Goal: Transaction & Acquisition: Register for event/course

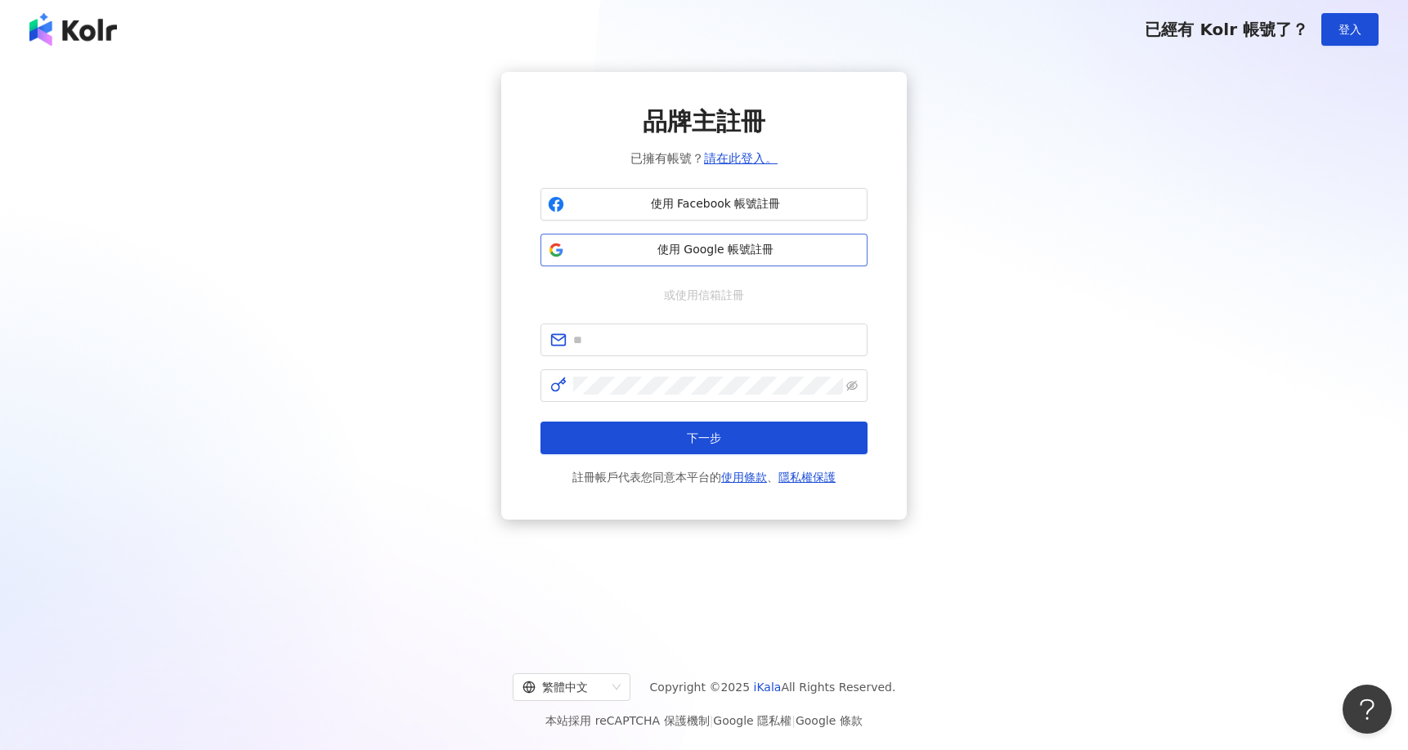
click at [725, 253] on span "使用 Google 帳號註冊" at bounding box center [715, 250] width 289 height 16
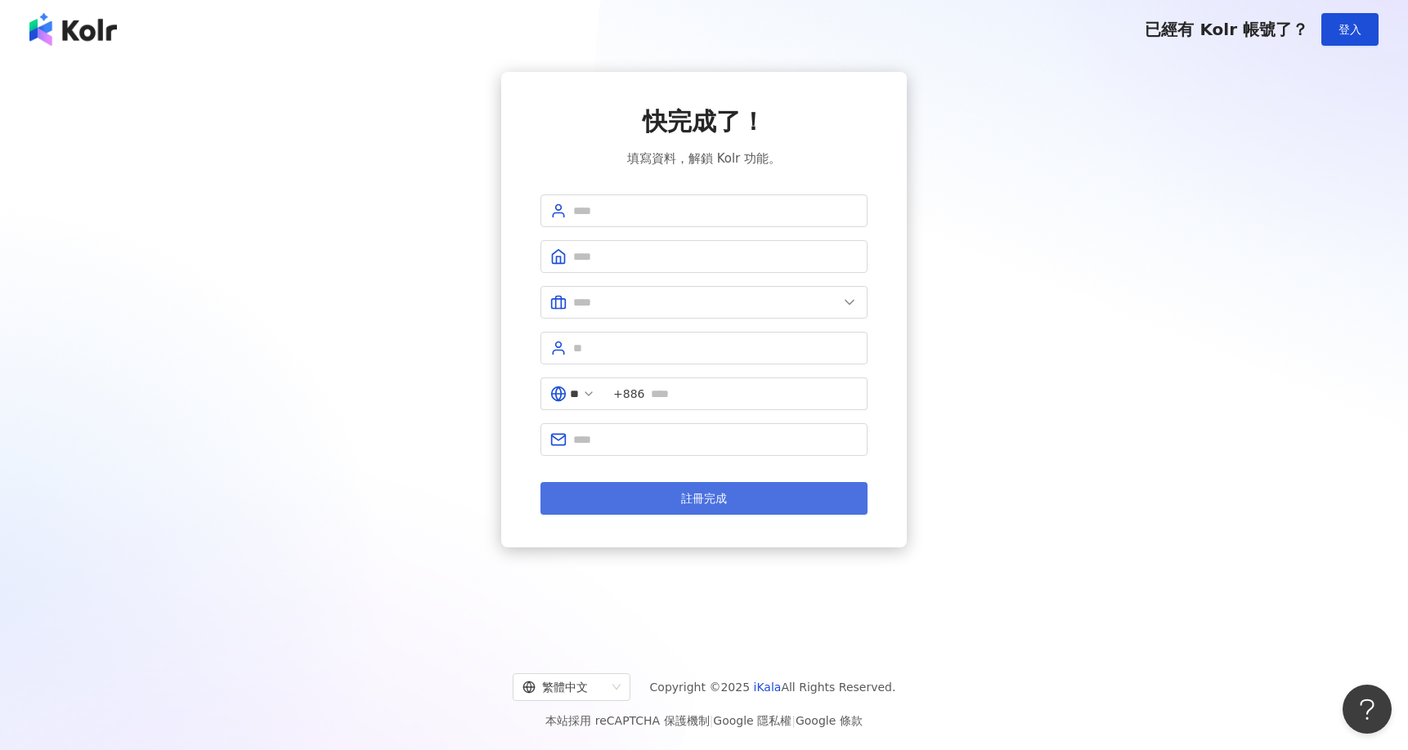
click at [745, 503] on button "註冊完成" at bounding box center [703, 498] width 327 height 33
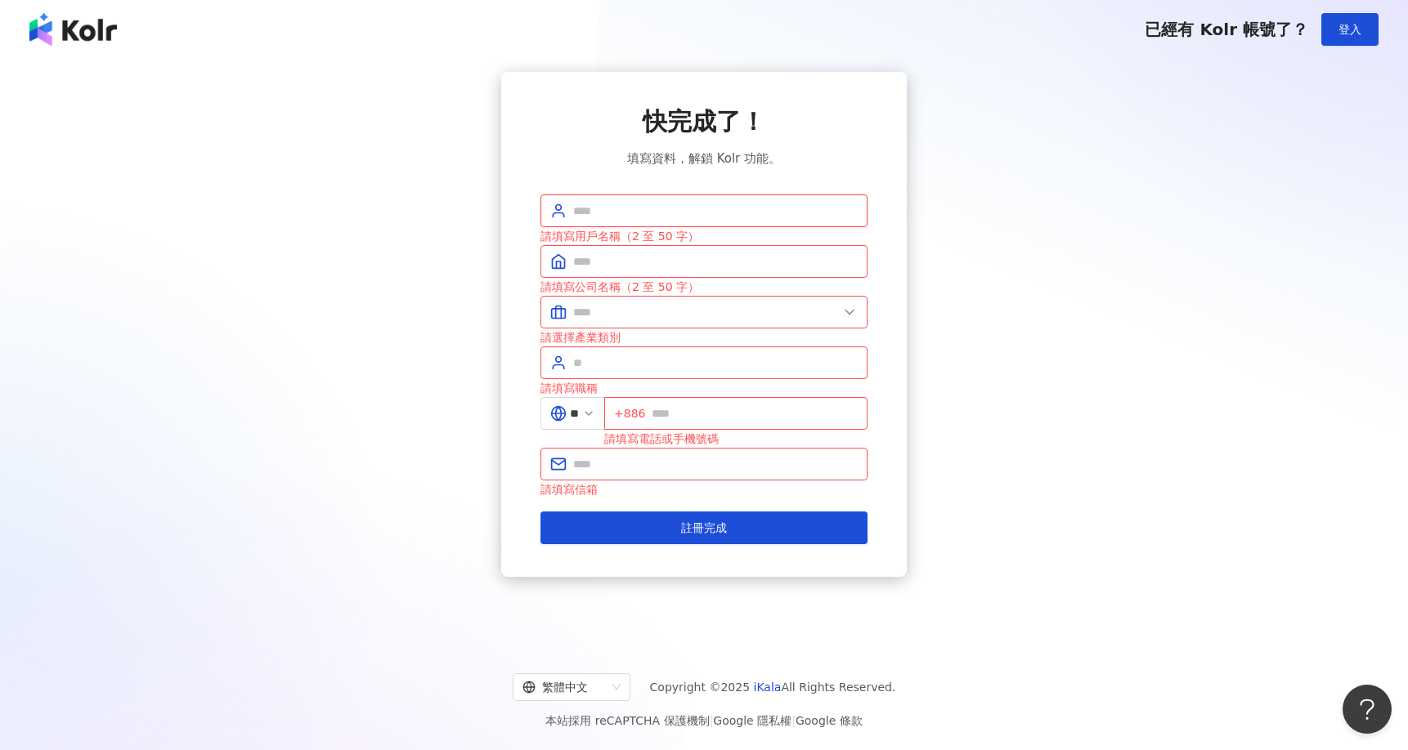
click at [706, 207] on input "text" at bounding box center [715, 211] width 284 height 18
click at [833, 161] on div "快完成了！ 填寫資料，解鎖 Kolr 功能。" at bounding box center [703, 137] width 327 height 64
click at [678, 211] on input "text" at bounding box center [715, 211] width 284 height 18
type input "******"
click at [682, 278] on div "請填寫公司名稱（2 至 50 字）" at bounding box center [703, 287] width 327 height 18
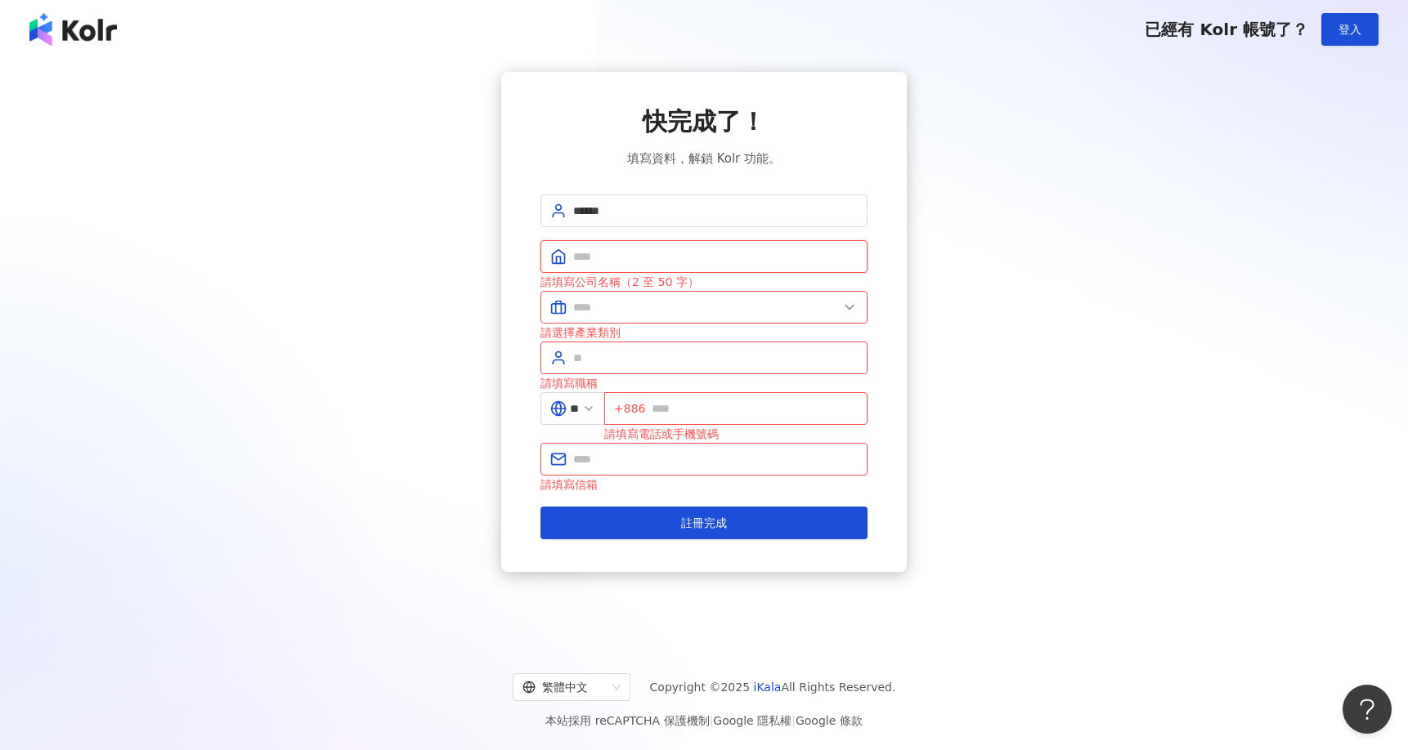
click at [683, 265] on input "text" at bounding box center [715, 257] width 284 height 18
click at [644, 300] on input "text" at bounding box center [705, 307] width 265 height 18
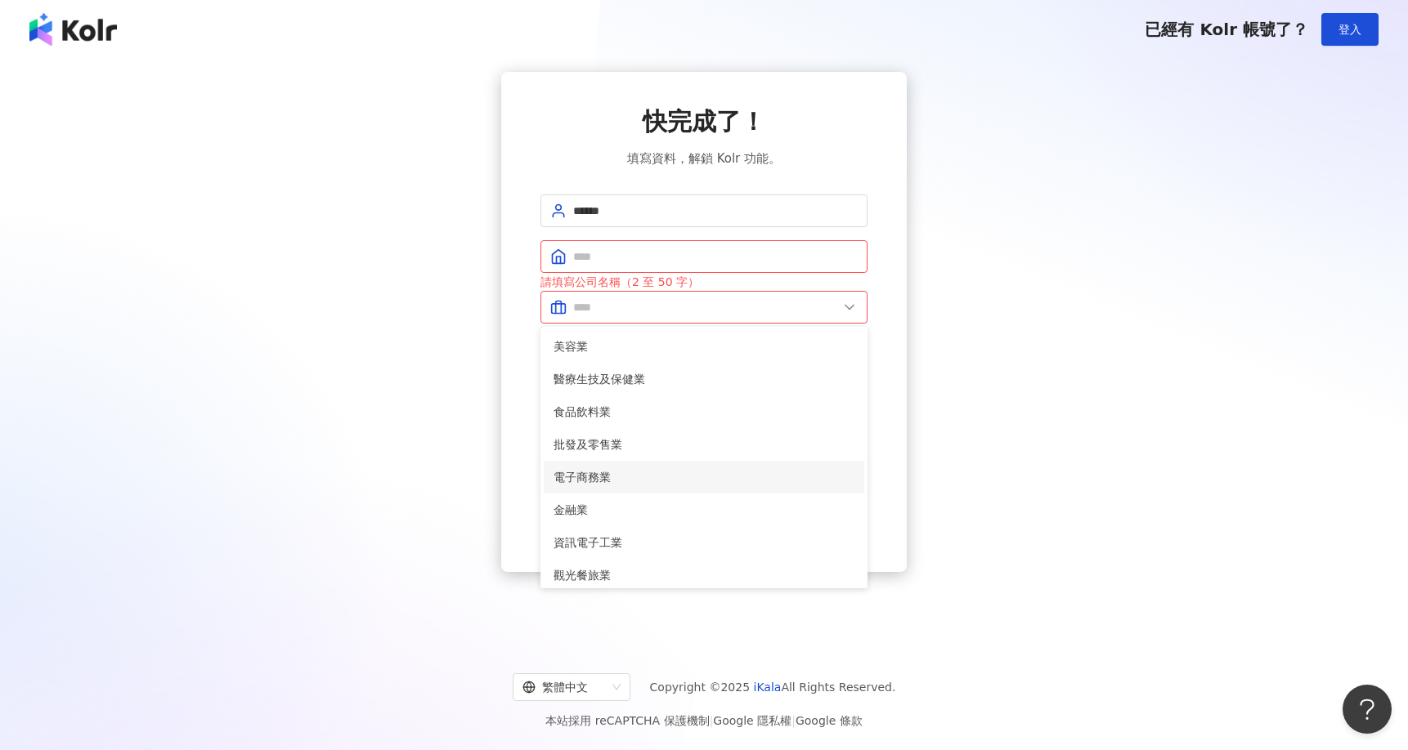
click at [663, 472] on span "電子商務業" at bounding box center [703, 477] width 301 height 18
type input "*****"
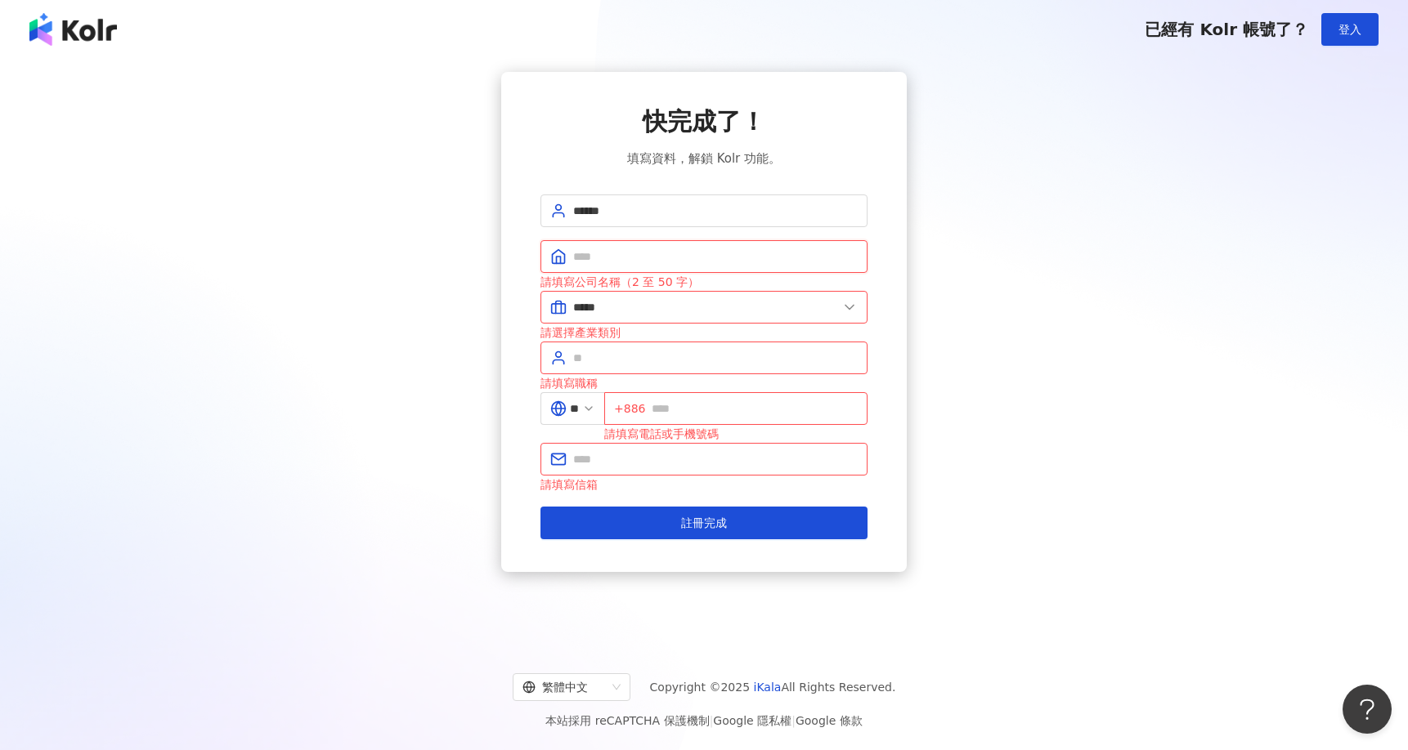
click at [647, 249] on input "text" at bounding box center [715, 257] width 284 height 18
type input "******"
click at [619, 359] on input "text" at bounding box center [715, 358] width 284 height 18
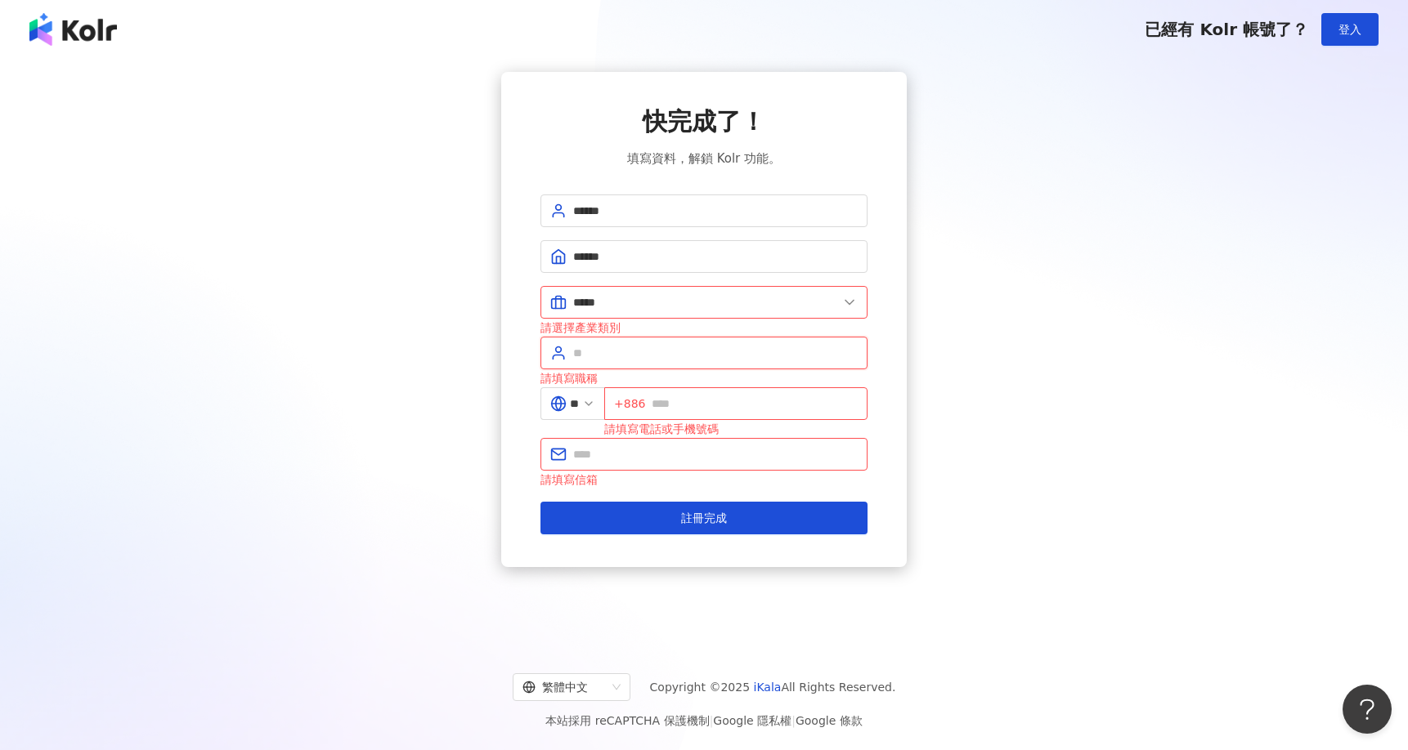
click at [700, 358] on input "text" at bounding box center [715, 353] width 284 height 18
type input "**"
click at [692, 408] on input "text" at bounding box center [754, 404] width 206 height 18
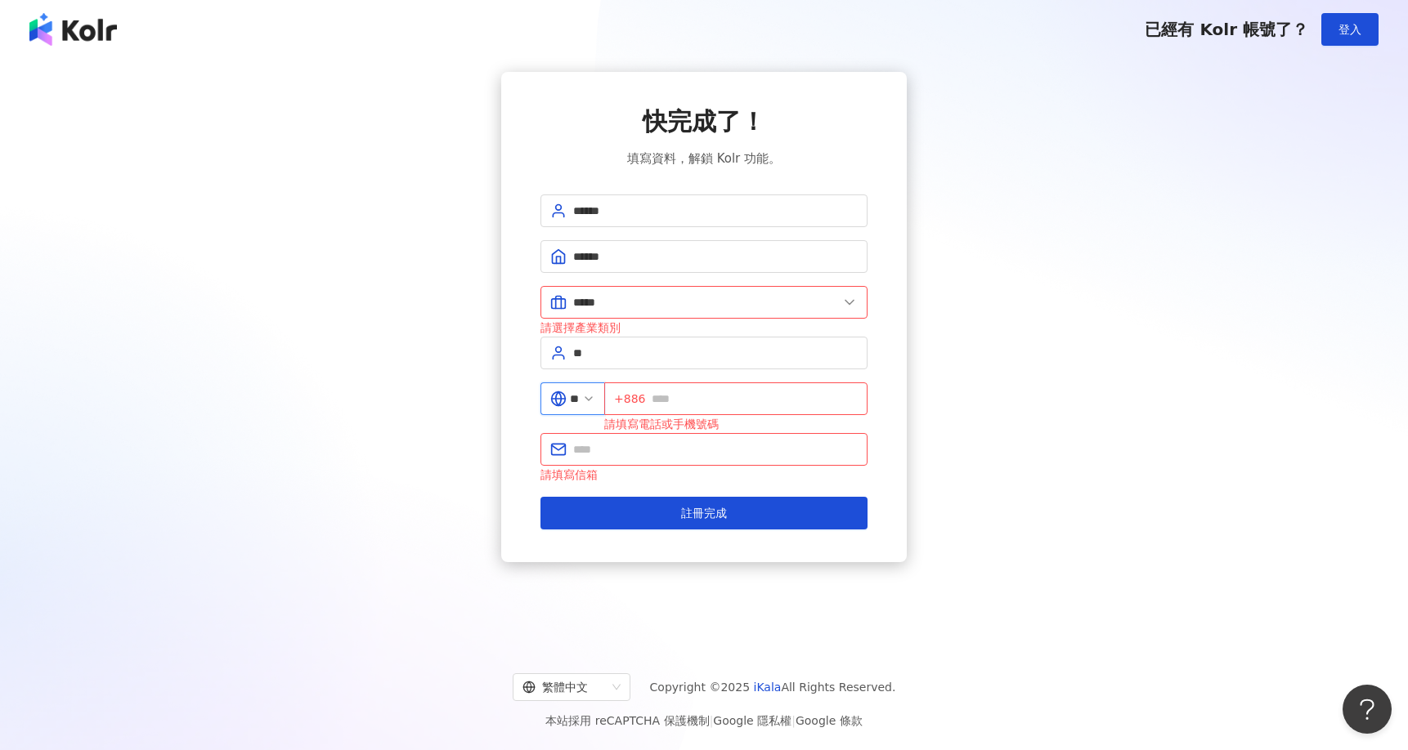
click at [579, 402] on input "**" at bounding box center [574, 399] width 9 height 18
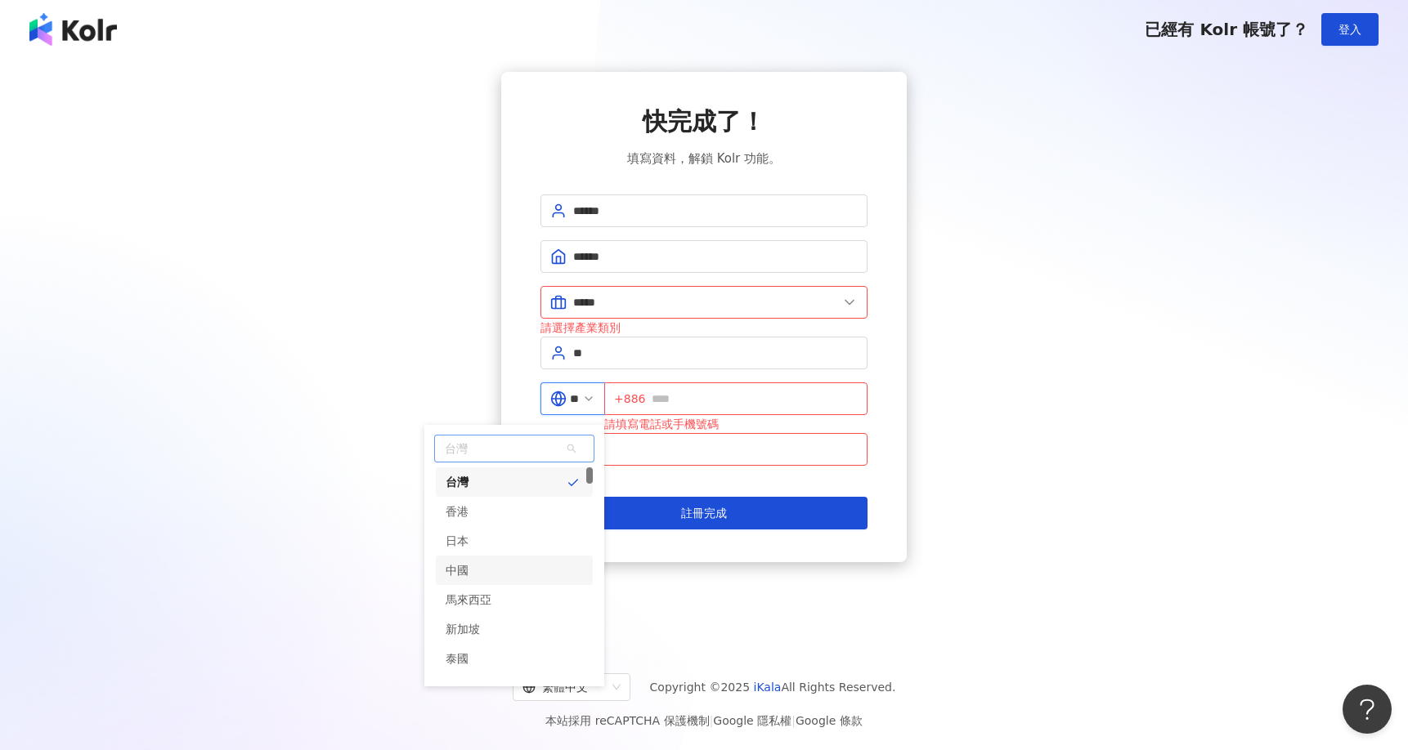
click at [513, 567] on div "中國" at bounding box center [514, 570] width 157 height 29
type input "**"
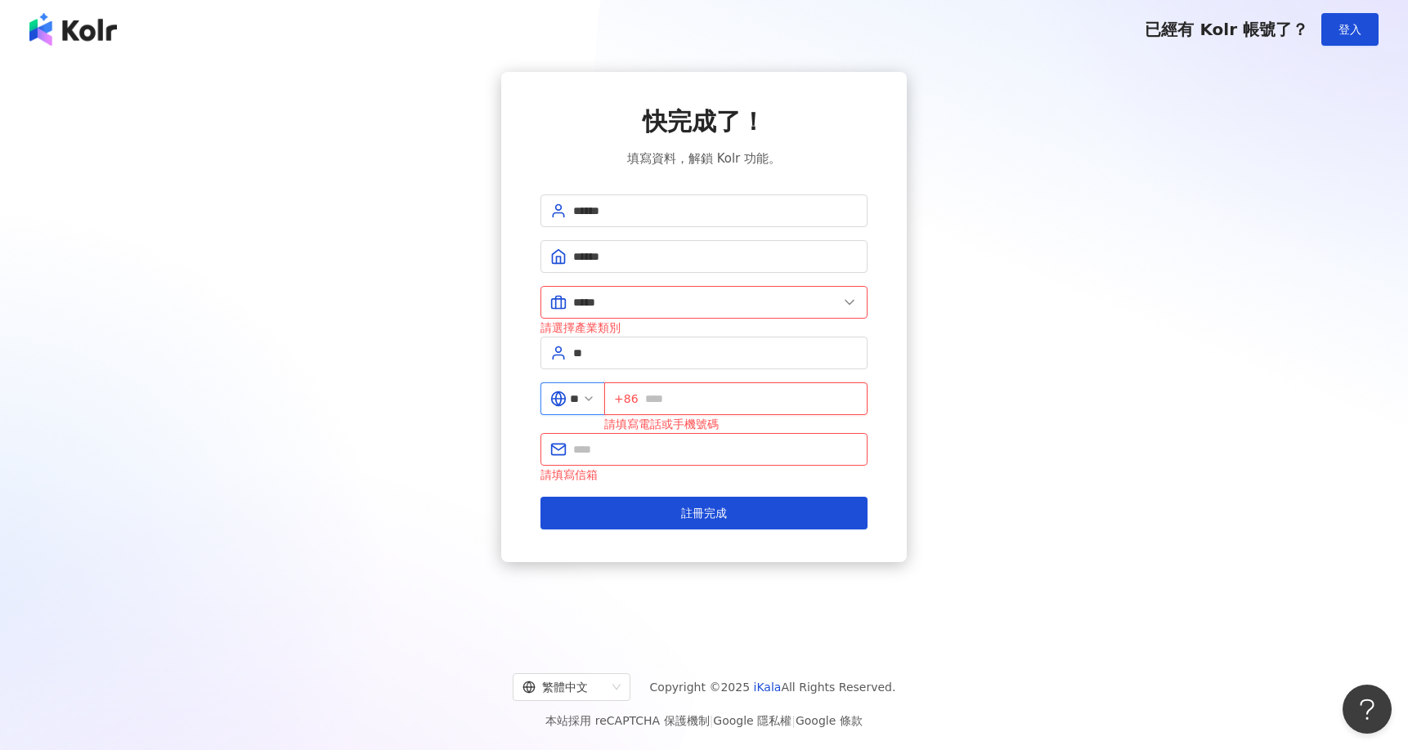
click at [684, 396] on input "text" at bounding box center [751, 399] width 213 height 18
type input "**********"
click at [635, 456] on input "text" at bounding box center [715, 450] width 284 height 18
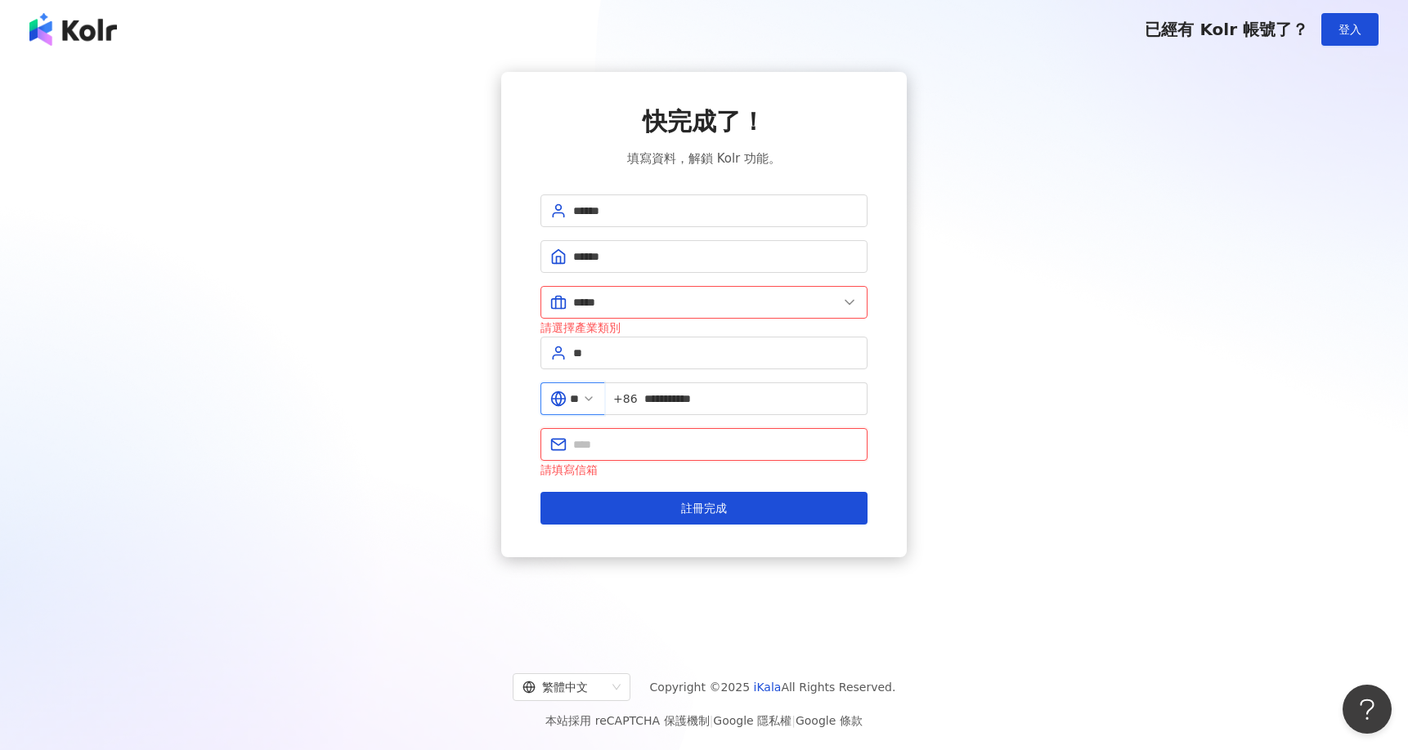
type input "**********"
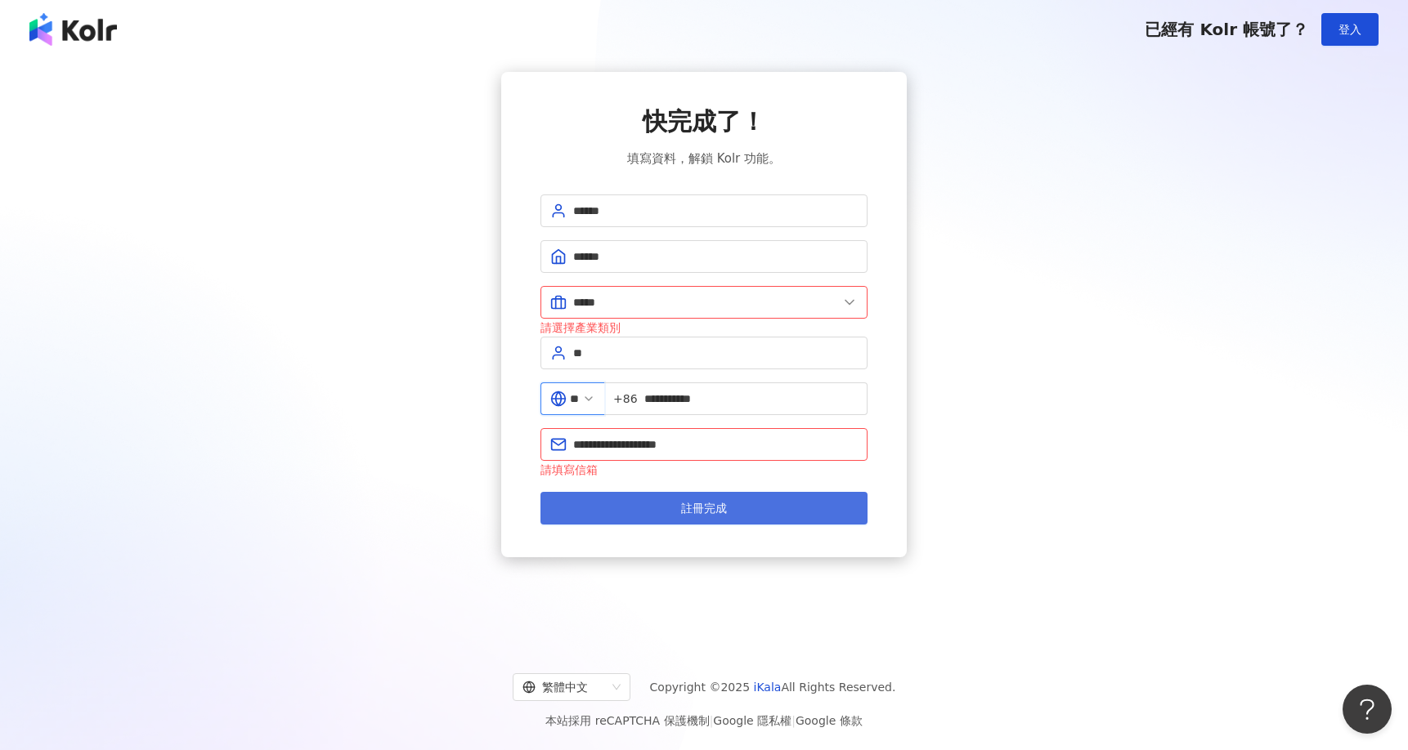
click at [632, 508] on button "註冊完成" at bounding box center [703, 508] width 327 height 33
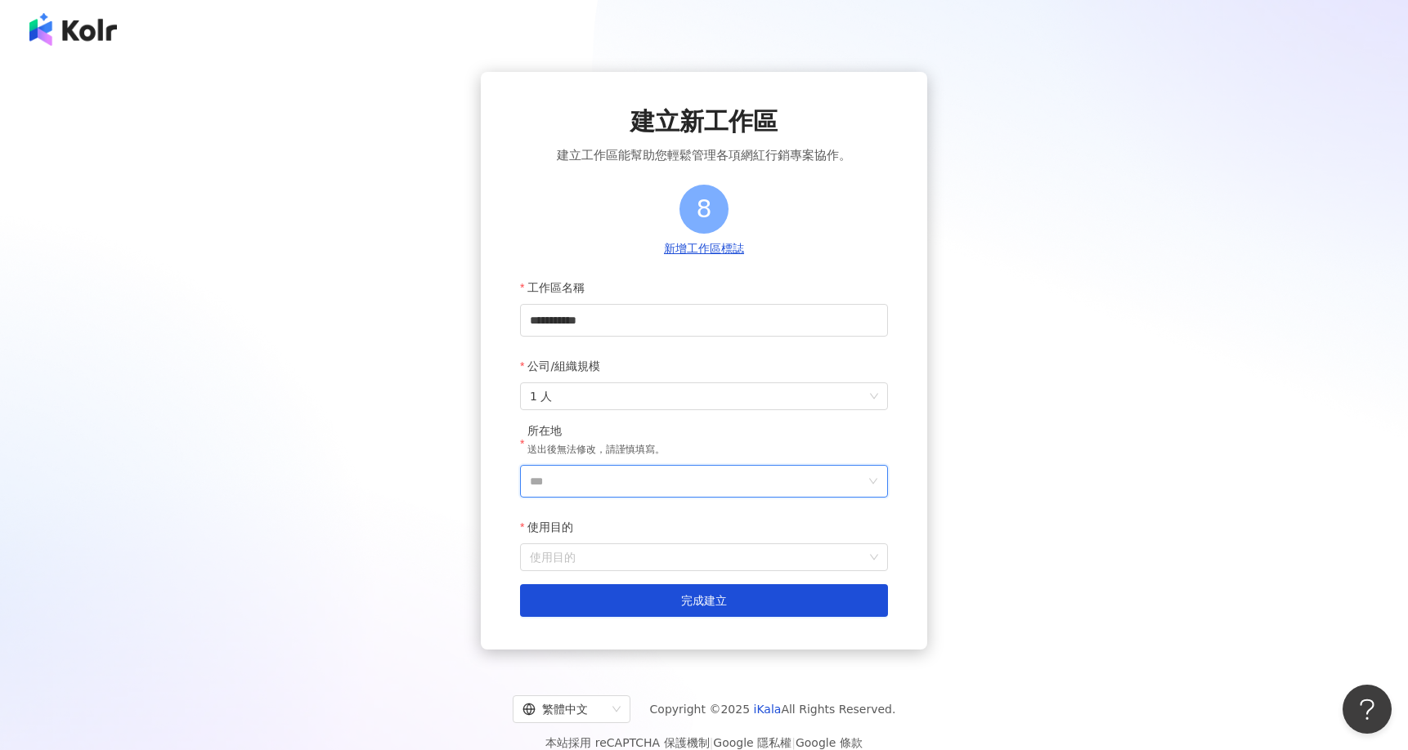
click at [605, 481] on input "***" at bounding box center [697, 481] width 335 height 31
click at [768, 333] on div "中國" at bounding box center [797, 339] width 157 height 29
click at [654, 557] on input "使用目的" at bounding box center [704, 557] width 348 height 26
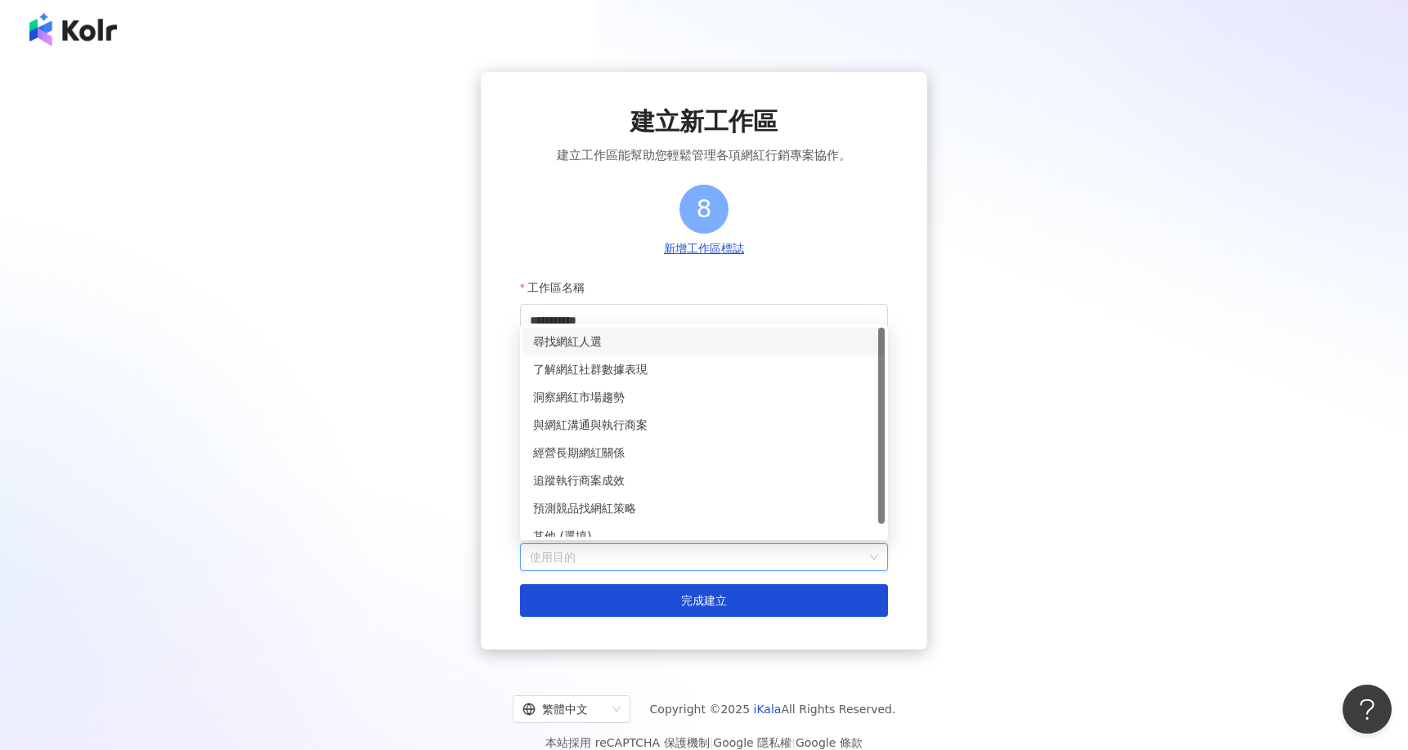
click at [641, 334] on div "尋找網紅人選" at bounding box center [704, 342] width 342 height 18
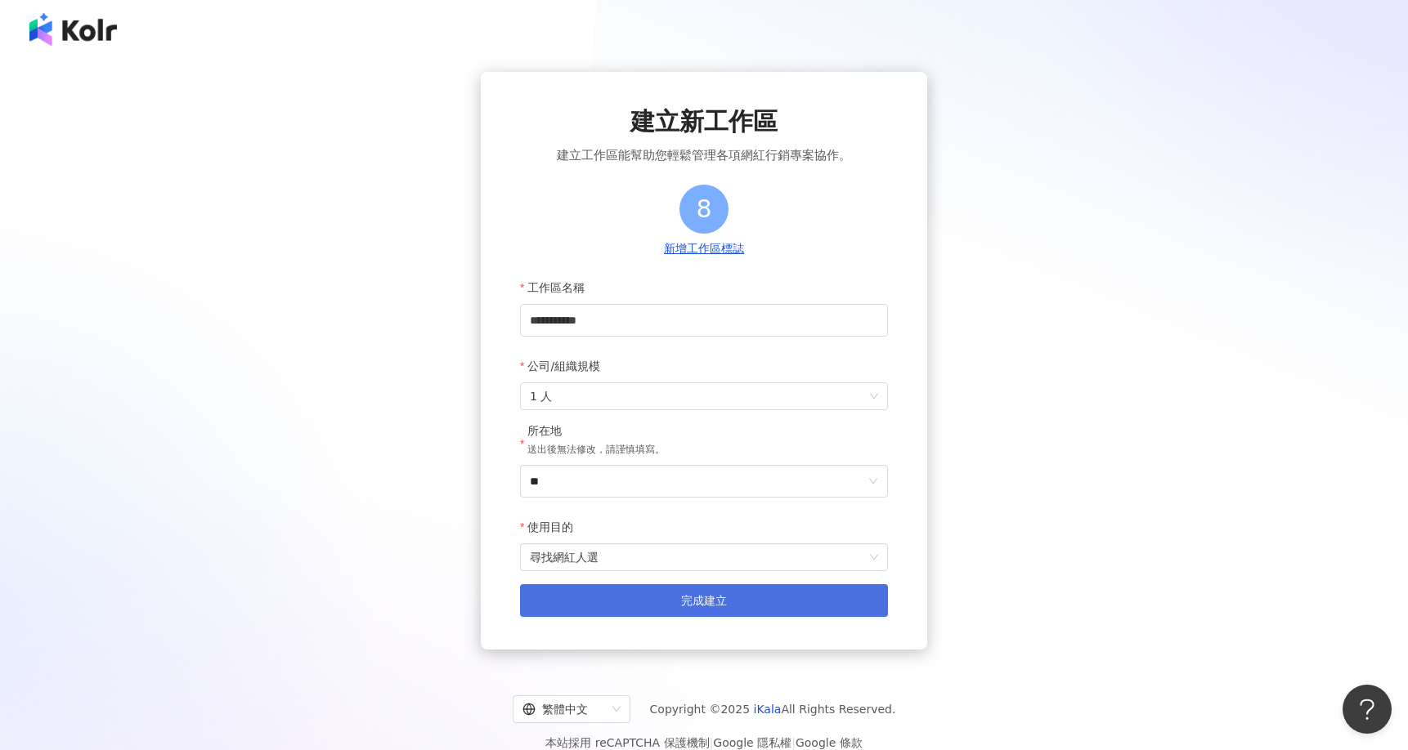
click at [699, 598] on span "完成建立" at bounding box center [704, 600] width 46 height 13
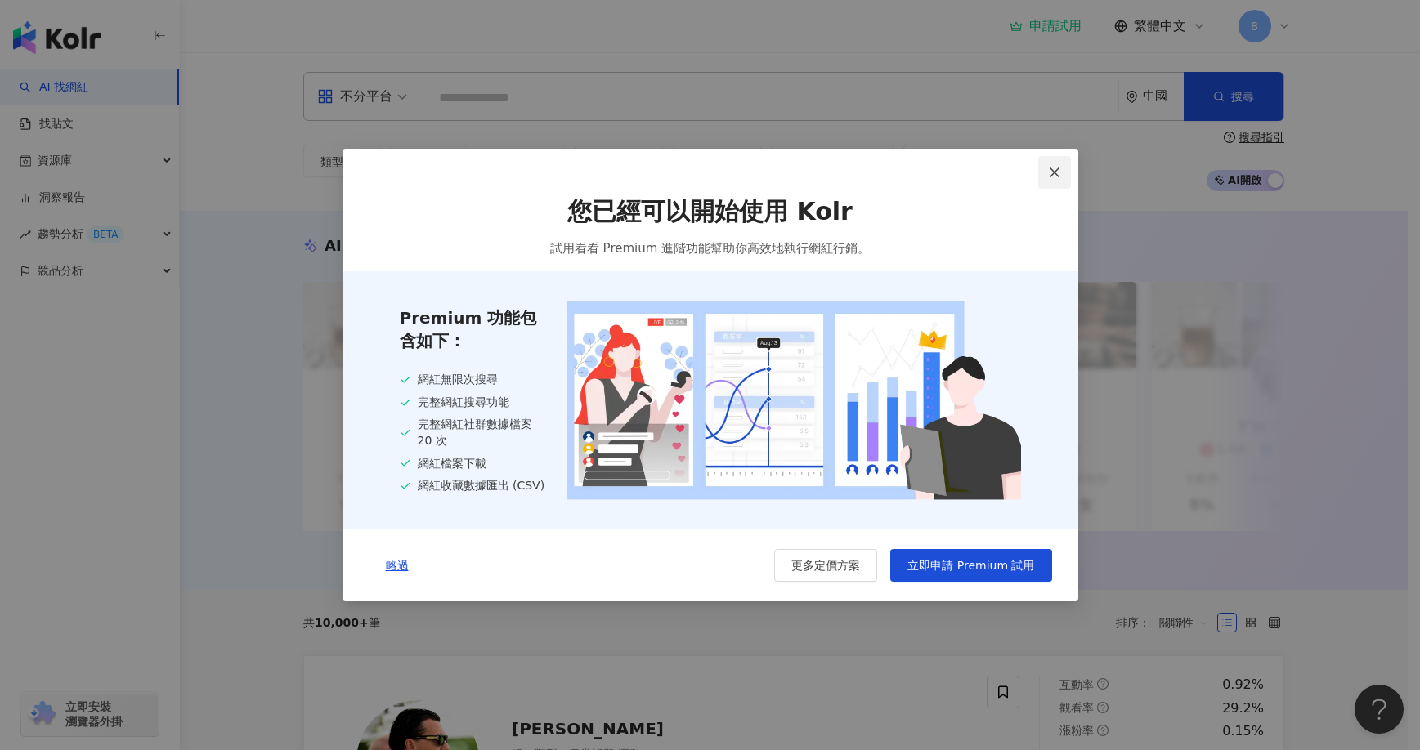
click at [1050, 172] on icon "close" at bounding box center [1054, 172] width 13 height 13
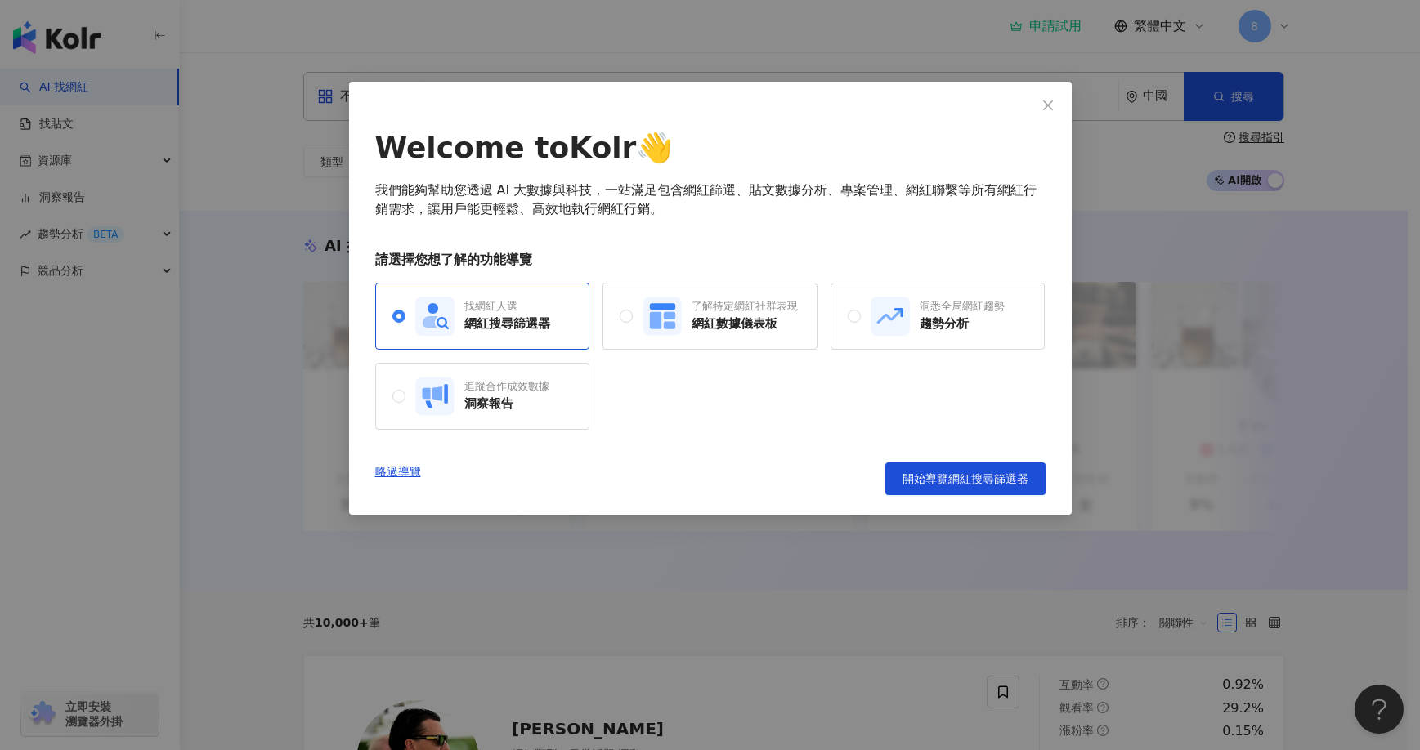
click at [966, 445] on div "Welcome to Kolr 👋 我們能夠幫助您透過 AI 大數據與科技，一站滿足包含網紅篩選、貼文數據分析、專案管理、網紅聯繫等所有網紅行銷需求，讓用戶能…" at bounding box center [710, 312] width 670 height 368
click at [951, 479] on span "開始導覽網紅搜尋篩選器" at bounding box center [965, 478] width 126 height 13
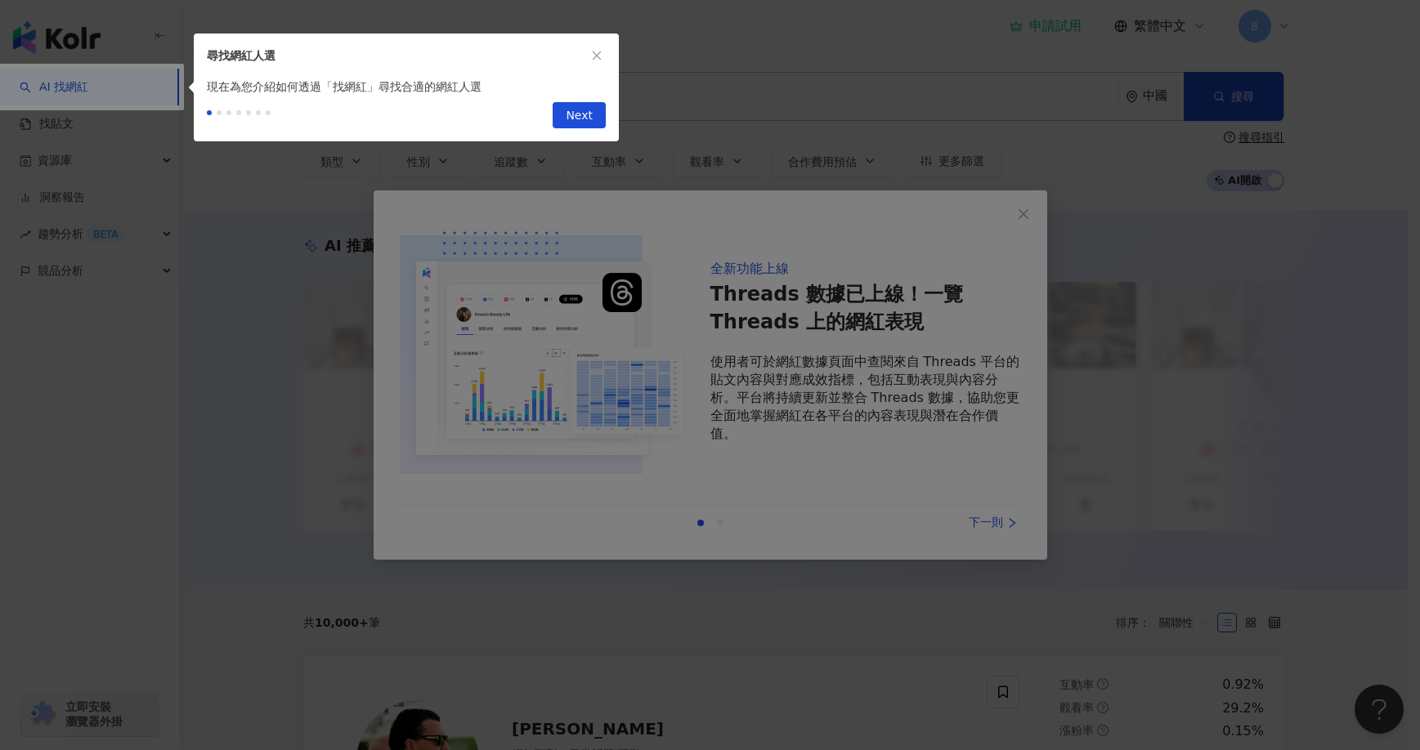
click at [1018, 220] on div at bounding box center [710, 375] width 1420 height 750
click at [1019, 217] on div at bounding box center [710, 375] width 1420 height 750
click at [1021, 211] on div at bounding box center [710, 375] width 1420 height 750
click at [1020, 208] on div at bounding box center [710, 375] width 1420 height 750
click at [1025, 217] on div at bounding box center [710, 375] width 1420 height 750
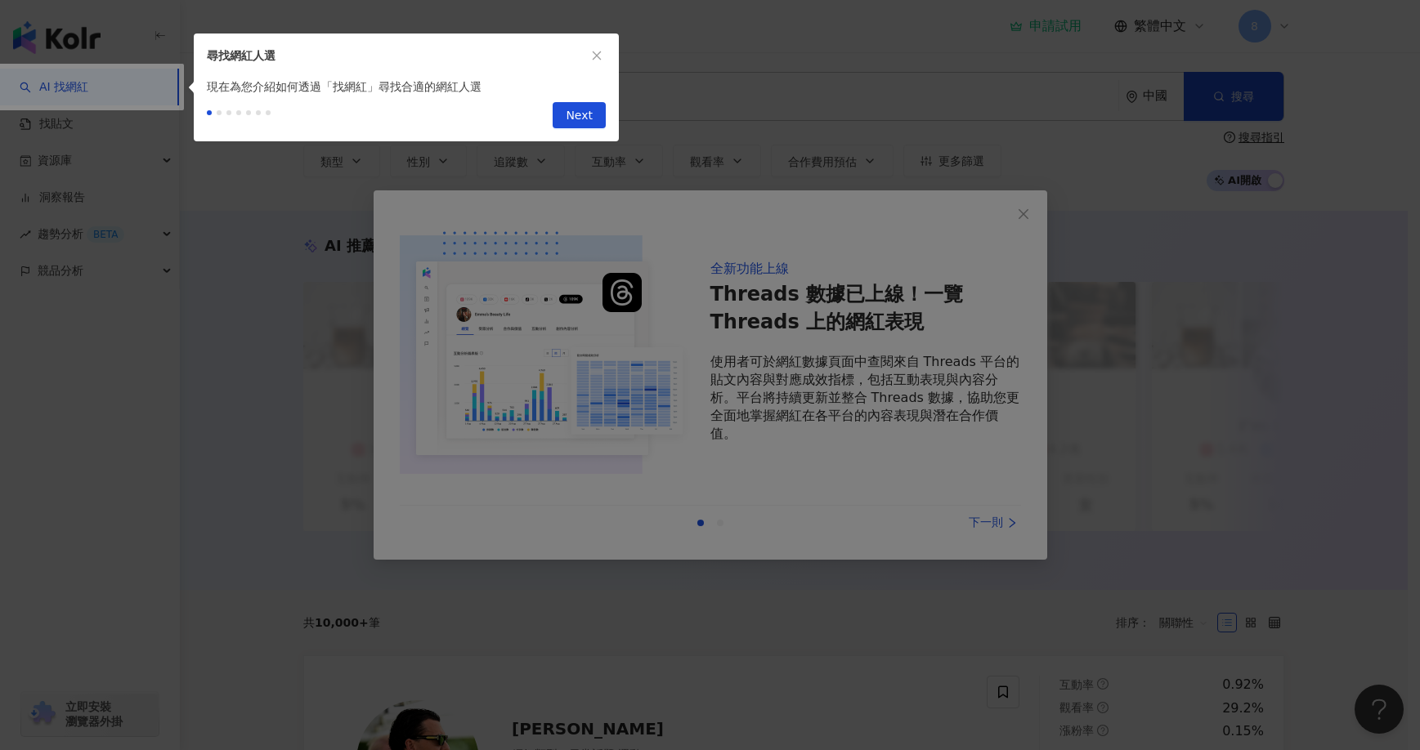
click at [999, 517] on div at bounding box center [710, 375] width 1420 height 750
click at [1025, 213] on div at bounding box center [710, 375] width 1420 height 750
click at [595, 56] on icon "close" at bounding box center [596, 55] width 11 height 11
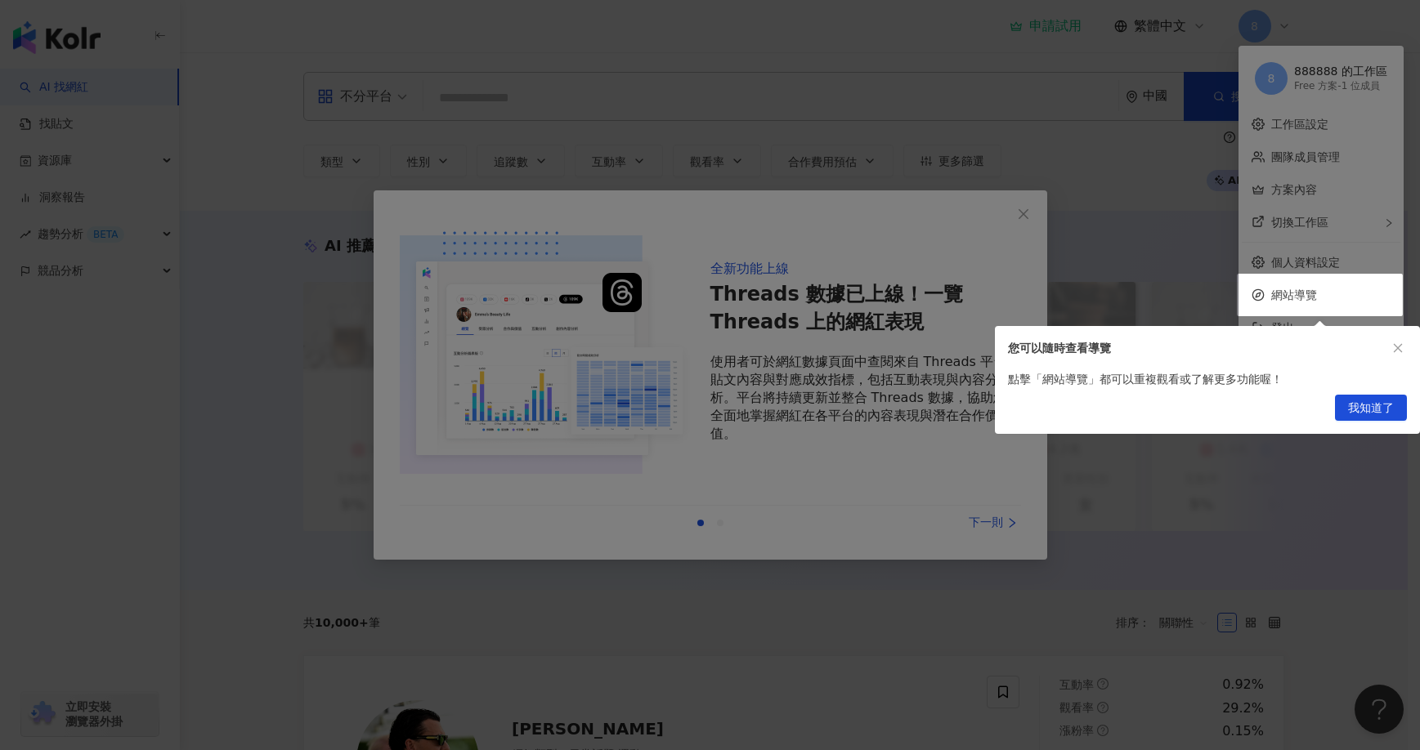
click at [1027, 217] on div at bounding box center [710, 375] width 1420 height 750
click at [1021, 206] on div at bounding box center [710, 375] width 1420 height 750
drag, startPoint x: 1365, startPoint y: 414, endPoint x: 1363, endPoint y: 399, distance: 14.8
click at [1364, 413] on span "我知道了" at bounding box center [1371, 409] width 46 height 26
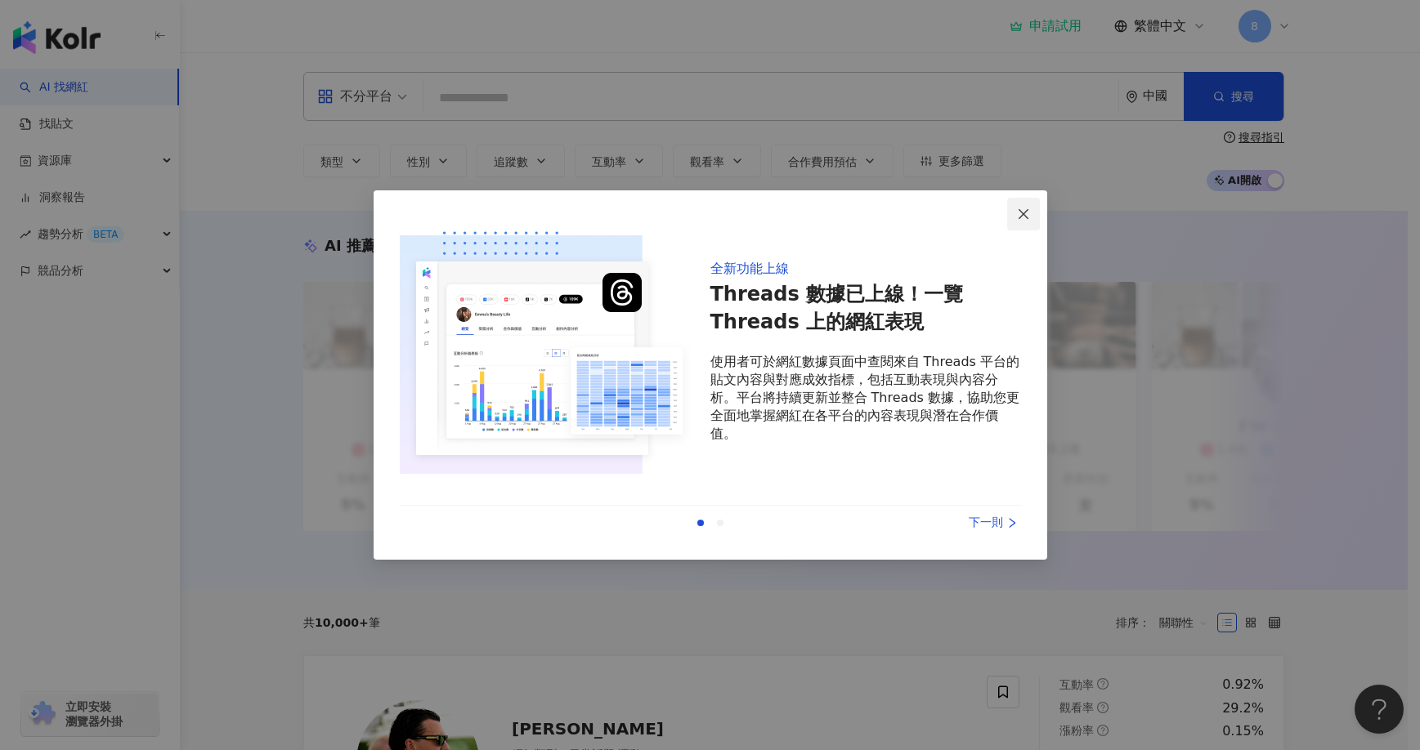
click at [1019, 214] on icon "close" at bounding box center [1023, 214] width 13 height 13
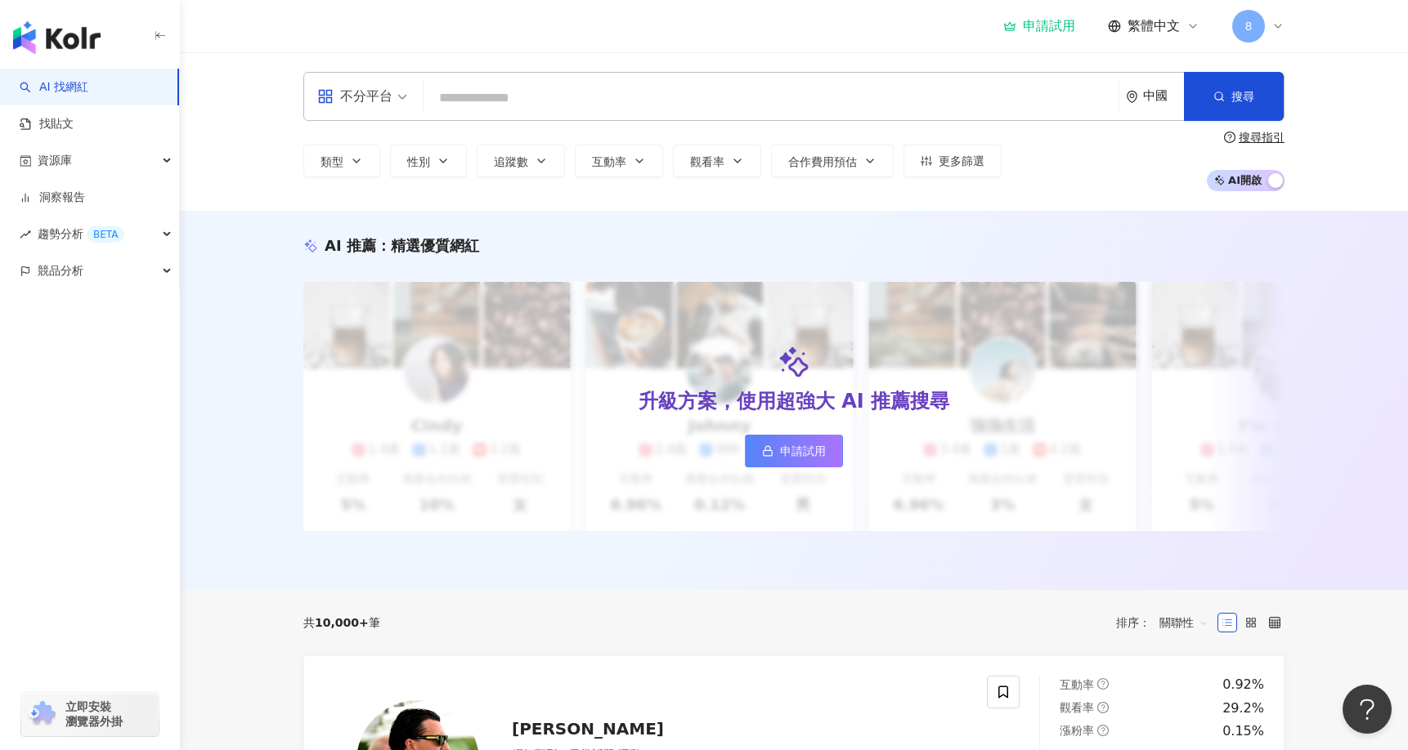
click at [1140, 29] on span "繁體中文" at bounding box center [1153, 26] width 52 height 18
click at [1151, 66] on div "繁體中文" at bounding box center [1162, 63] width 82 height 29
click at [1148, 34] on span "繁體中文" at bounding box center [1153, 26] width 52 height 18
click at [1152, 97] on div "English" at bounding box center [1162, 106] width 82 height 29
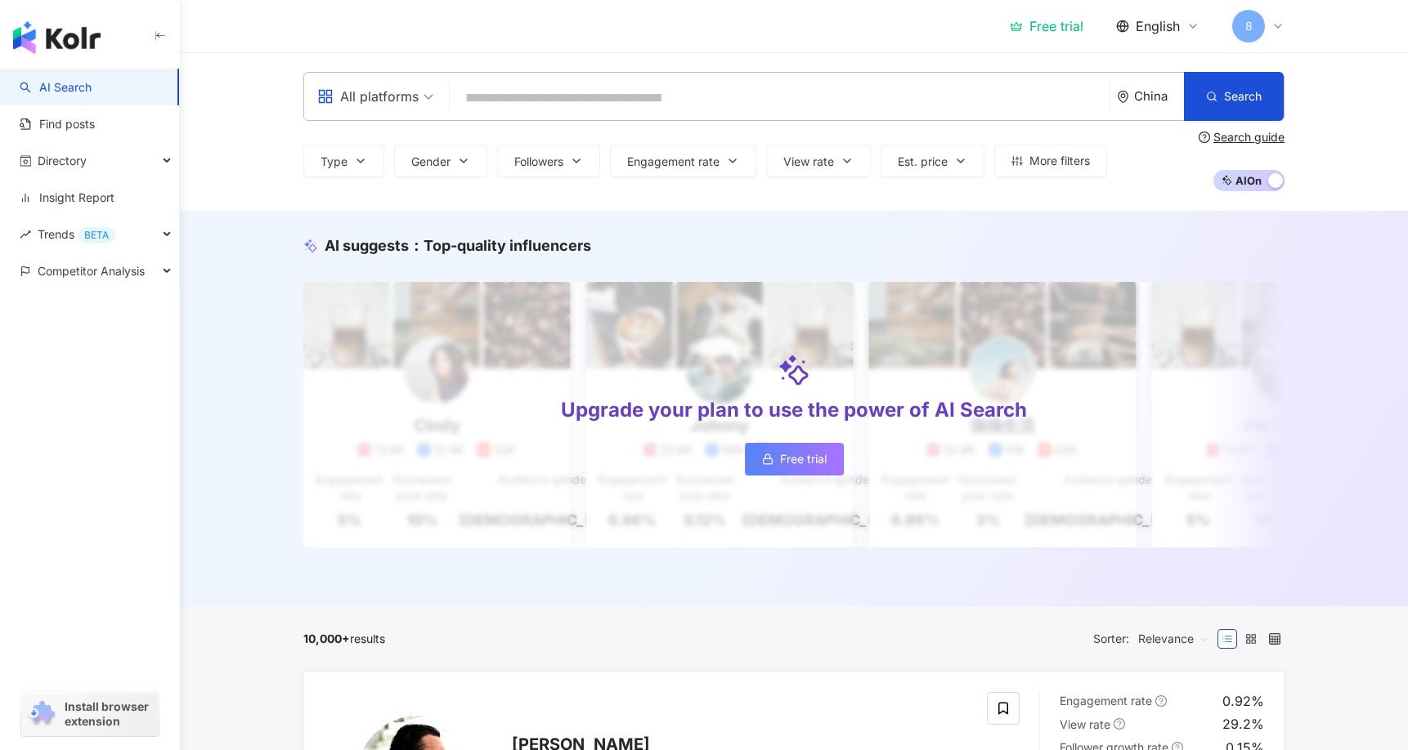
click at [1161, 26] on span "English" at bounding box center [1157, 26] width 44 height 18
click at [1152, 59] on div "繁體中文" at bounding box center [1169, 63] width 82 height 29
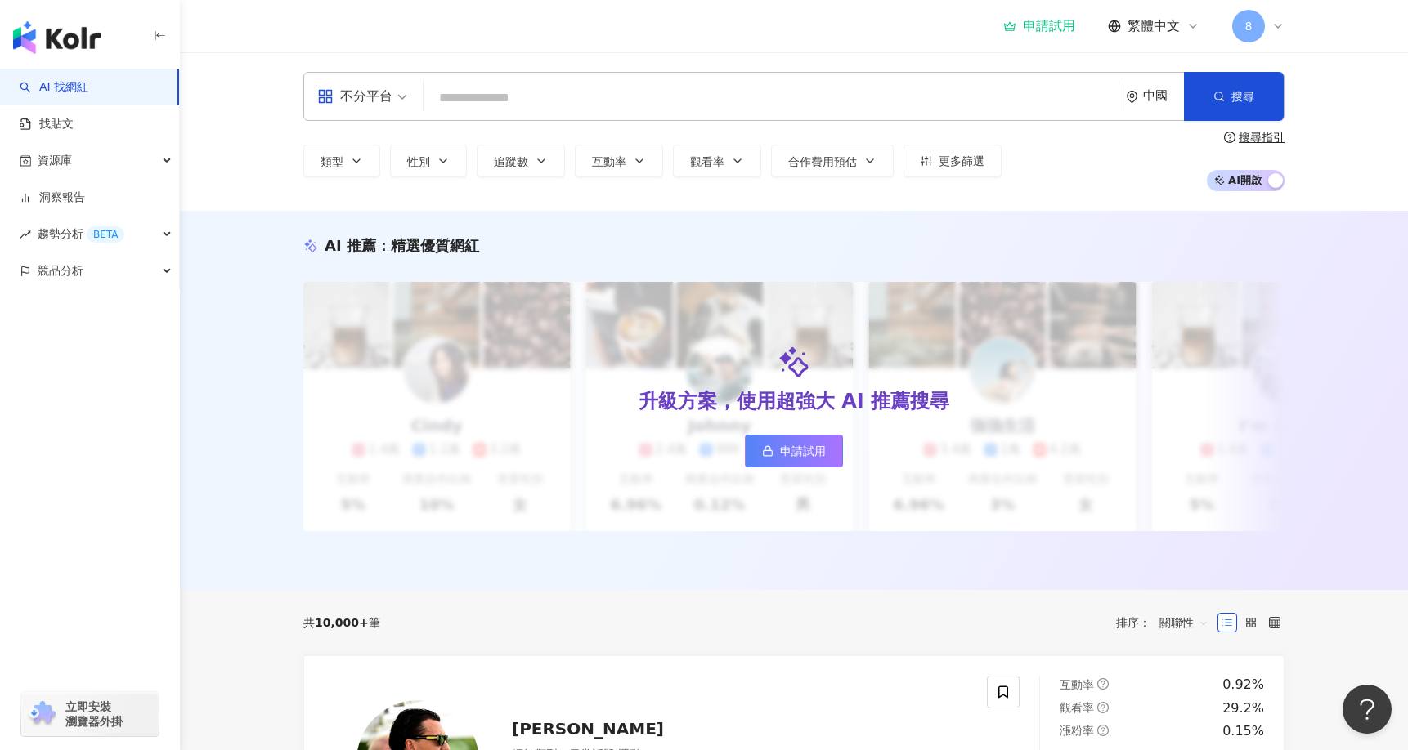
click at [1139, 25] on span "繁體中文" at bounding box center [1153, 26] width 52 height 18
click at [99, 172] on div "資源庫" at bounding box center [89, 160] width 179 height 37
click at [85, 197] on link "網紅管理" at bounding box center [62, 198] width 46 height 16
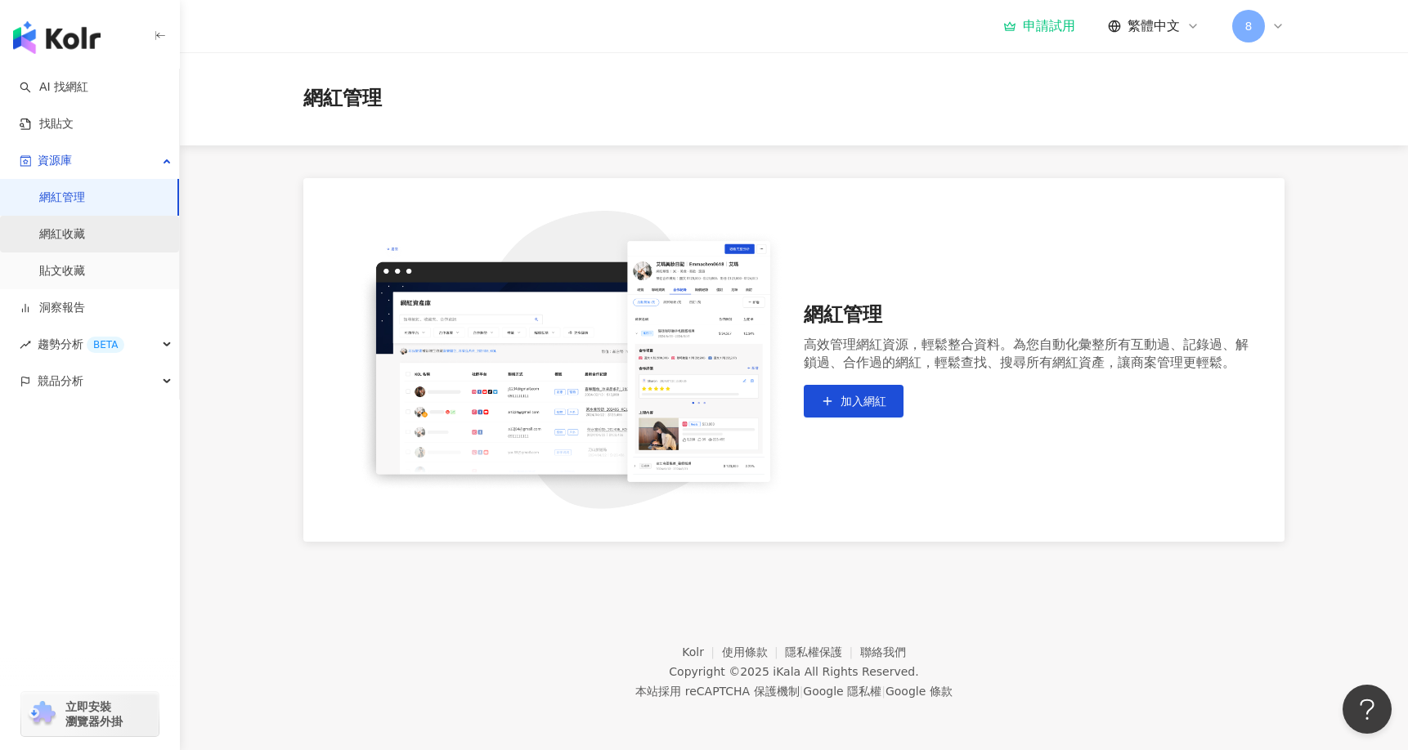
click at [85, 228] on link "網紅收藏" at bounding box center [62, 234] width 46 height 16
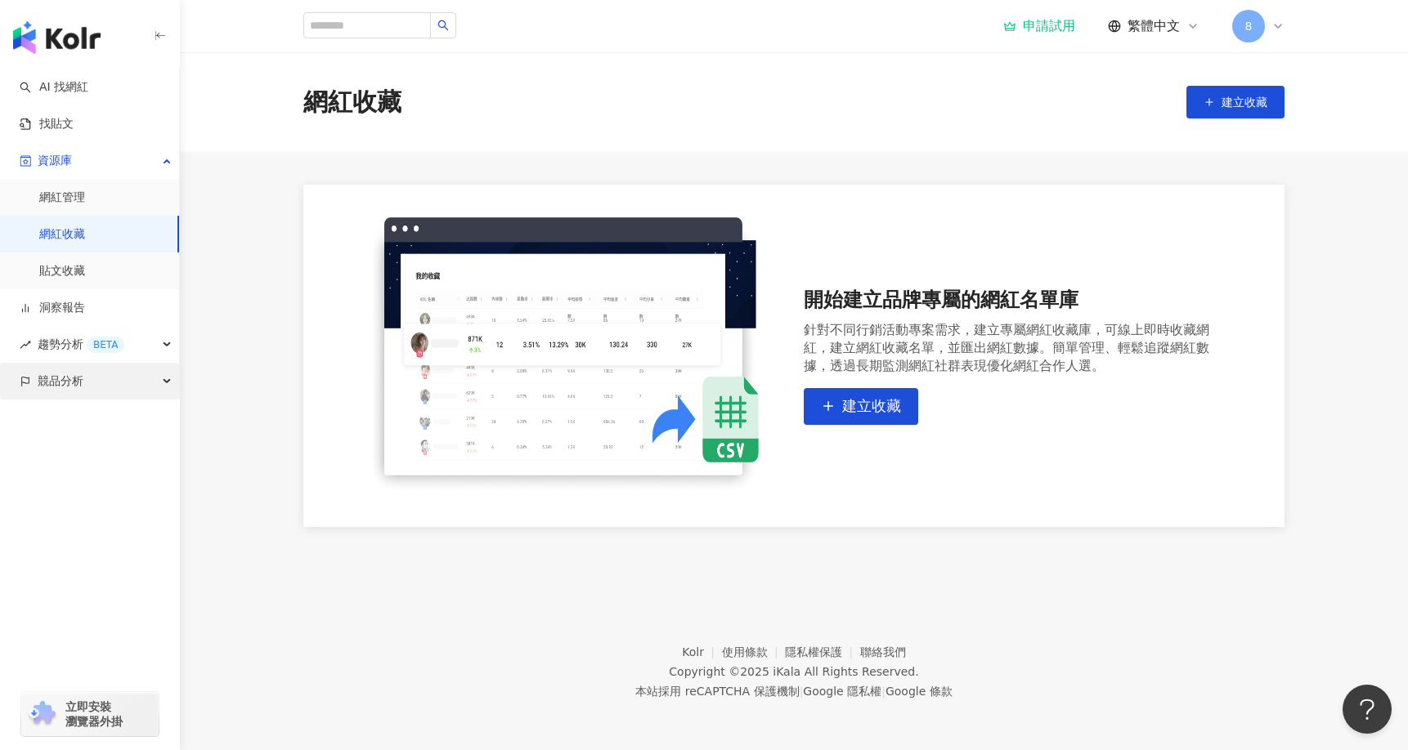
click at [141, 375] on div "競品分析" at bounding box center [89, 381] width 179 height 37
click at [141, 347] on div "趨勢分析 BETA" at bounding box center [89, 344] width 179 height 37
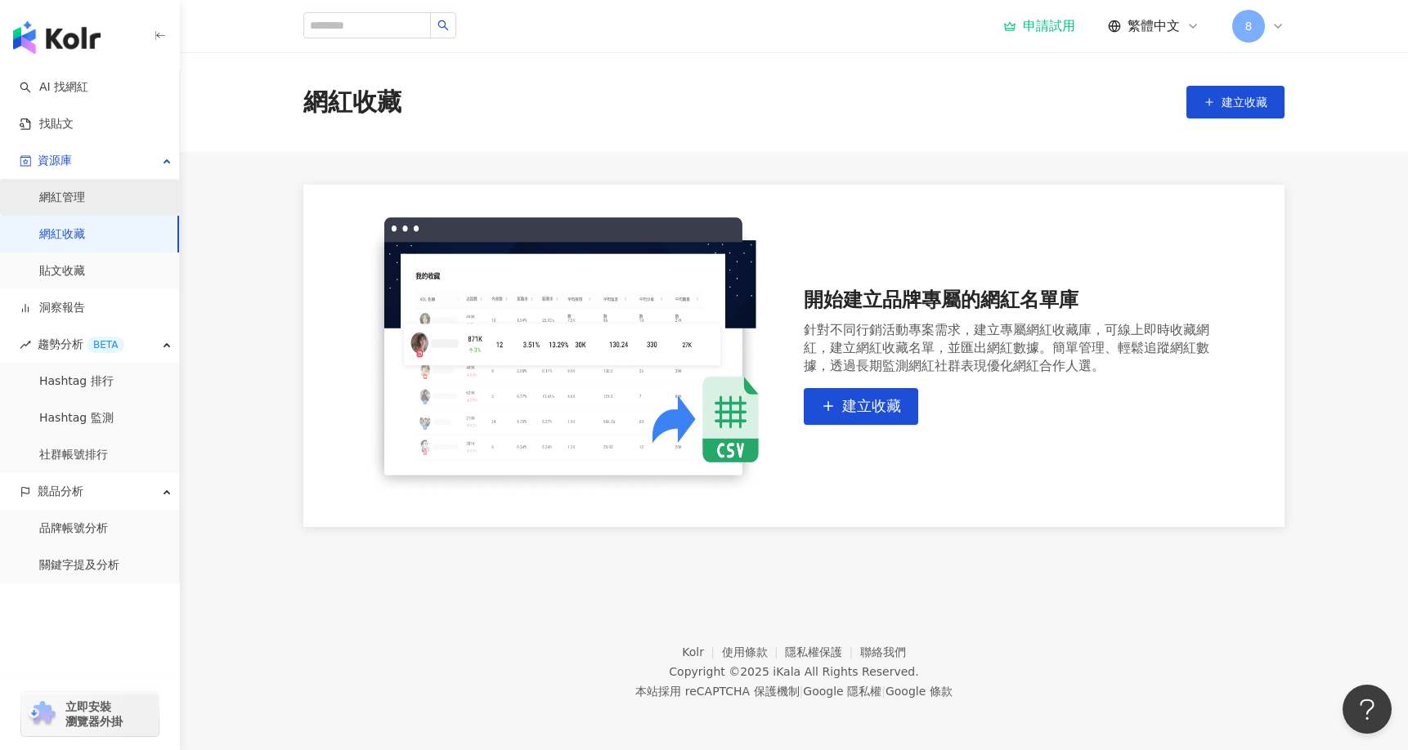
click at [85, 205] on link "網紅管理" at bounding box center [62, 198] width 46 height 16
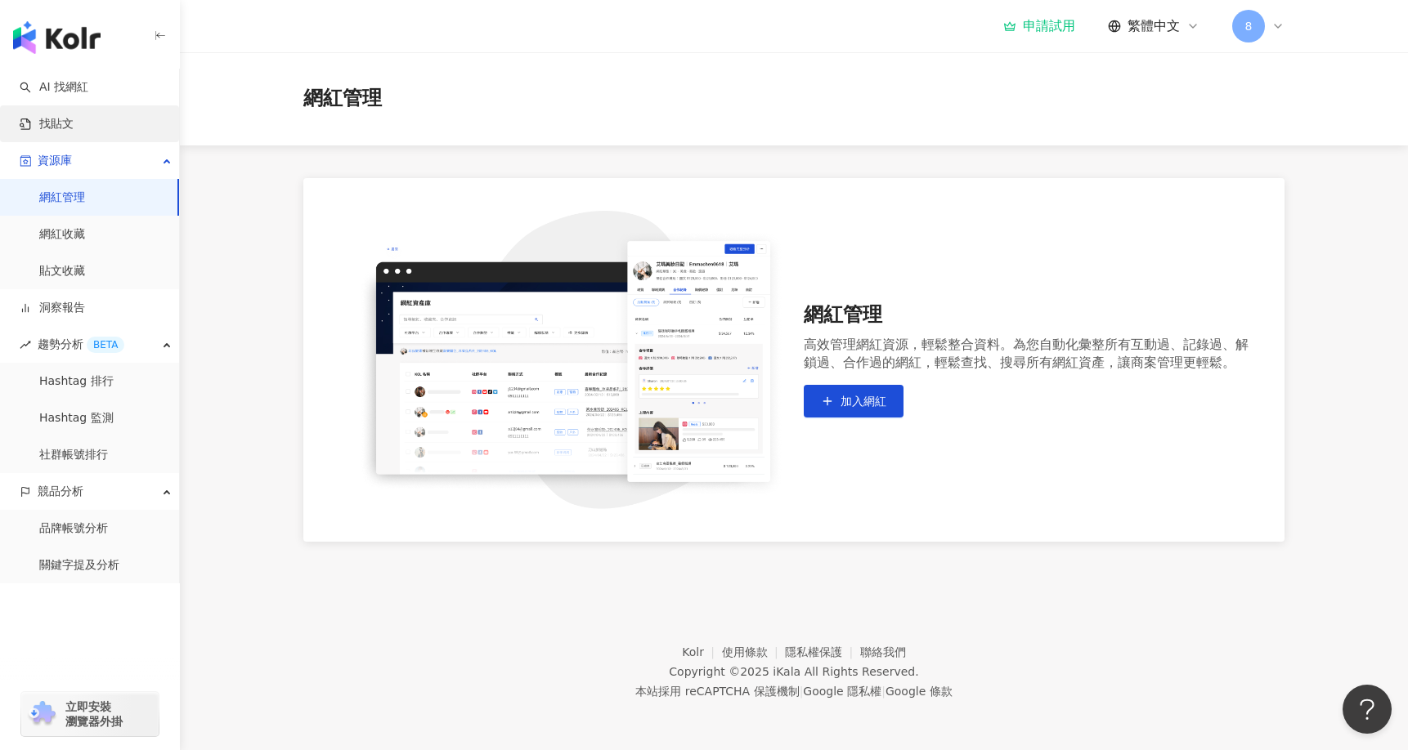
click at [74, 120] on link "找貼文" at bounding box center [47, 124] width 54 height 16
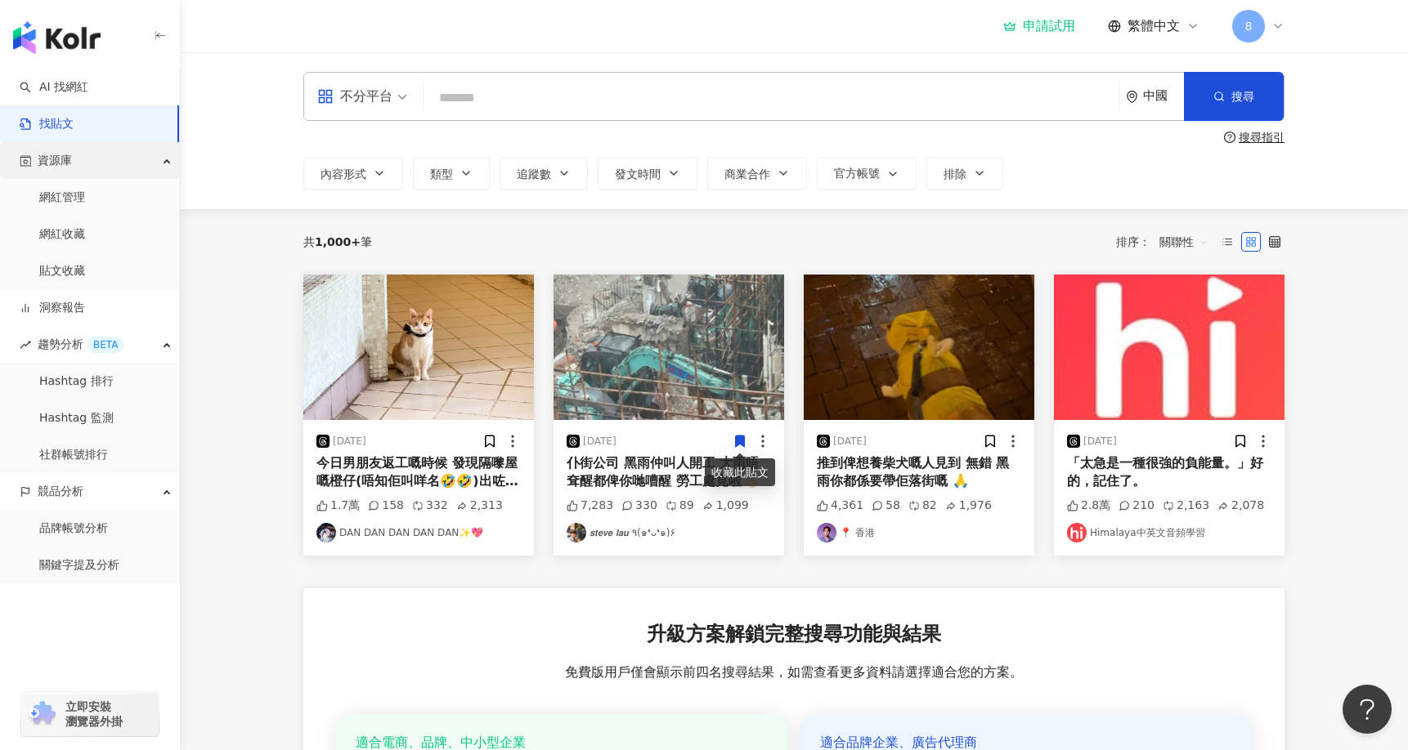
click at [97, 167] on div "資源庫" at bounding box center [89, 160] width 179 height 37
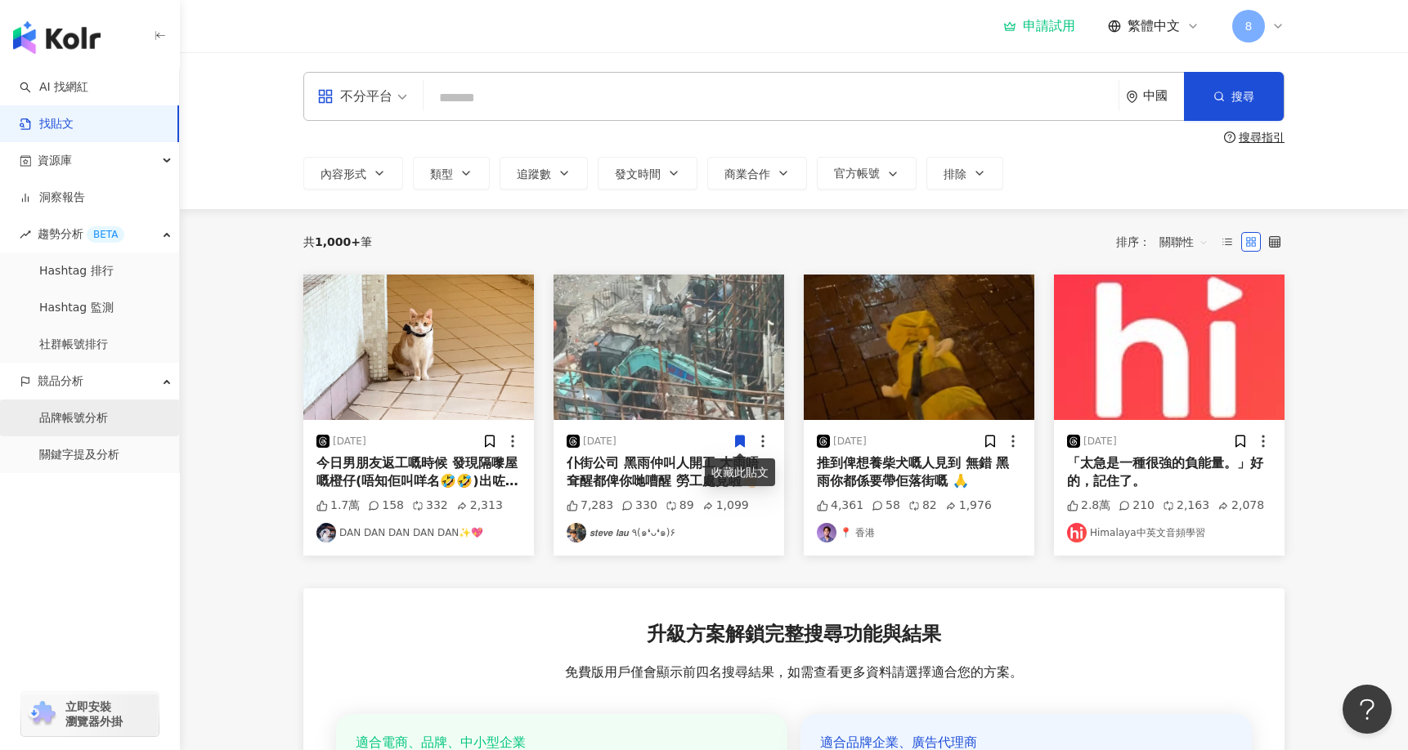
click at [94, 423] on link "品牌帳號分析" at bounding box center [73, 418] width 69 height 16
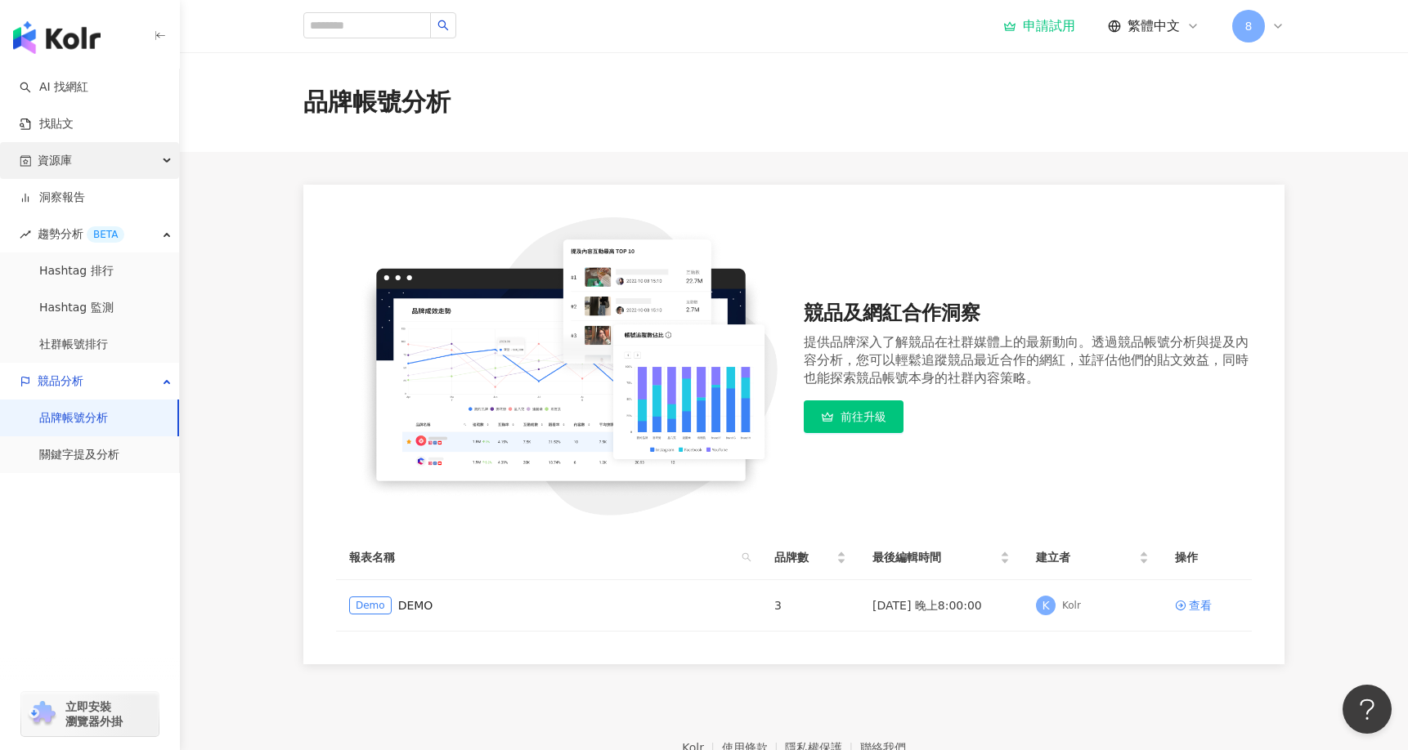
click at [118, 163] on div "資源庫" at bounding box center [89, 160] width 179 height 37
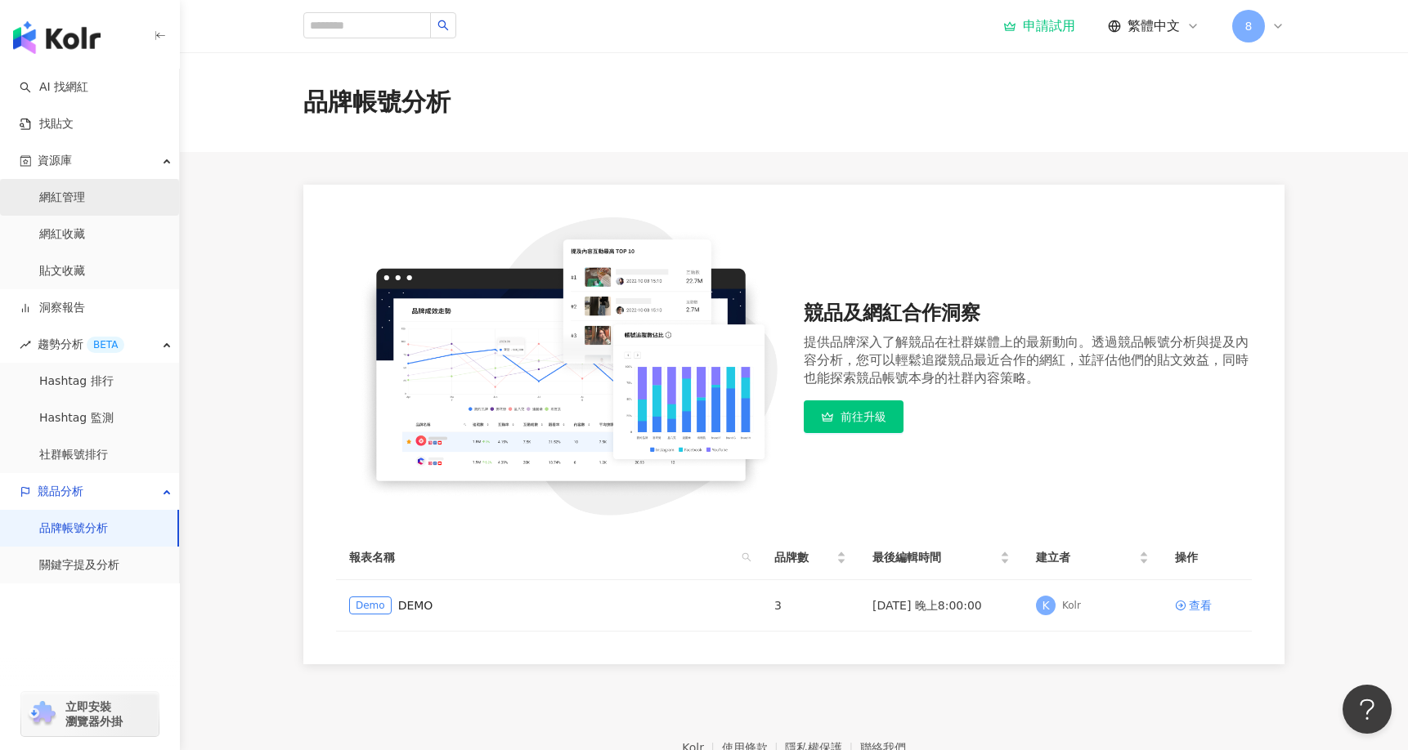
click at [85, 190] on link "網紅管理" at bounding box center [62, 198] width 46 height 16
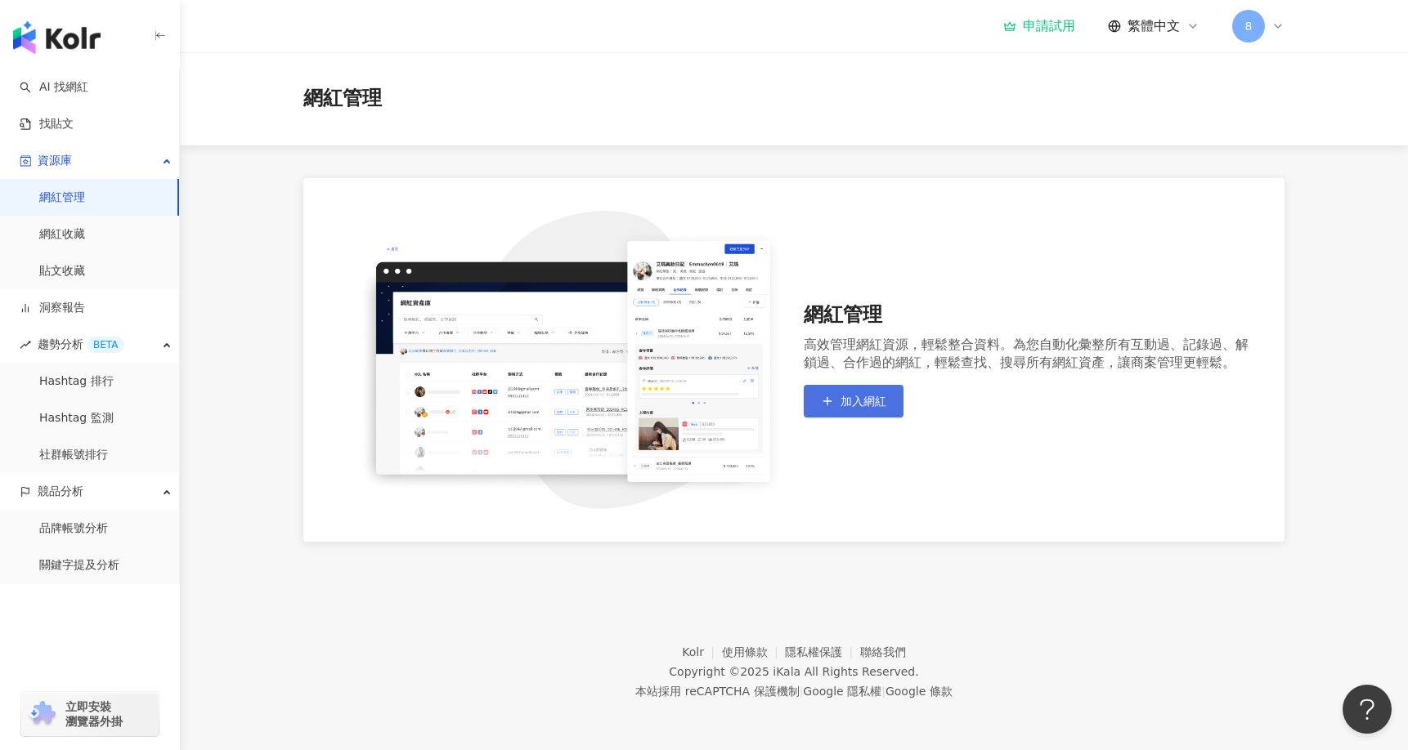
click at [852, 397] on span "加入網紅" at bounding box center [863, 401] width 46 height 13
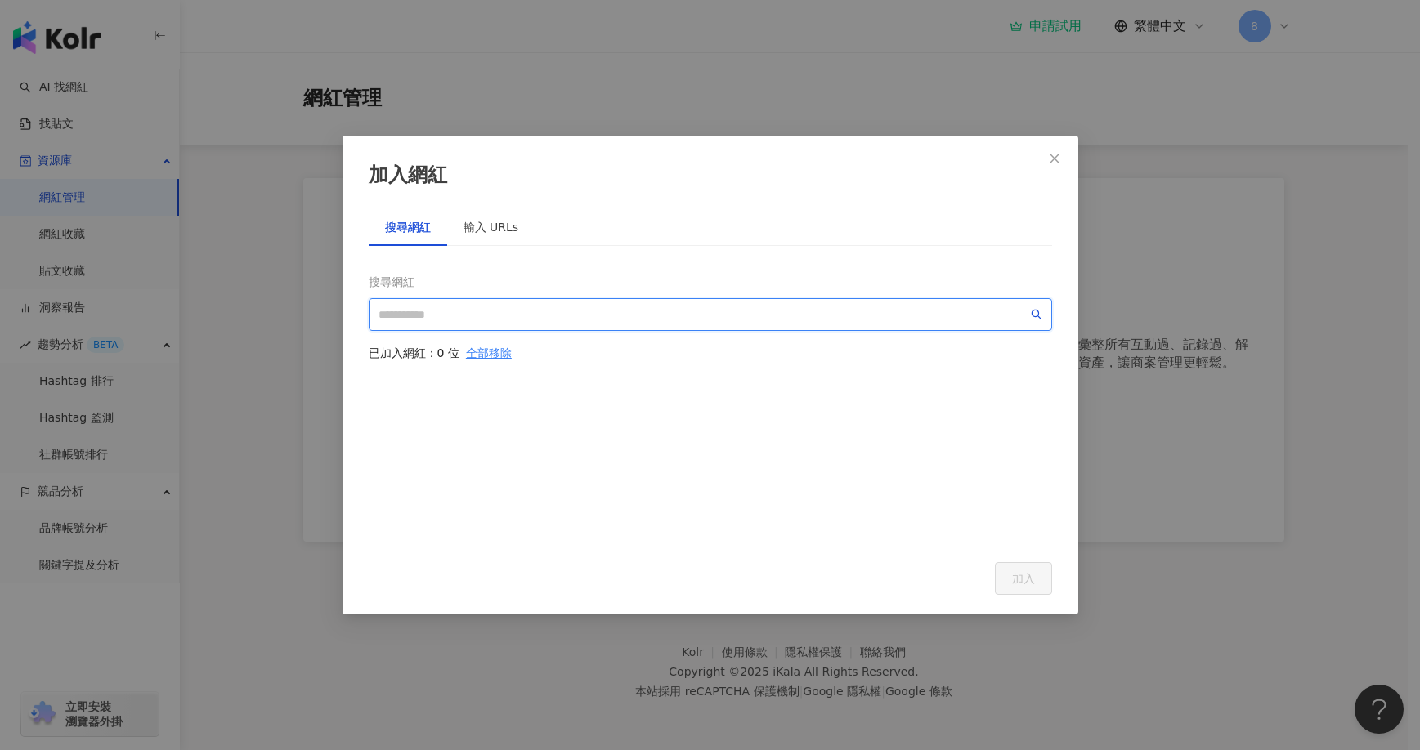
click at [516, 311] on input "search" at bounding box center [702, 315] width 649 height 18
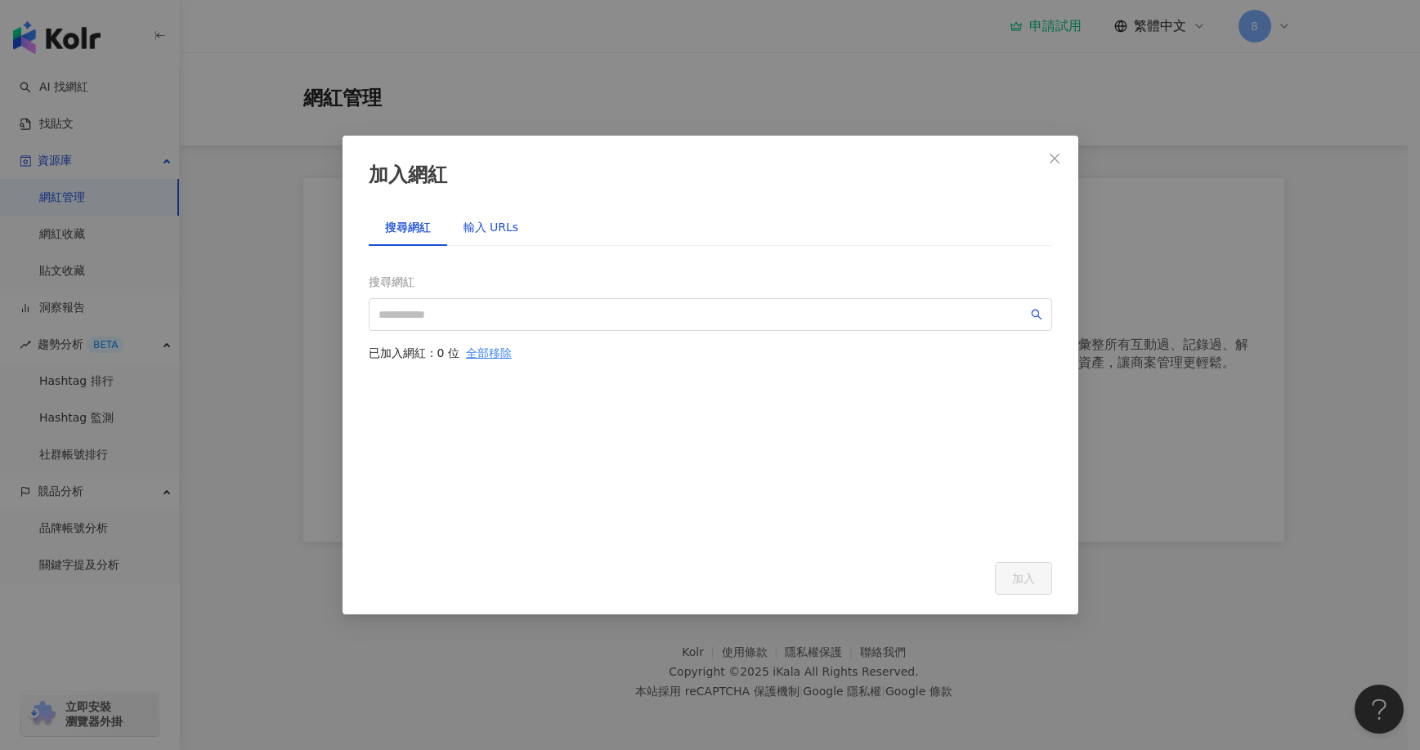
click at [510, 230] on div "輸入 URLs" at bounding box center [491, 227] width 56 height 18
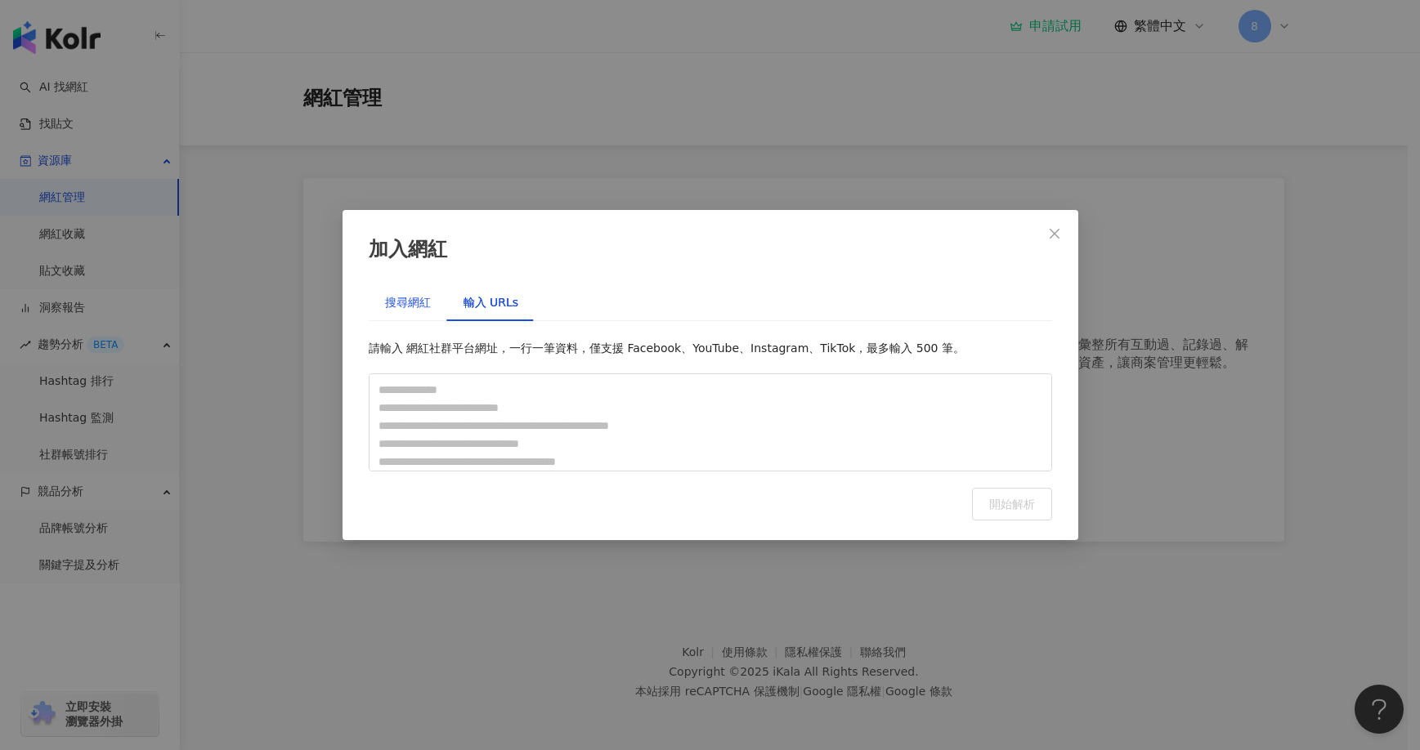
click at [423, 298] on div "搜尋網紅" at bounding box center [408, 302] width 46 height 18
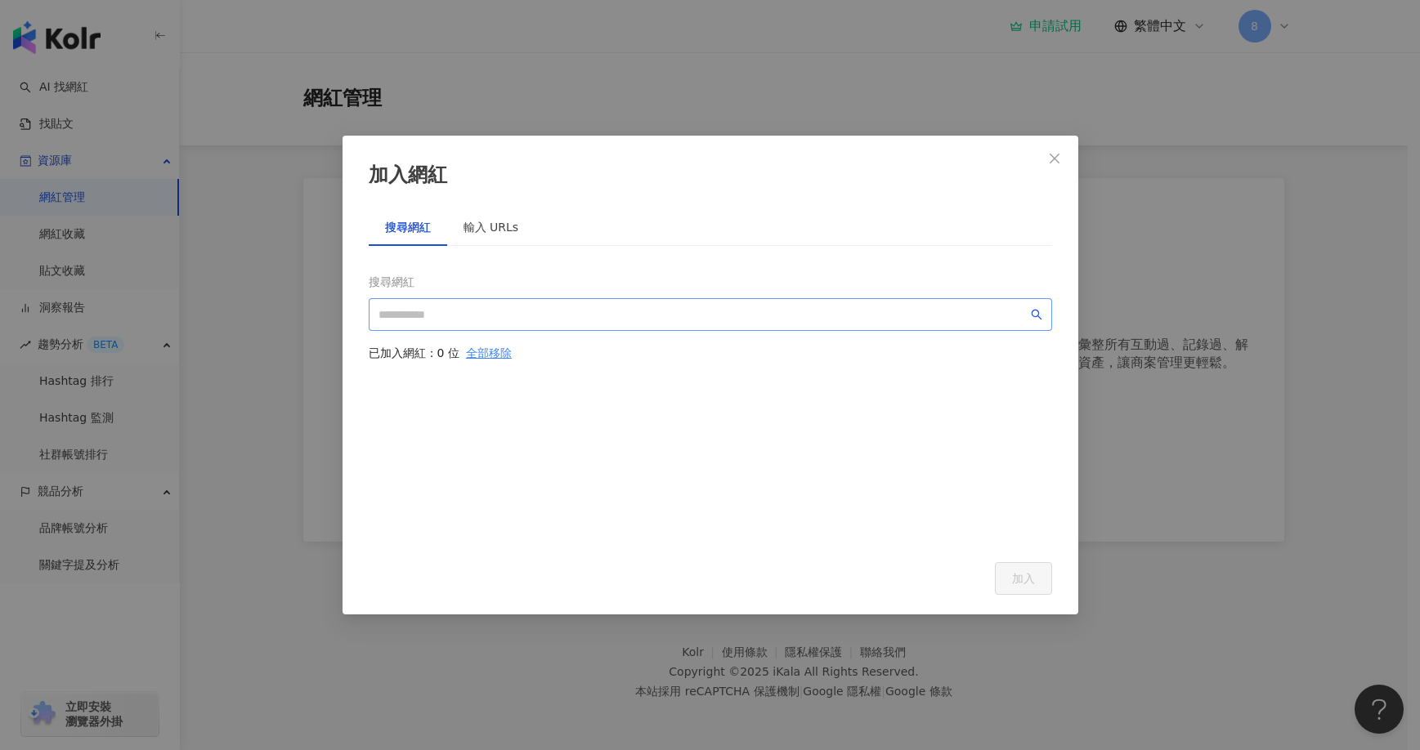
click at [530, 327] on span at bounding box center [710, 314] width 683 height 33
click at [1060, 154] on icon "close" at bounding box center [1054, 158] width 13 height 13
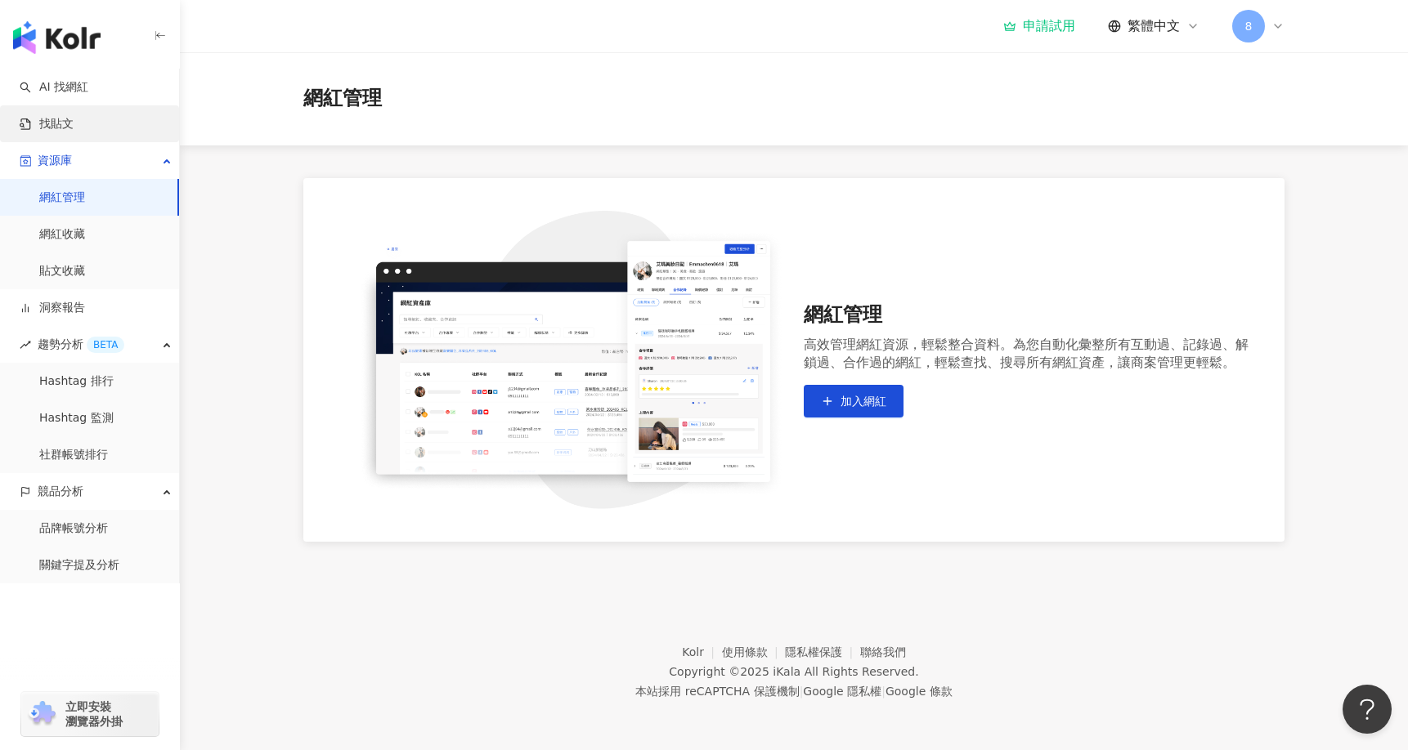
click at [74, 132] on link "找貼文" at bounding box center [47, 124] width 54 height 16
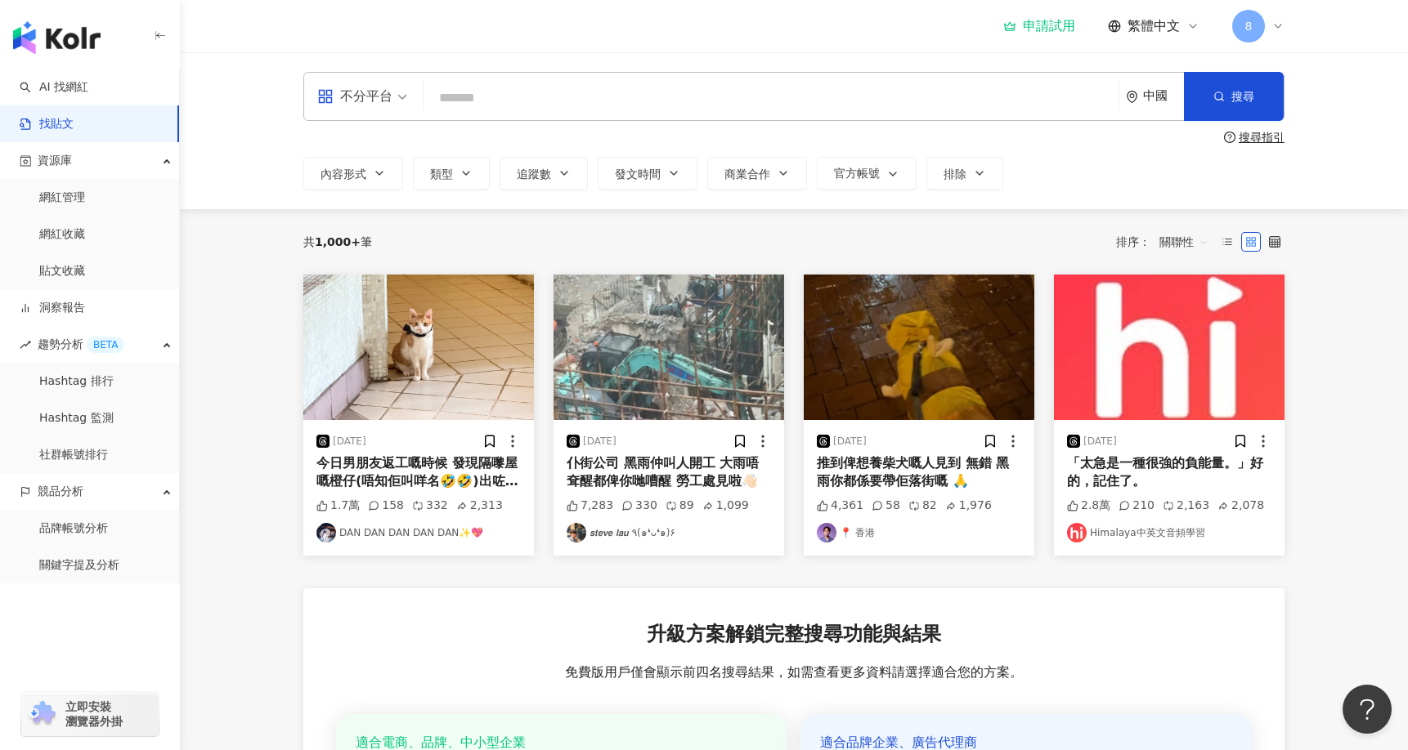
click at [363, 101] on div "不分平台" at bounding box center [354, 96] width 75 height 26
click at [369, 168] on div "Instagram" at bounding box center [367, 172] width 92 height 20
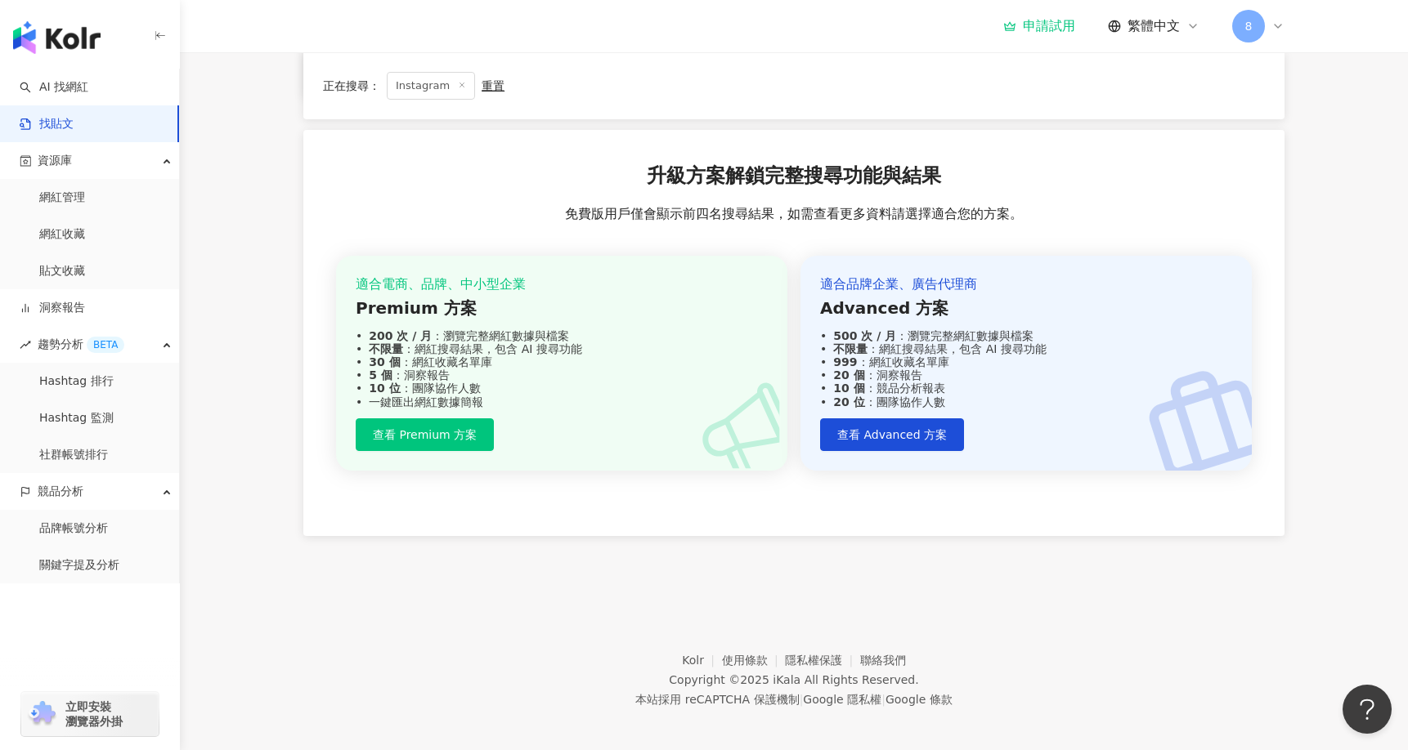
scroll to position [9, 0]
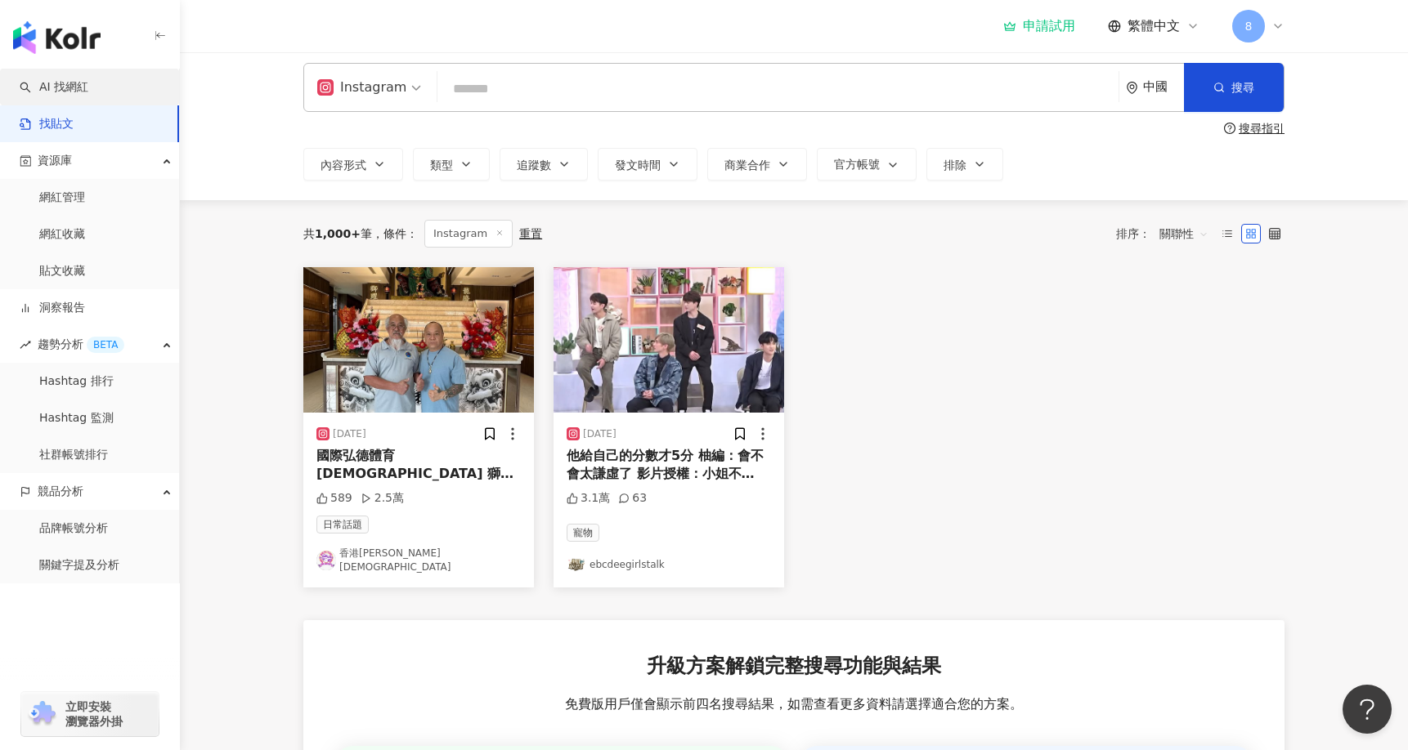
click at [88, 84] on link "AI 找網紅" at bounding box center [54, 87] width 69 height 16
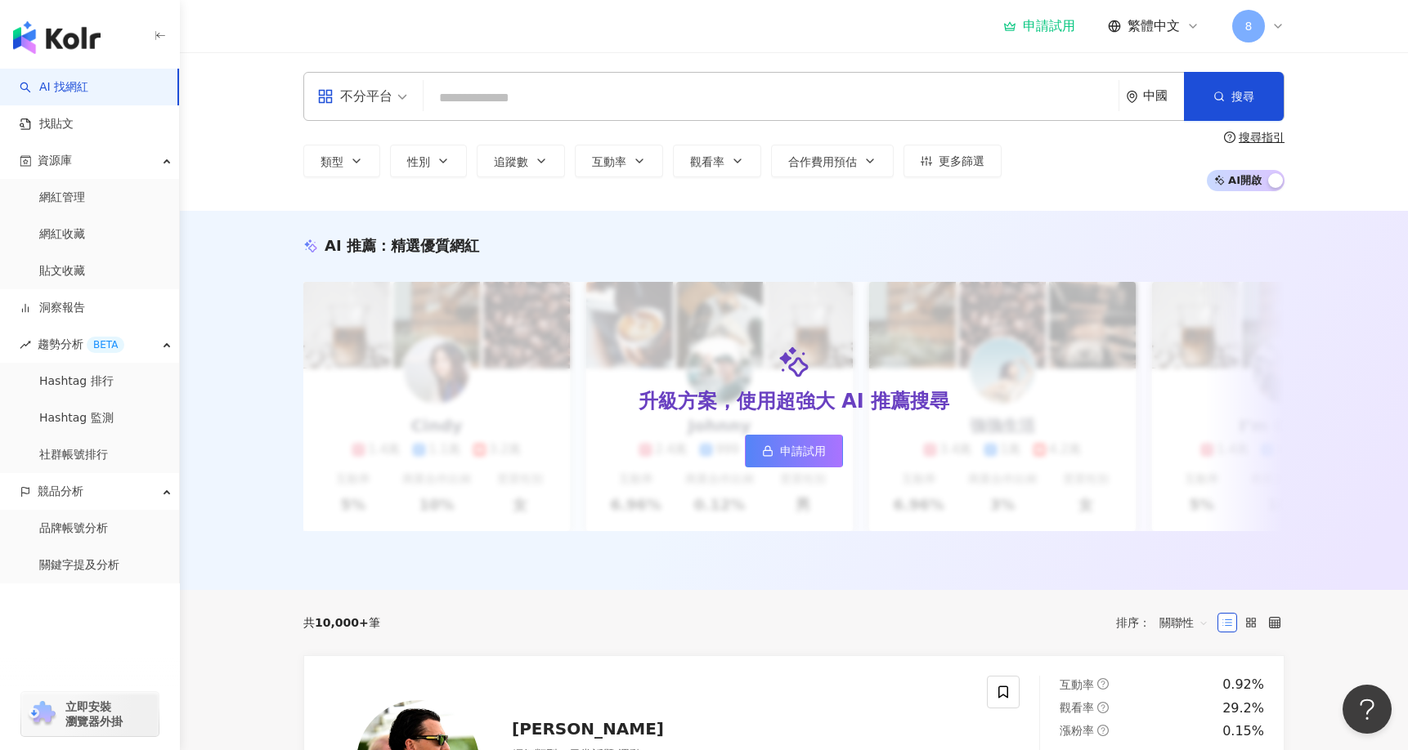
click at [1257, 177] on span "AI 開啟 AI 關閉" at bounding box center [1245, 180] width 78 height 21
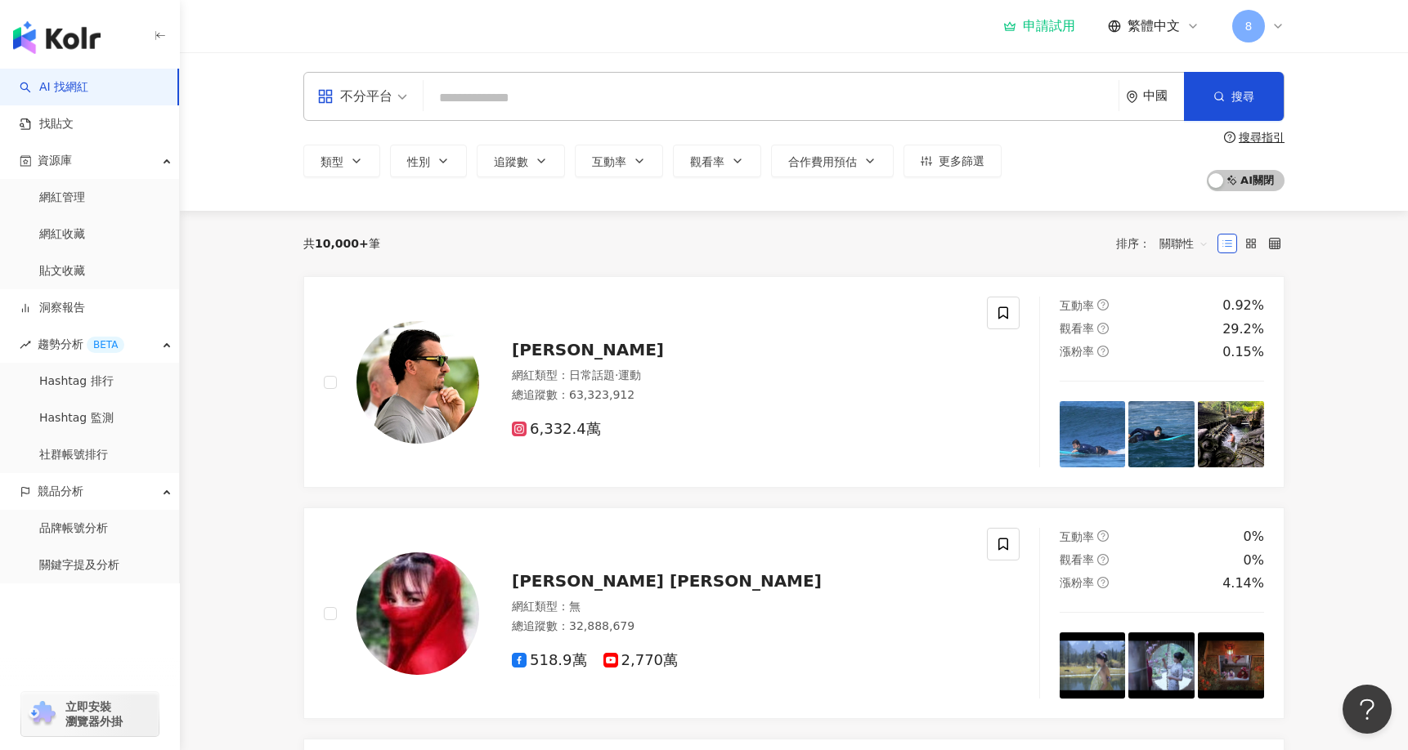
click at [367, 105] on div "不分平台" at bounding box center [354, 96] width 75 height 26
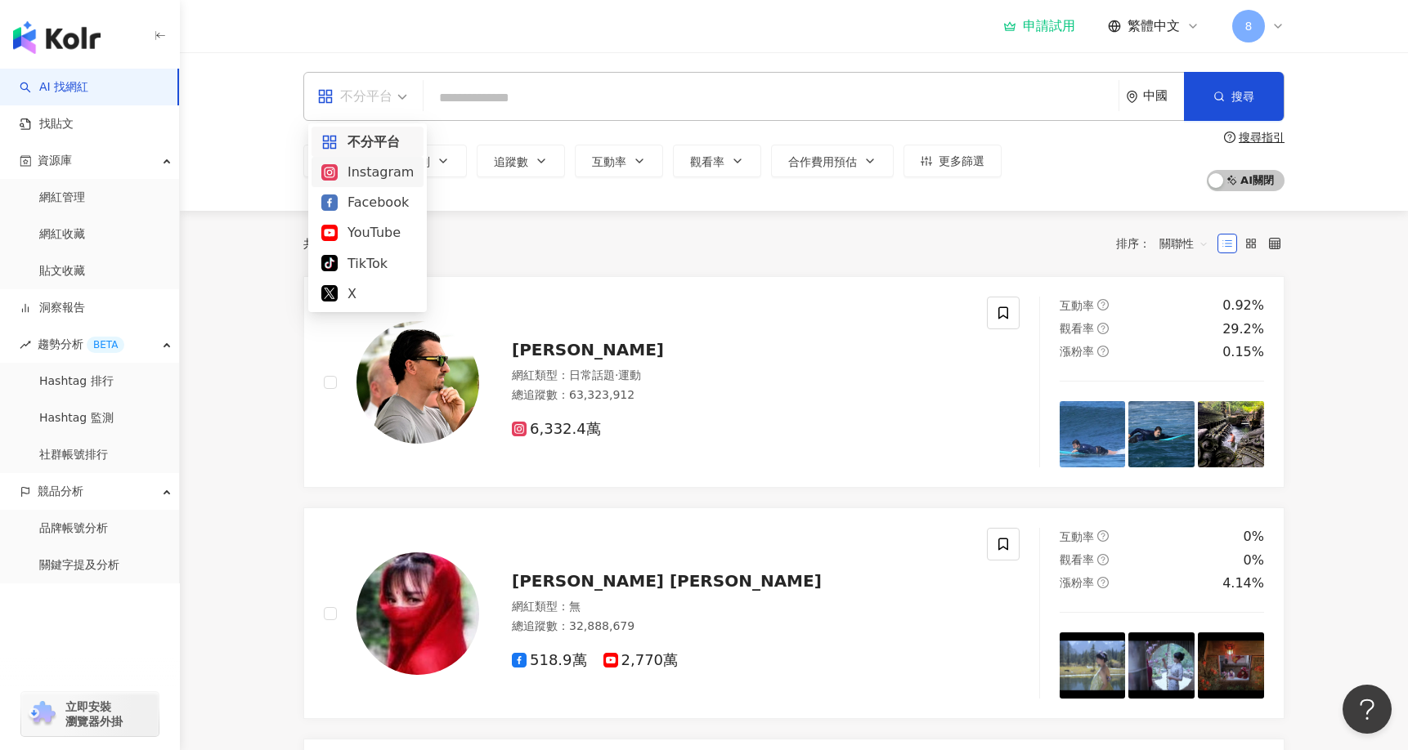
click at [393, 170] on div "Instagram" at bounding box center [367, 172] width 92 height 20
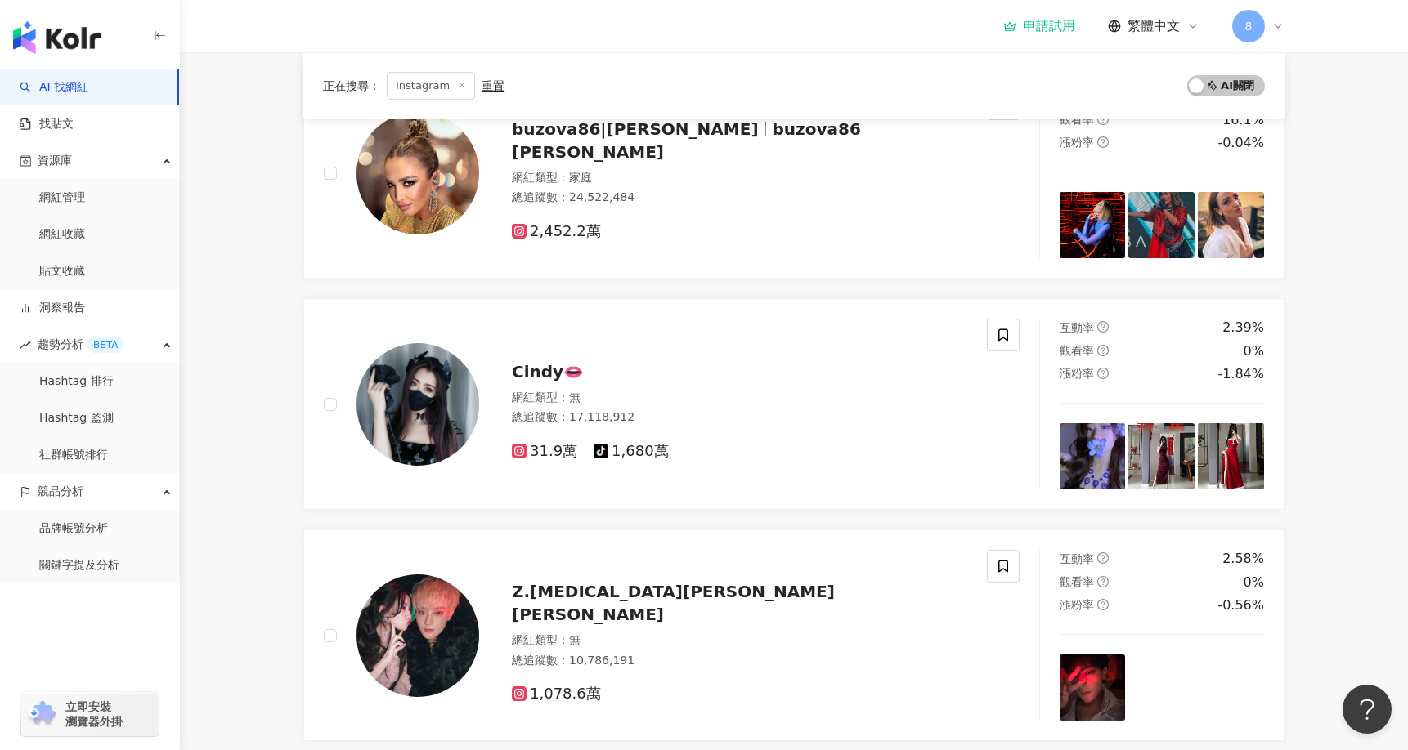
scroll to position [751, 0]
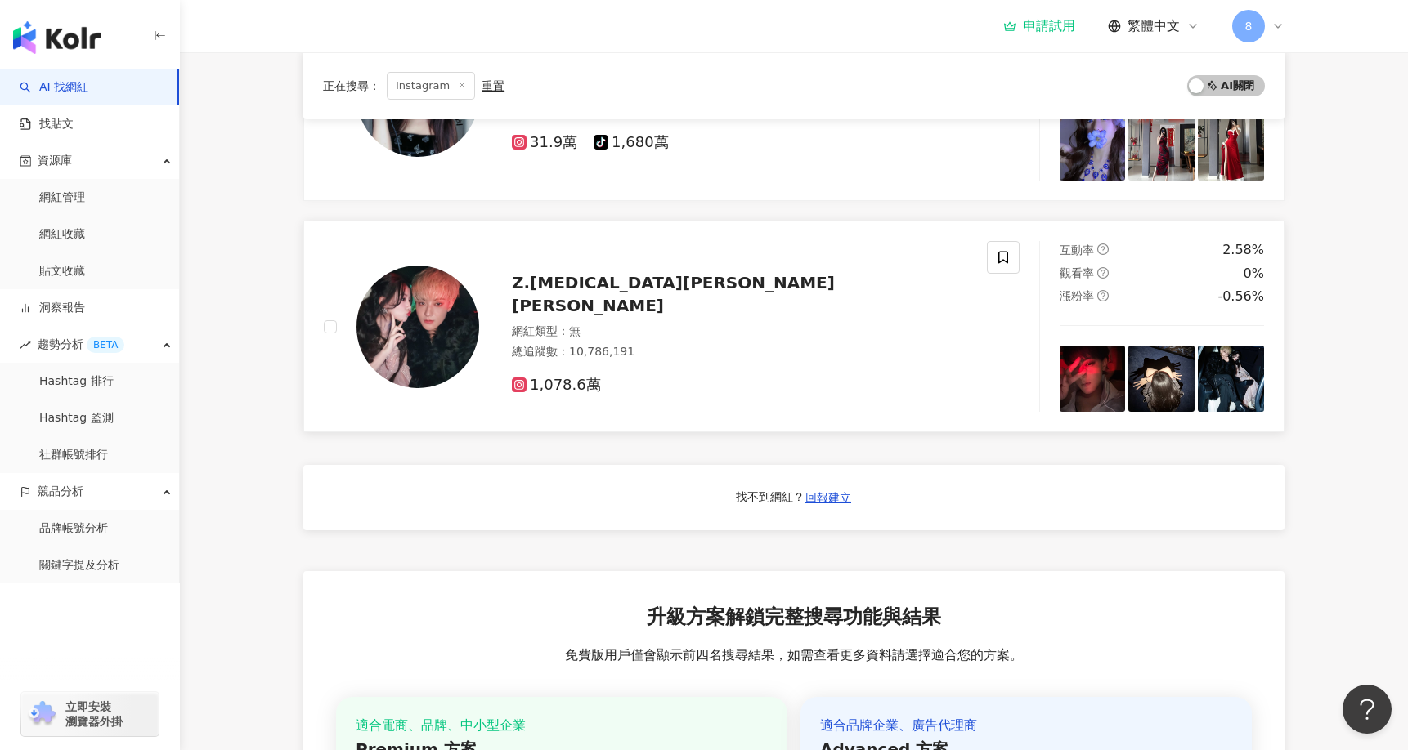
click at [437, 325] on img at bounding box center [417, 327] width 123 height 123
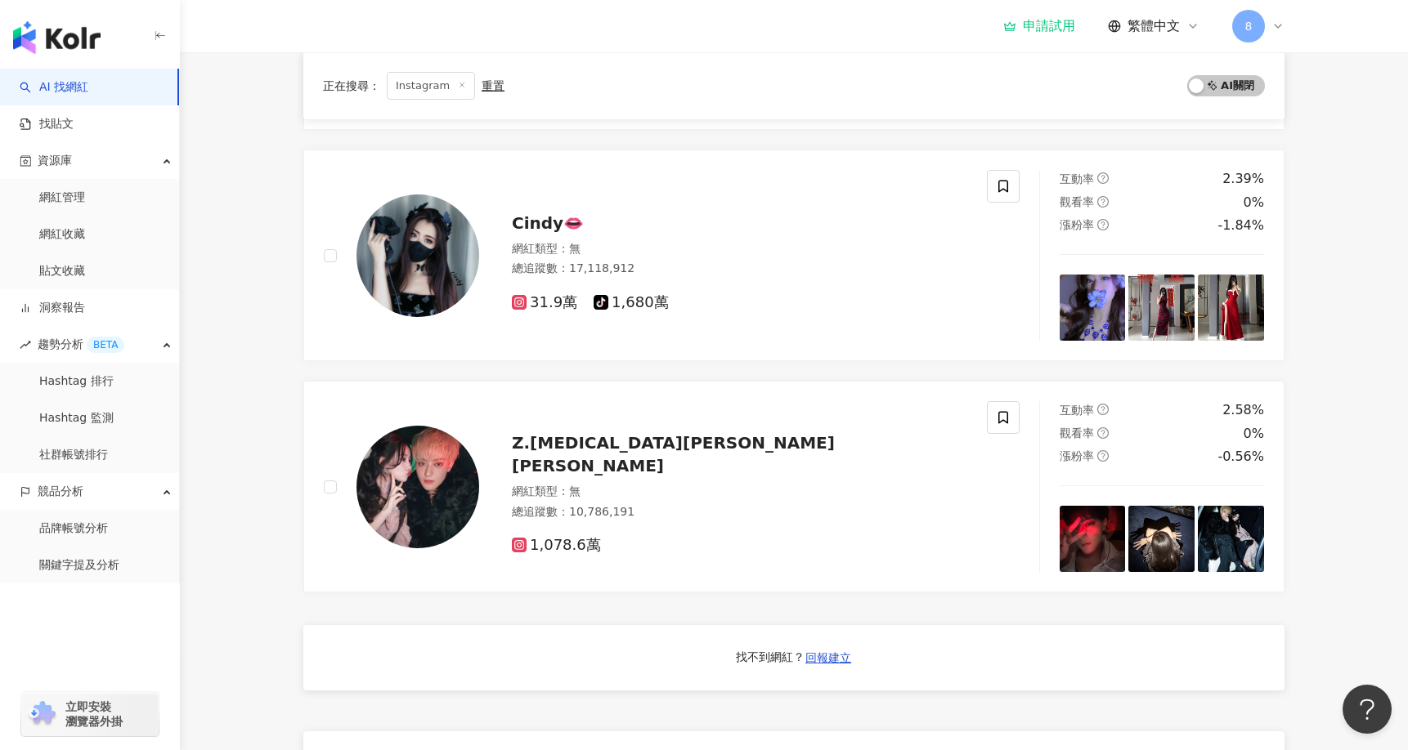
scroll to position [588, 0]
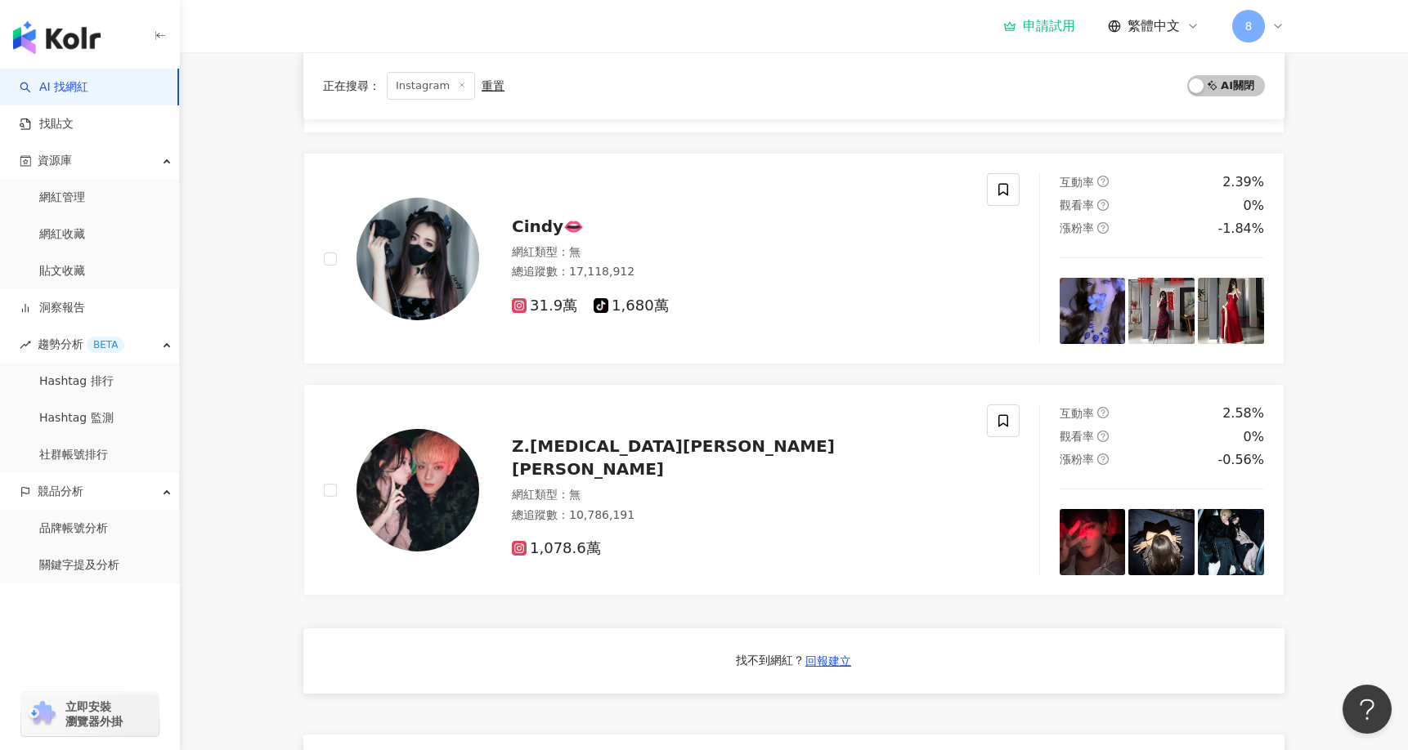
click at [1266, 27] on div "8" at bounding box center [1258, 26] width 52 height 33
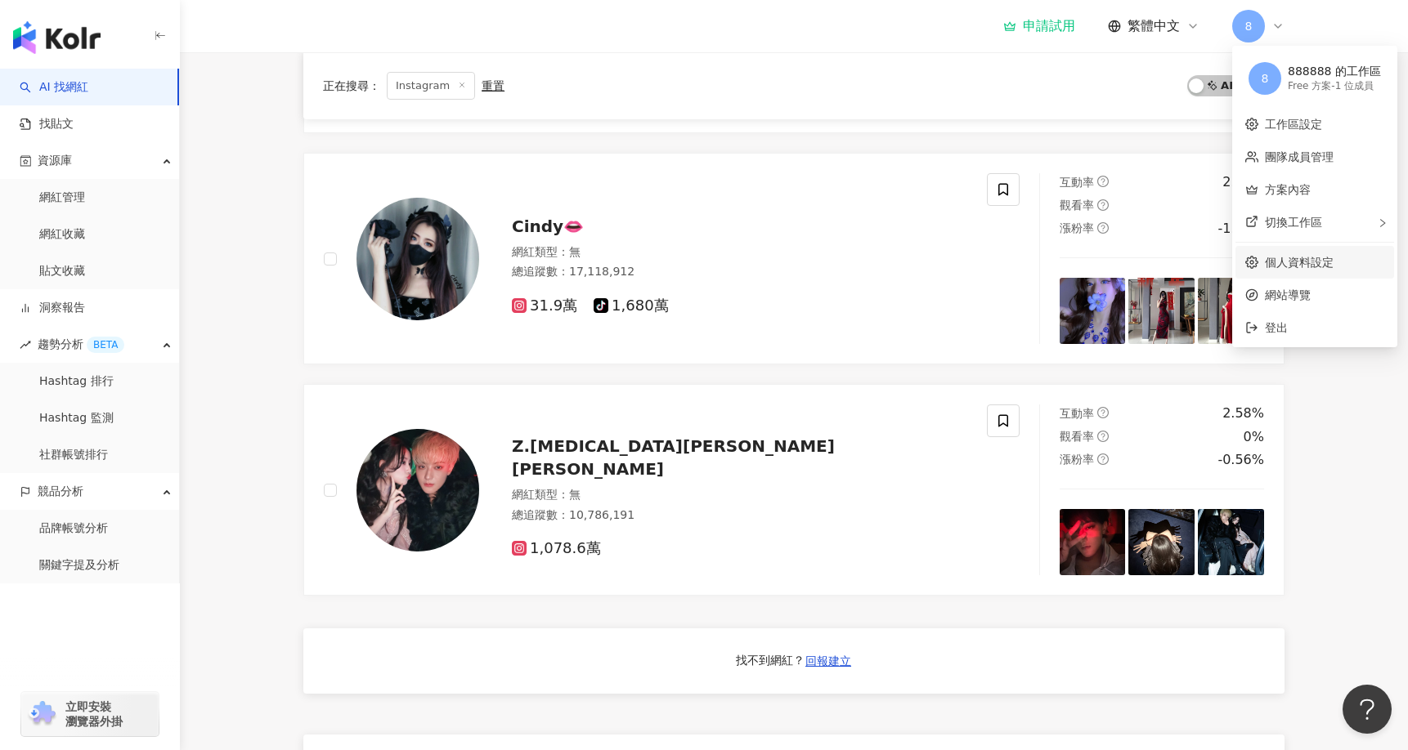
click at [1327, 258] on link "個人資料設定" at bounding box center [1299, 262] width 69 height 13
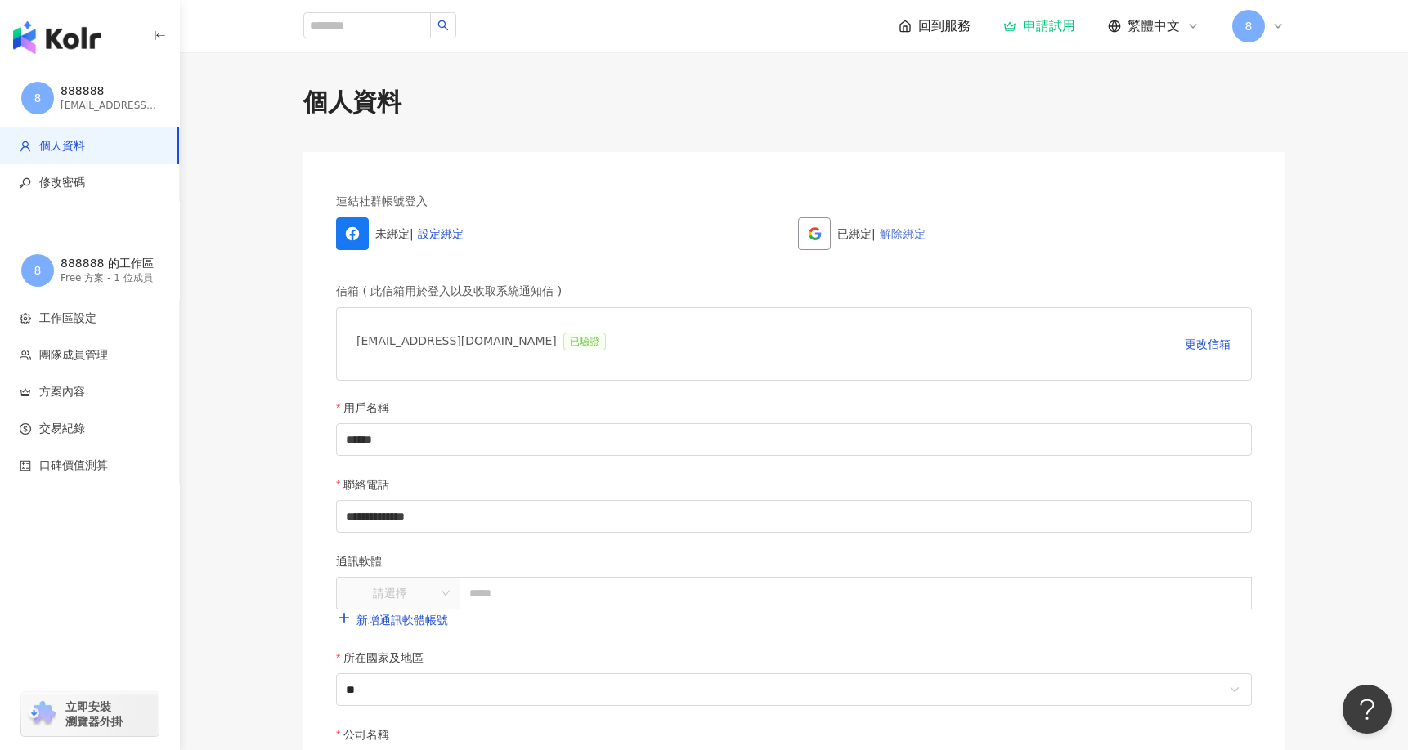
click at [908, 232] on link "解除綁定" at bounding box center [903, 233] width 46 height 13
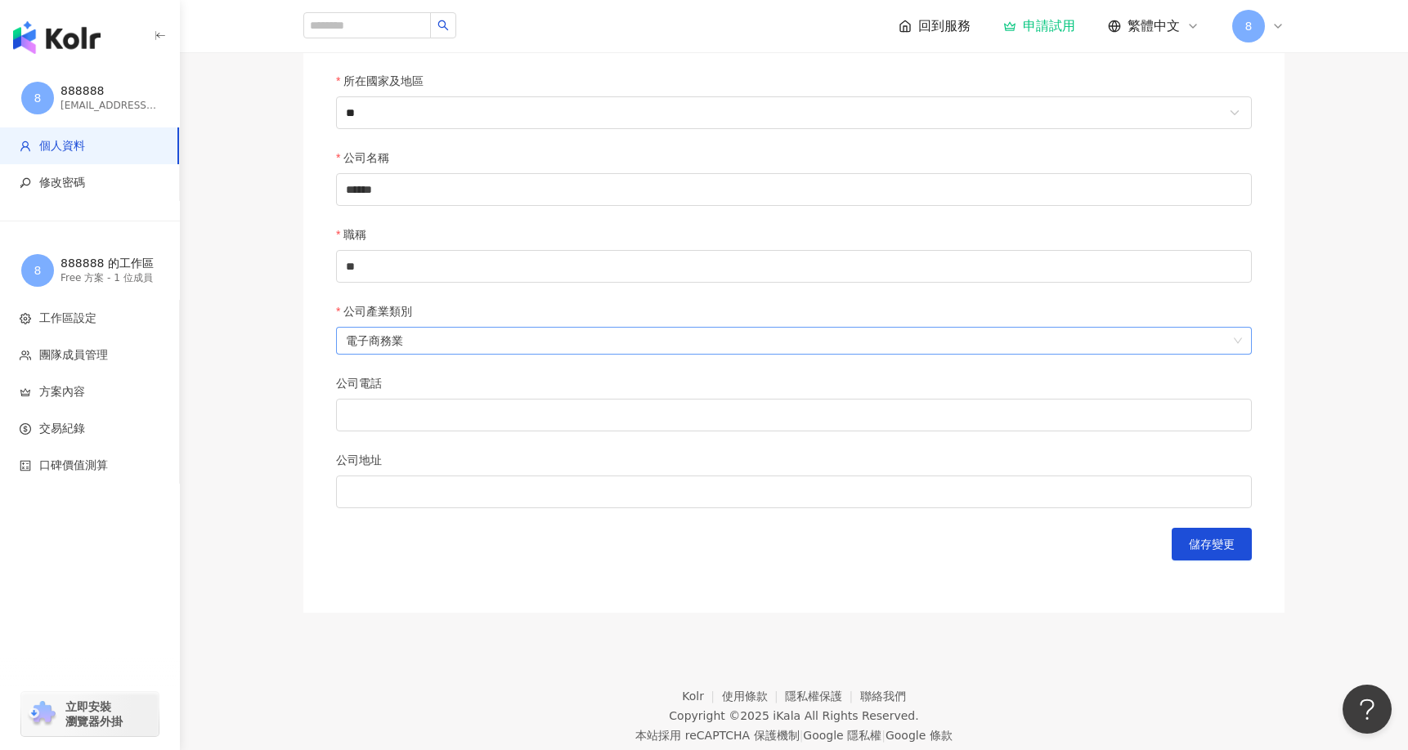
scroll to position [539, 0]
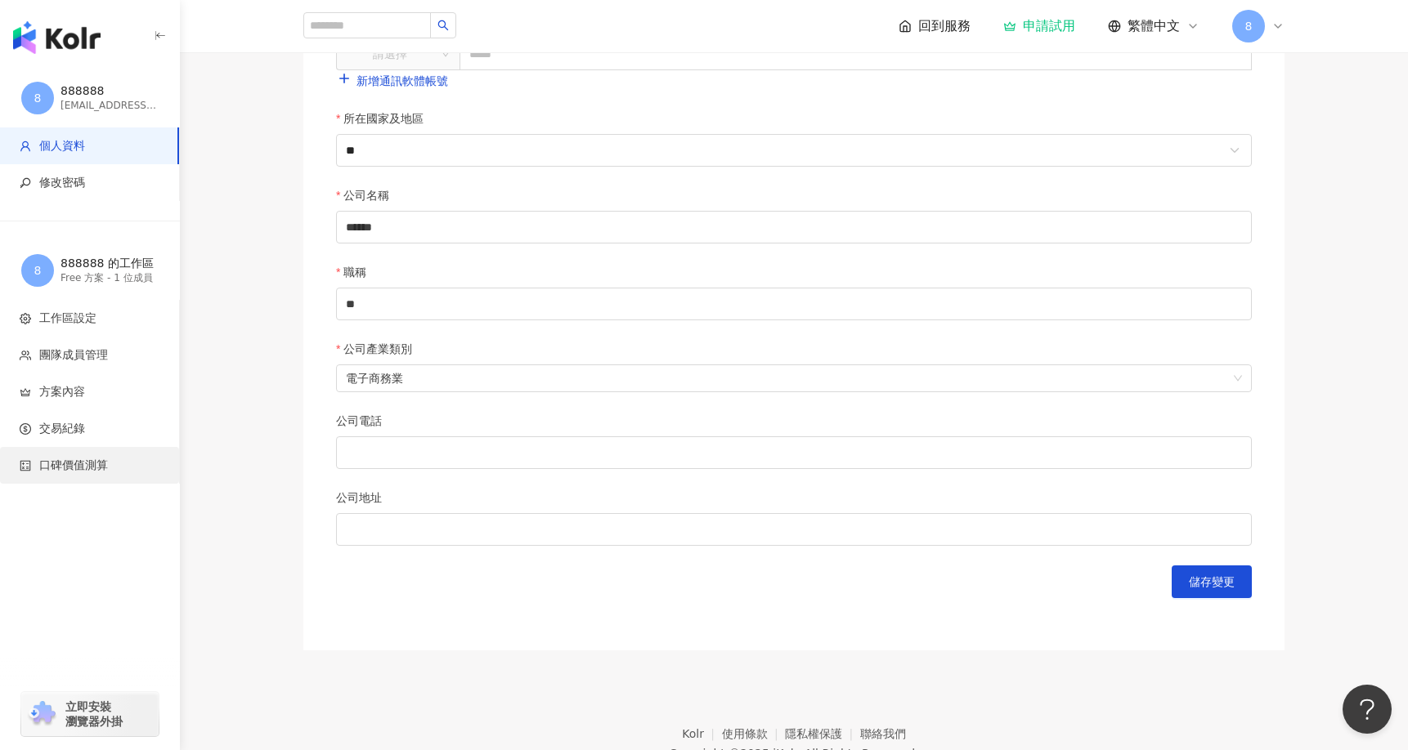
click at [92, 469] on span "口碑價值測算" at bounding box center [73, 466] width 69 height 16
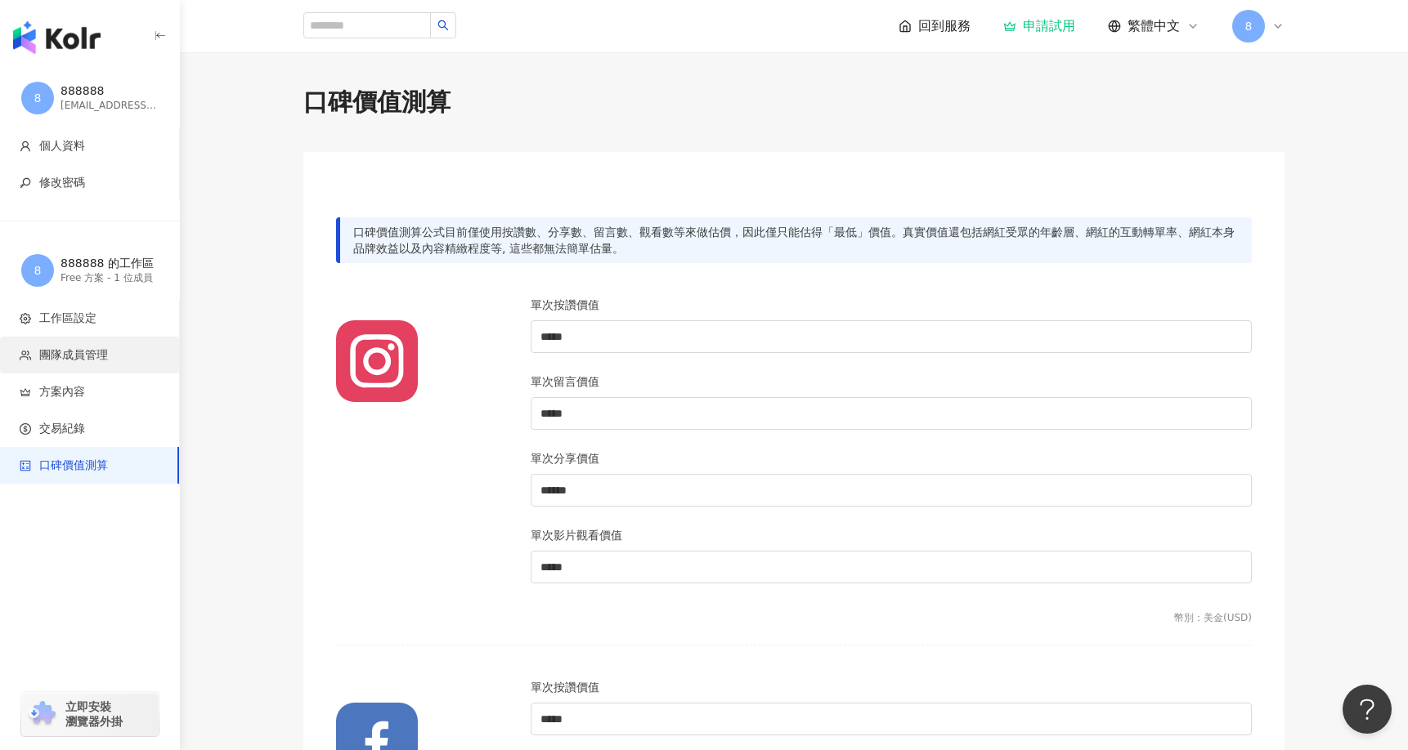
click at [111, 350] on span "團隊成員管理" at bounding box center [93, 355] width 146 height 16
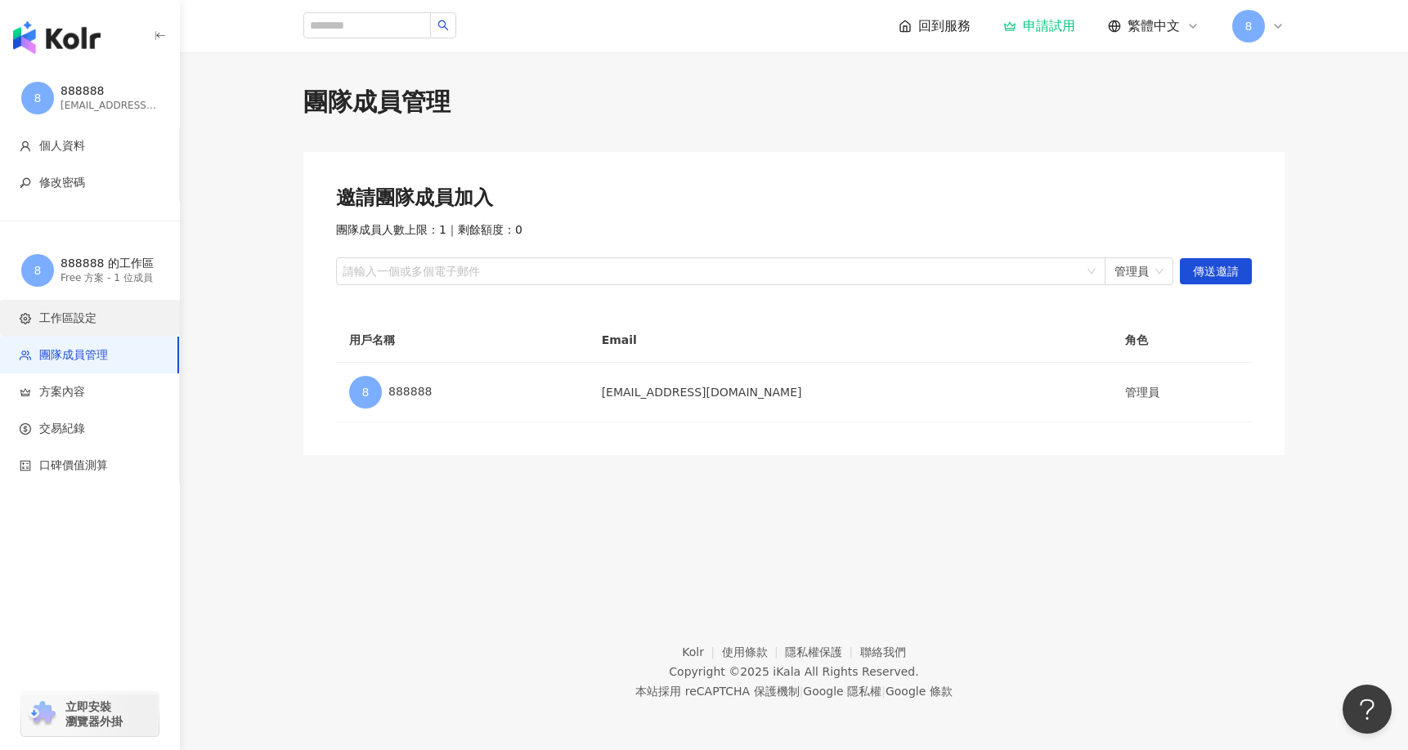
click at [105, 329] on li "工作區設定" at bounding box center [89, 318] width 179 height 37
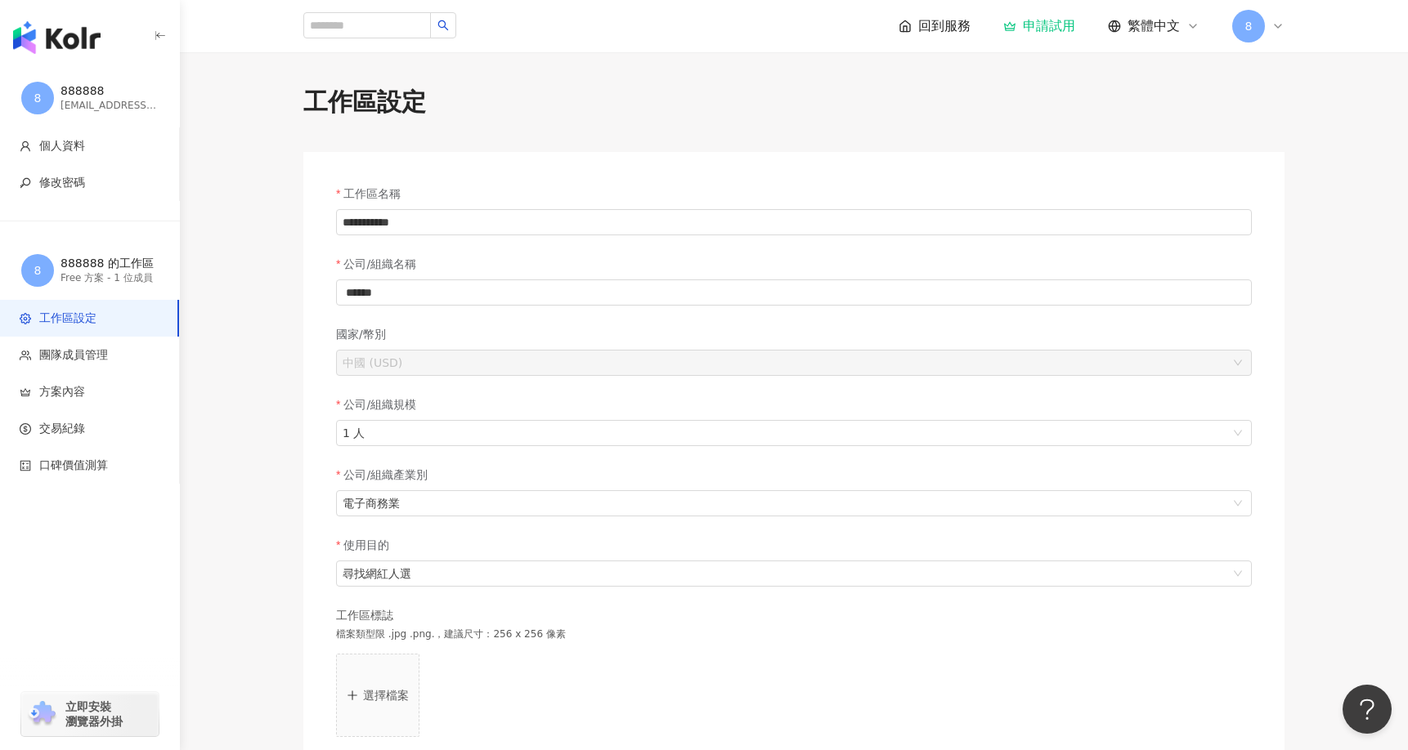
click at [1224, 29] on div "回到服務 申請試用 繁體中文 8" at bounding box center [1091, 26] width 386 height 33
click at [1247, 25] on span "8" at bounding box center [1248, 26] width 7 height 18
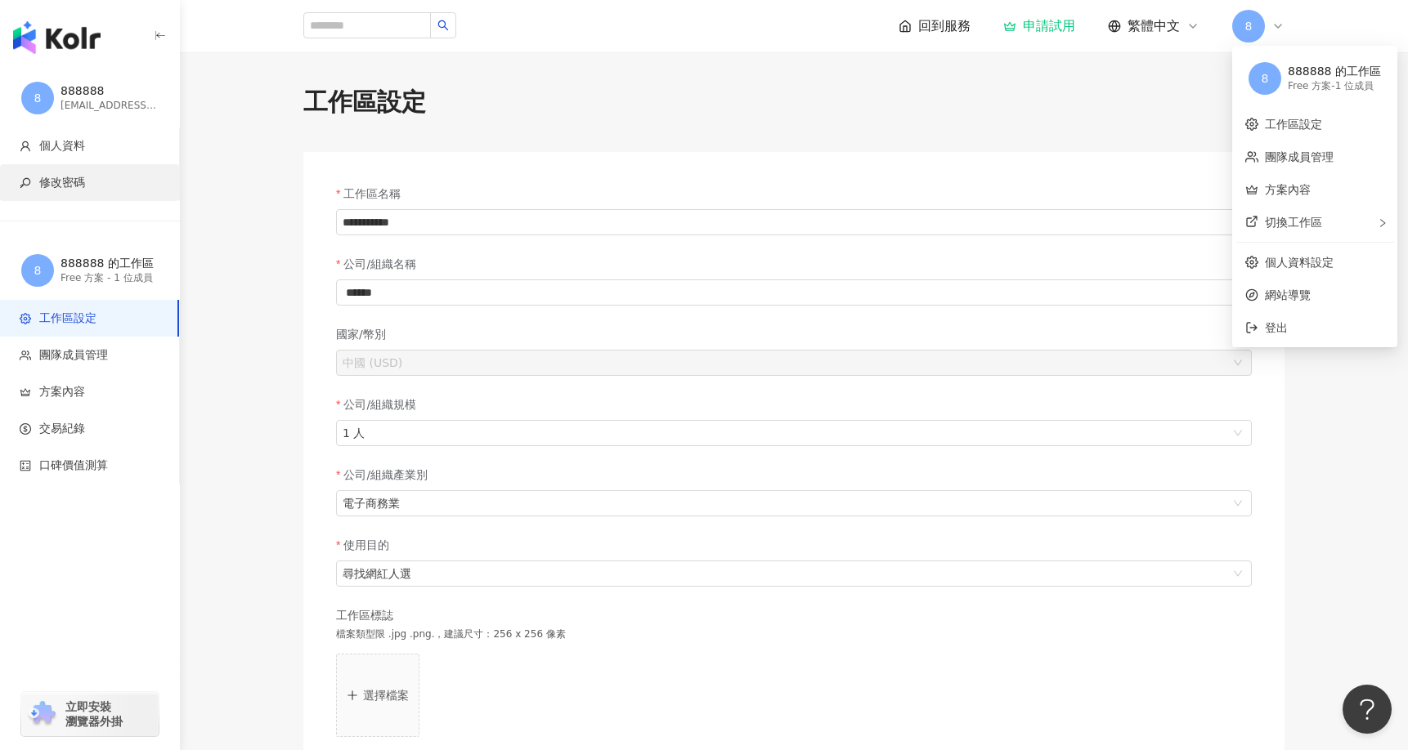
drag, startPoint x: 93, startPoint y: 183, endPoint x: 93, endPoint y: 170, distance: 13.1
click at [93, 183] on span "修改密碼" at bounding box center [93, 183] width 146 height 16
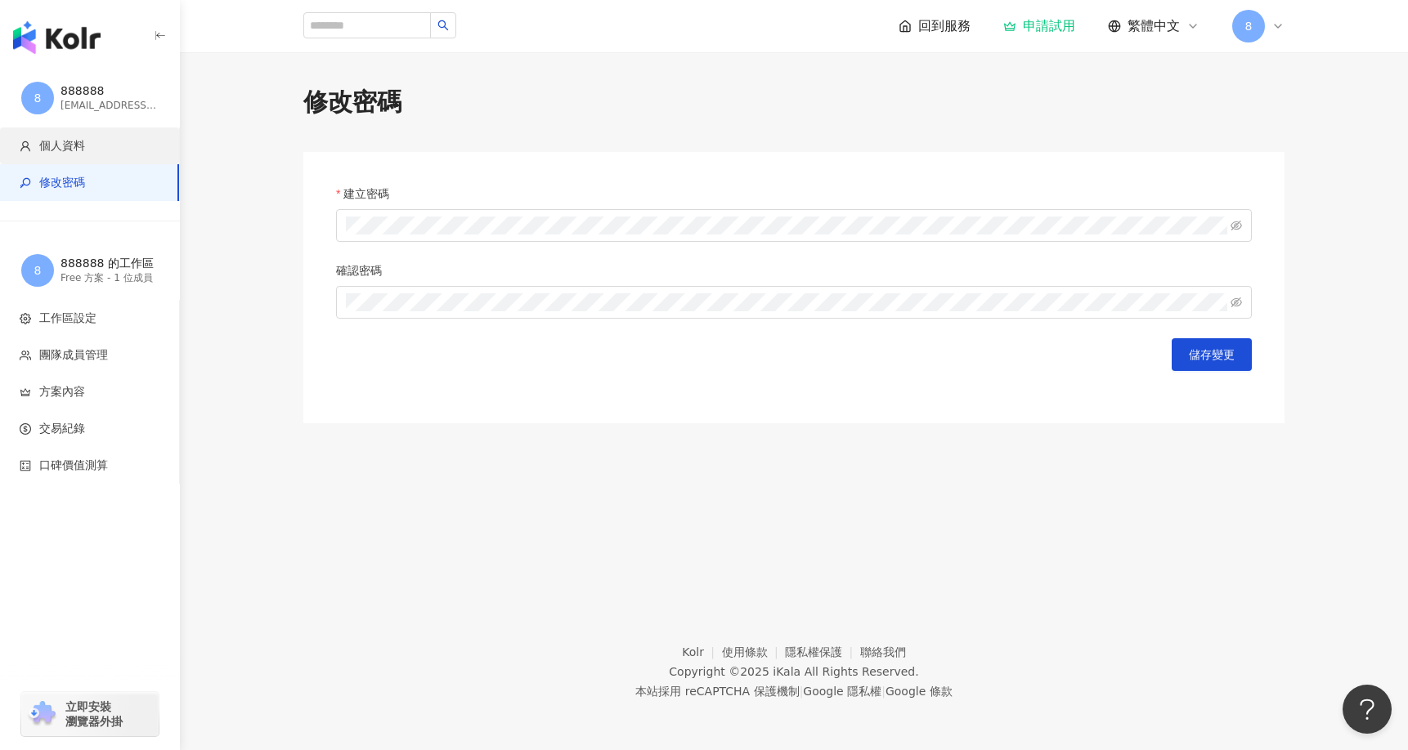
click at [84, 139] on span "個人資料" at bounding box center [62, 146] width 46 height 16
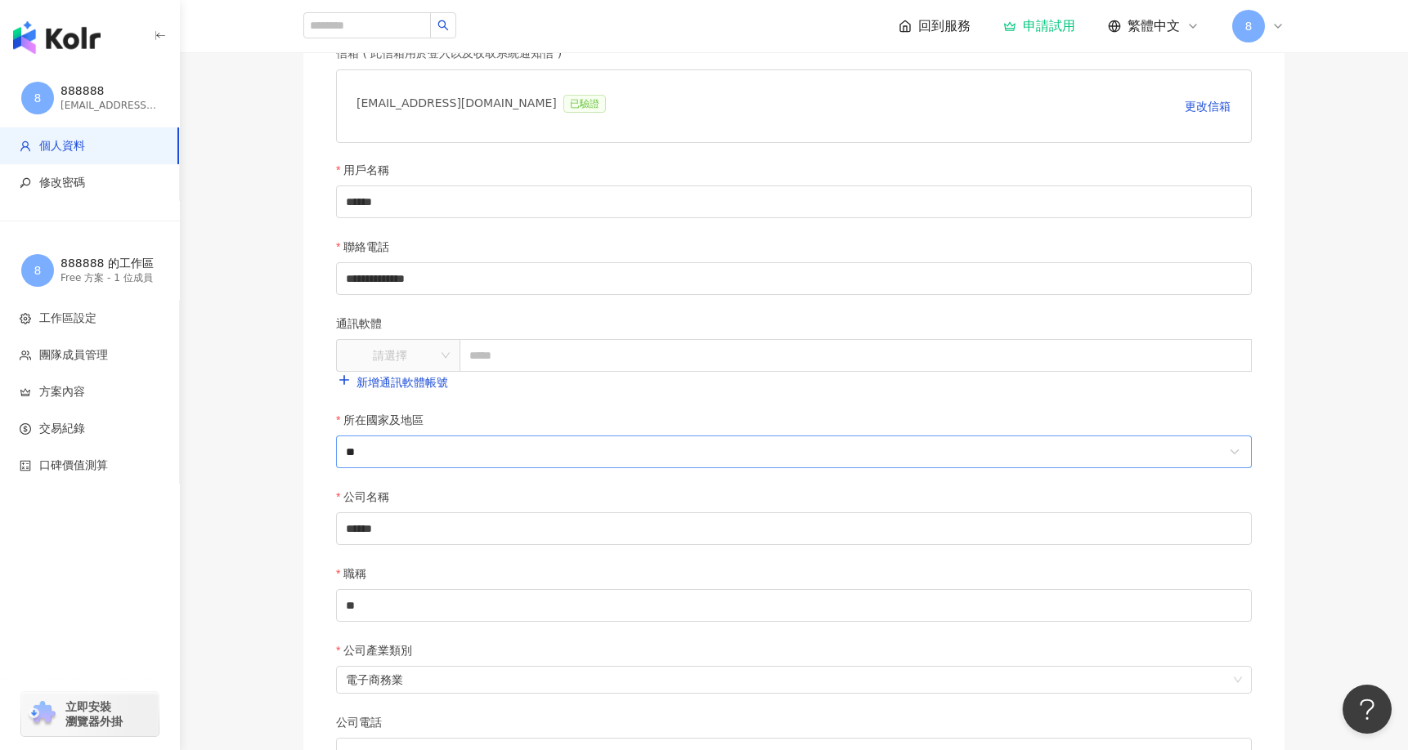
scroll to position [327, 0]
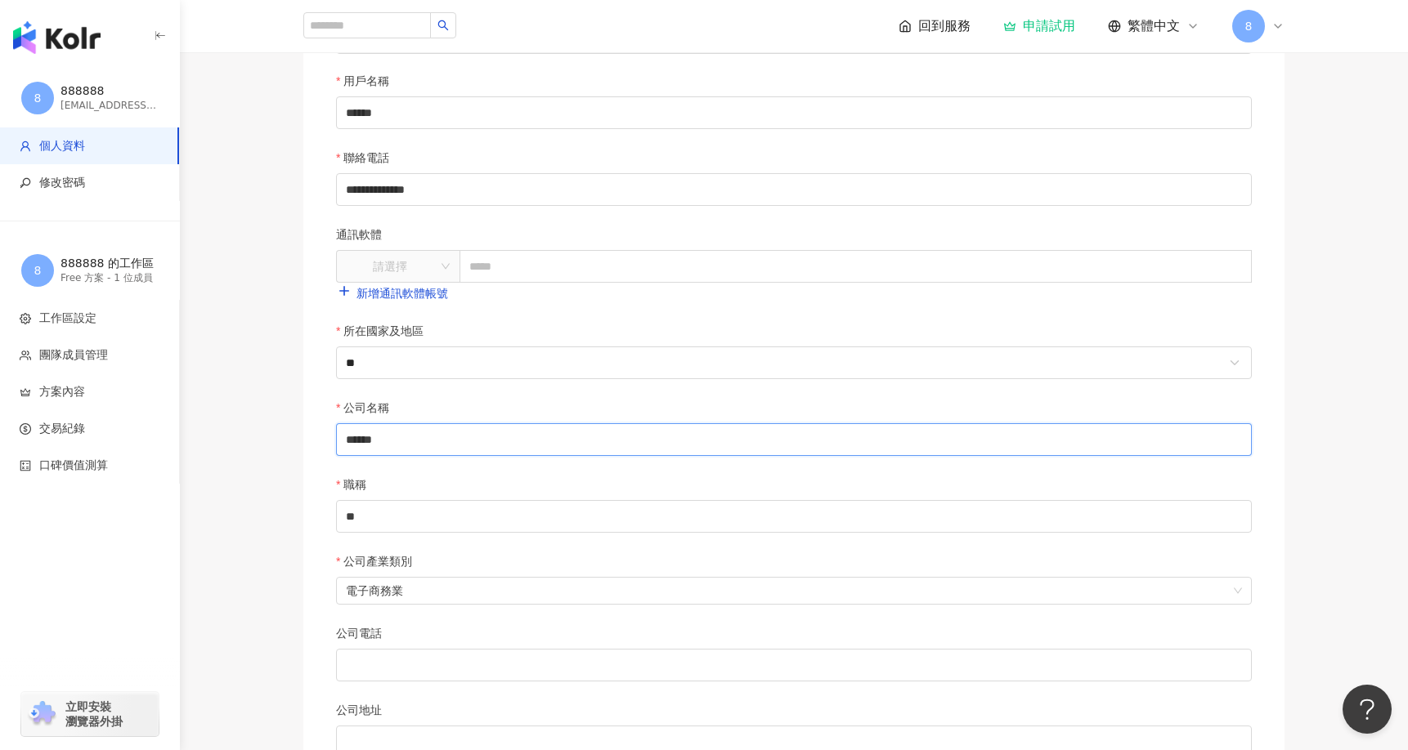
click at [517, 432] on input "******" at bounding box center [793, 439] width 915 height 33
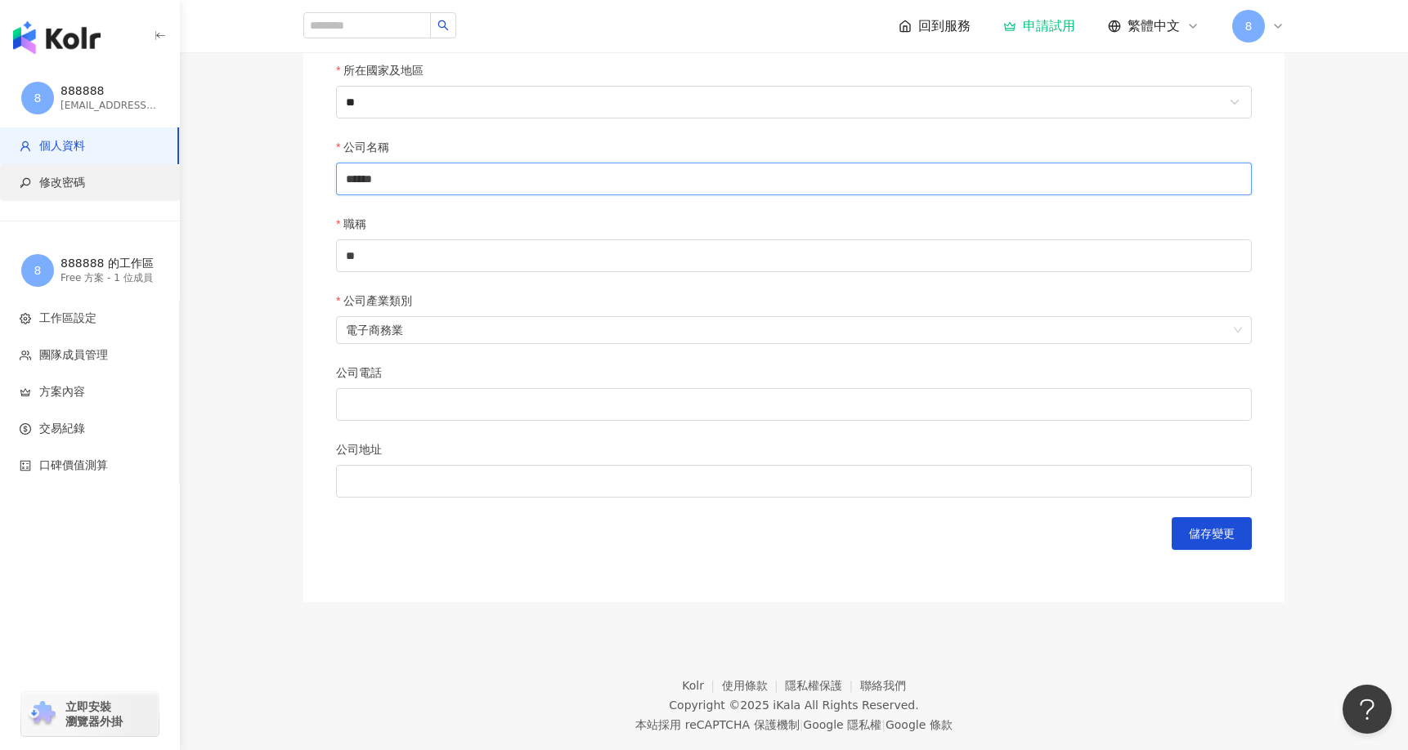
scroll to position [213, 0]
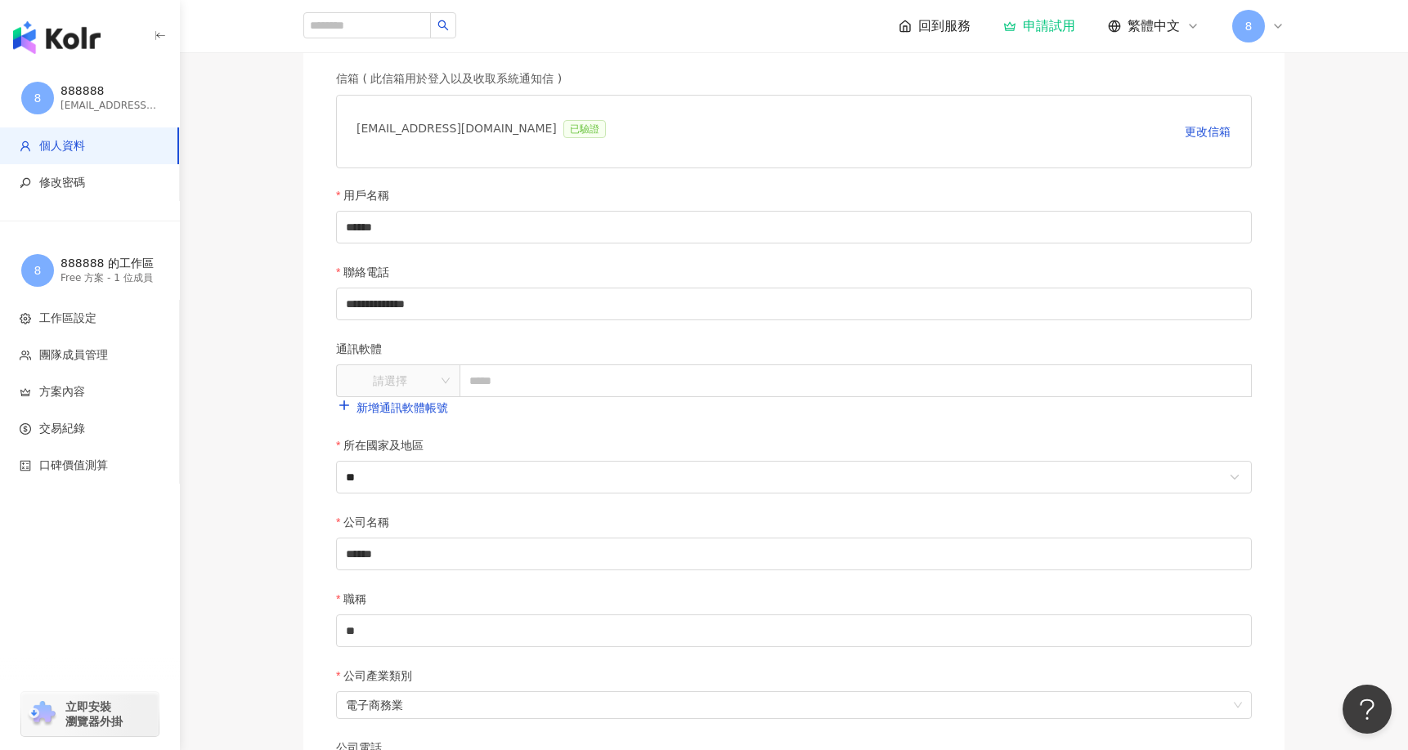
click at [43, 33] on img "button" at bounding box center [56, 37] width 87 height 33
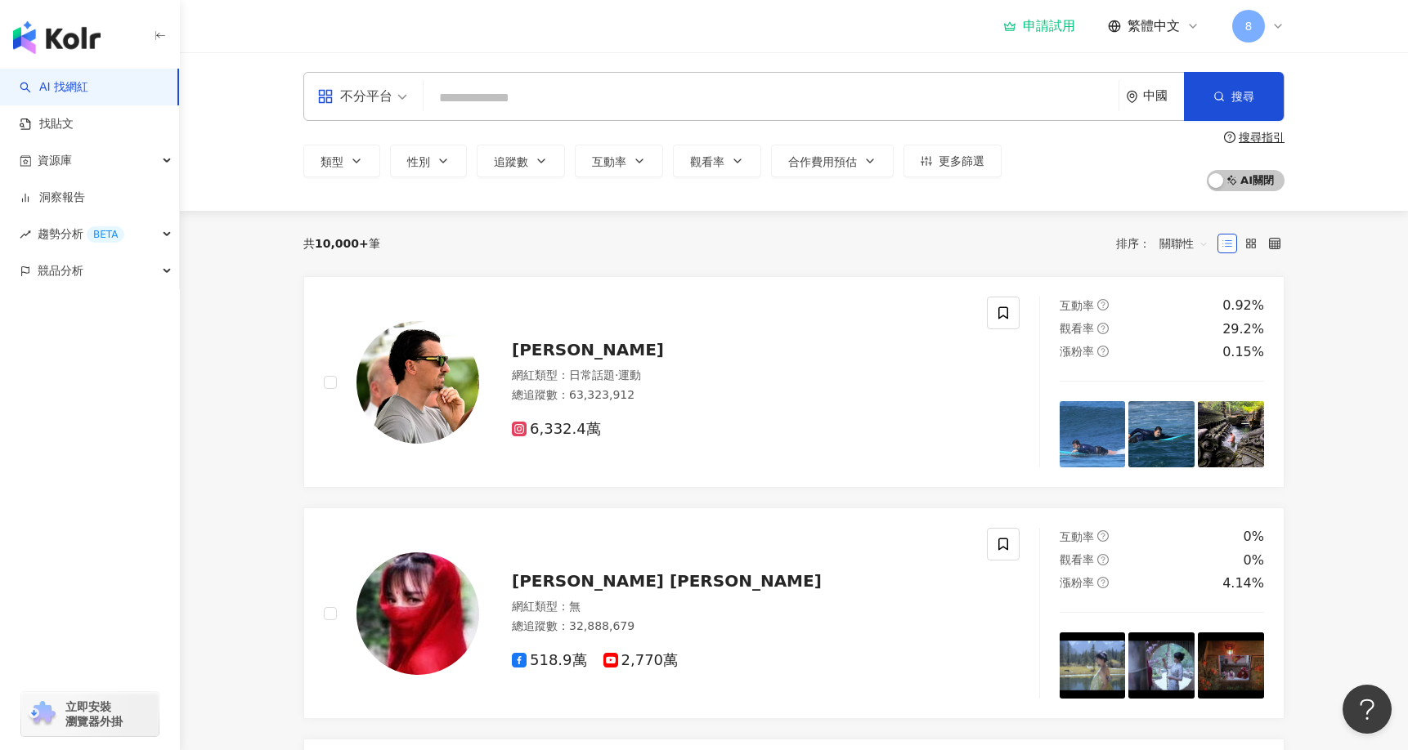
click at [1017, 26] on div "申請試用" at bounding box center [1039, 26] width 72 height 16
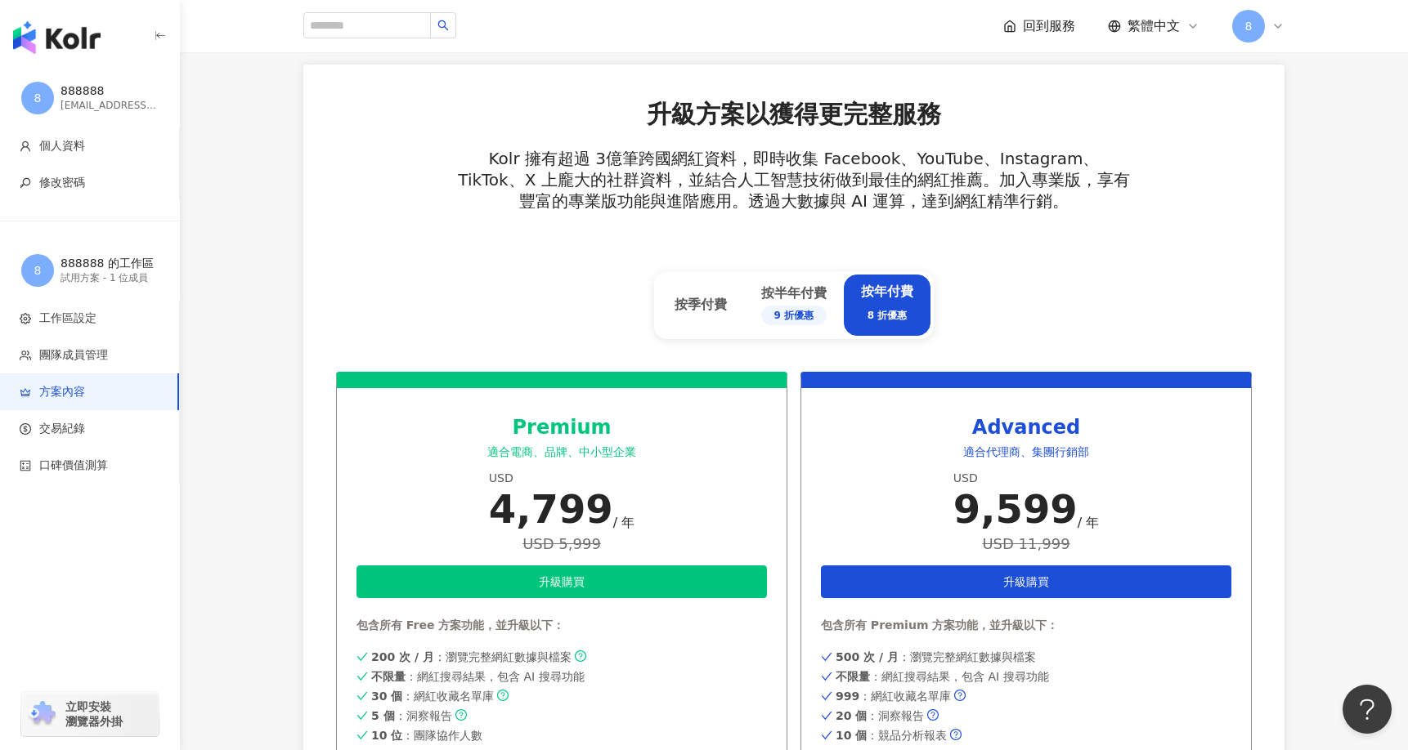
scroll to position [817, 0]
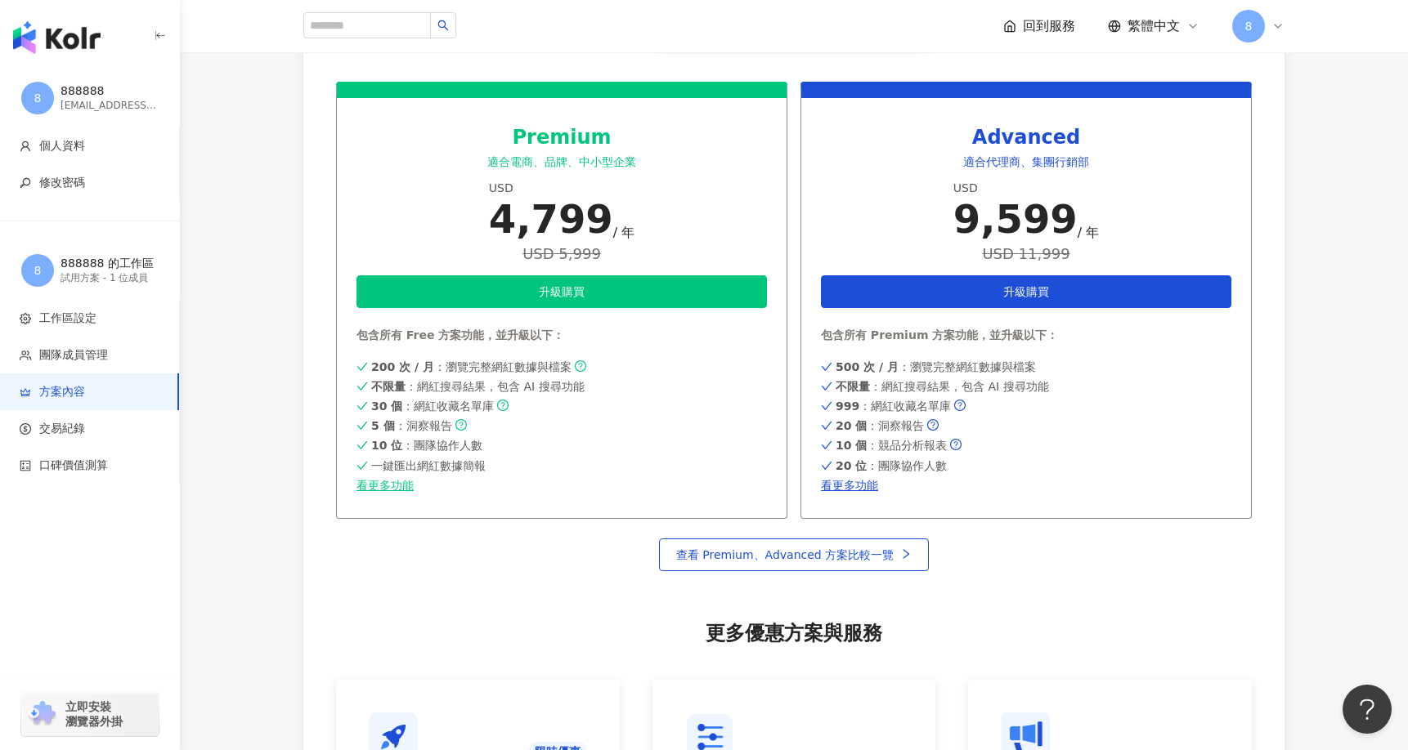
click at [157, 38] on icon "button" at bounding box center [160, 35] width 13 height 13
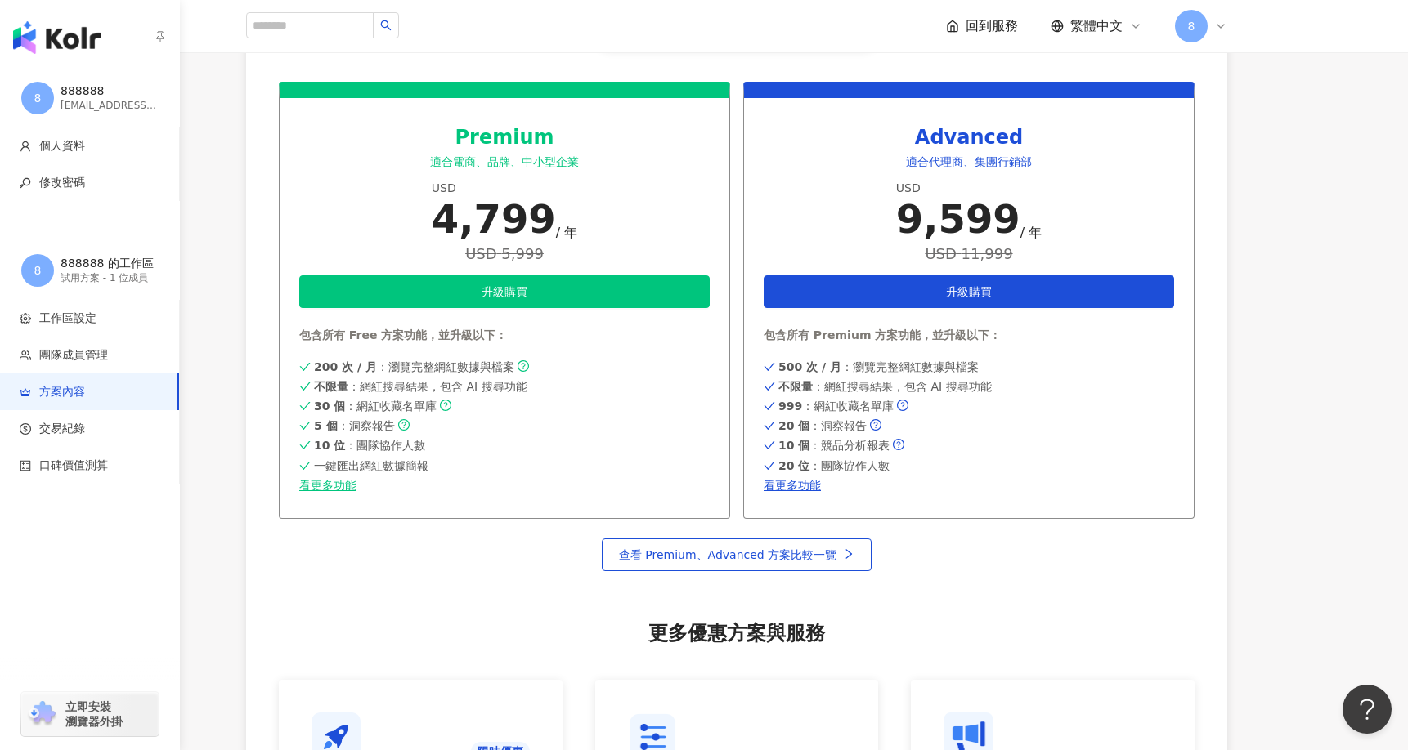
click at [47, 92] on span "8" at bounding box center [37, 98] width 33 height 33
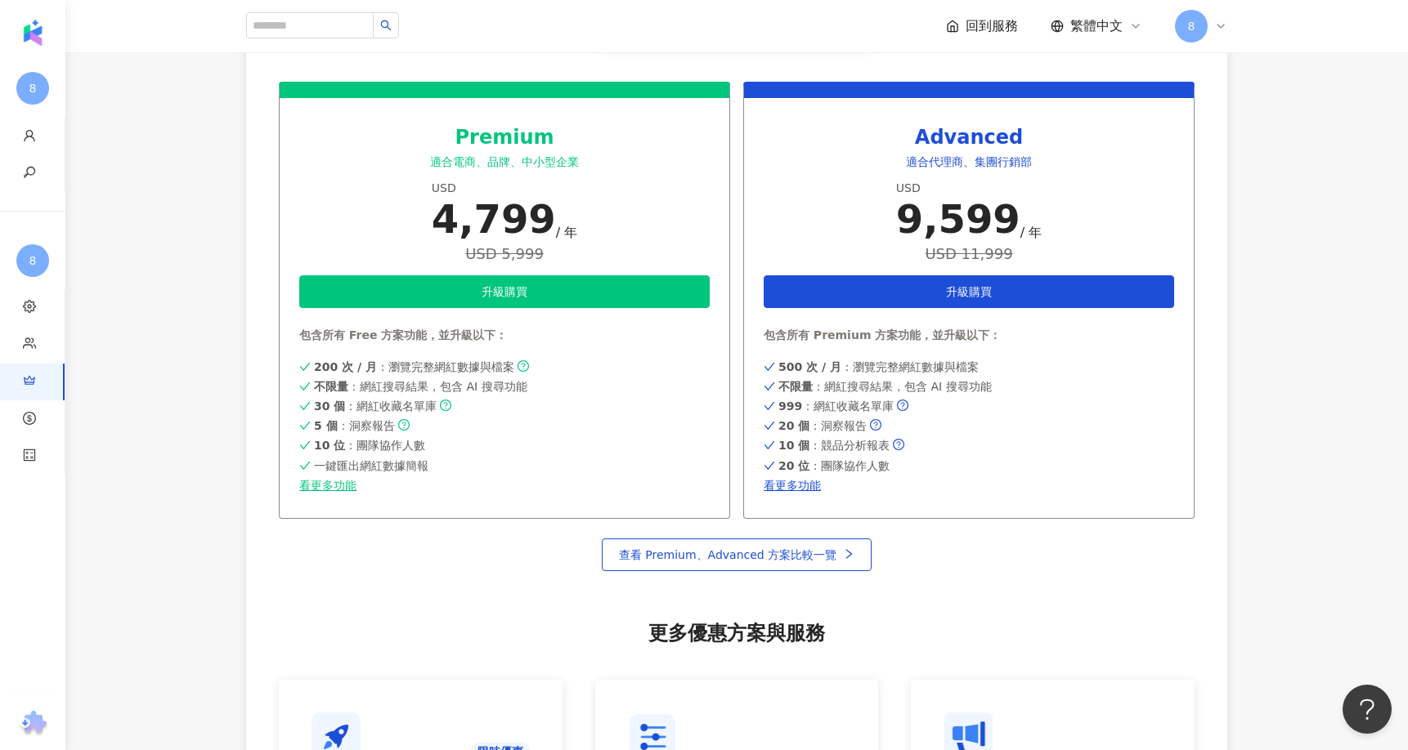
click at [195, 171] on main "方案內容 當前方案 試用方案 試用時間尚餘：3 天 6 時 59 分 包含以下功能 ： 200 次 / 月 ：瀏覽完整網紅數據與檔案 不限量 ：網紅搜尋結果，…" at bounding box center [736, 145] width 1342 height 1754
click at [1119, 24] on span "繁體中文" at bounding box center [1096, 26] width 52 height 18
click at [992, 15] on div "回到服務 繁體中文 8" at bounding box center [1086, 26] width 281 height 33
click at [984, 31] on span "回到服務" at bounding box center [991, 26] width 52 height 18
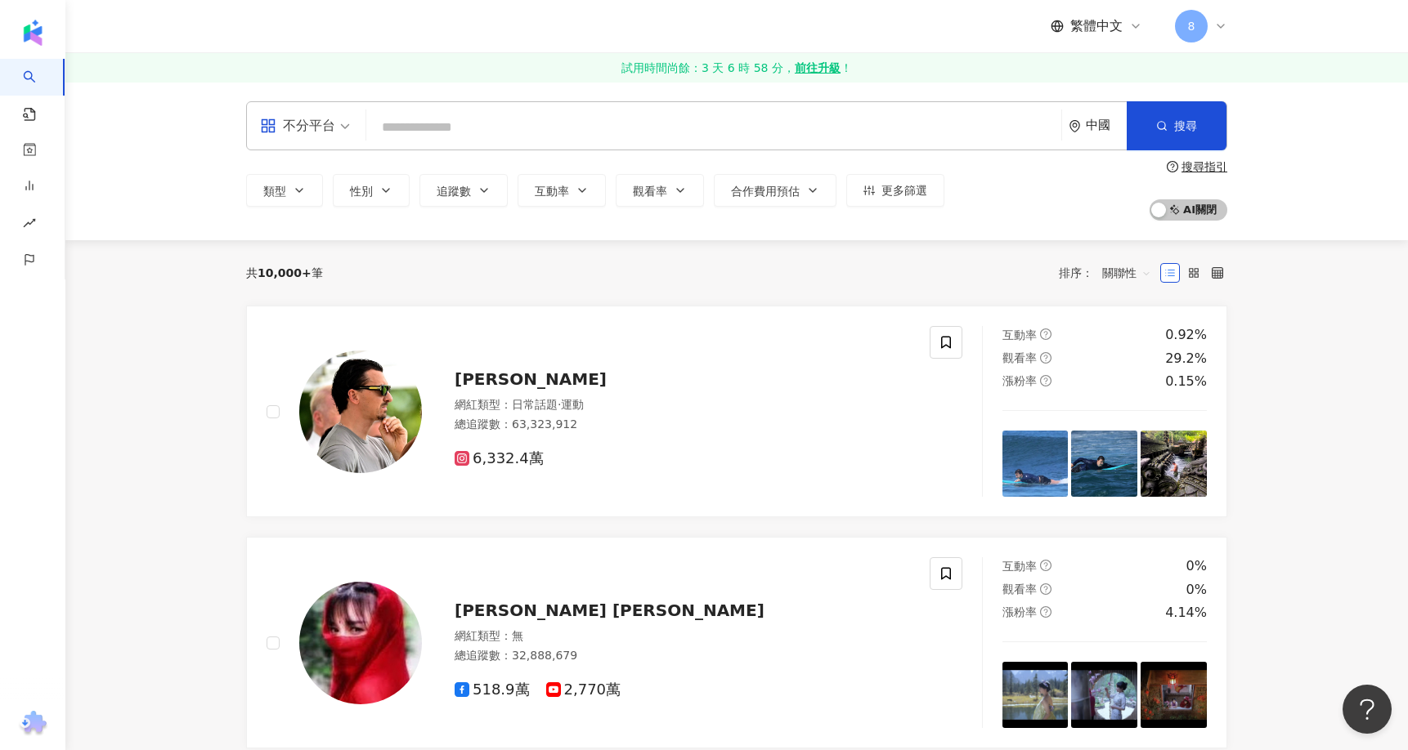
click at [300, 275] on span "10,000+" at bounding box center [284, 272] width 54 height 13
click at [1131, 271] on span "關聯性" at bounding box center [1126, 273] width 49 height 26
click at [1194, 271] on rect at bounding box center [1195, 270] width 3 height 3
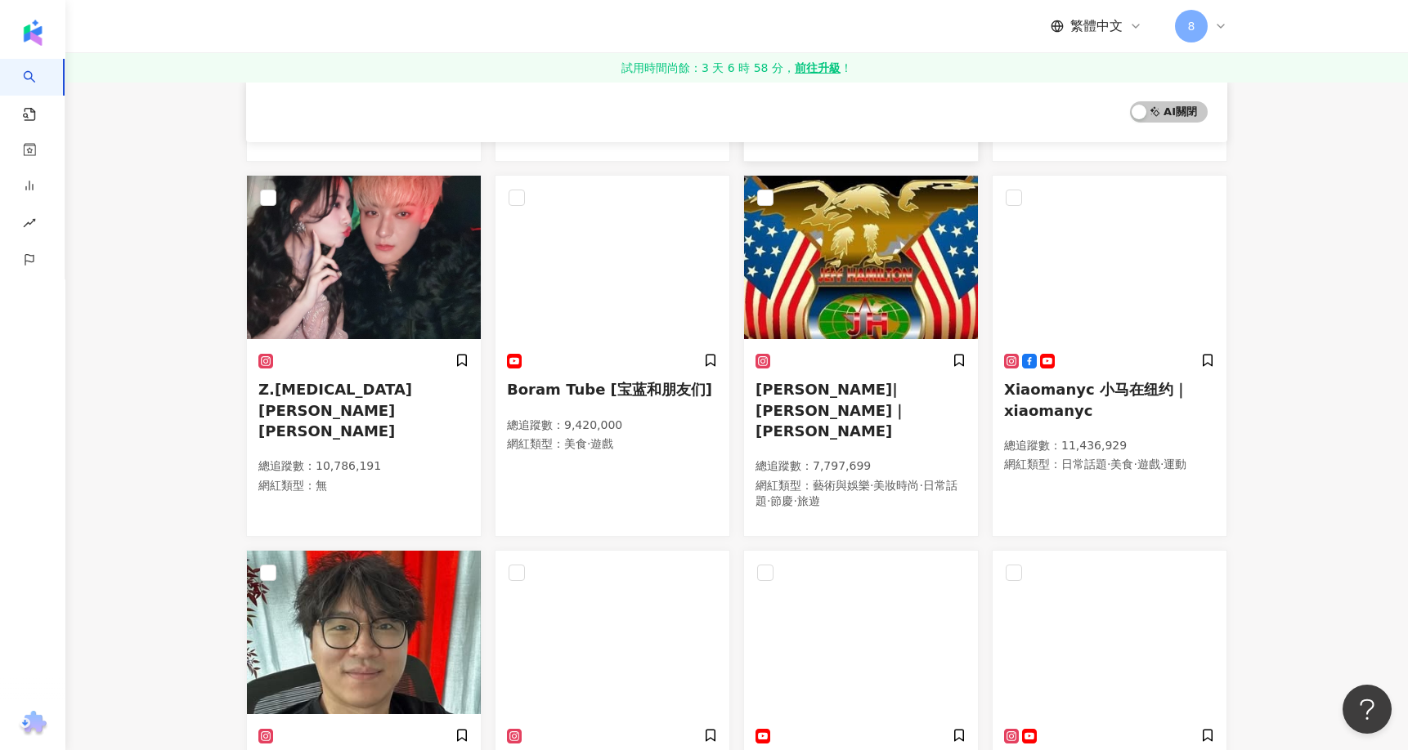
scroll to position [1058, 0]
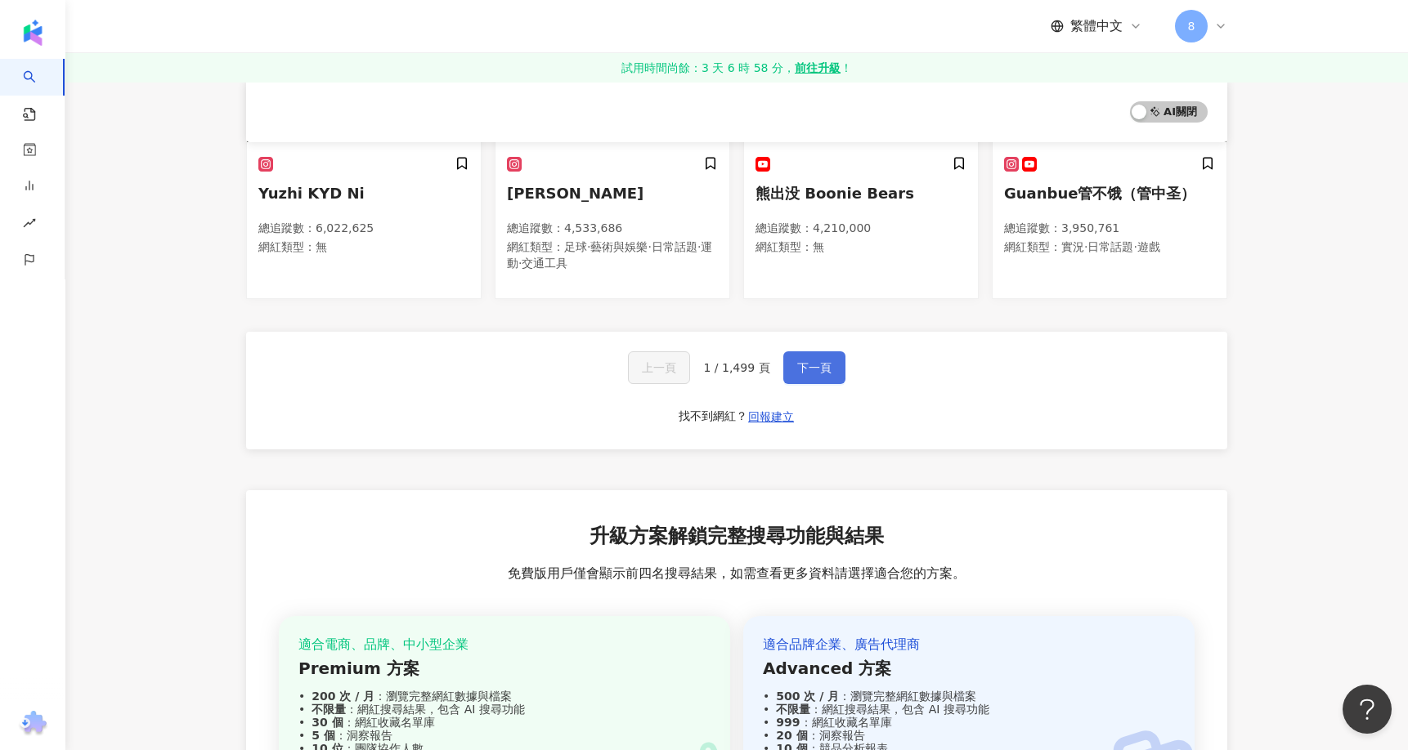
click at [802, 351] on button "下一頁" at bounding box center [814, 367] width 62 height 33
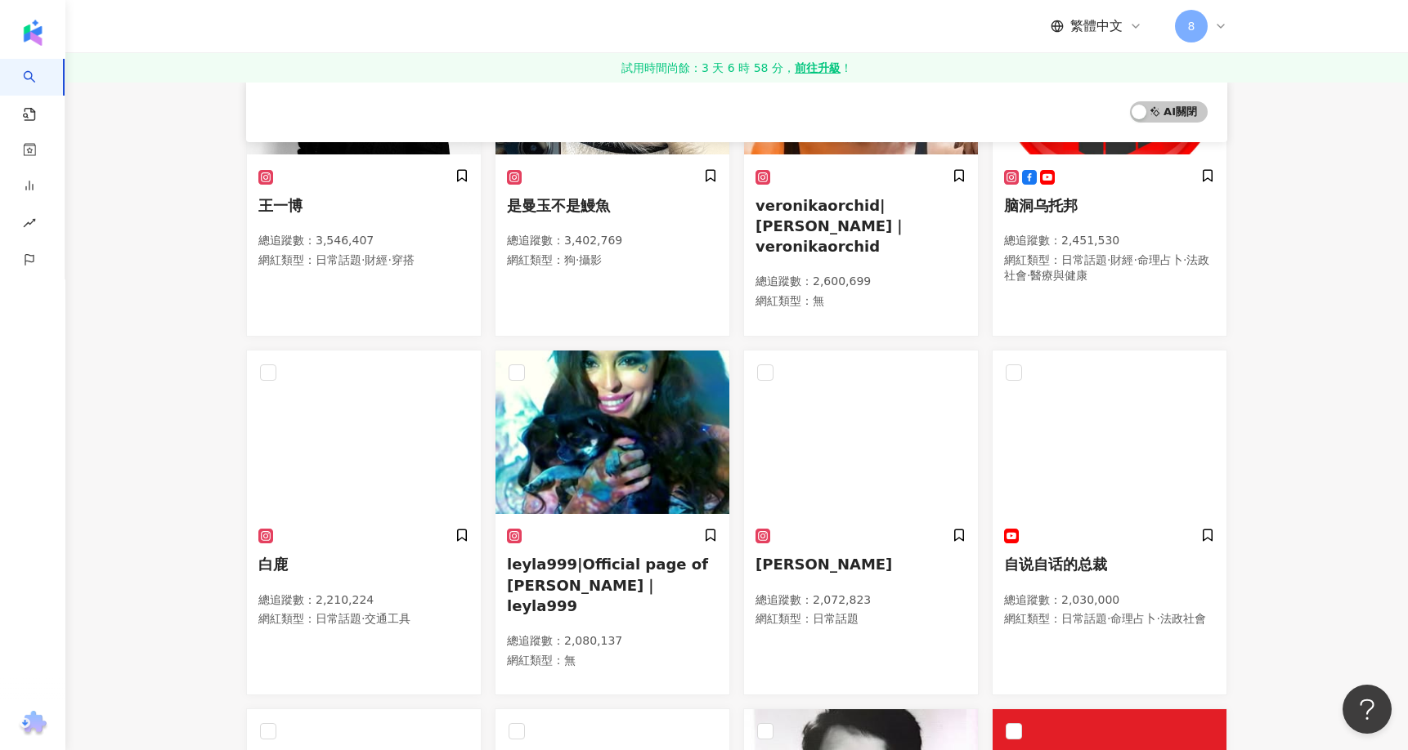
scroll to position [0, 0]
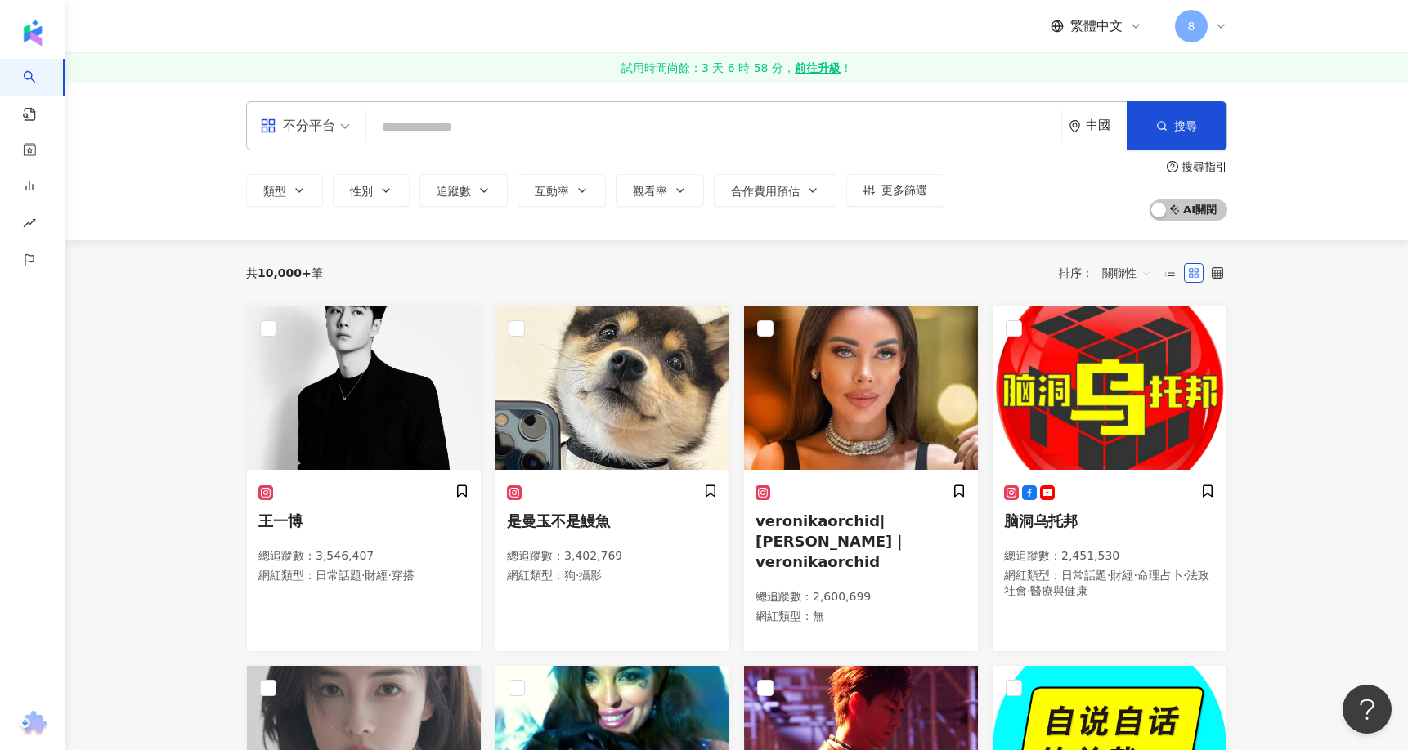
click at [1183, 20] on span "8" at bounding box center [1191, 26] width 33 height 33
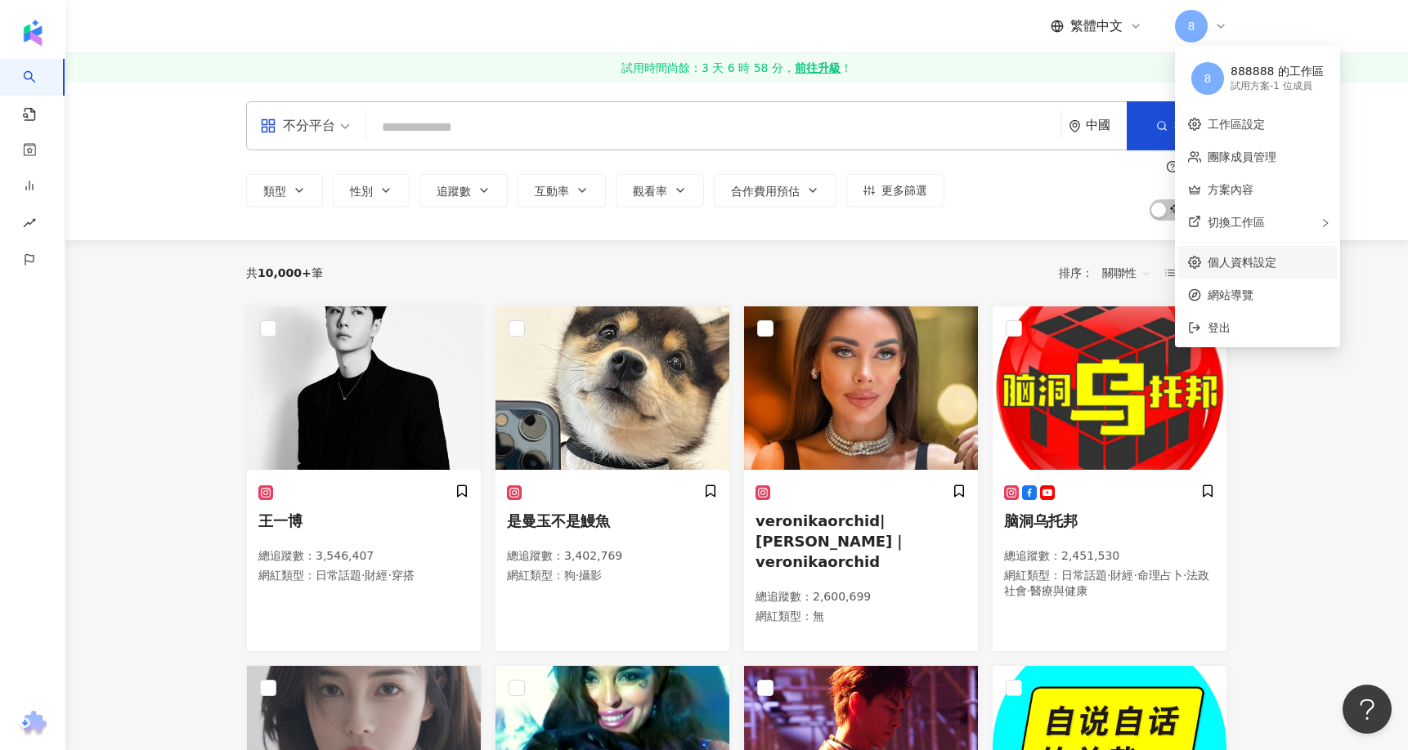
click at [1257, 259] on link "個人資料設定" at bounding box center [1241, 262] width 69 height 13
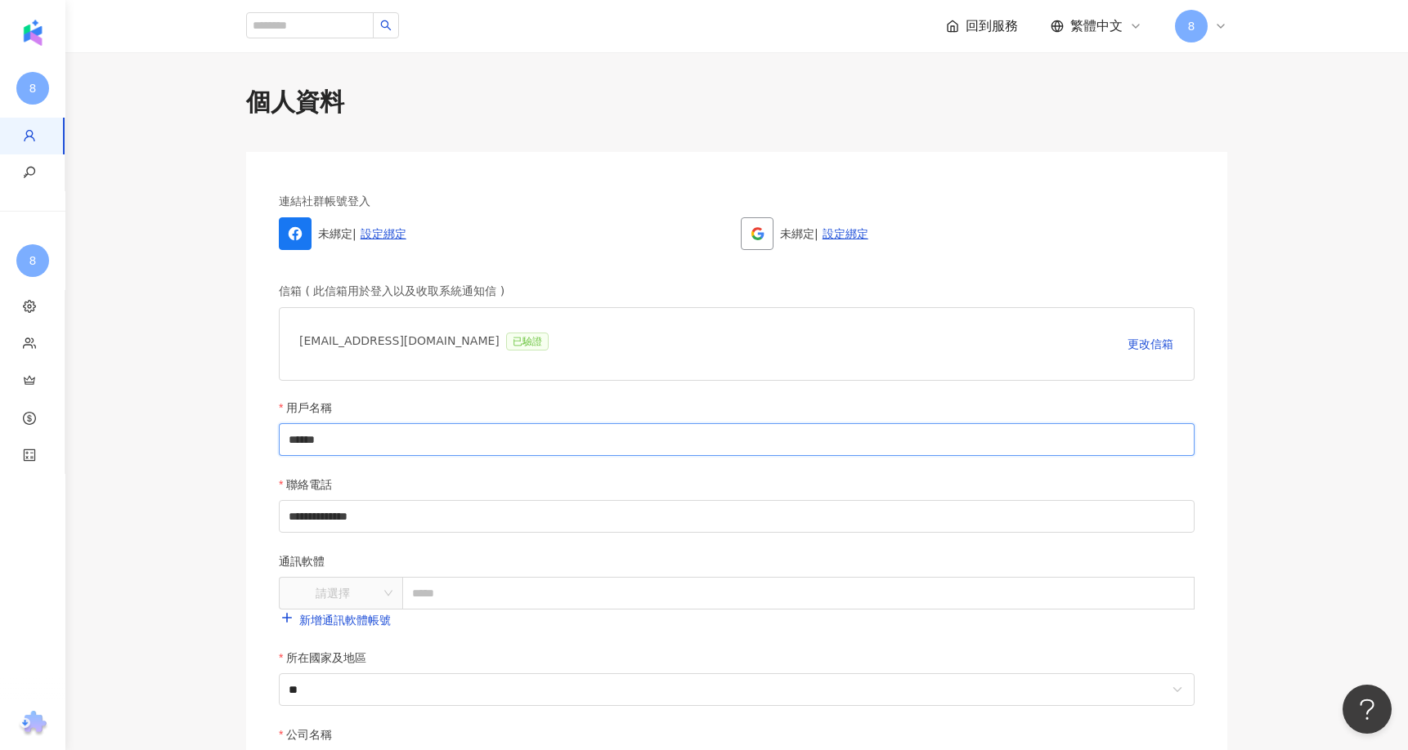
click at [402, 436] on input "******" at bounding box center [736, 439] width 915 height 33
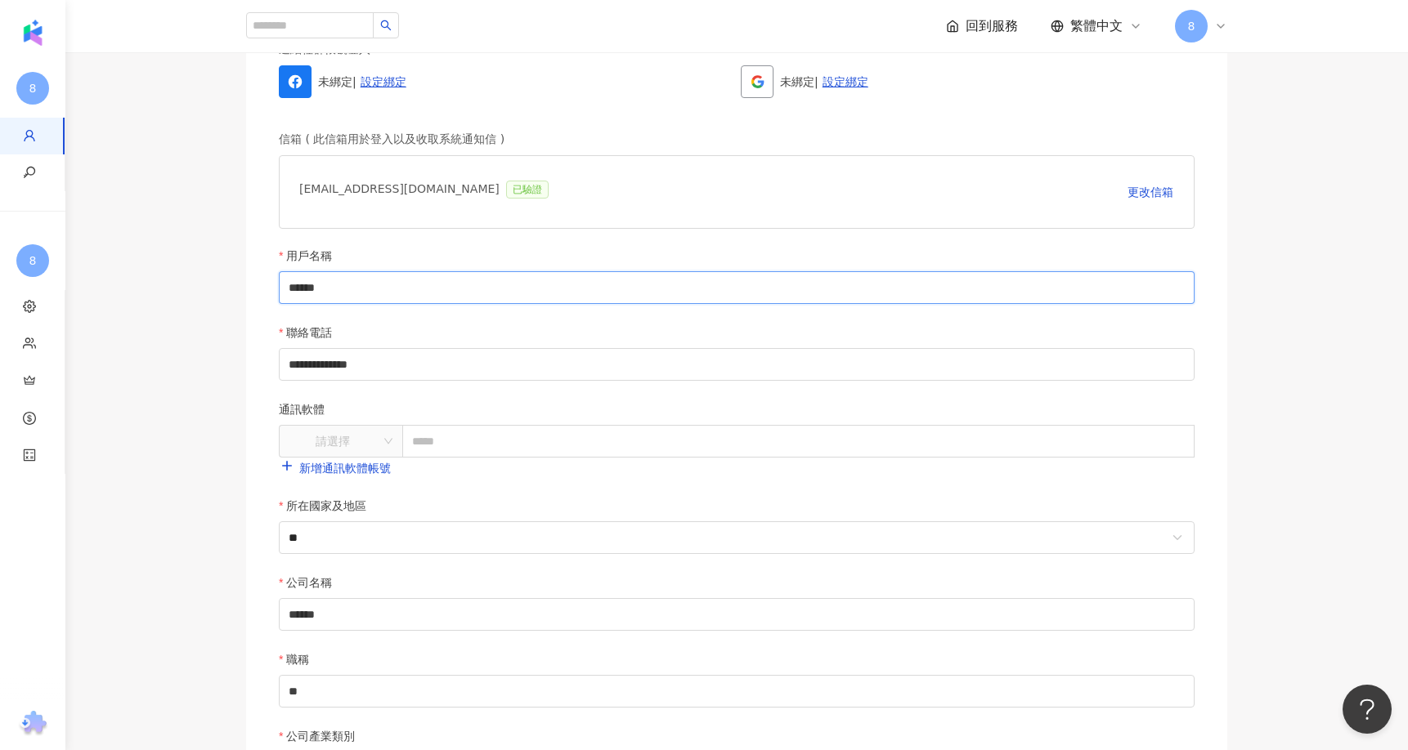
scroll to position [163, 0]
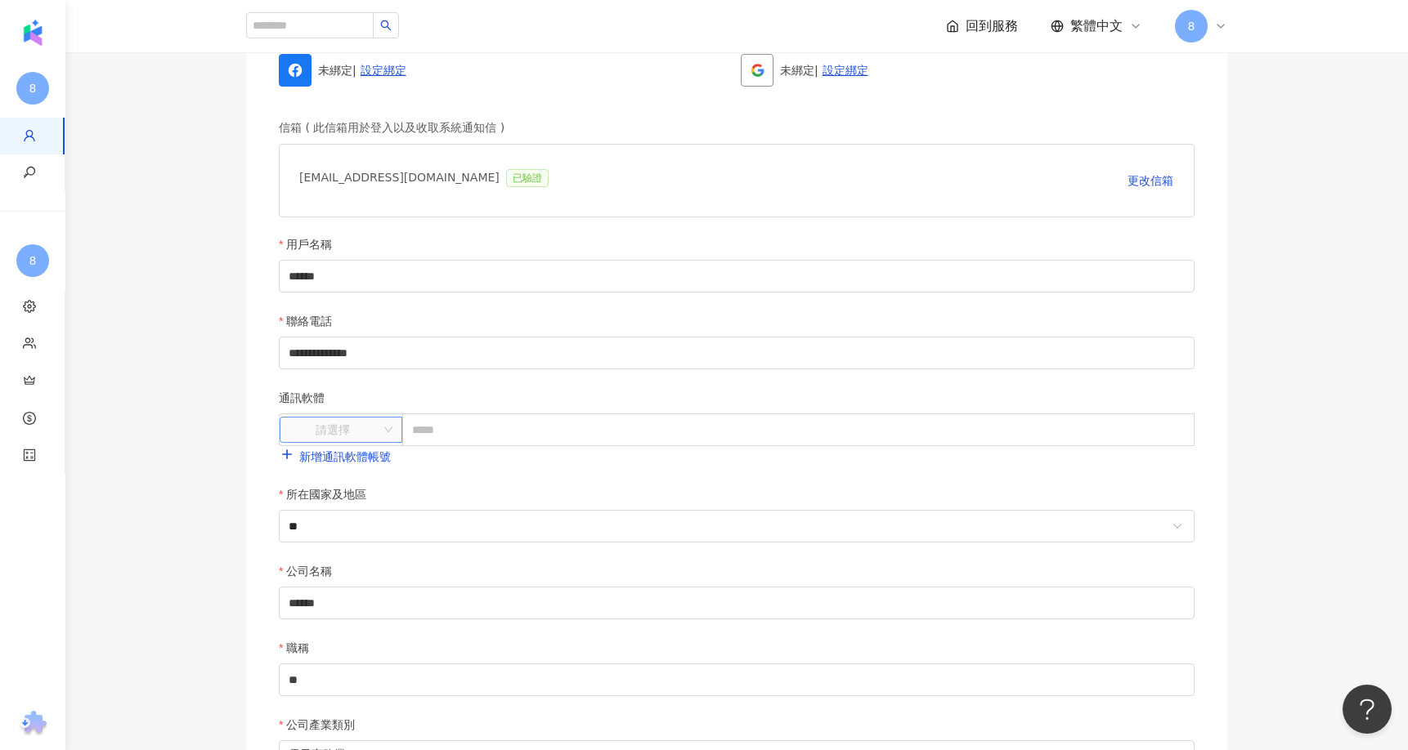
click at [378, 432] on input "search" at bounding box center [332, 430] width 92 height 25
click at [380, 421] on div "請選擇" at bounding box center [341, 430] width 123 height 26
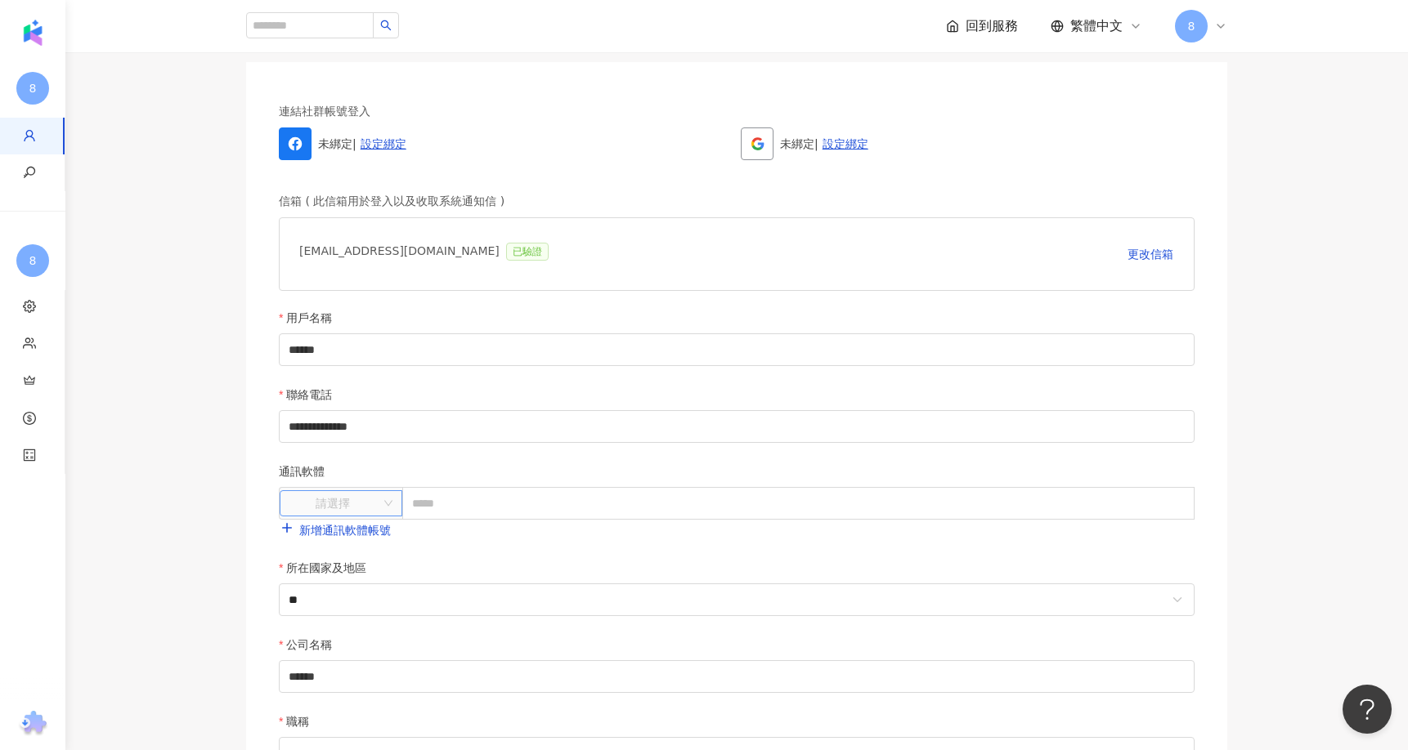
scroll to position [0, 0]
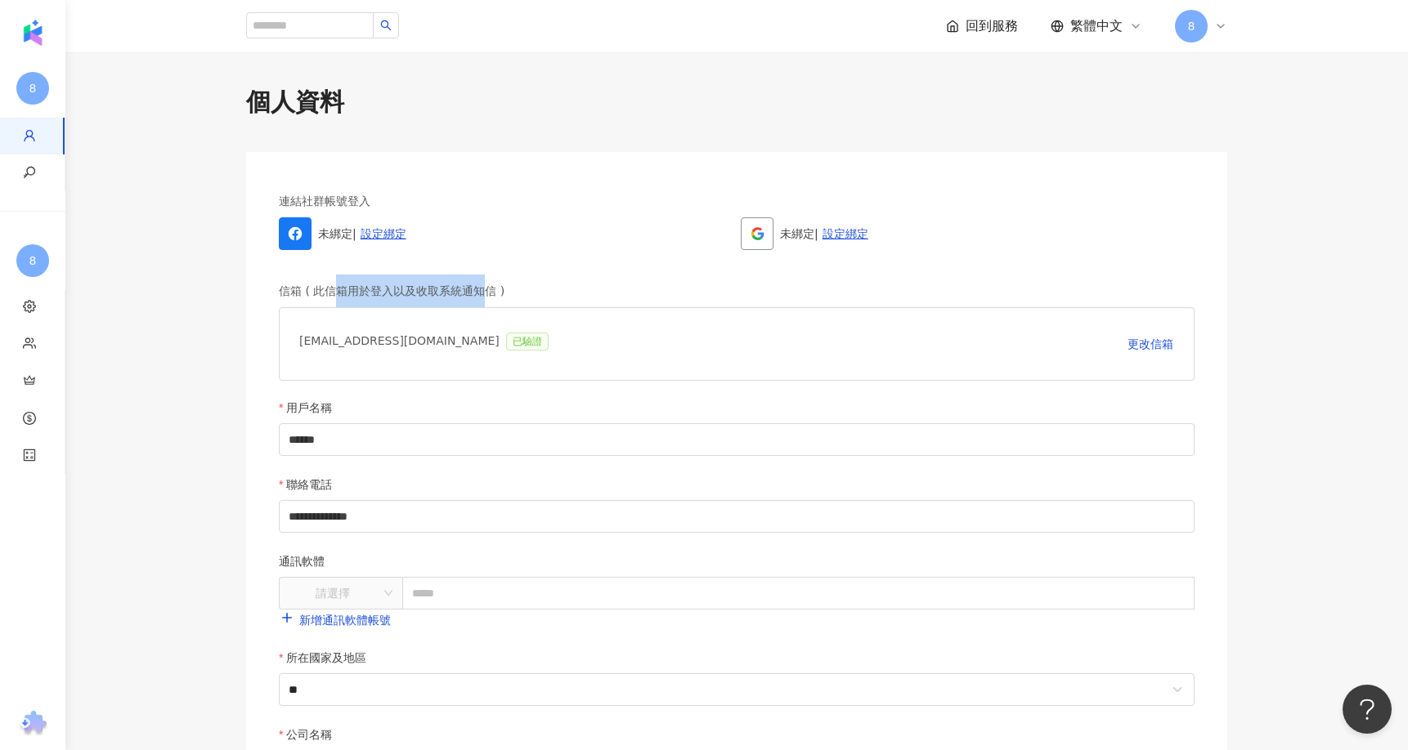
drag, startPoint x: 333, startPoint y: 291, endPoint x: 488, endPoint y: 284, distance: 155.4
click at [488, 284] on div "信箱 ( 此信箱用於登入以及收取系統通知信 )" at bounding box center [736, 291] width 915 height 33
click at [358, 302] on div "信箱 ( 此信箱用於登入以及收取系統通知信 )" at bounding box center [736, 291] width 915 height 33
click at [852, 239] on link "設定綁定" at bounding box center [845, 233] width 46 height 13
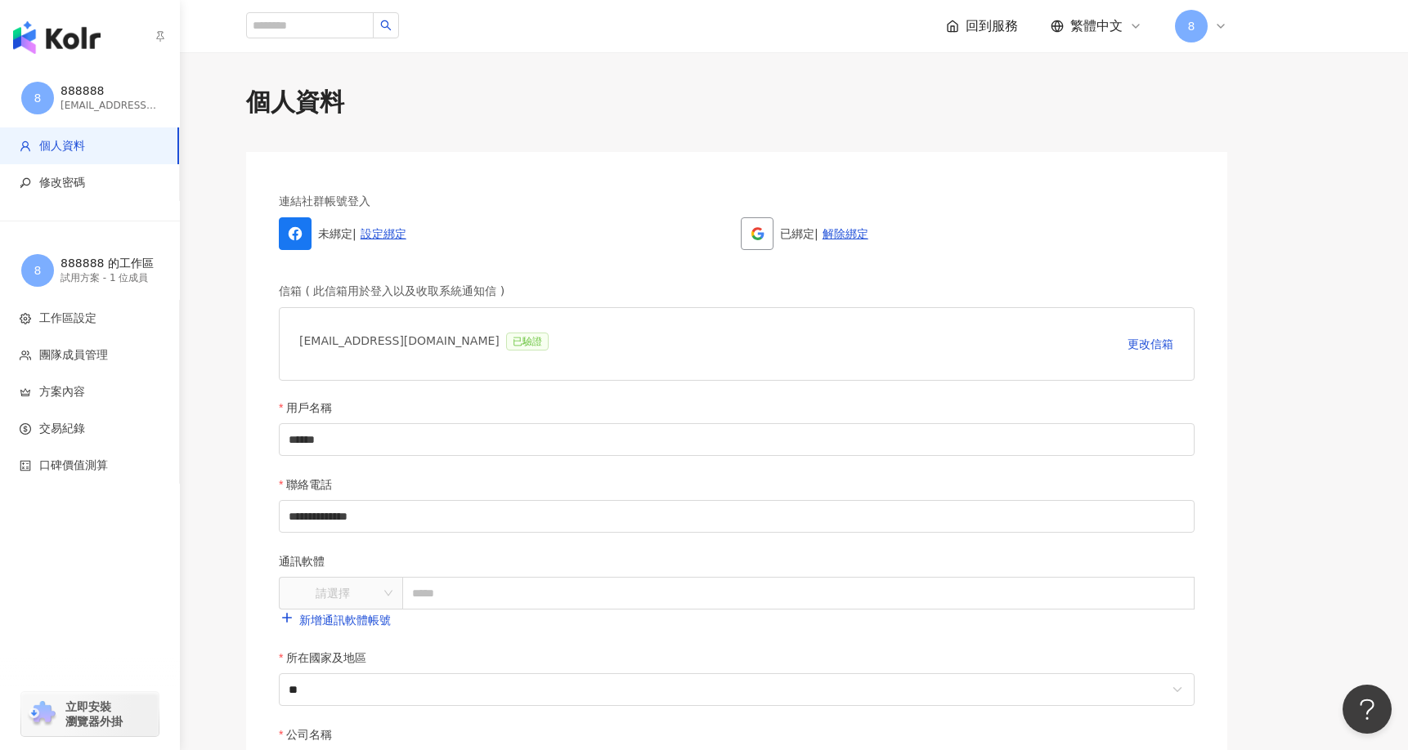
click at [83, 107] on div "bigface997@gmail.com" at bounding box center [109, 106] width 98 height 14
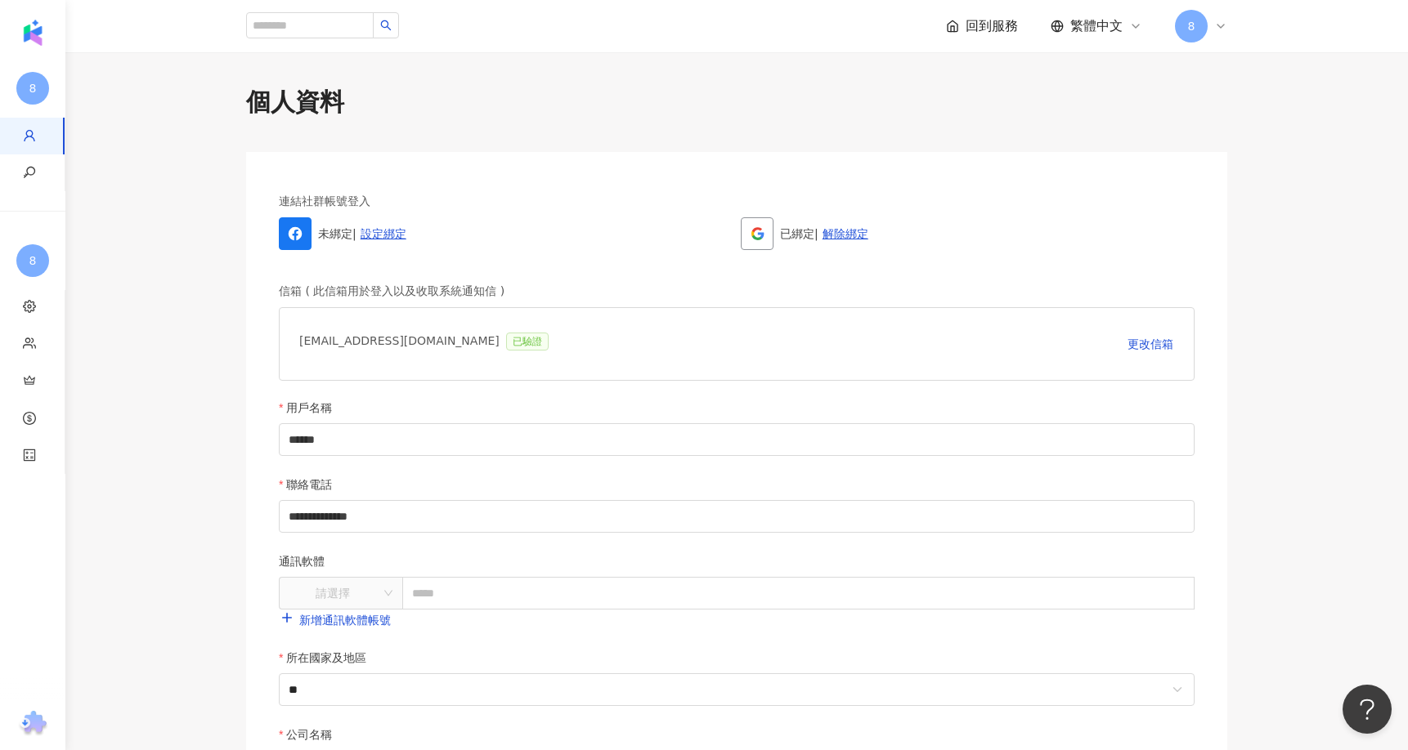
click at [949, 26] on icon at bounding box center [952, 26] width 13 height 13
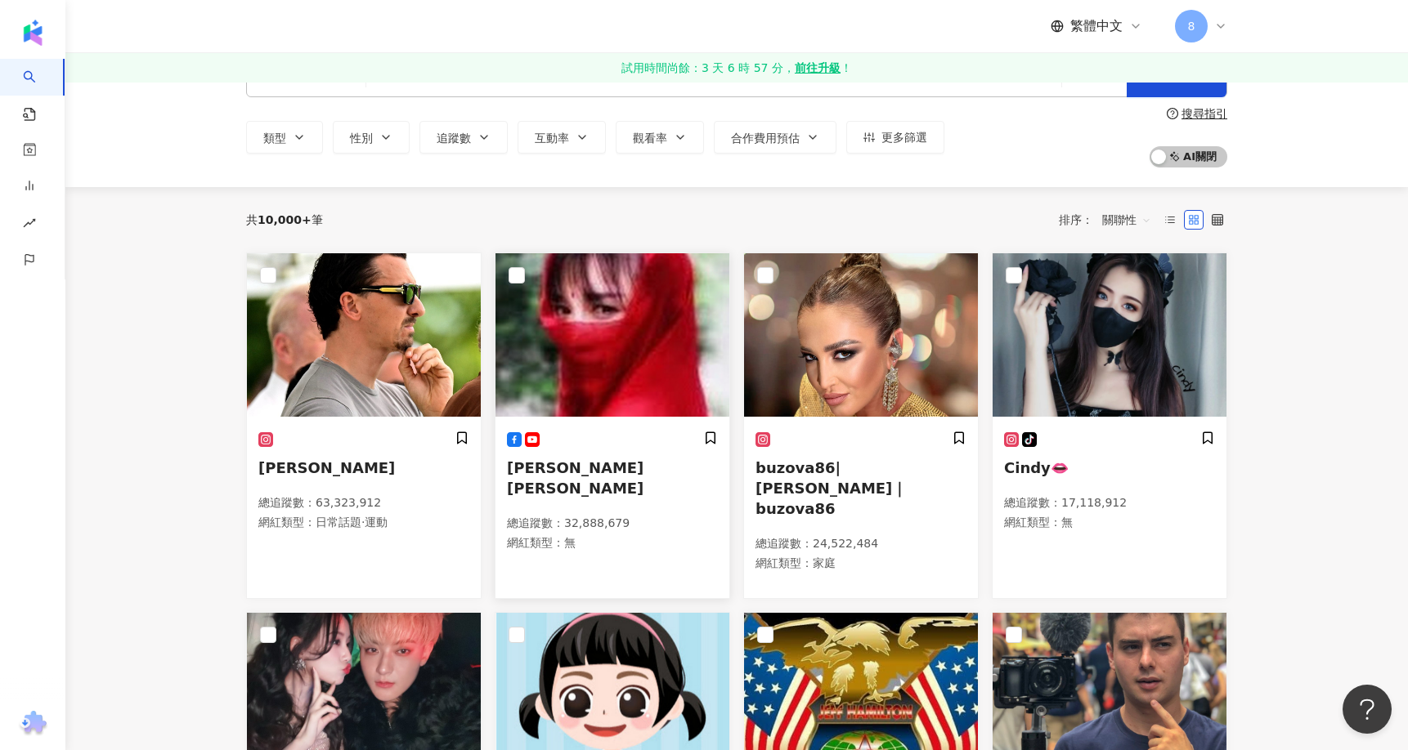
scroll to position [82, 0]
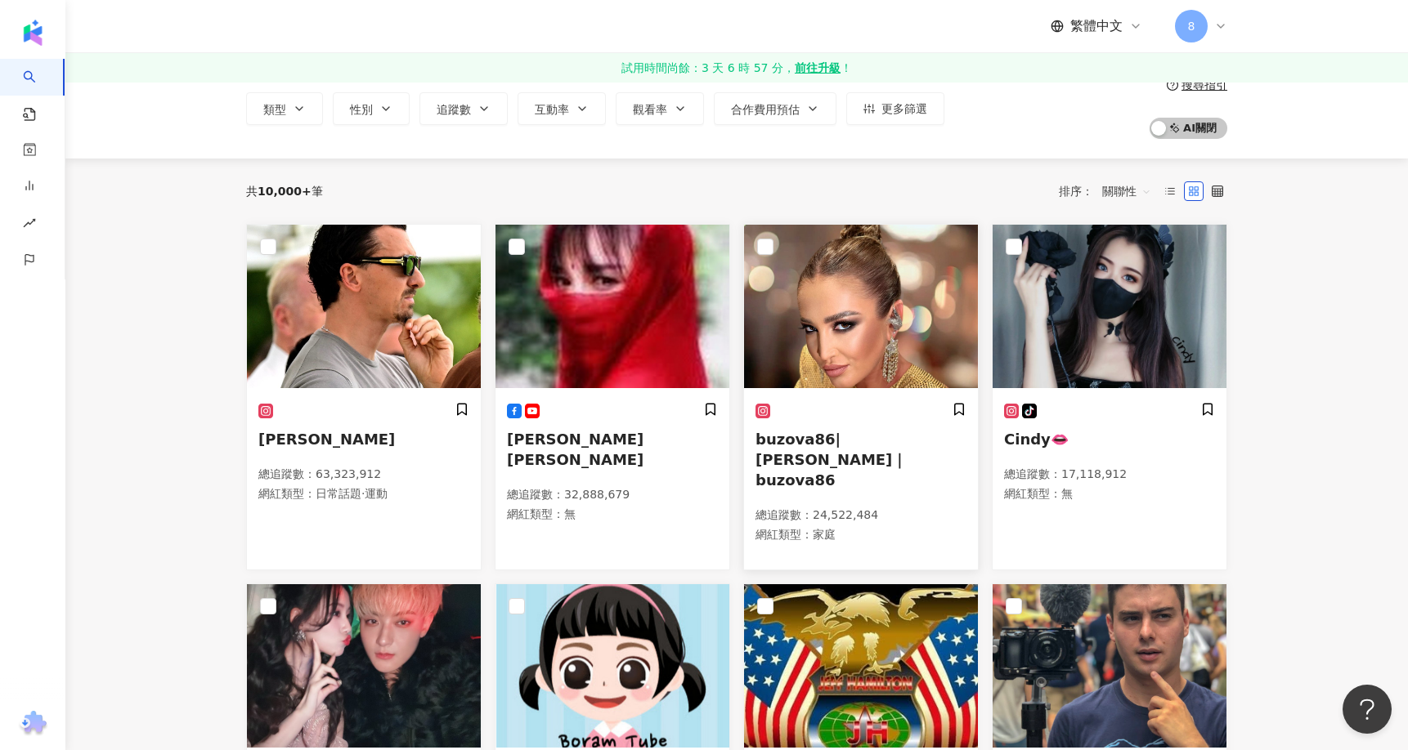
click at [825, 445] on span "buzova86|Olga Buzova｜buzova86" at bounding box center [830, 460] width 151 height 58
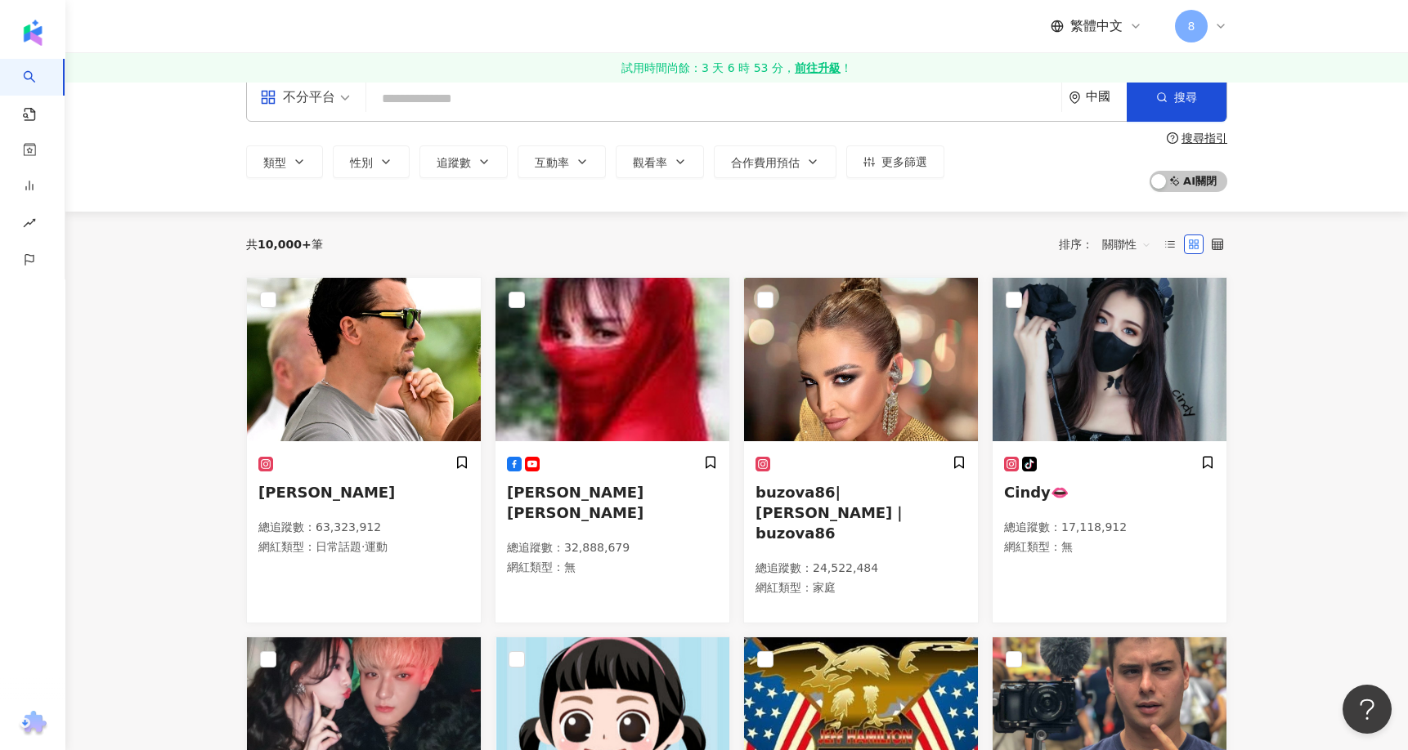
scroll to position [0, 0]
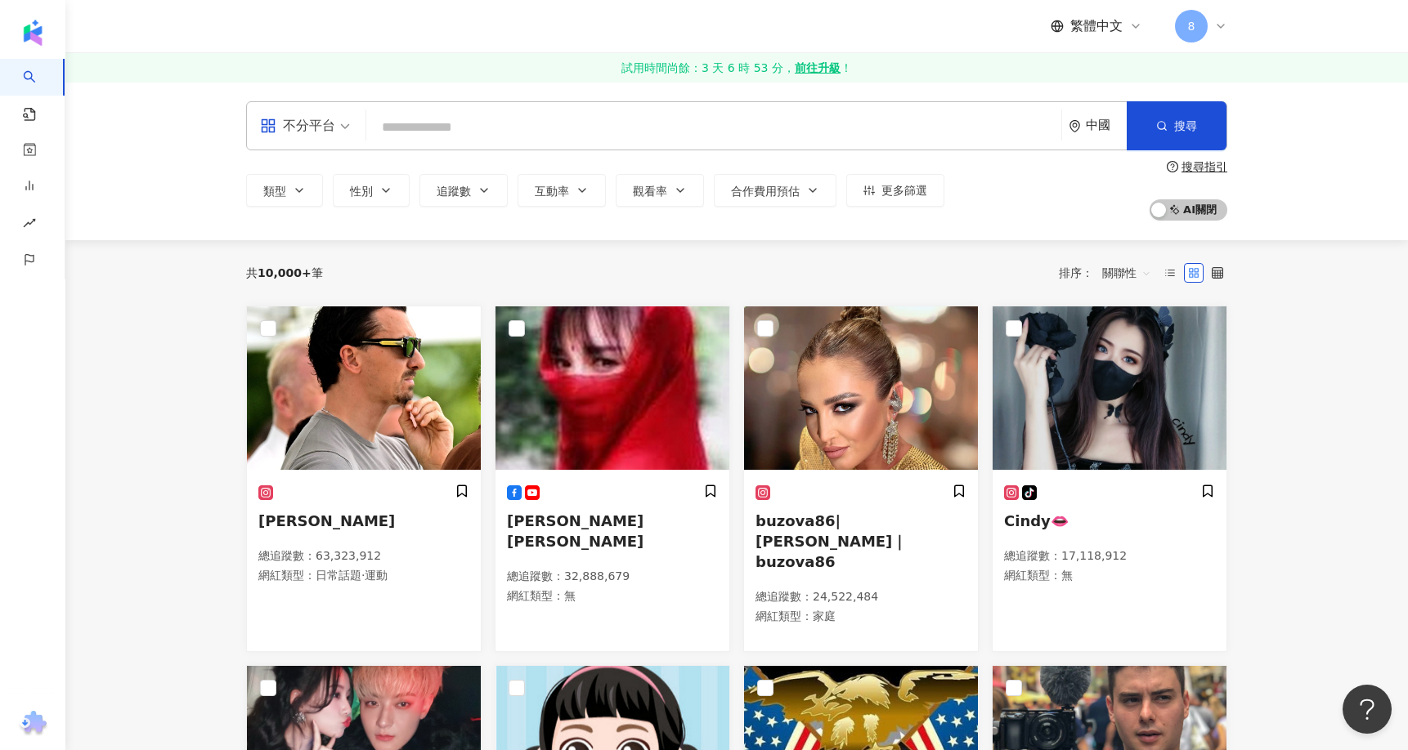
click at [757, 116] on input "search" at bounding box center [714, 127] width 682 height 31
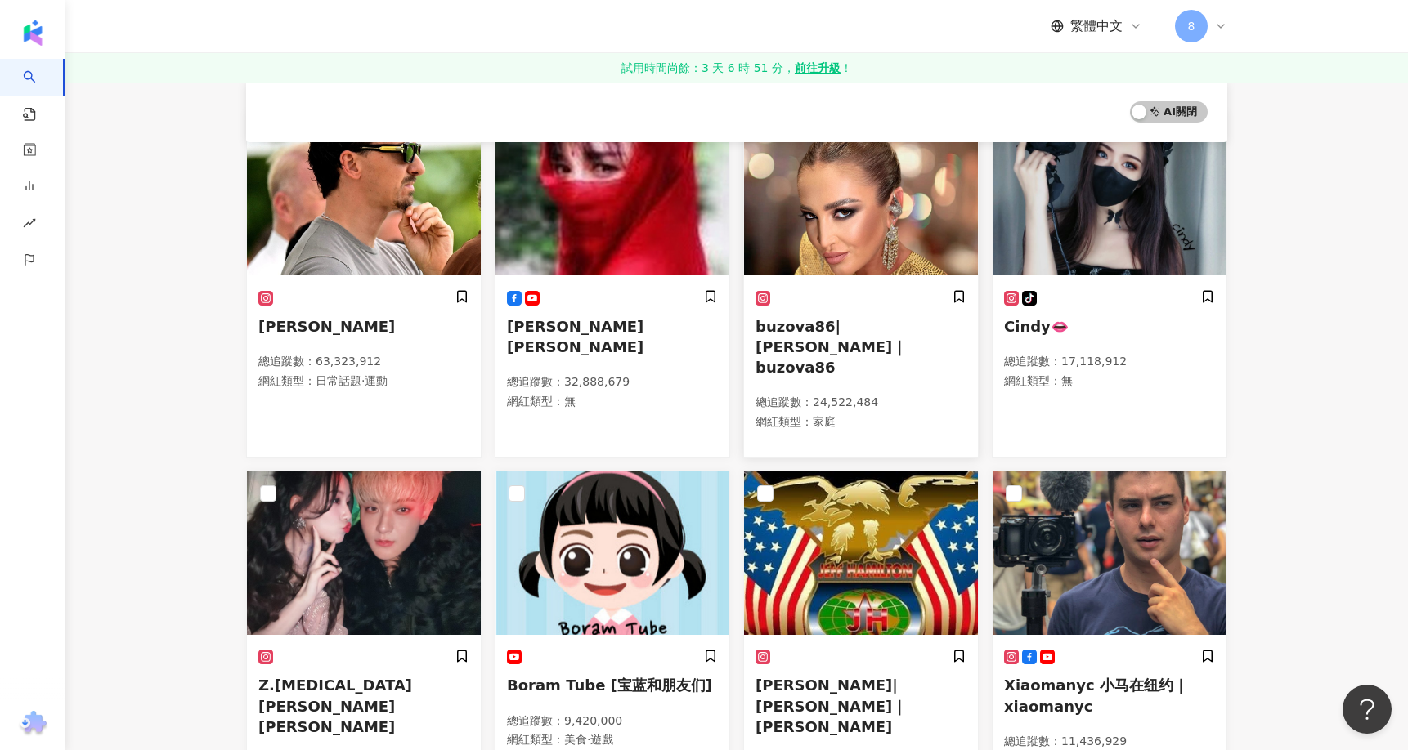
scroll to position [654, 0]
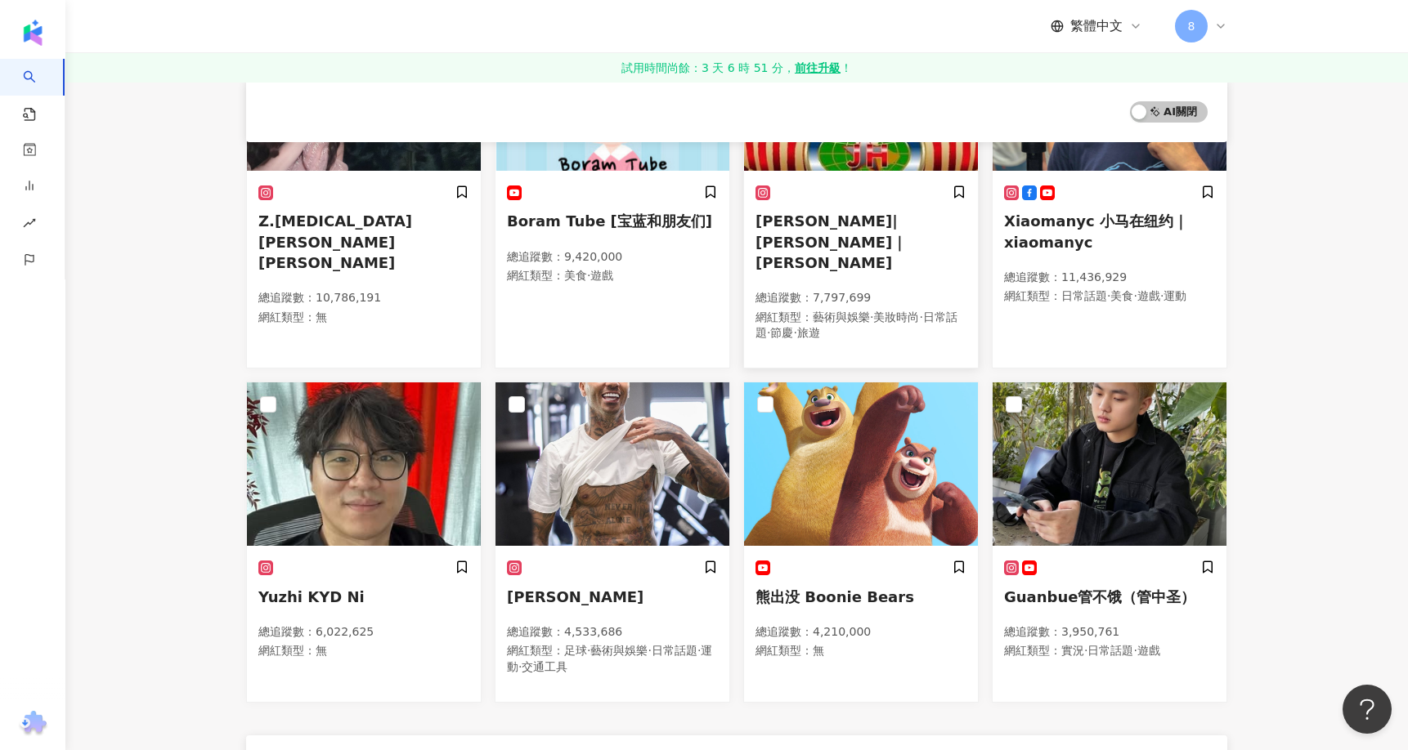
click at [844, 310] on p "網紅類型 ： 藝術與娛樂 · 美妝時尚 · 日常話題 · 節慶 · 旅遊" at bounding box center [860, 326] width 211 height 32
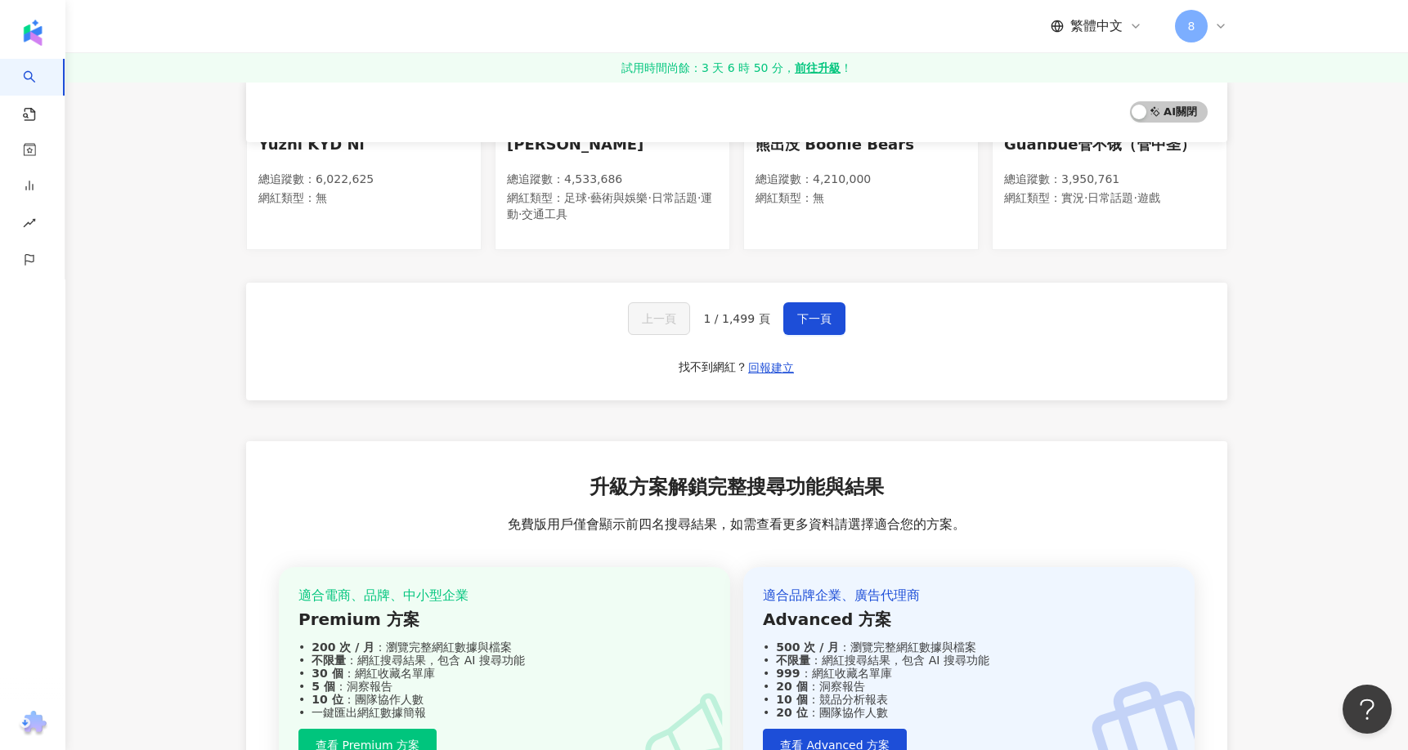
scroll to position [981, 0]
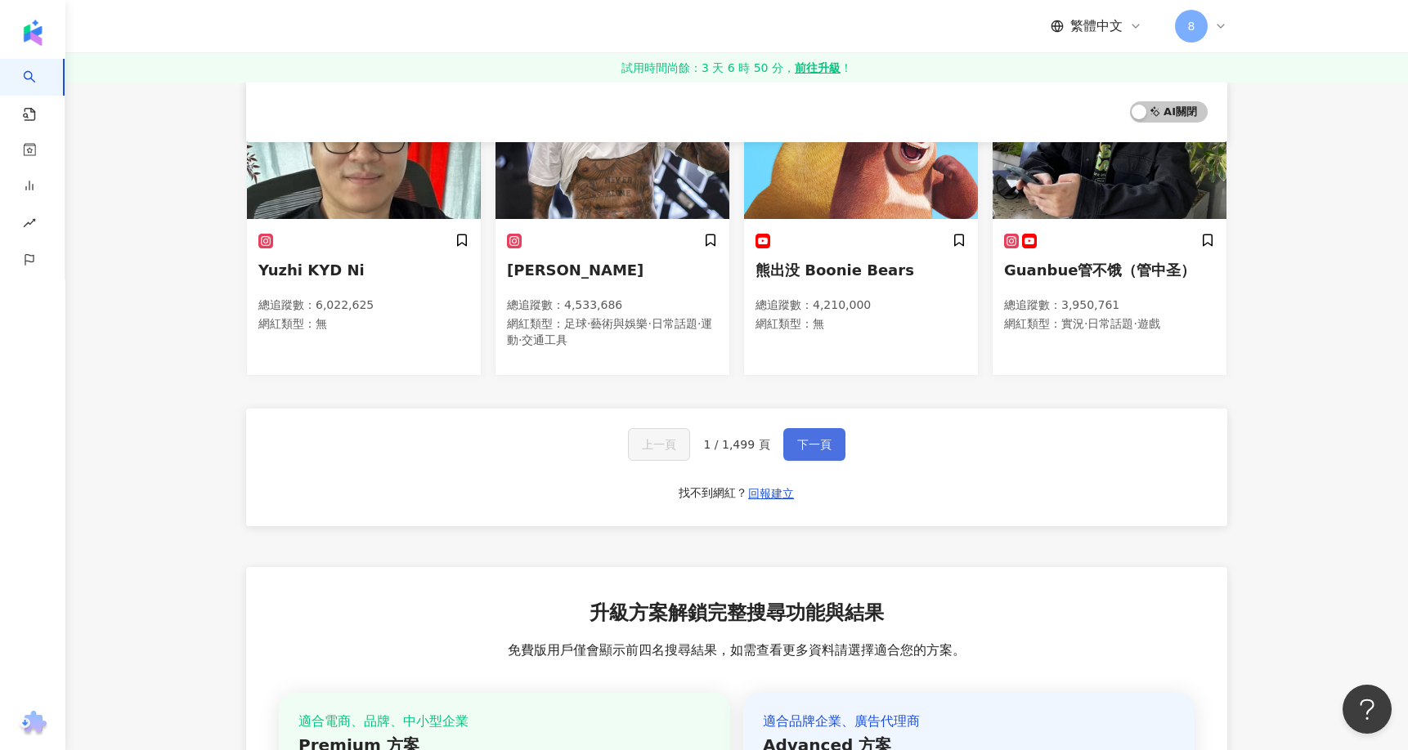
click at [810, 438] on span "下一頁" at bounding box center [814, 444] width 34 height 13
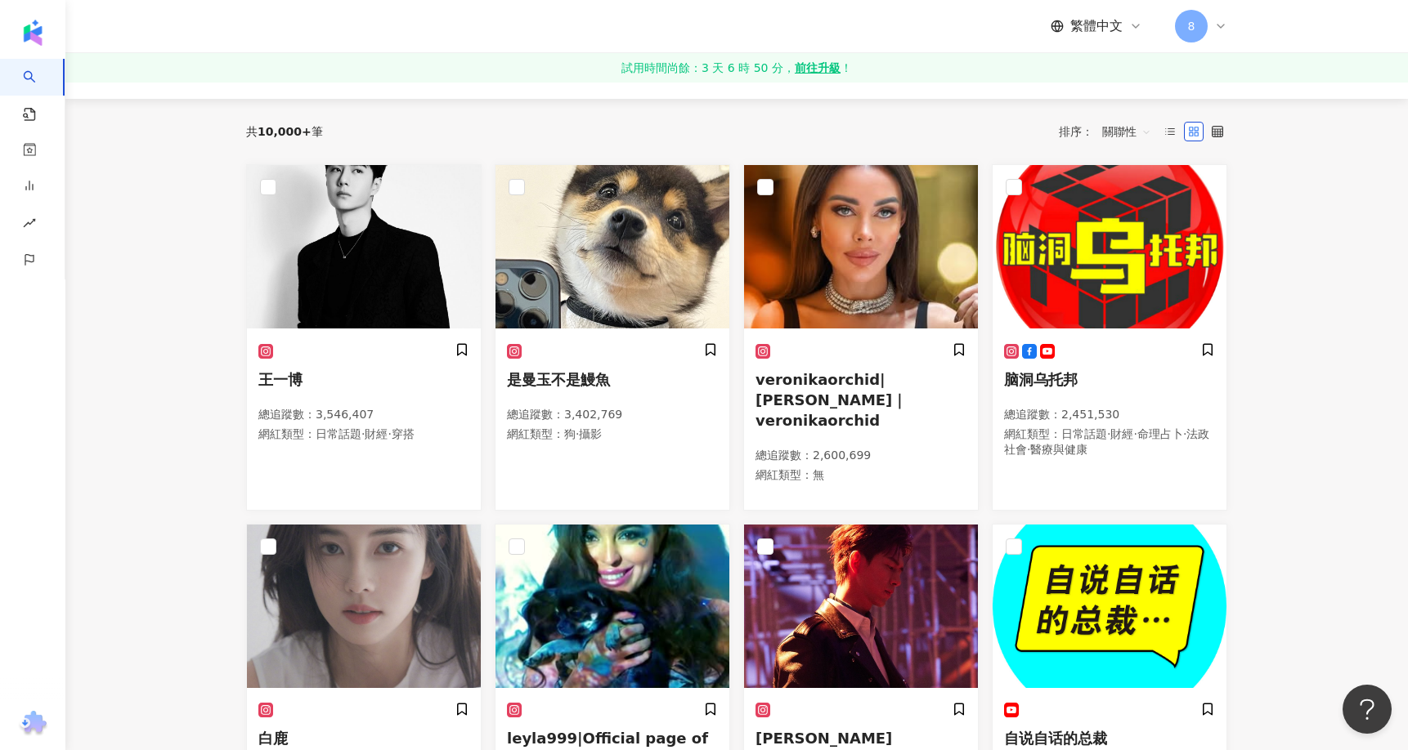
scroll to position [0, 0]
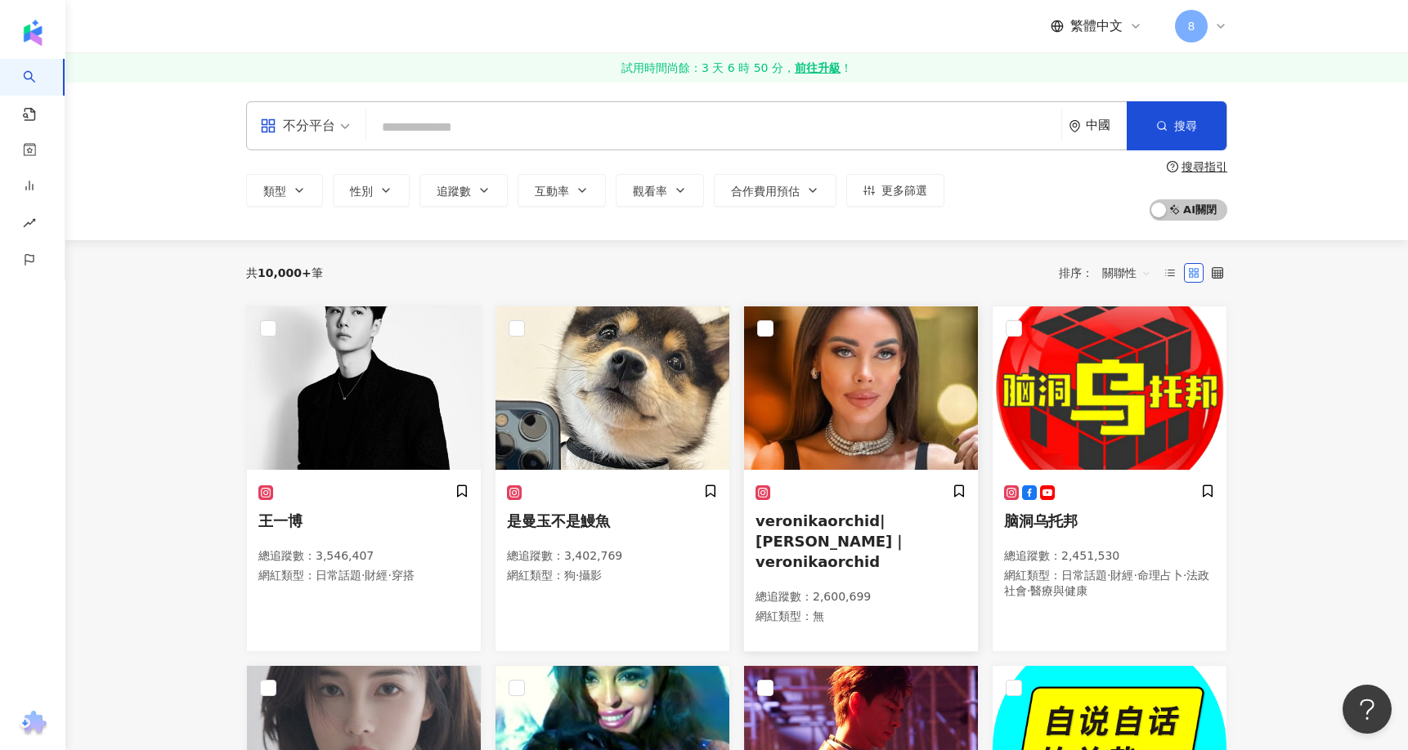
click at [841, 552] on h5 "veronikaorchid|Veronika Orchid｜veronikaorchid" at bounding box center [860, 542] width 211 height 62
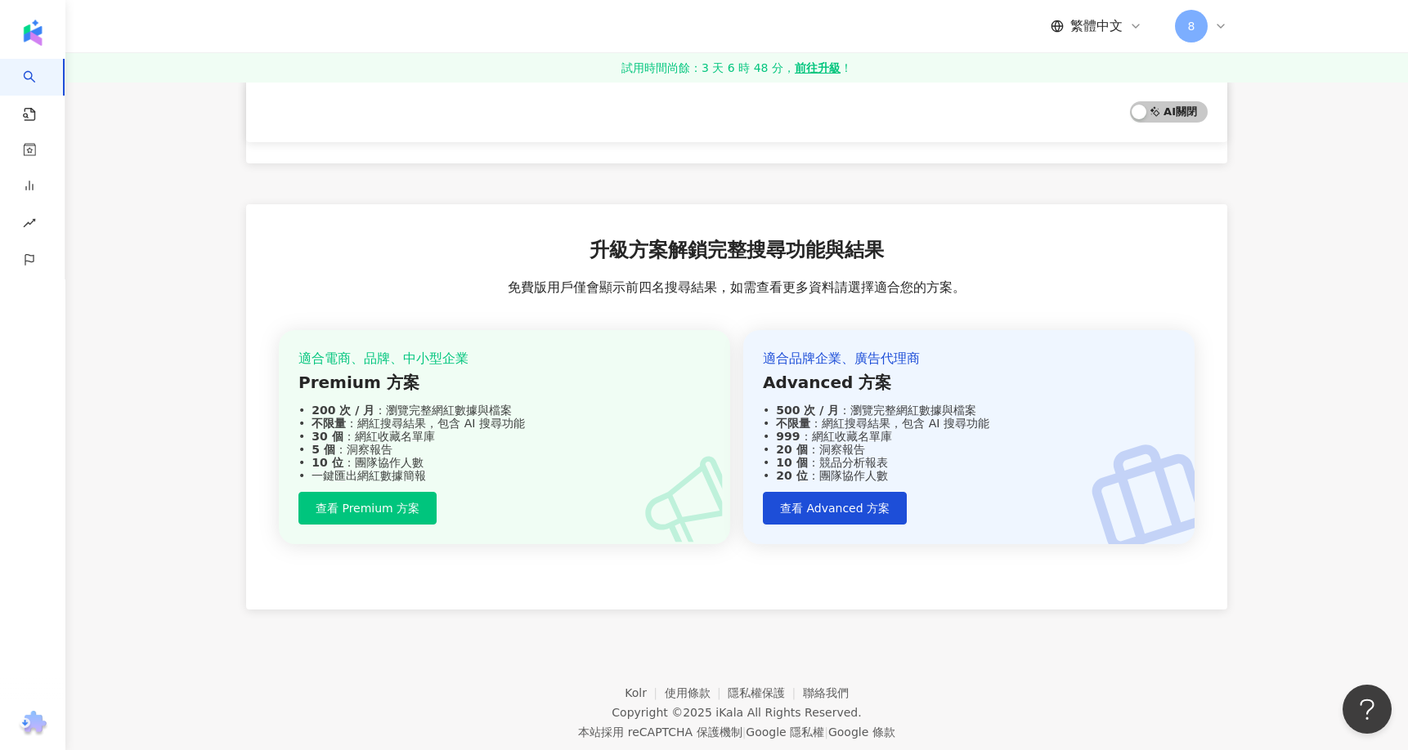
scroll to position [1005, 0]
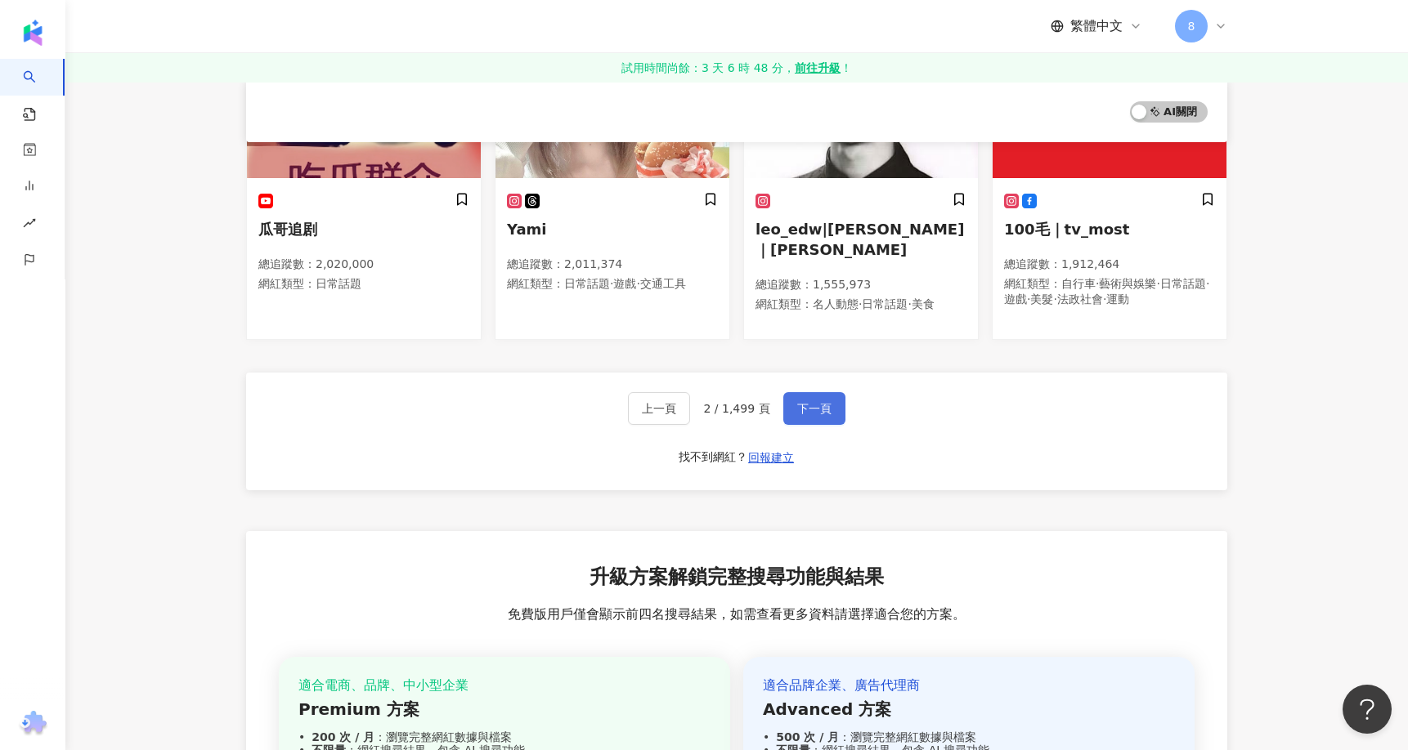
click at [817, 402] on span "下一頁" at bounding box center [814, 408] width 34 height 13
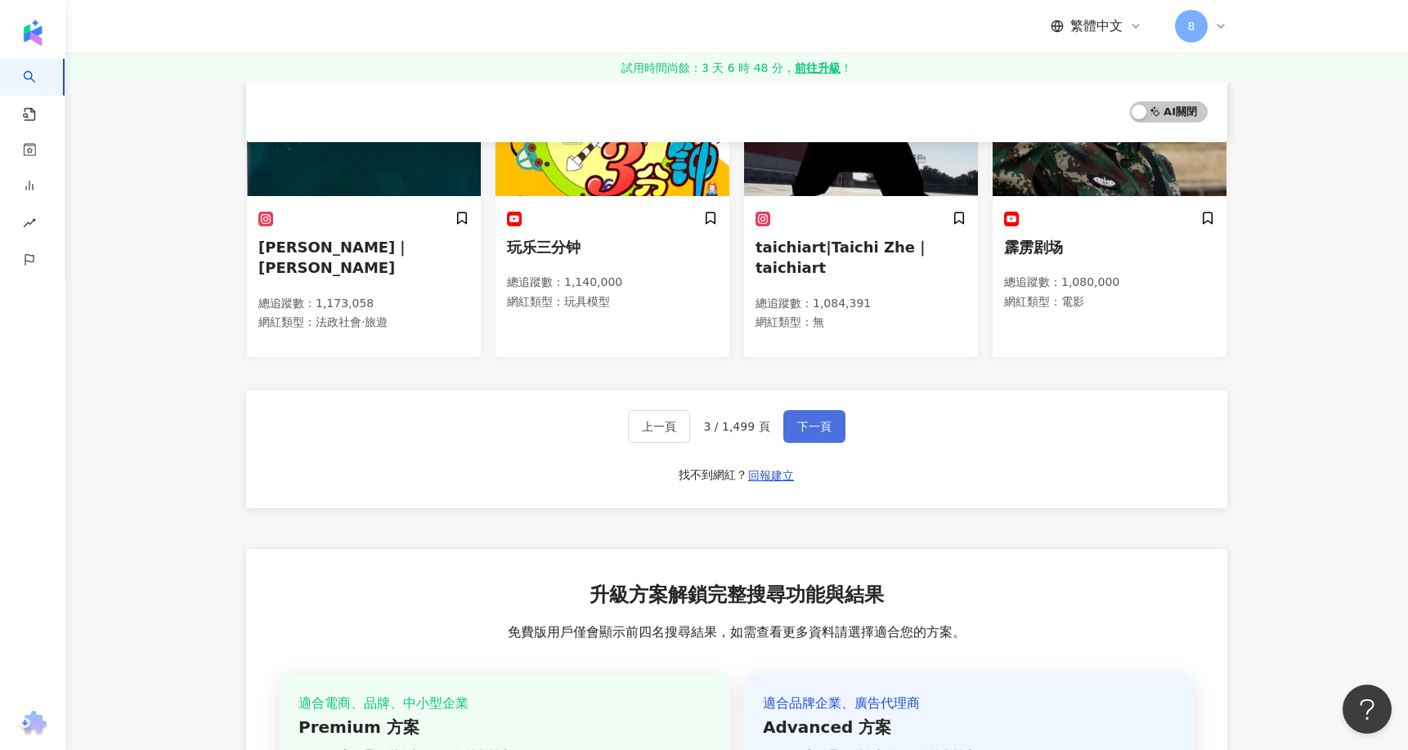
scroll to position [1013, 0]
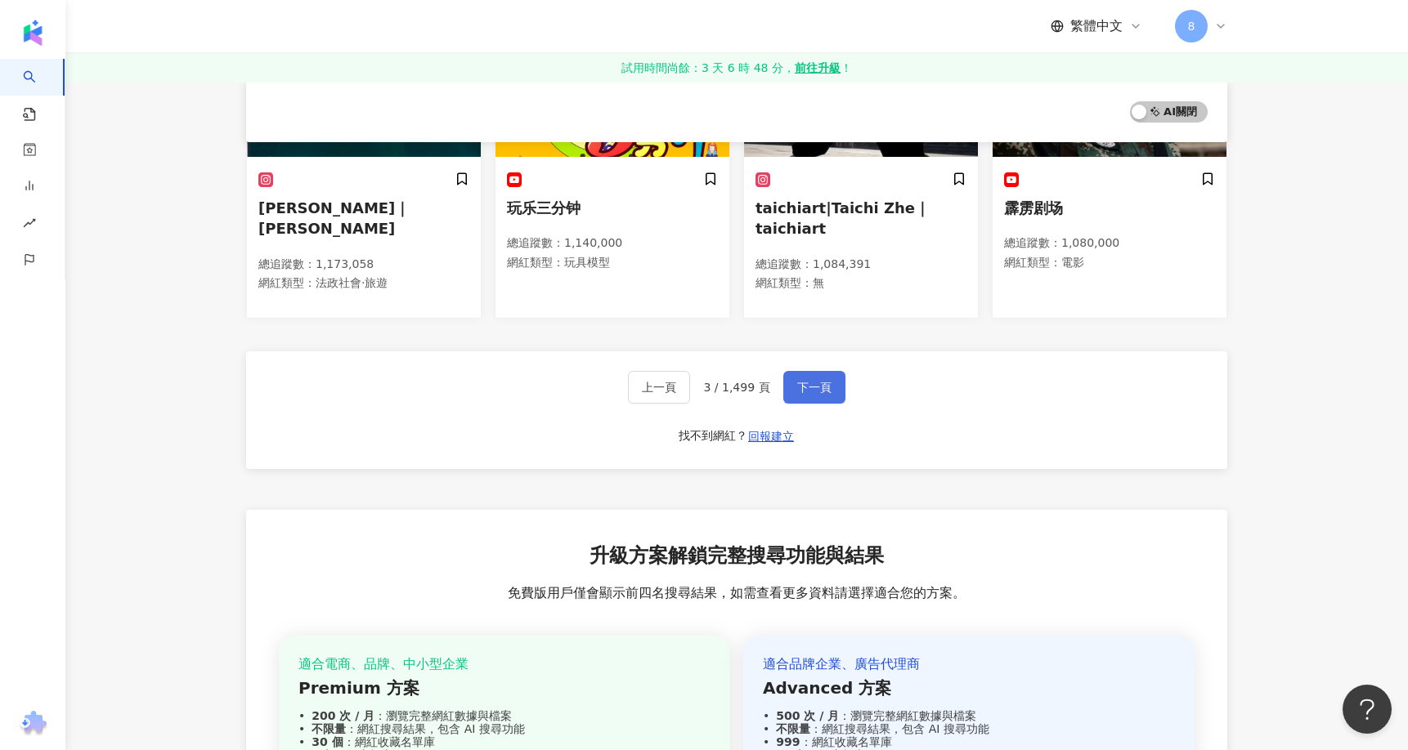
click at [812, 381] on span "下一頁" at bounding box center [814, 387] width 34 height 13
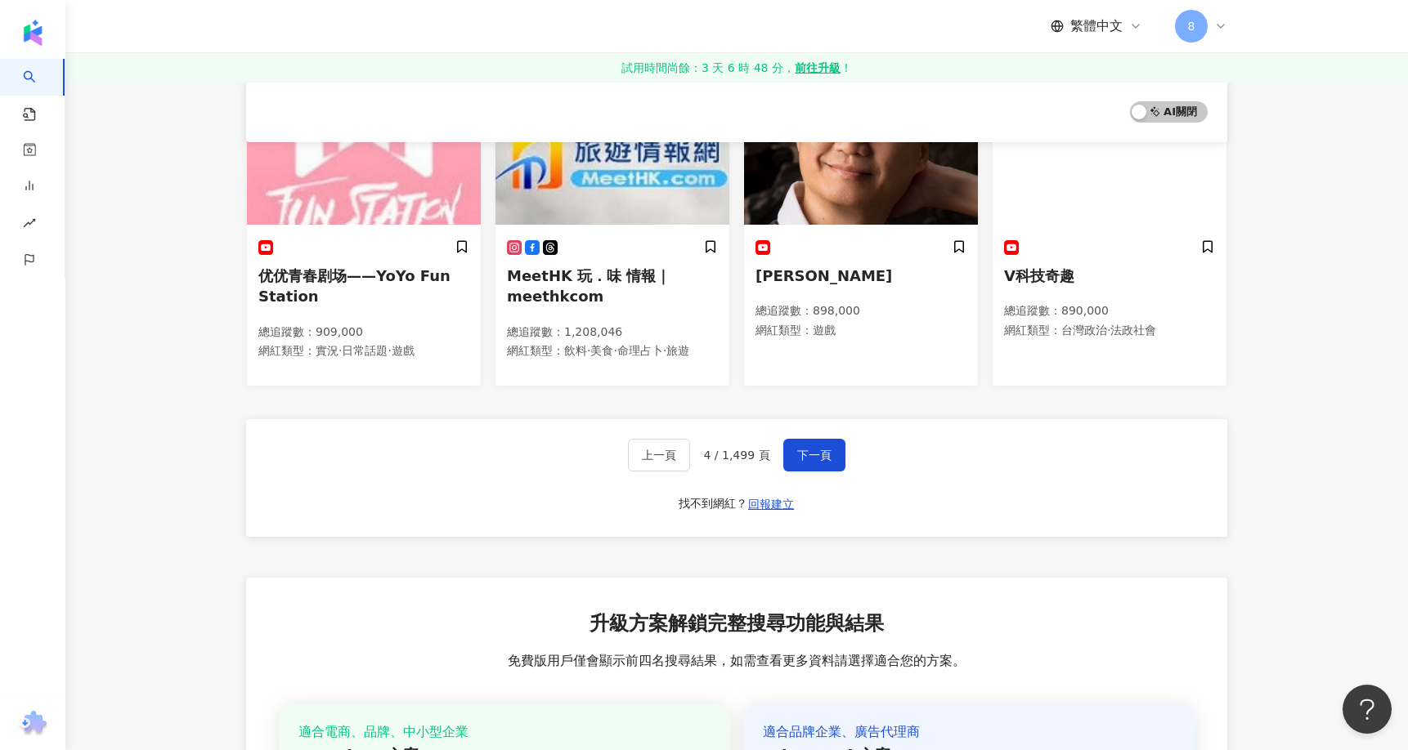
scroll to position [1047, 0]
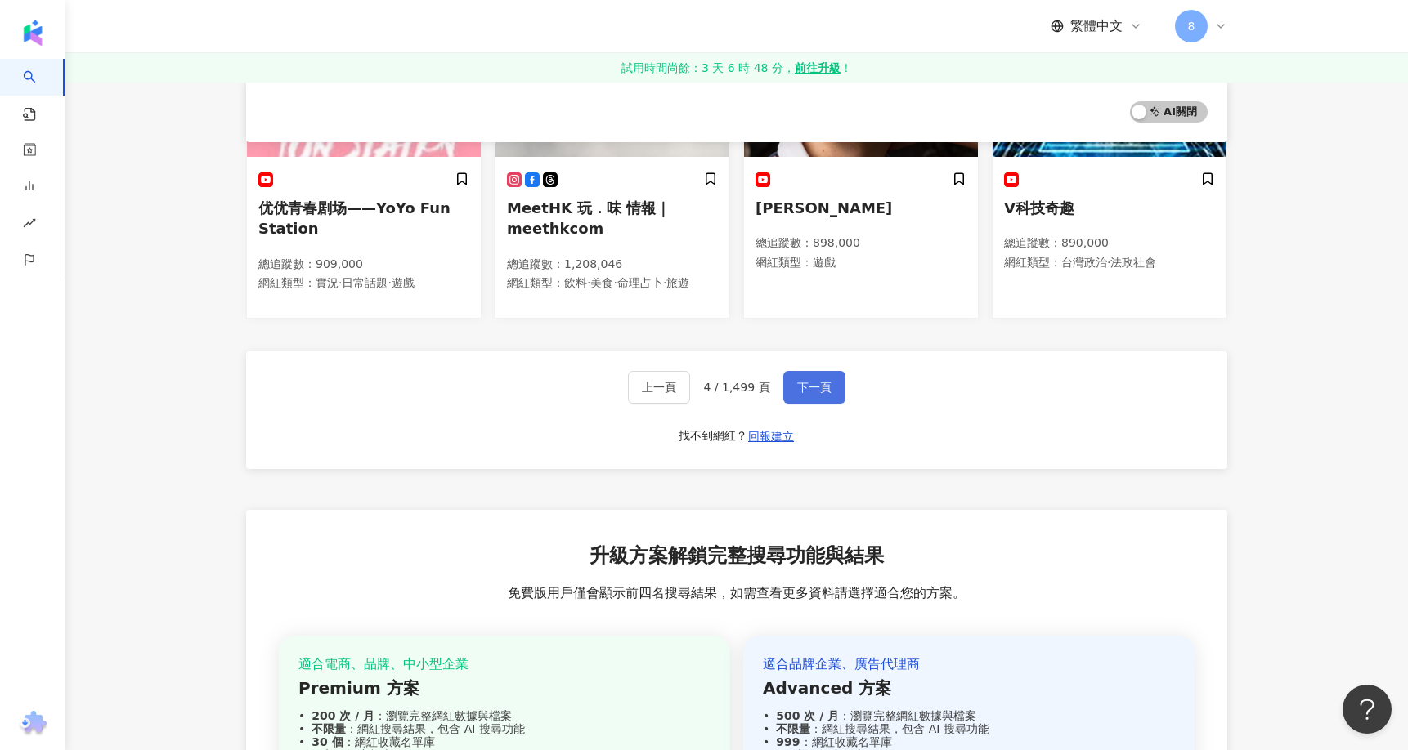
click at [830, 378] on button "下一頁" at bounding box center [814, 387] width 62 height 33
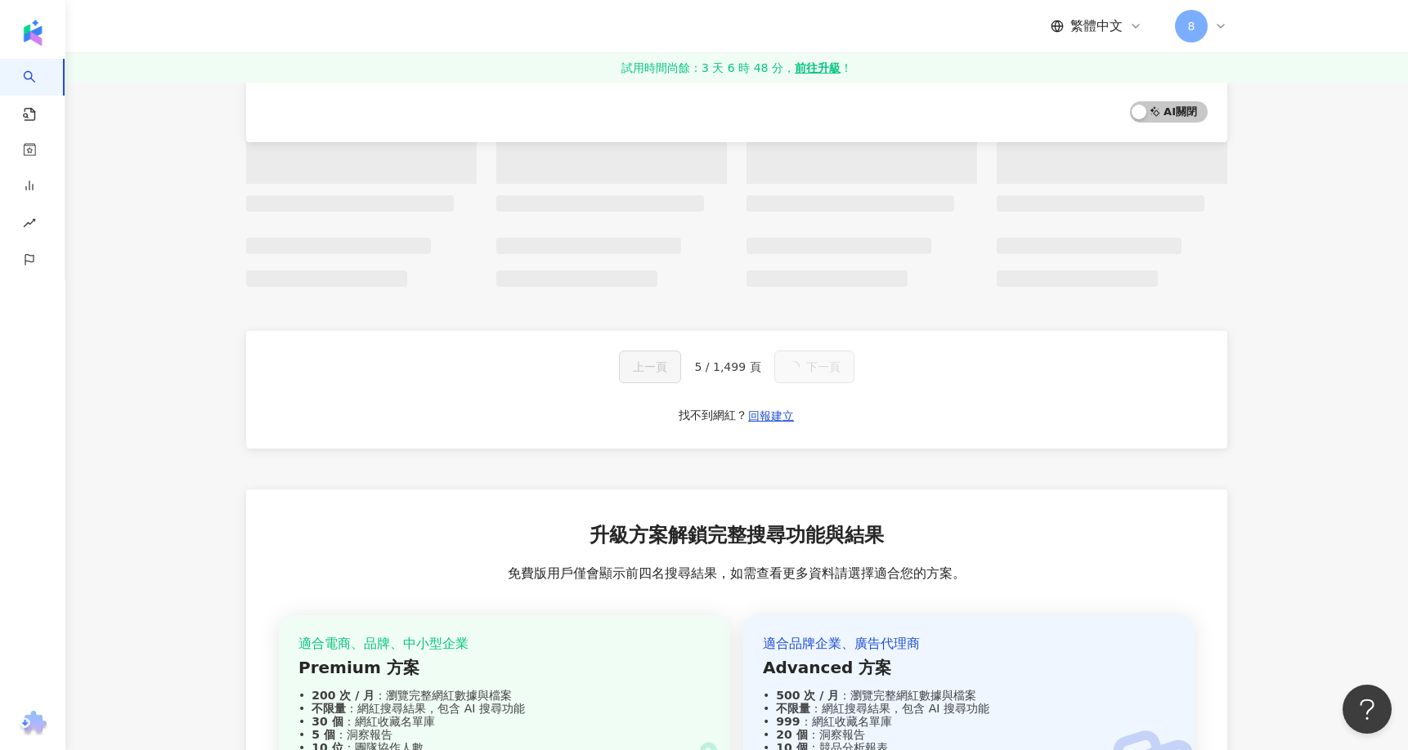
scroll to position [985, 0]
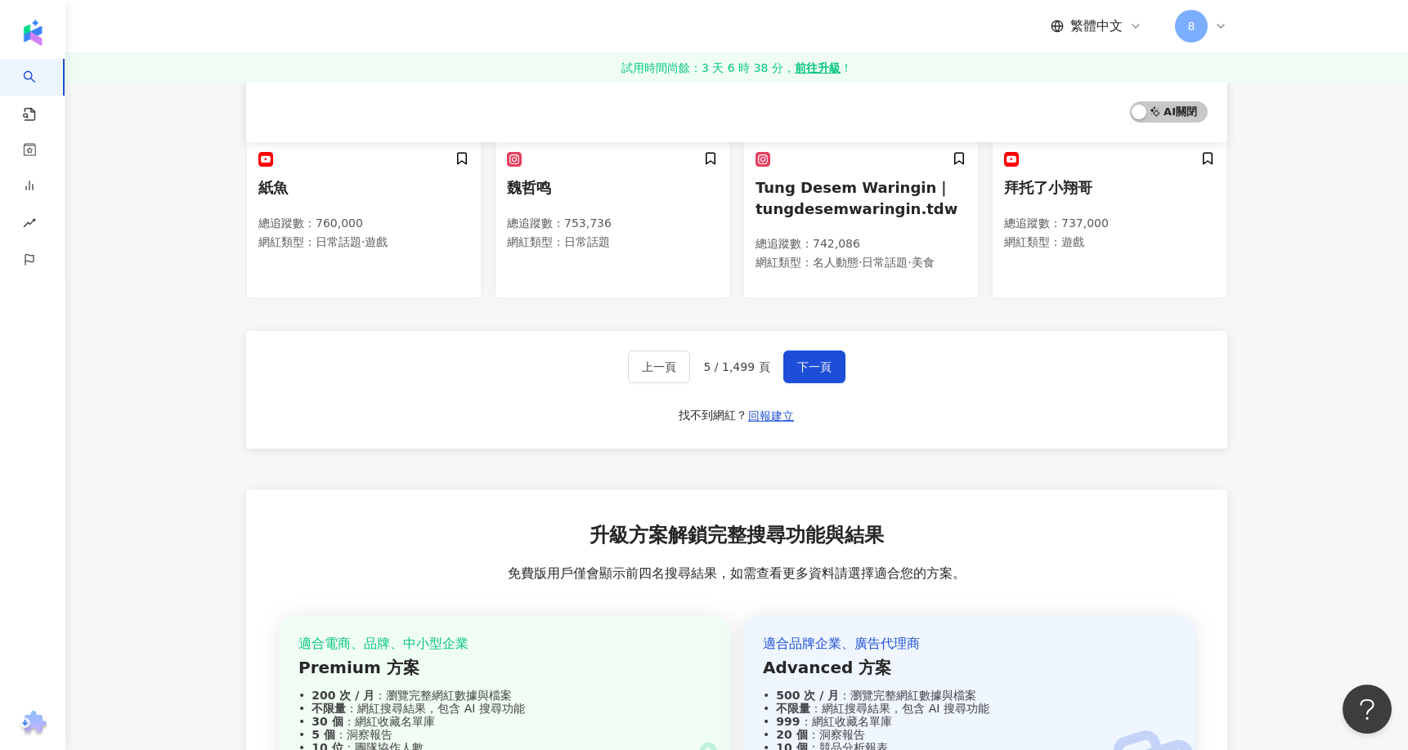
click at [214, 91] on div "AI 開啟 AI 關閉 吴磊 總追蹤數 ： 841,620 網紅類型 ： 無 妞妞架子鼓 總追蹤數 ： 837,000 網紅類型 ： 日常話題 · 遊戲 馨慈…" at bounding box center [736, 75] width 1046 height 1640
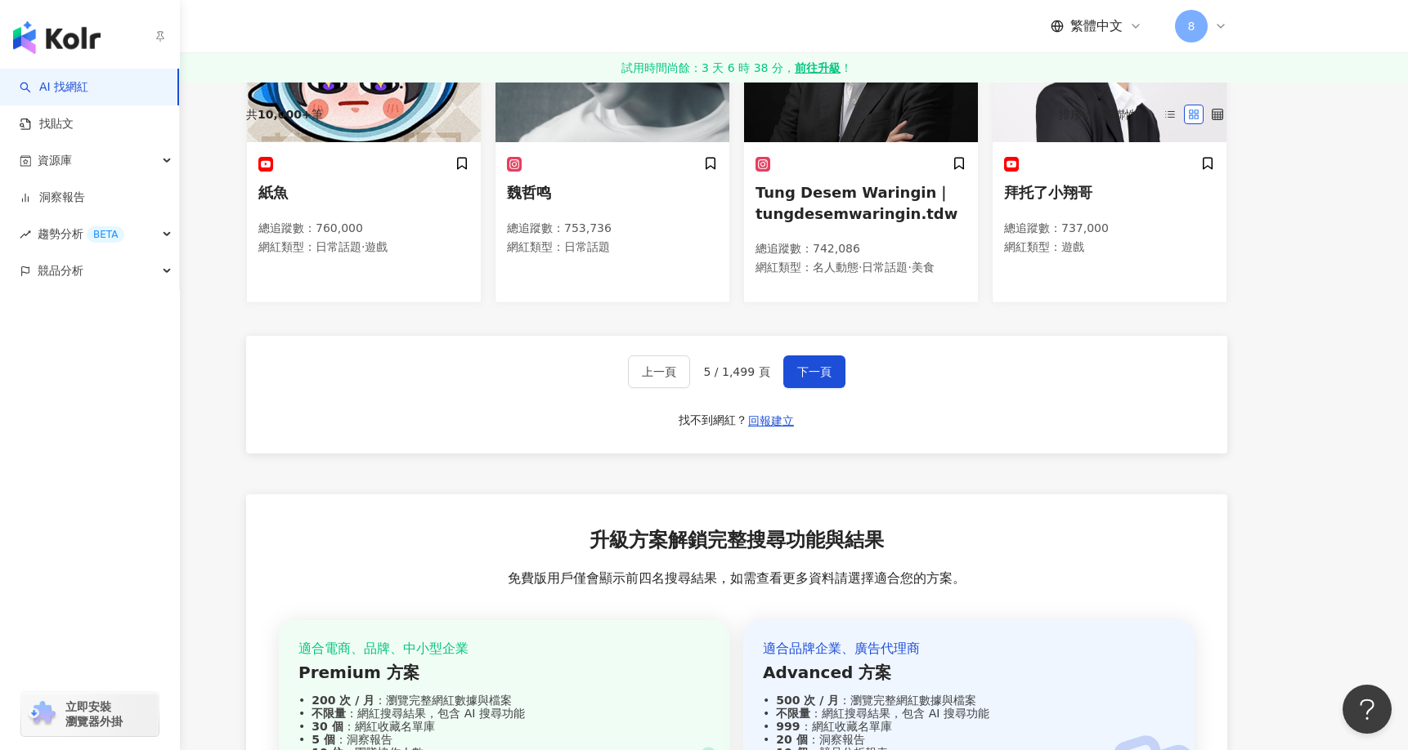
scroll to position [0, 0]
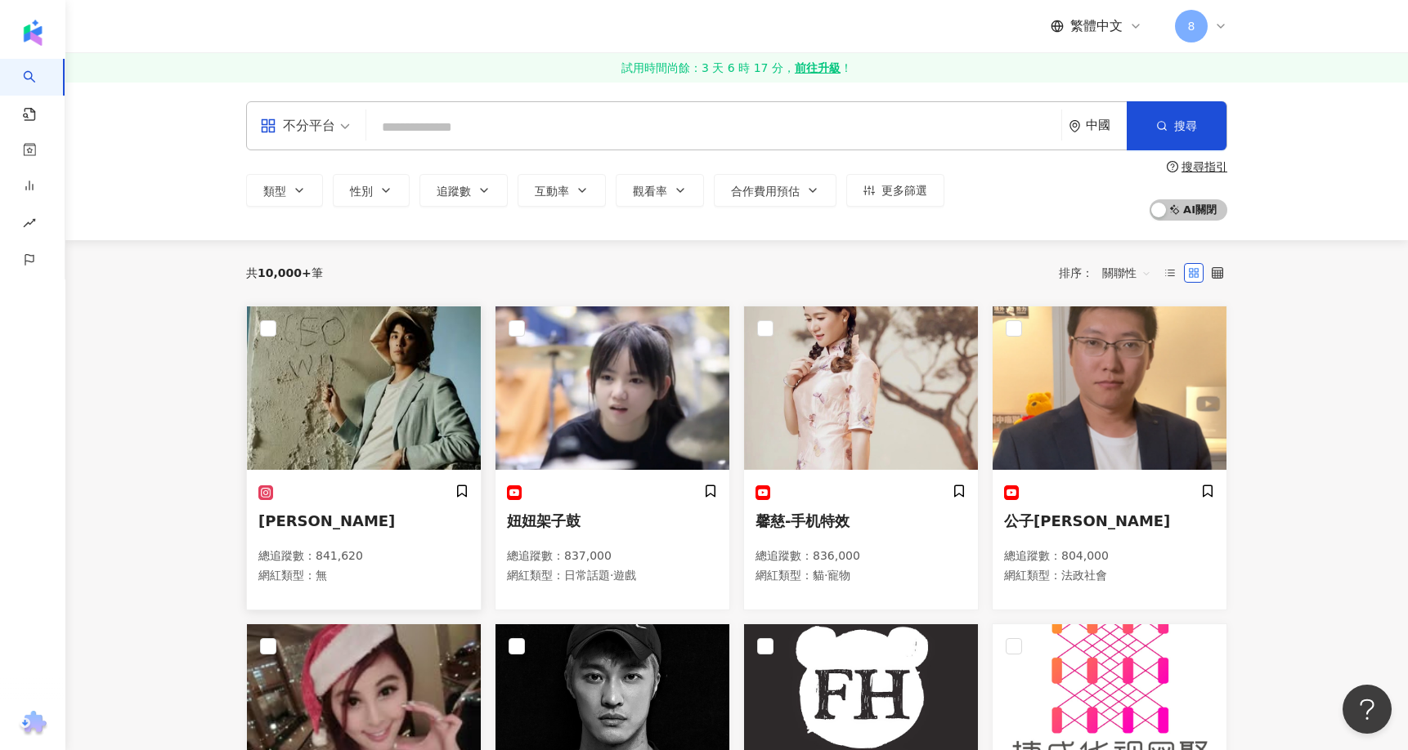
click at [271, 524] on span "[PERSON_NAME]" at bounding box center [326, 521] width 137 height 17
click at [388, 417] on img at bounding box center [364, 388] width 234 height 163
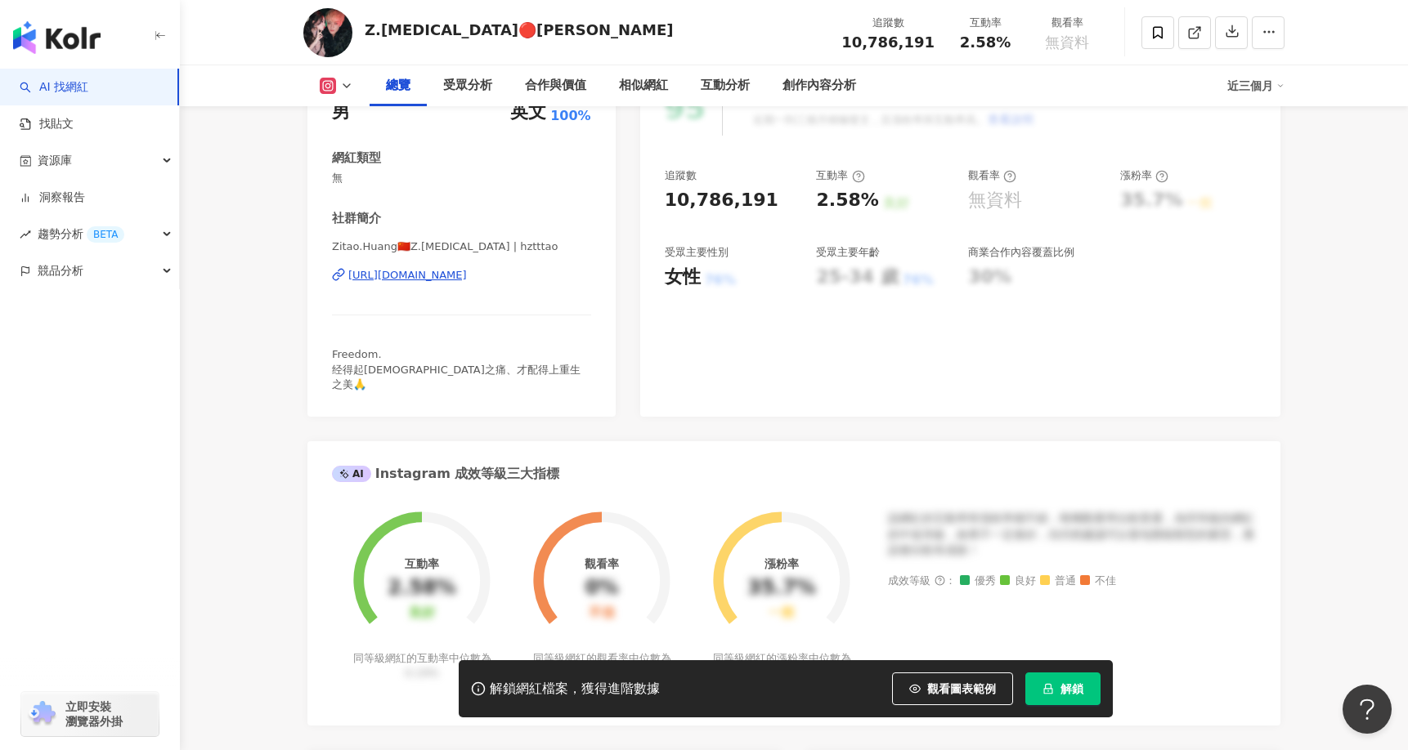
scroll to position [490, 0]
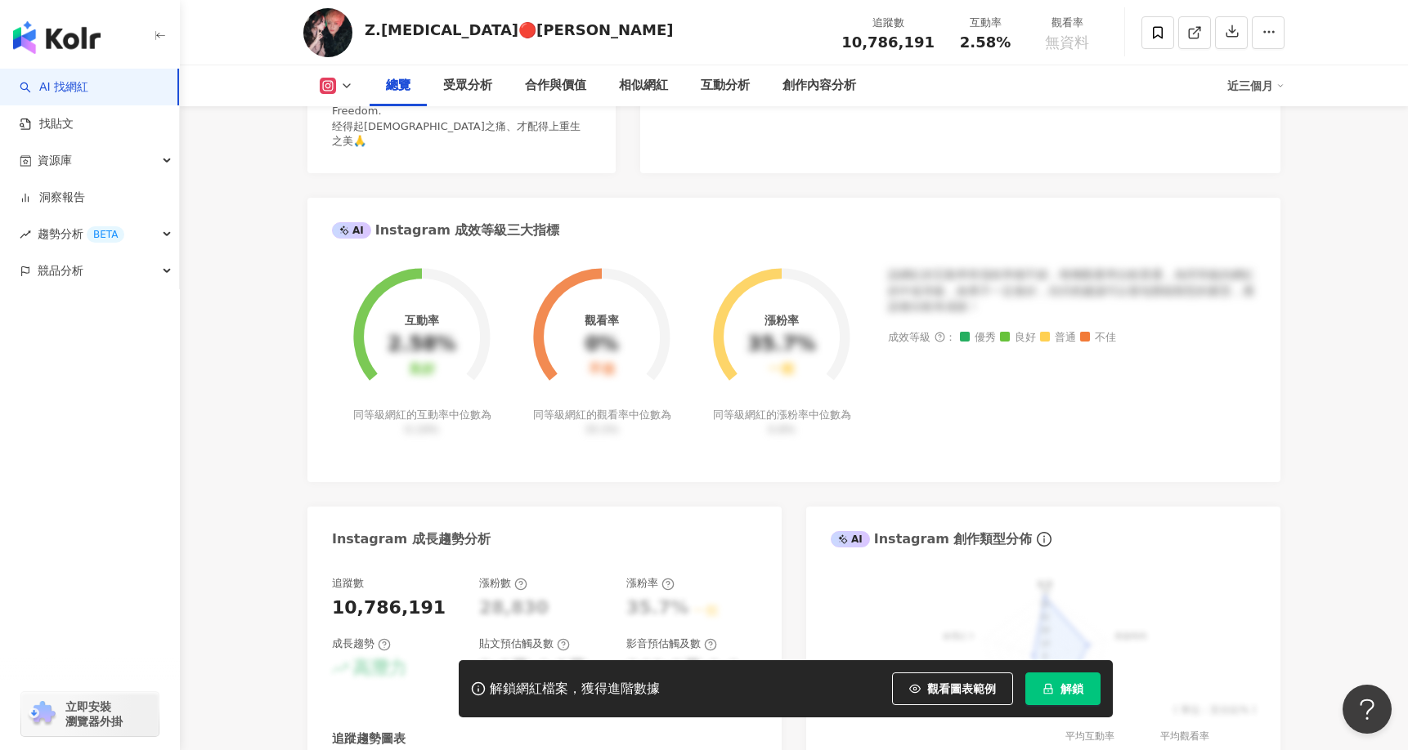
click at [793, 337] on div "35.7%" at bounding box center [781, 345] width 68 height 23
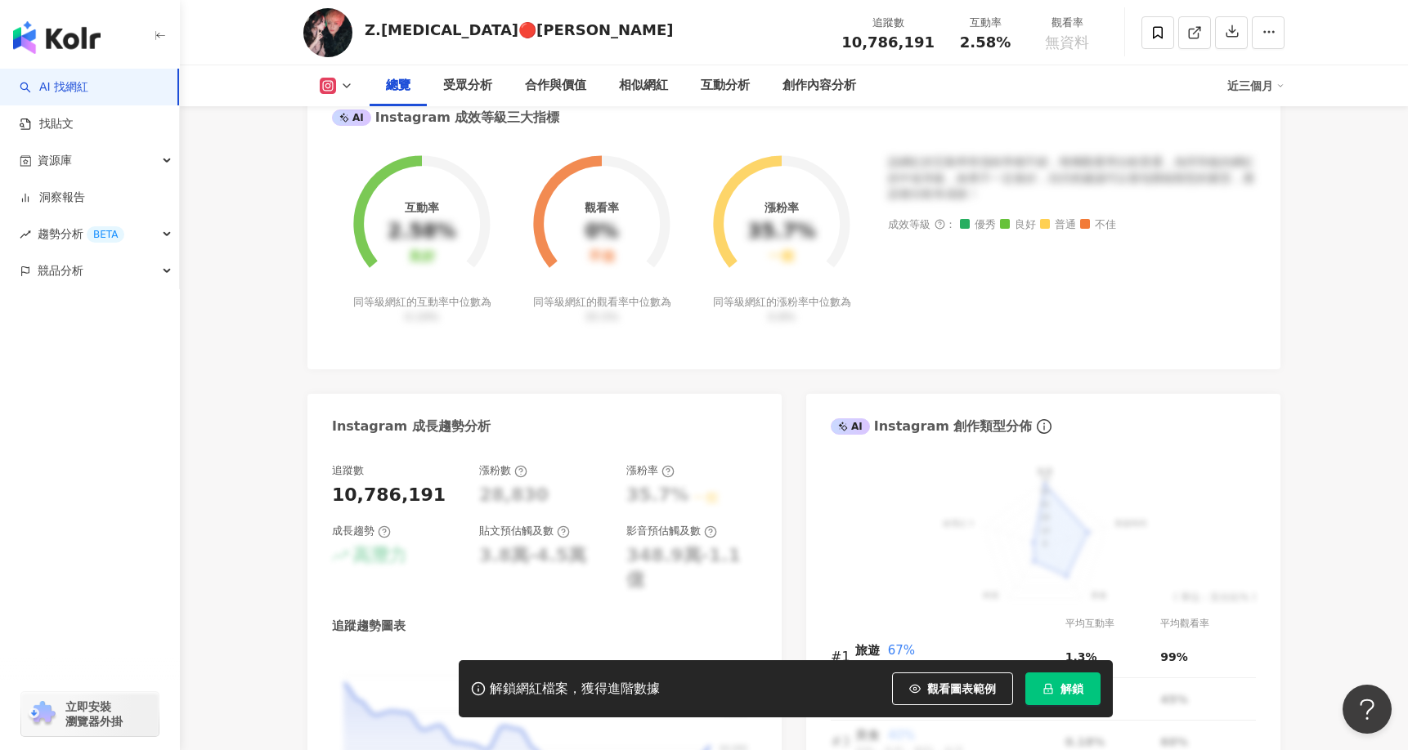
scroll to position [817, 0]
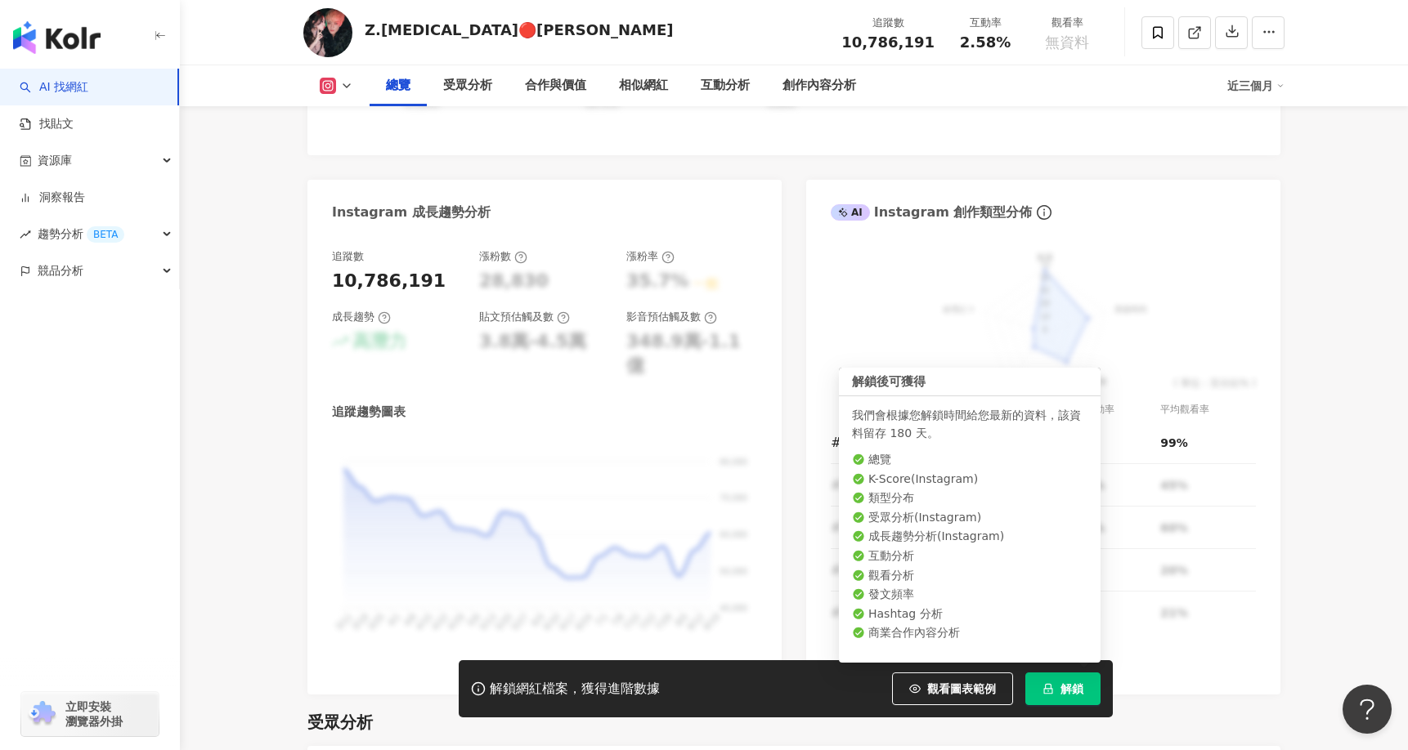
click at [1068, 690] on span "解鎖" at bounding box center [1071, 689] width 23 height 13
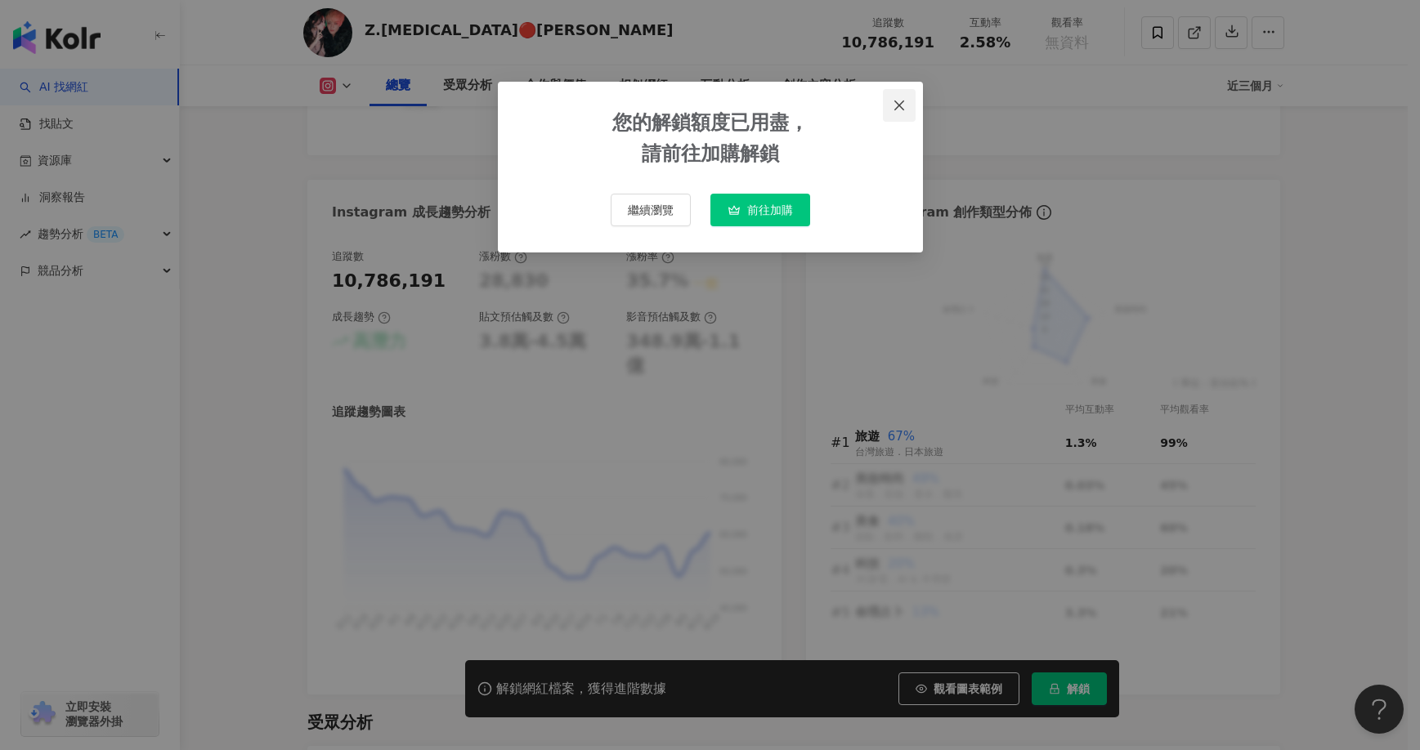
click at [893, 101] on icon "close" at bounding box center [899, 105] width 13 height 13
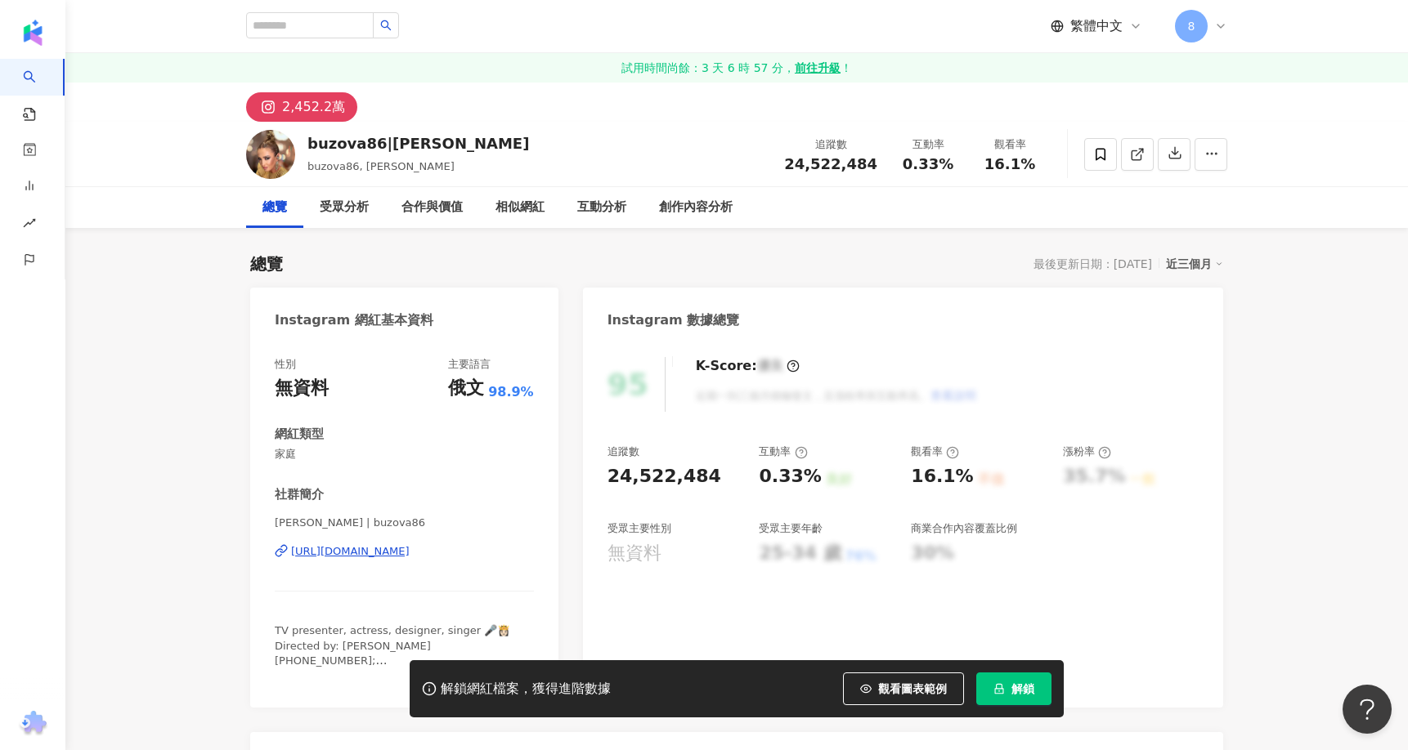
click at [410, 553] on div "https://www.instagram.com/buzova86/" at bounding box center [350, 551] width 119 height 15
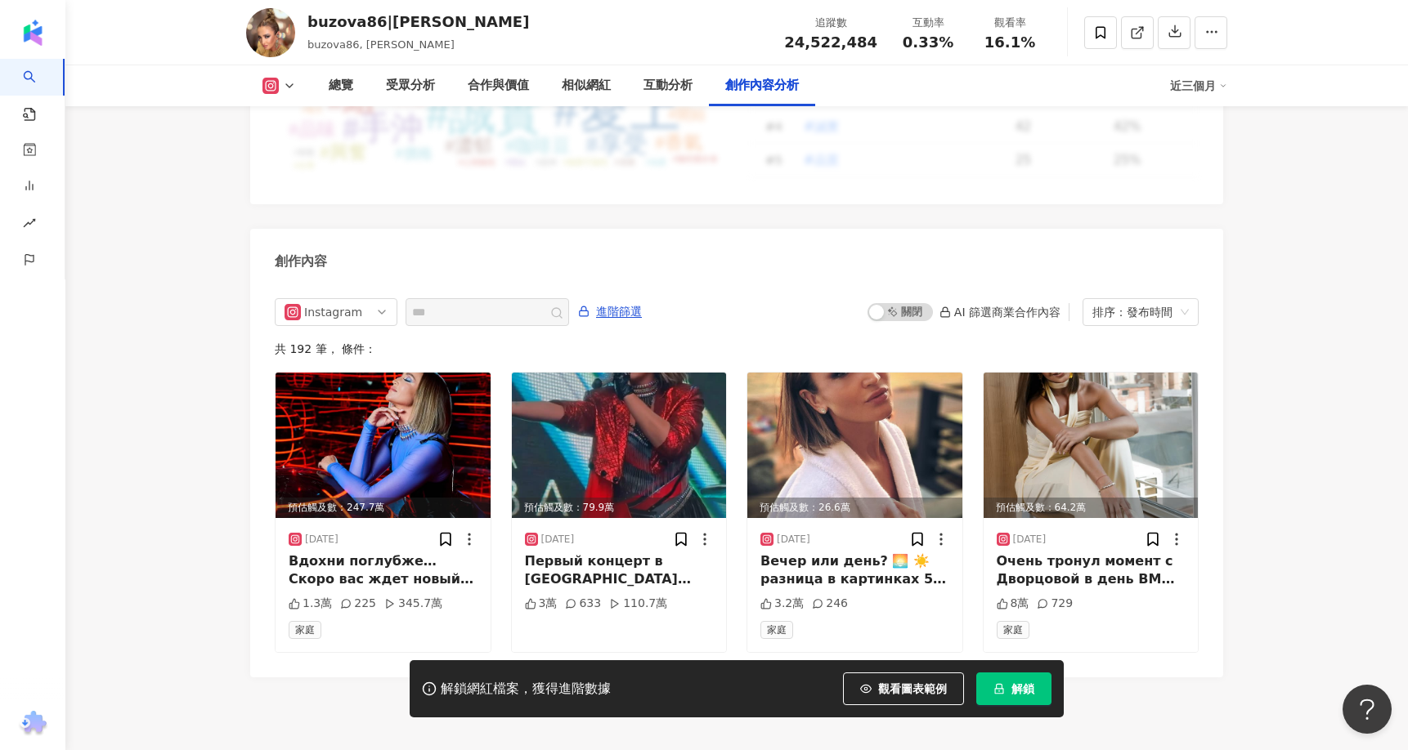
scroll to position [5068, 0]
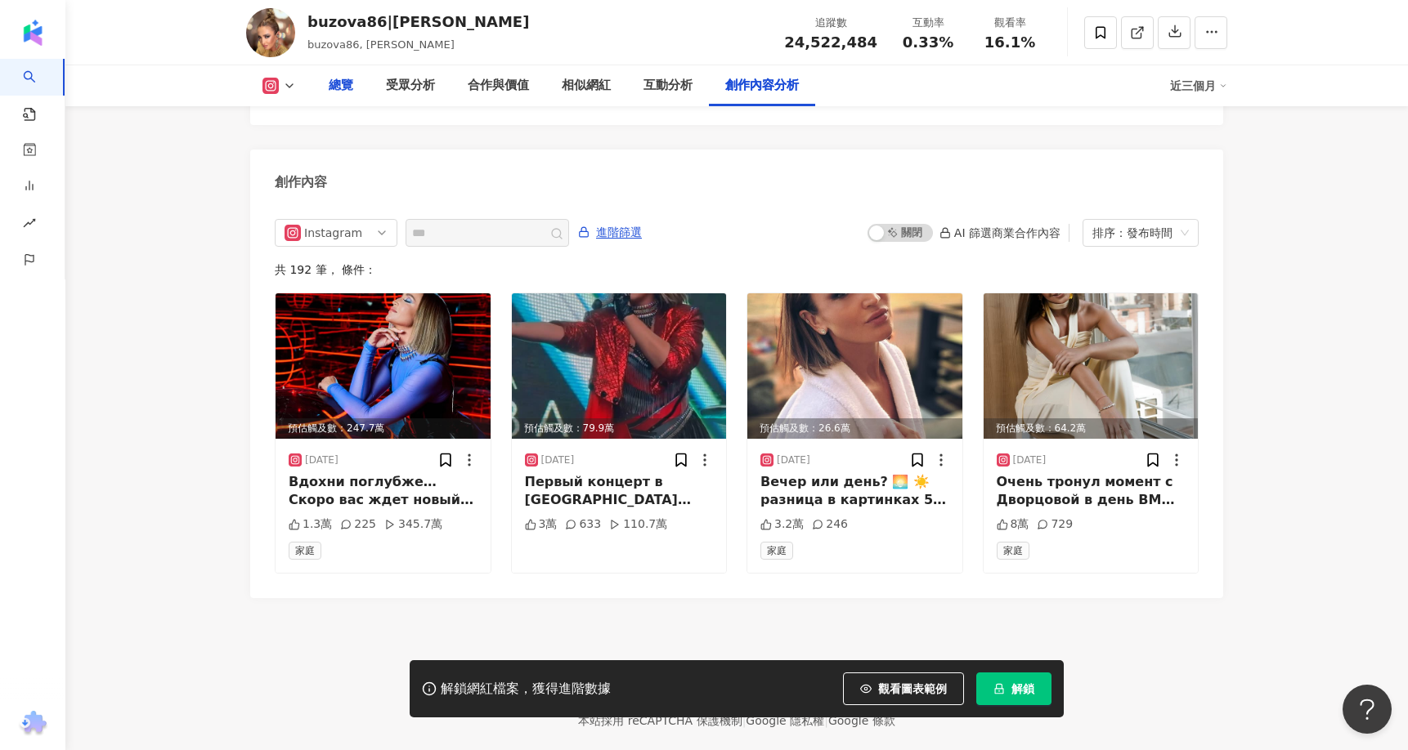
click at [356, 86] on div "總覽" at bounding box center [340, 85] width 57 height 41
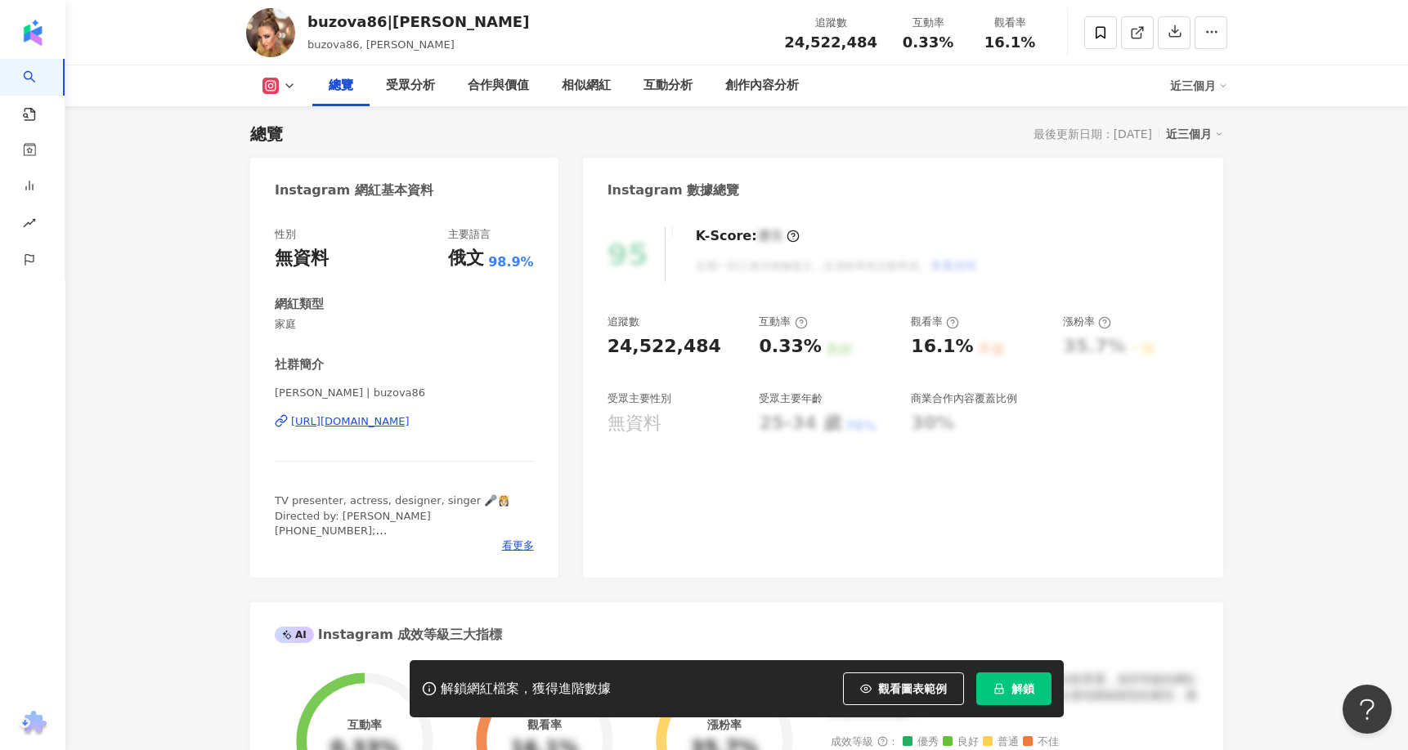
click at [270, 20] on img at bounding box center [270, 32] width 49 height 49
click at [269, 41] on img at bounding box center [270, 32] width 49 height 49
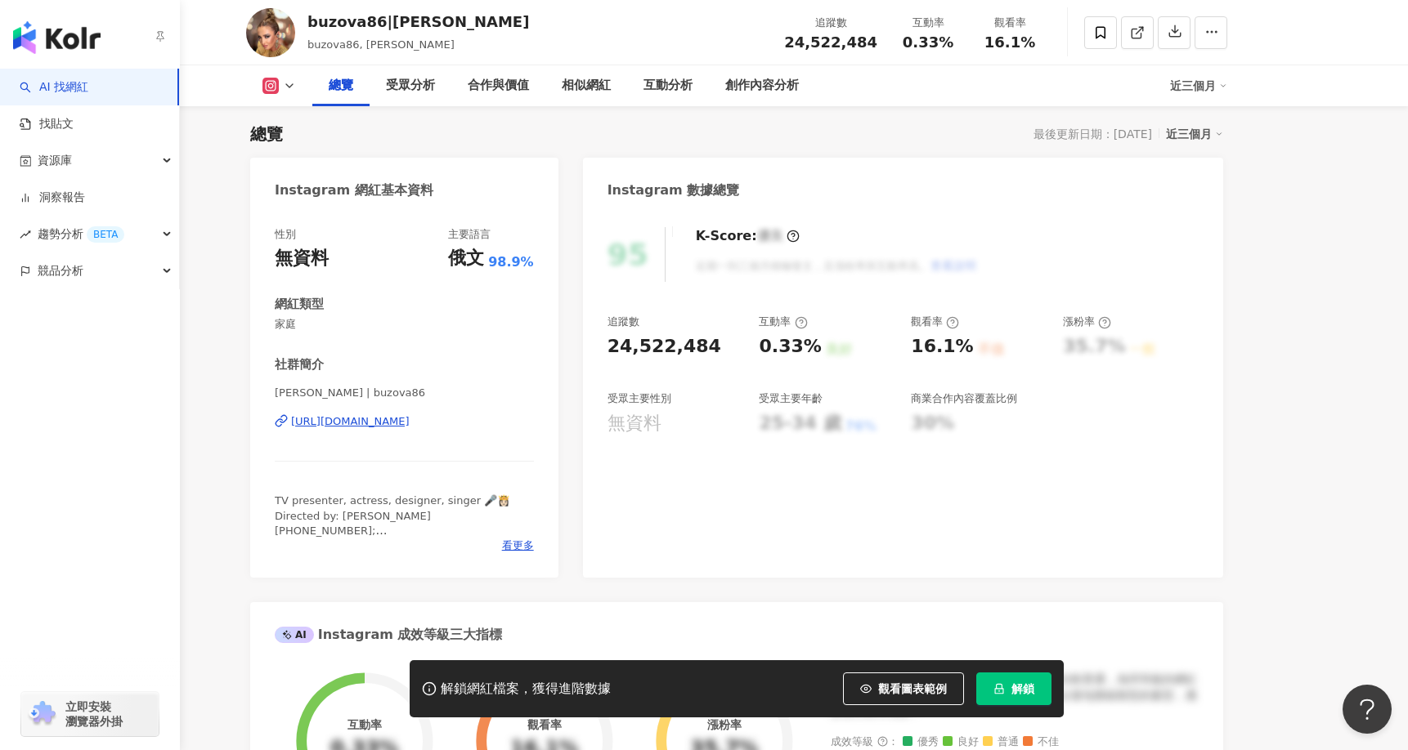
click at [35, 84] on link "AI 找網紅" at bounding box center [54, 87] width 69 height 16
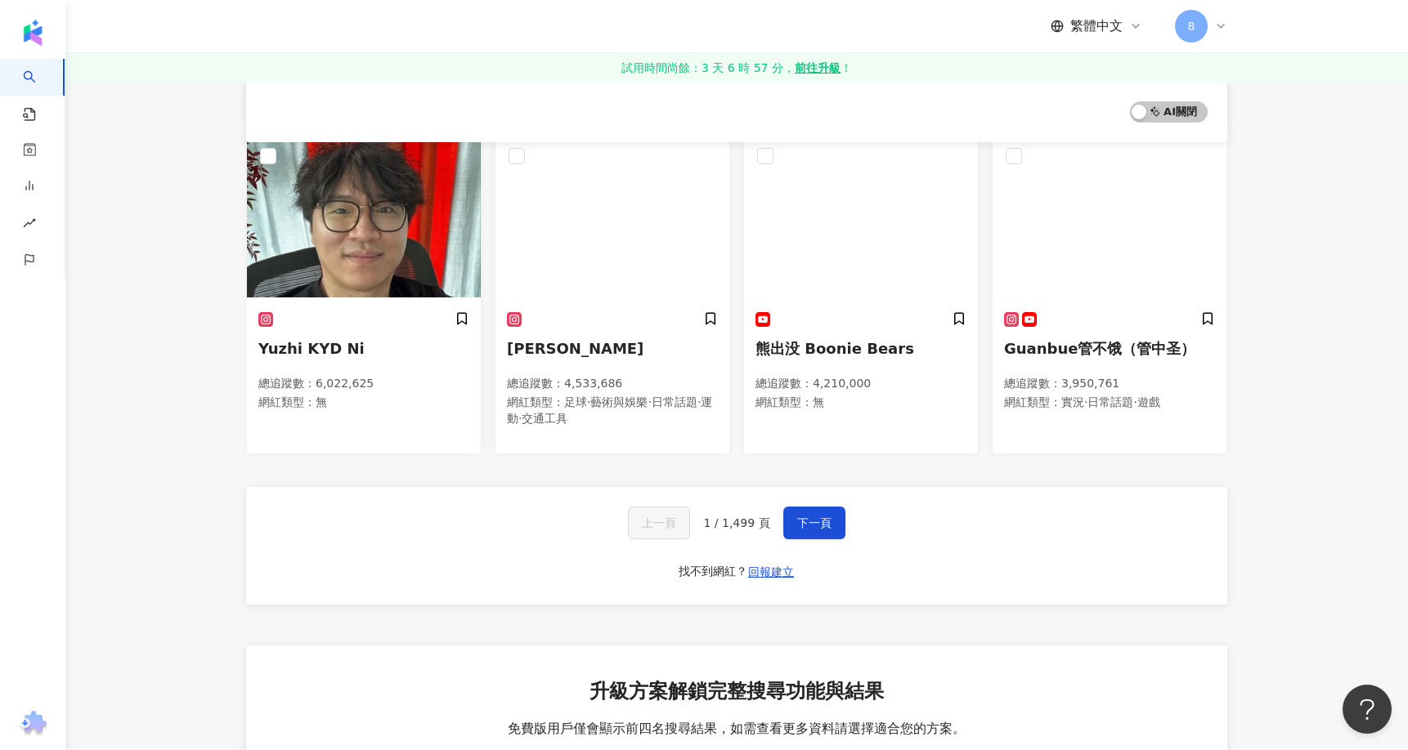
scroll to position [1144, 0]
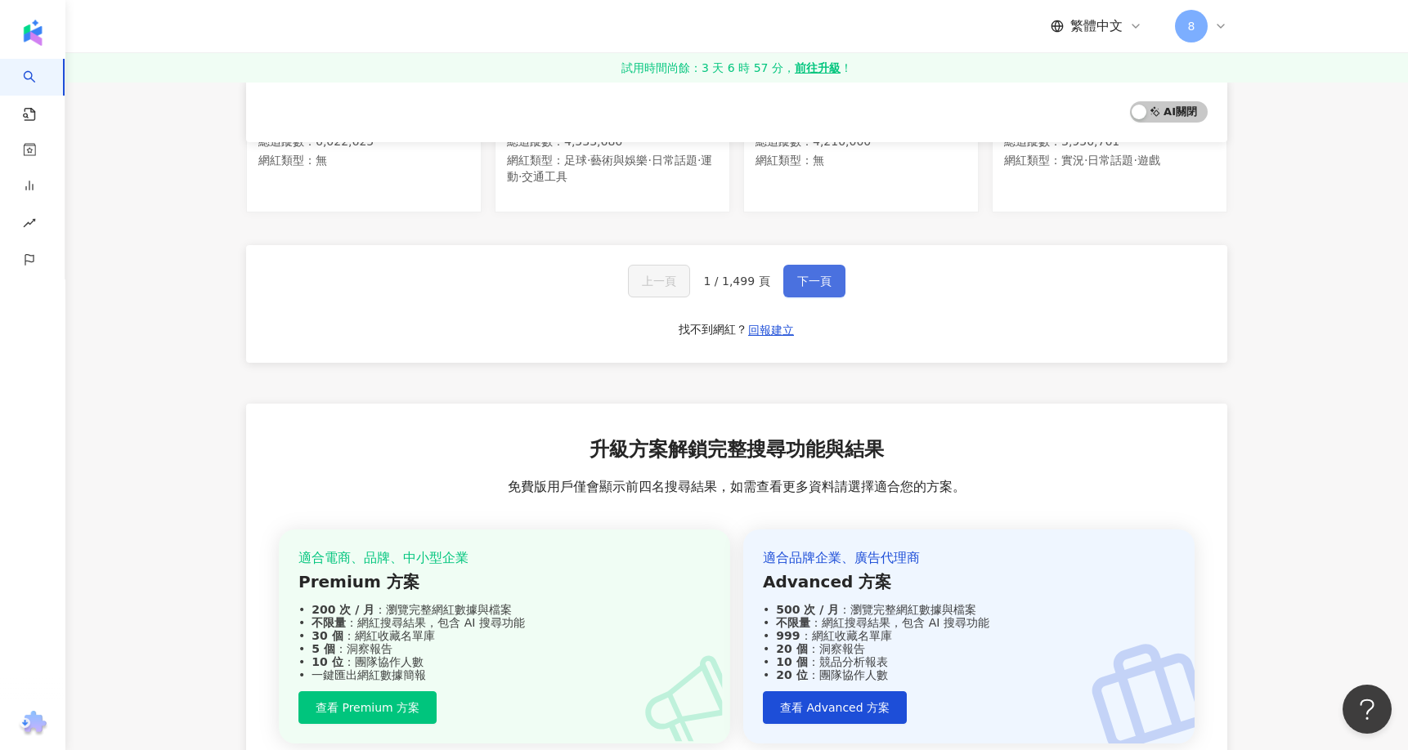
click at [803, 275] on span "下一頁" at bounding box center [814, 281] width 34 height 13
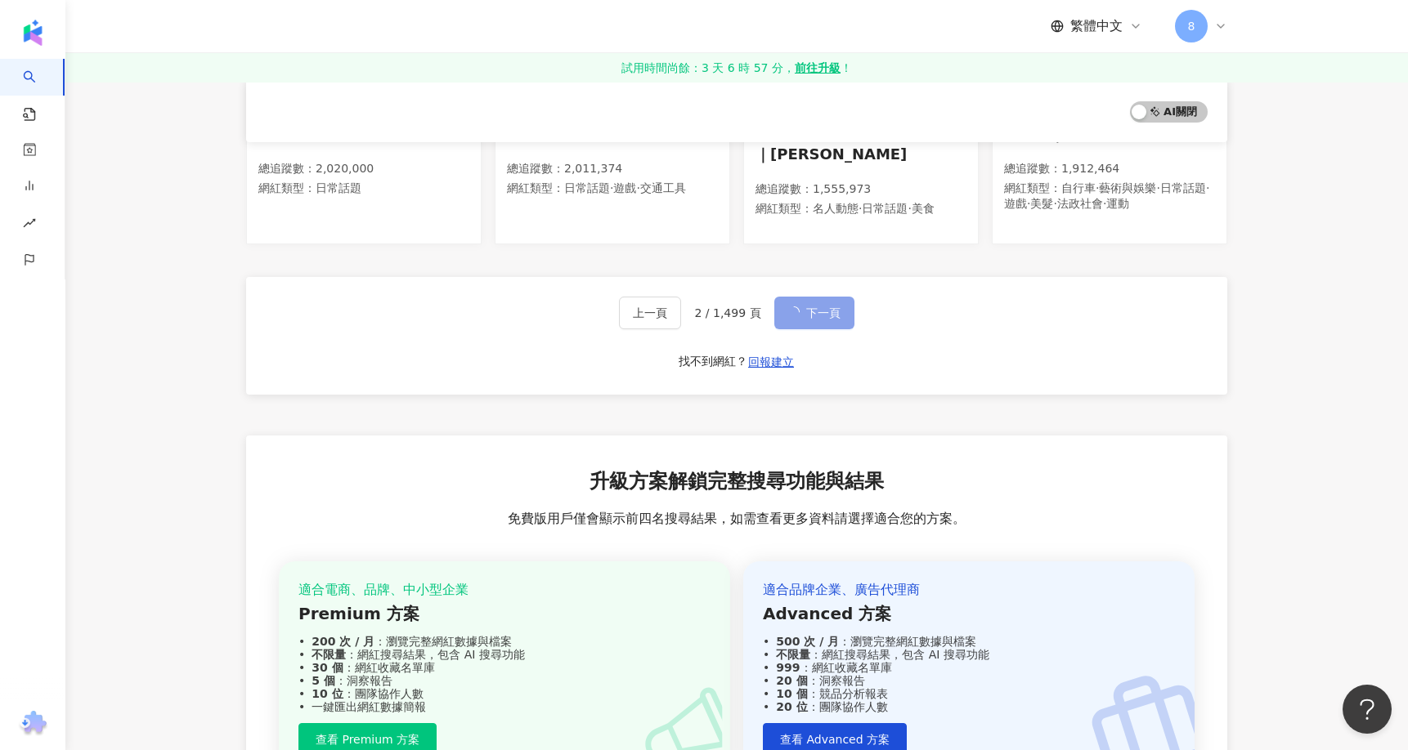
scroll to position [1133, 0]
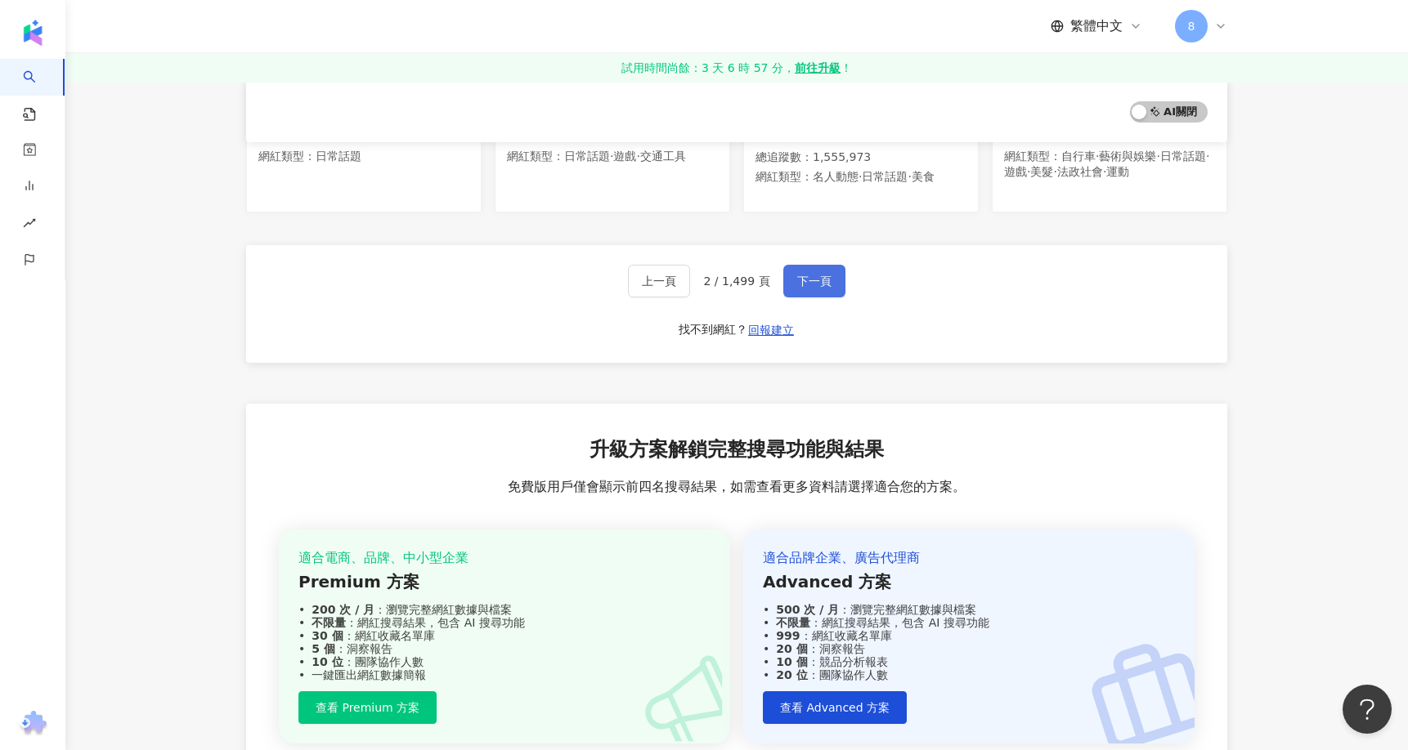
click at [815, 275] on span "下一頁" at bounding box center [814, 281] width 34 height 13
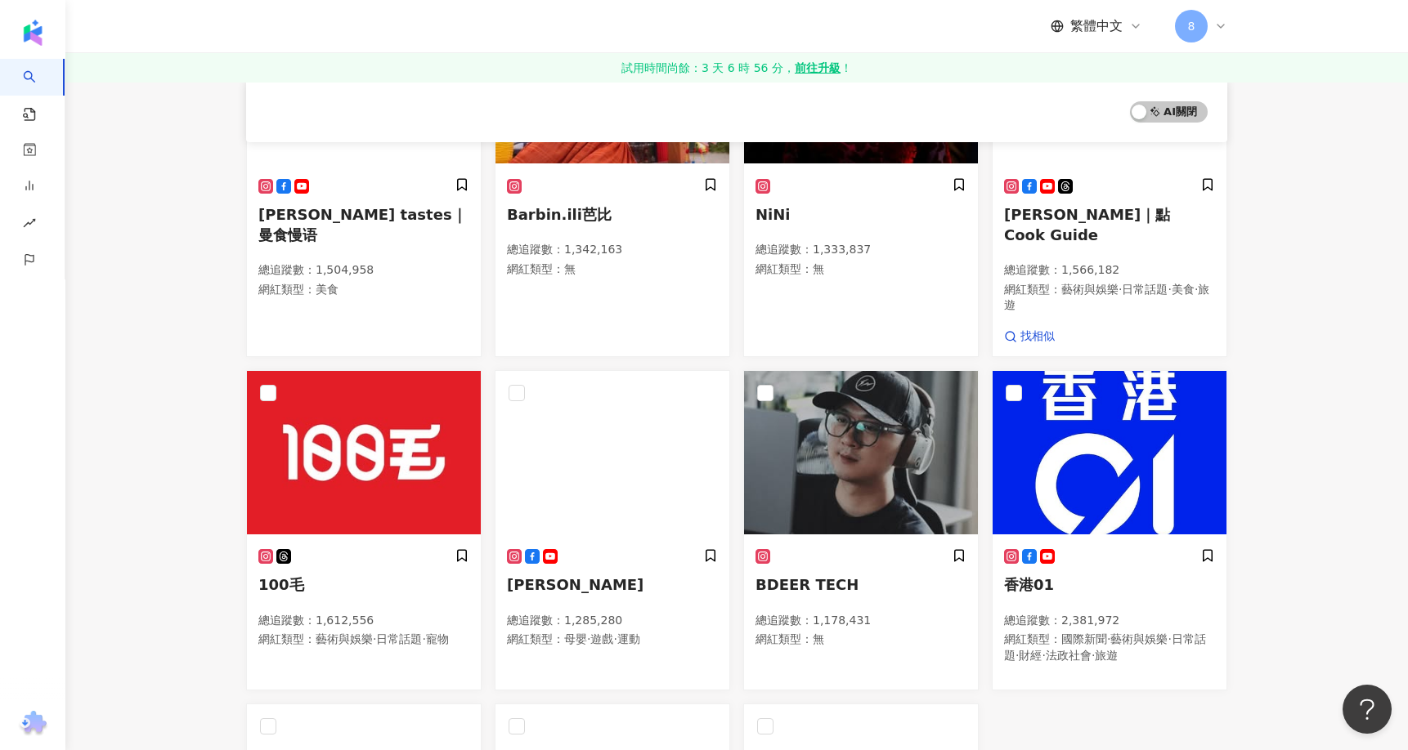
scroll to position [0, 0]
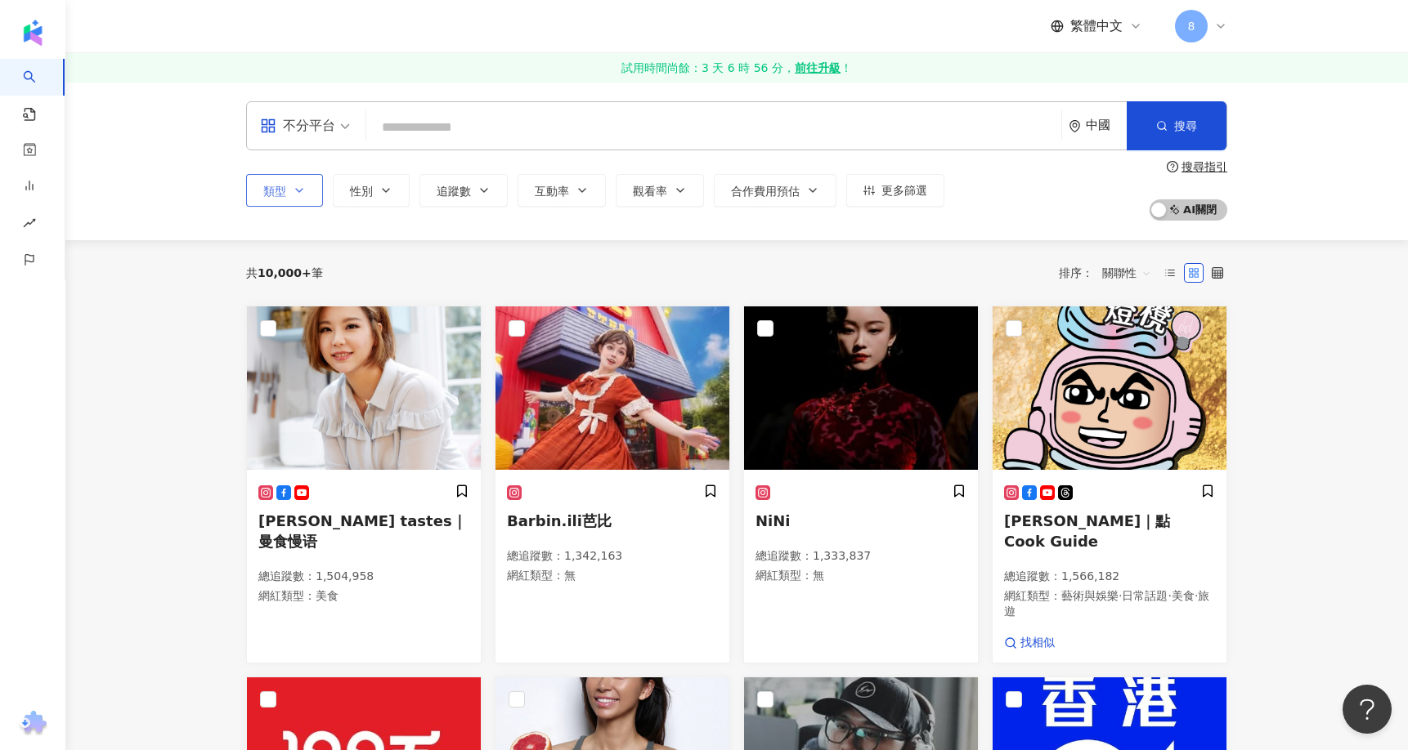
click at [311, 190] on button "類型" at bounding box center [284, 190] width 77 height 33
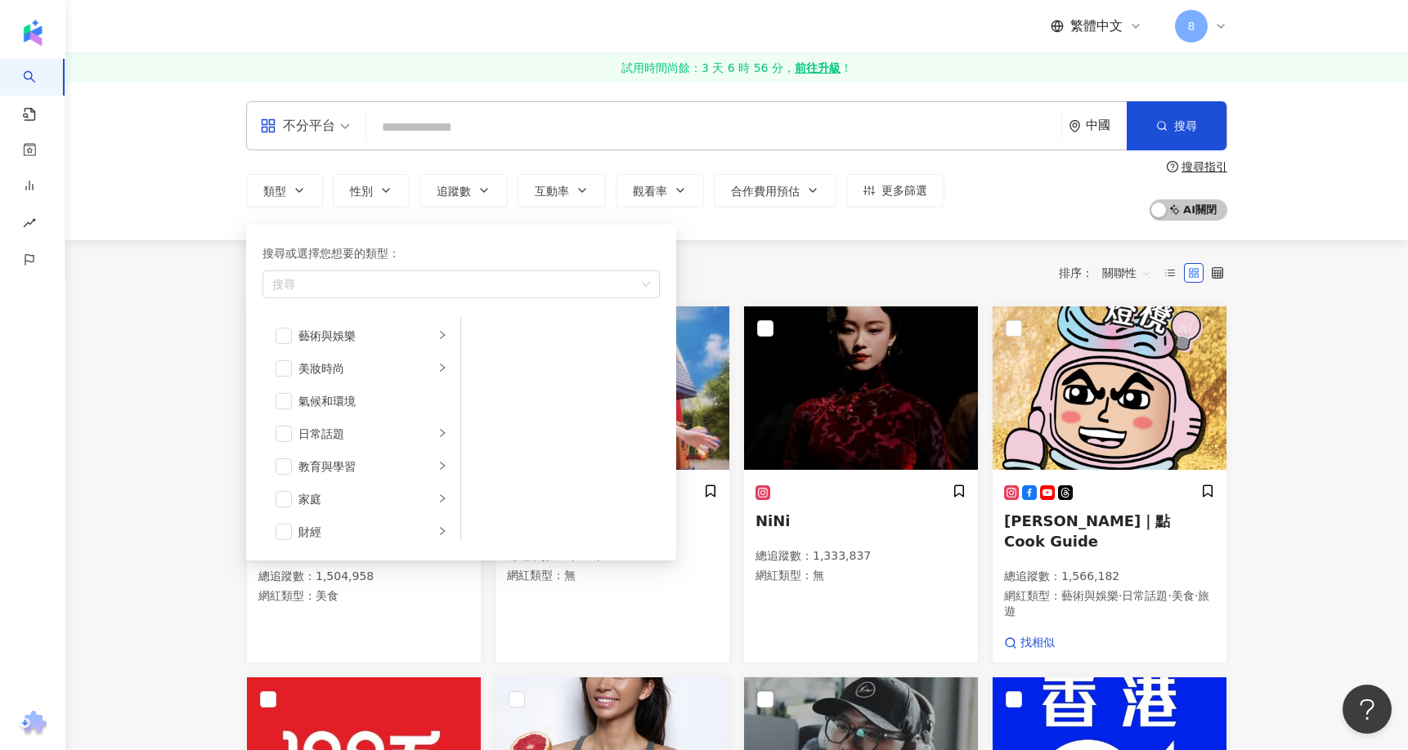
click at [325, 129] on div "不分平台" at bounding box center [297, 126] width 75 height 26
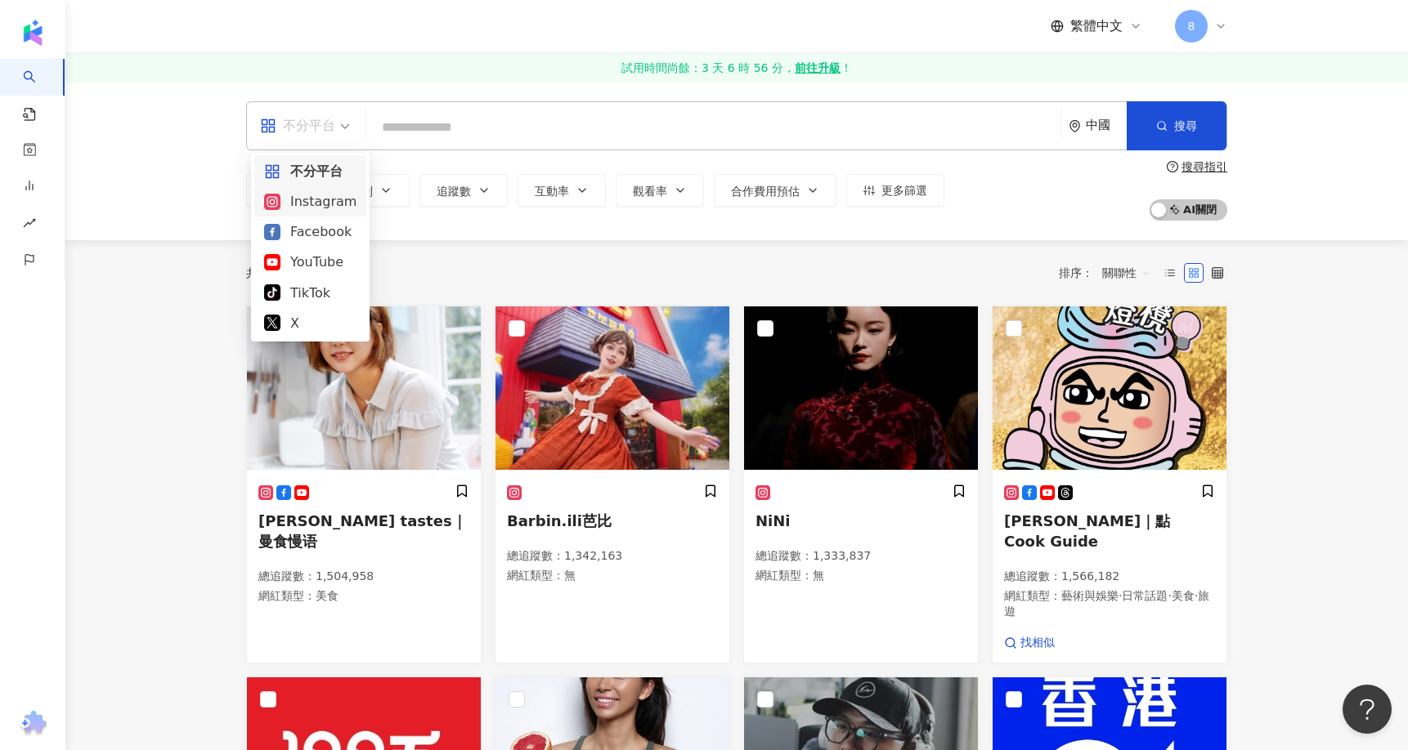
click at [312, 205] on div "Instagram" at bounding box center [310, 201] width 92 height 20
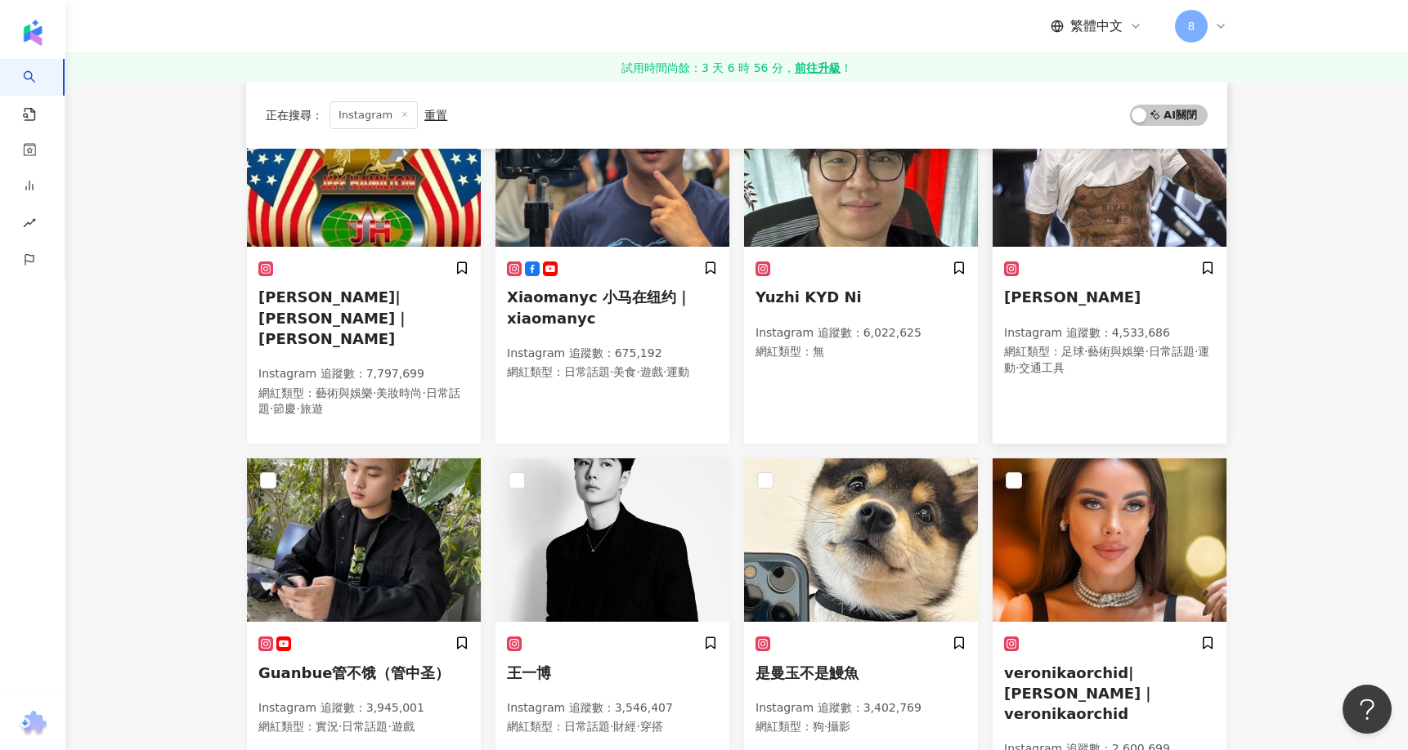
scroll to position [736, 0]
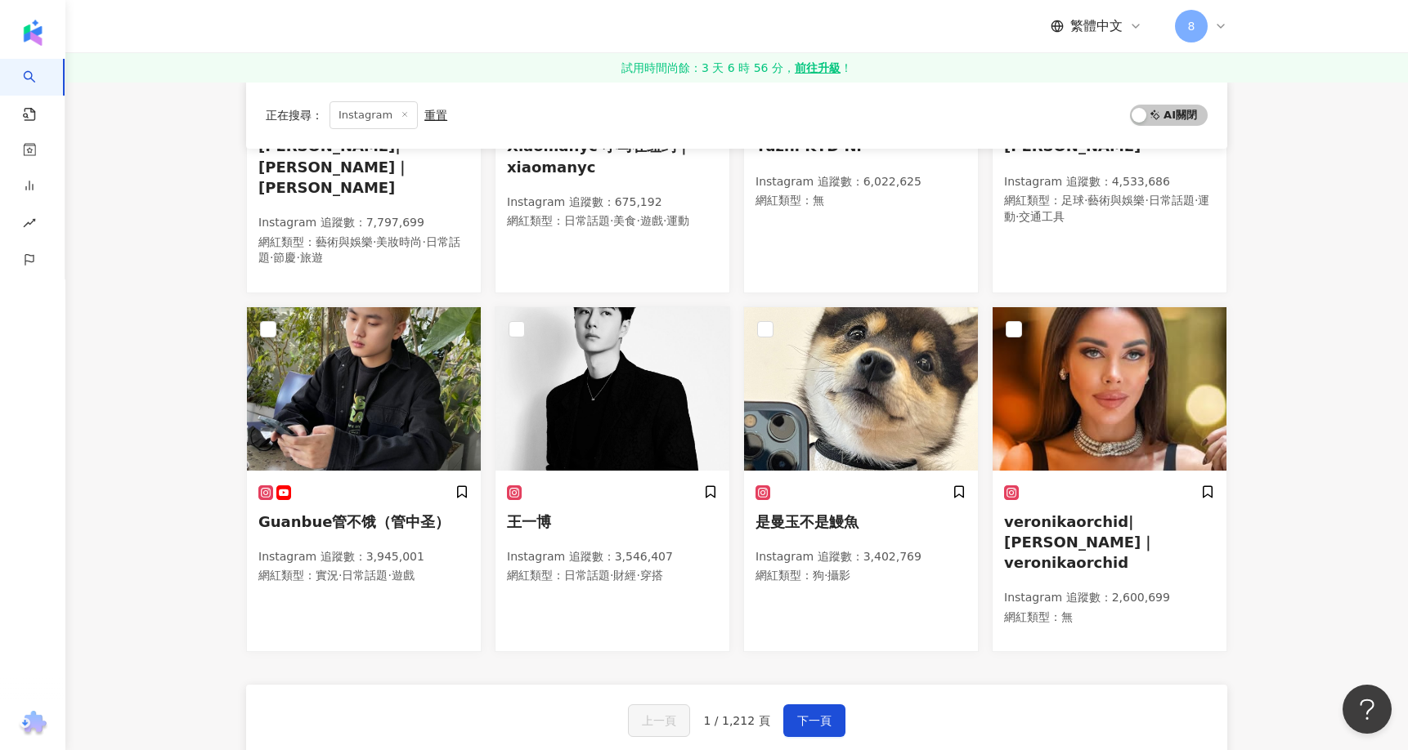
click at [740, 714] on span "1 / 1,212 頁" at bounding box center [736, 720] width 66 height 13
click at [810, 714] on span "下一頁" at bounding box center [814, 720] width 34 height 13
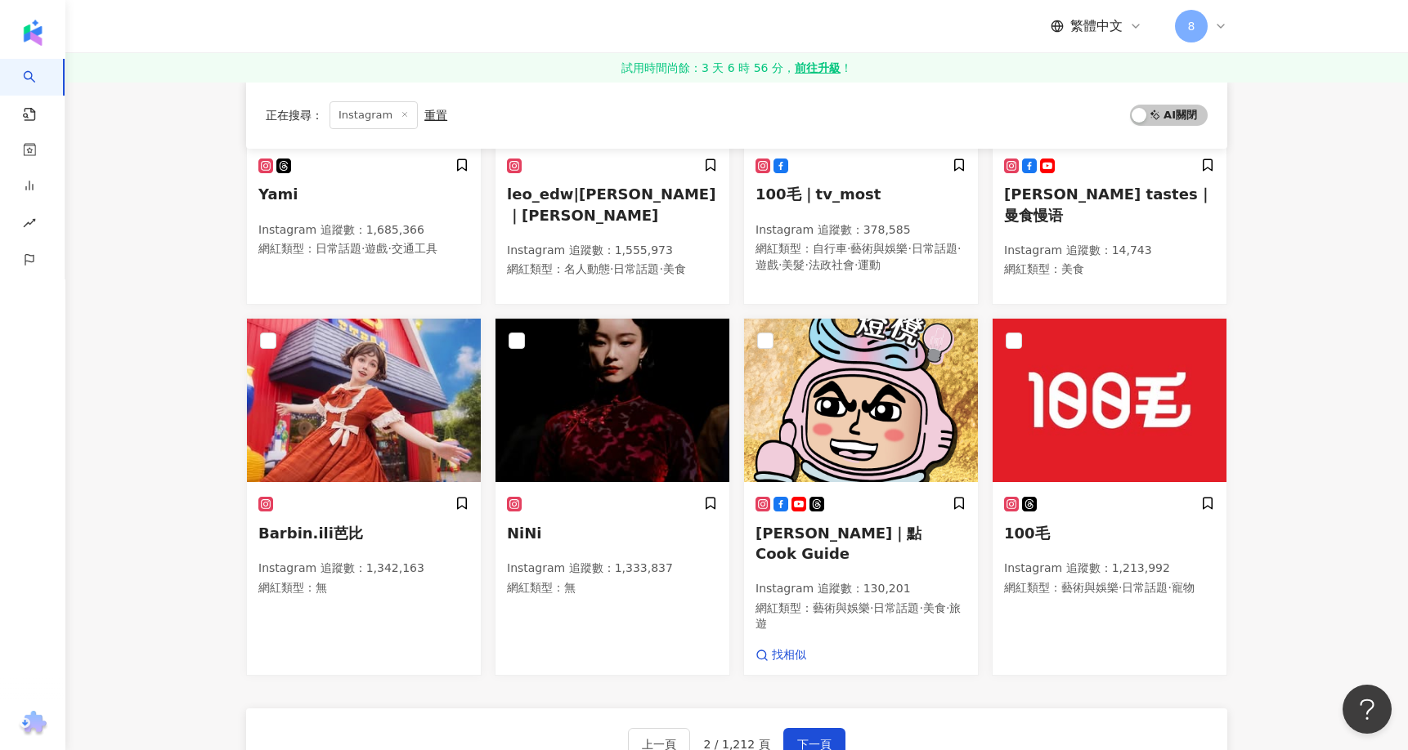
scroll to position [731, 0]
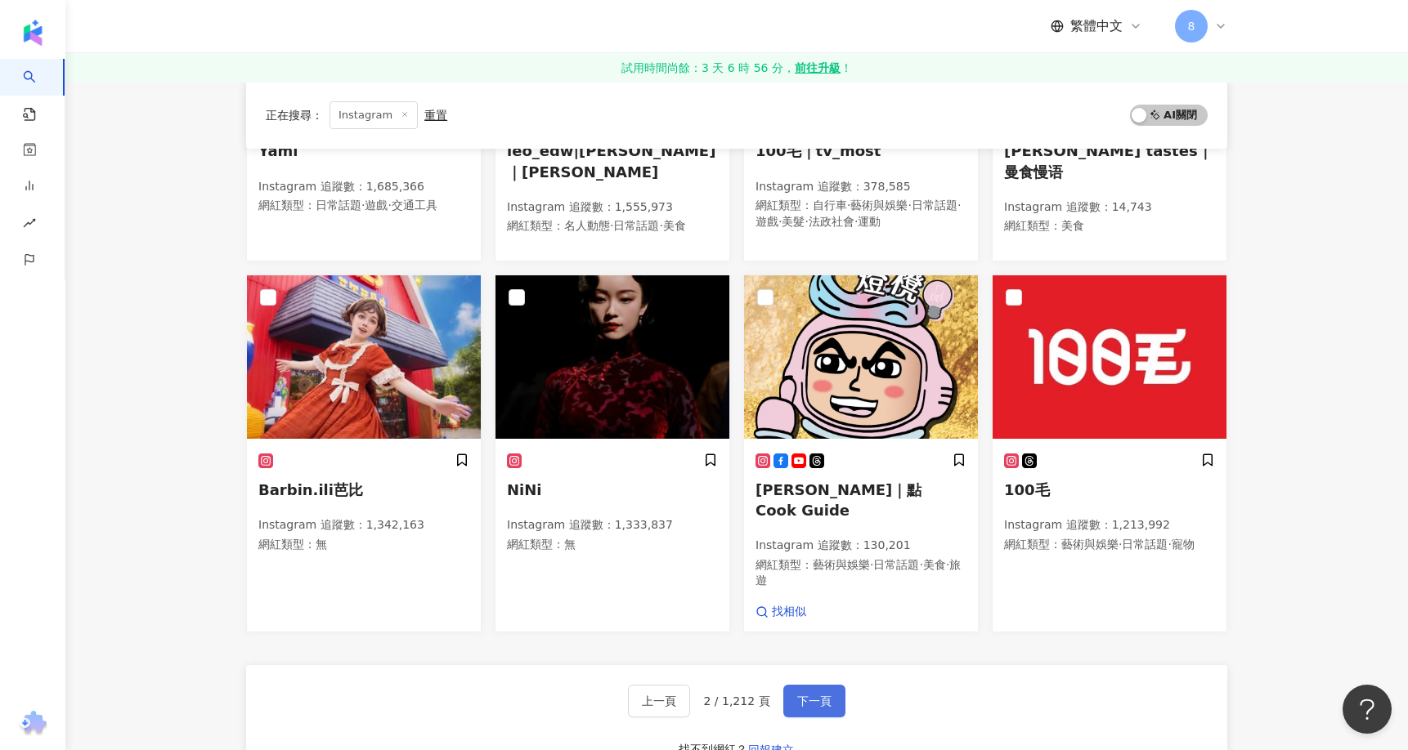
click at [826, 685] on button "下一頁" at bounding box center [814, 701] width 62 height 33
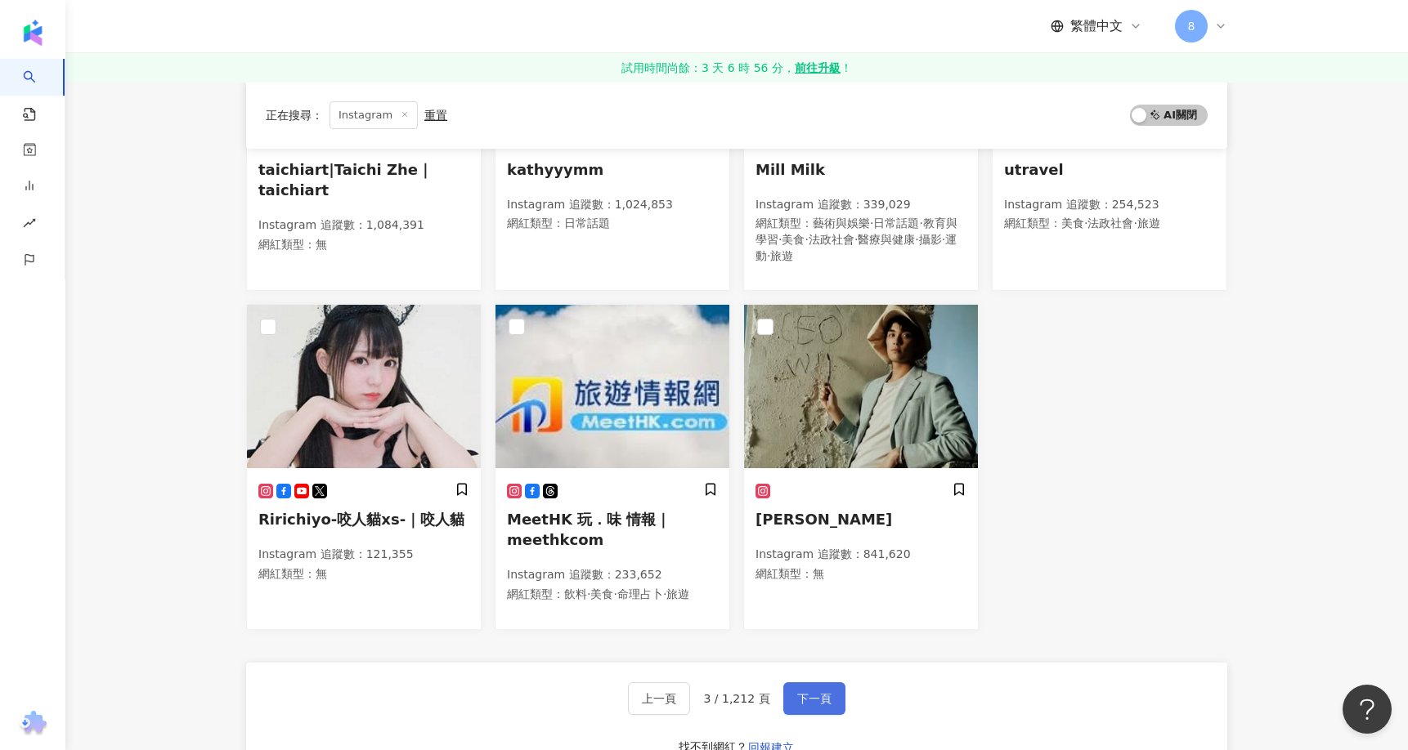
scroll to position [727, 0]
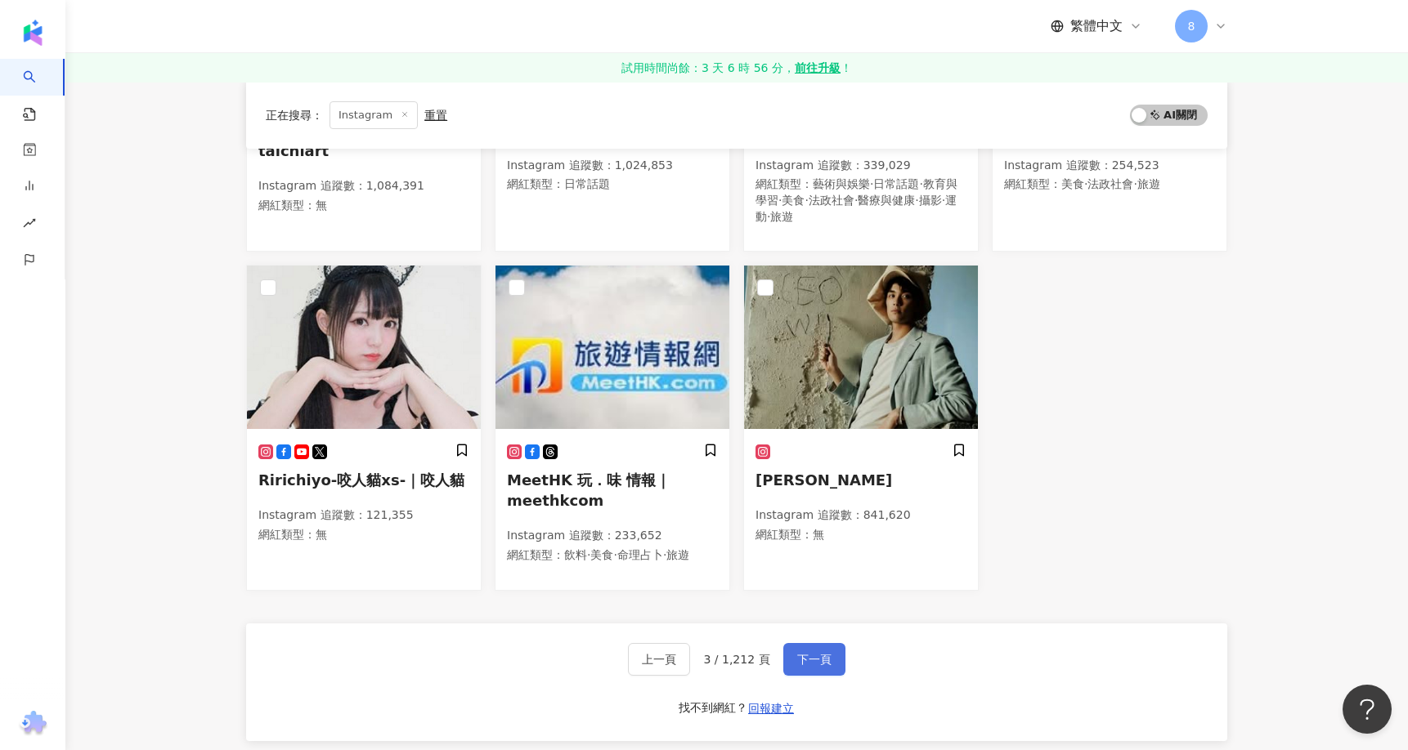
click at [821, 660] on span "下一頁" at bounding box center [814, 659] width 34 height 13
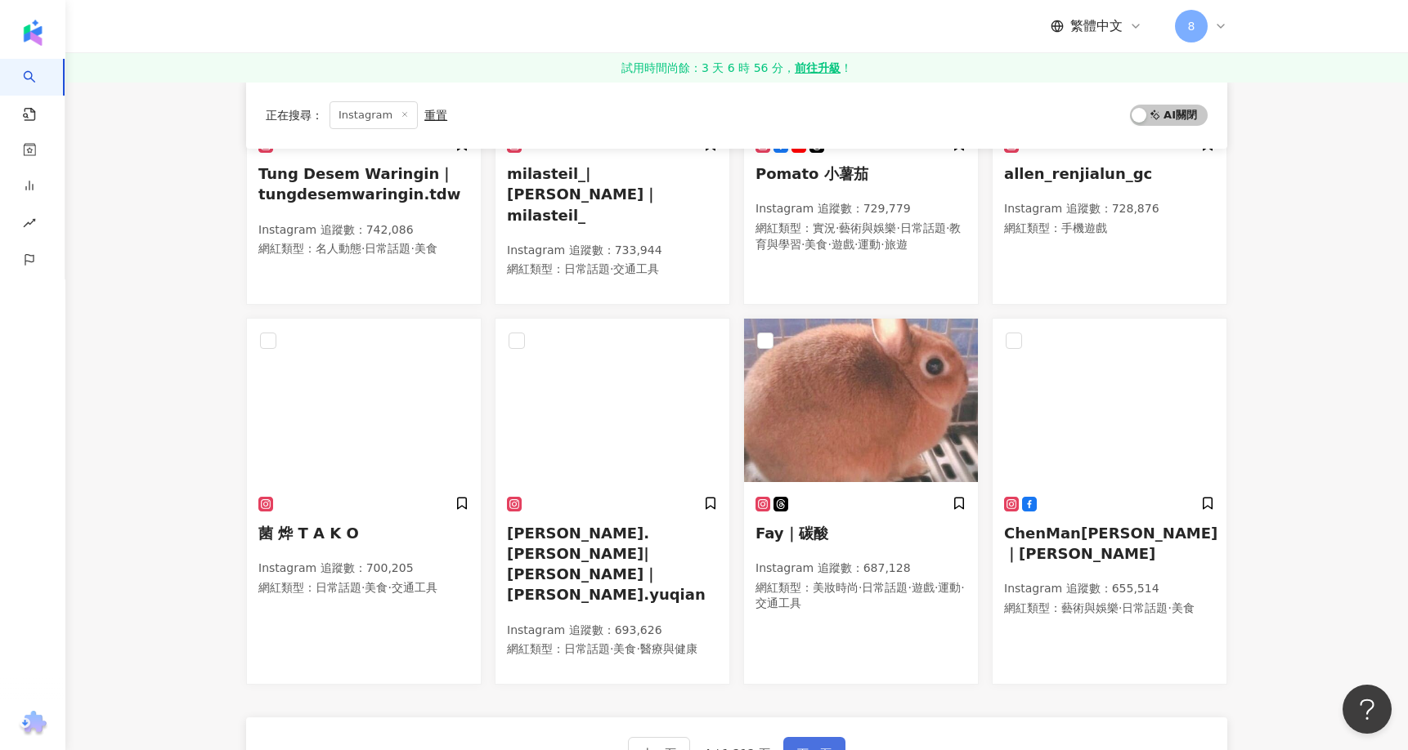
scroll to position [715, 0]
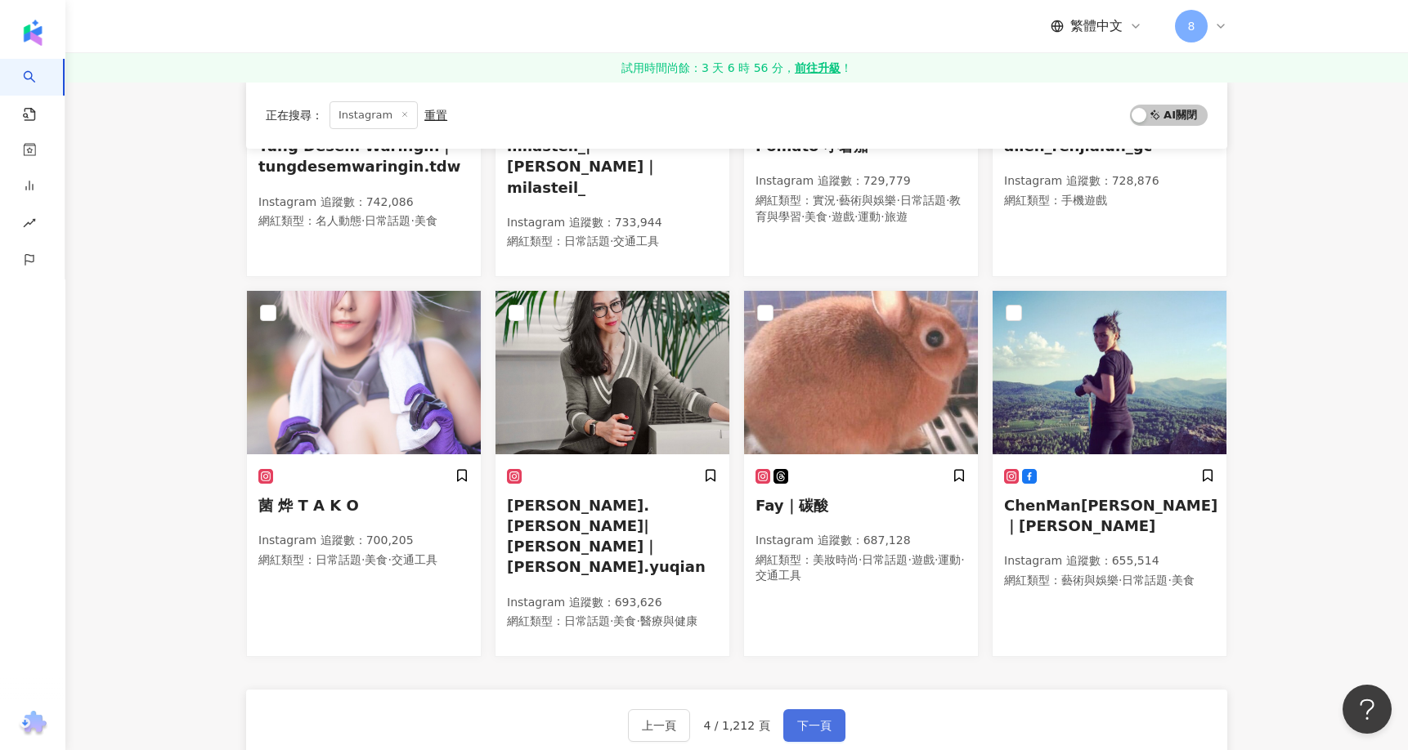
click at [818, 719] on span "下一頁" at bounding box center [814, 725] width 34 height 13
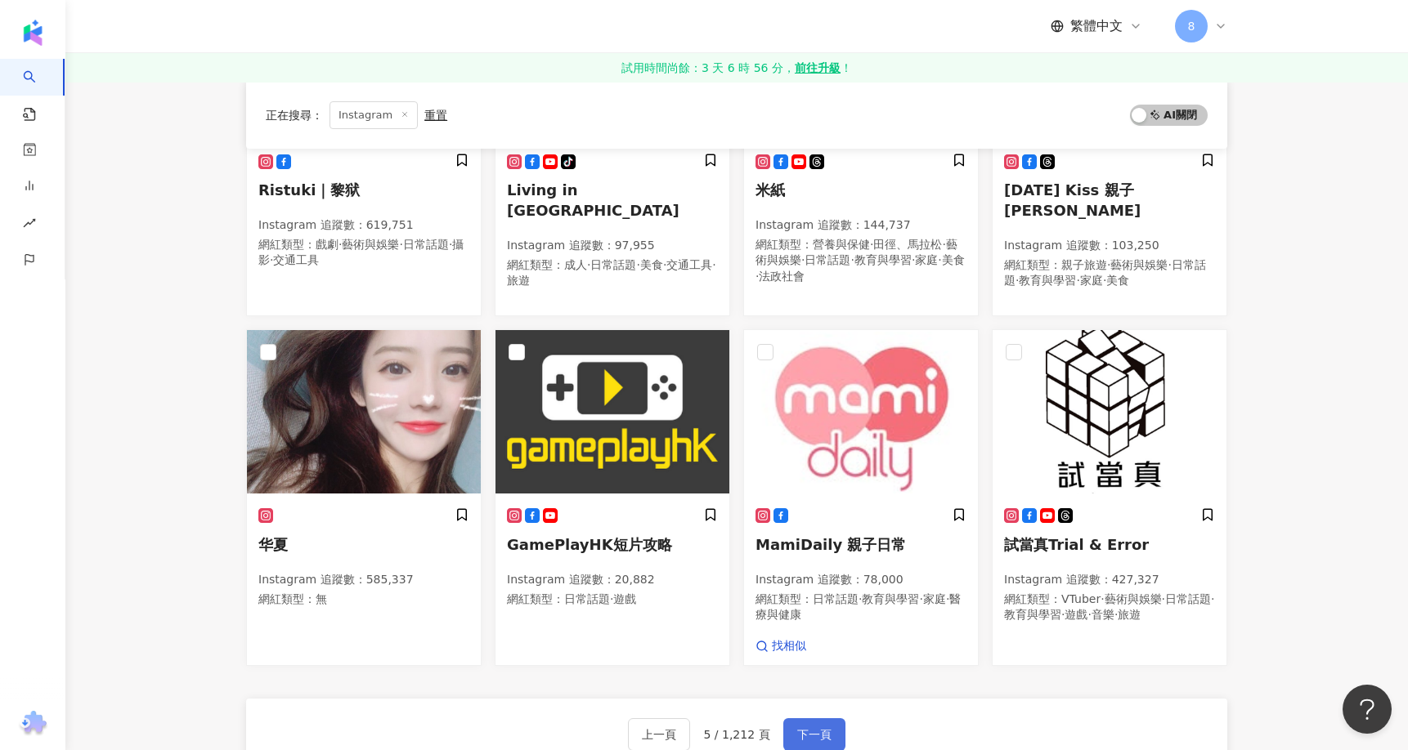
scroll to position [742, 0]
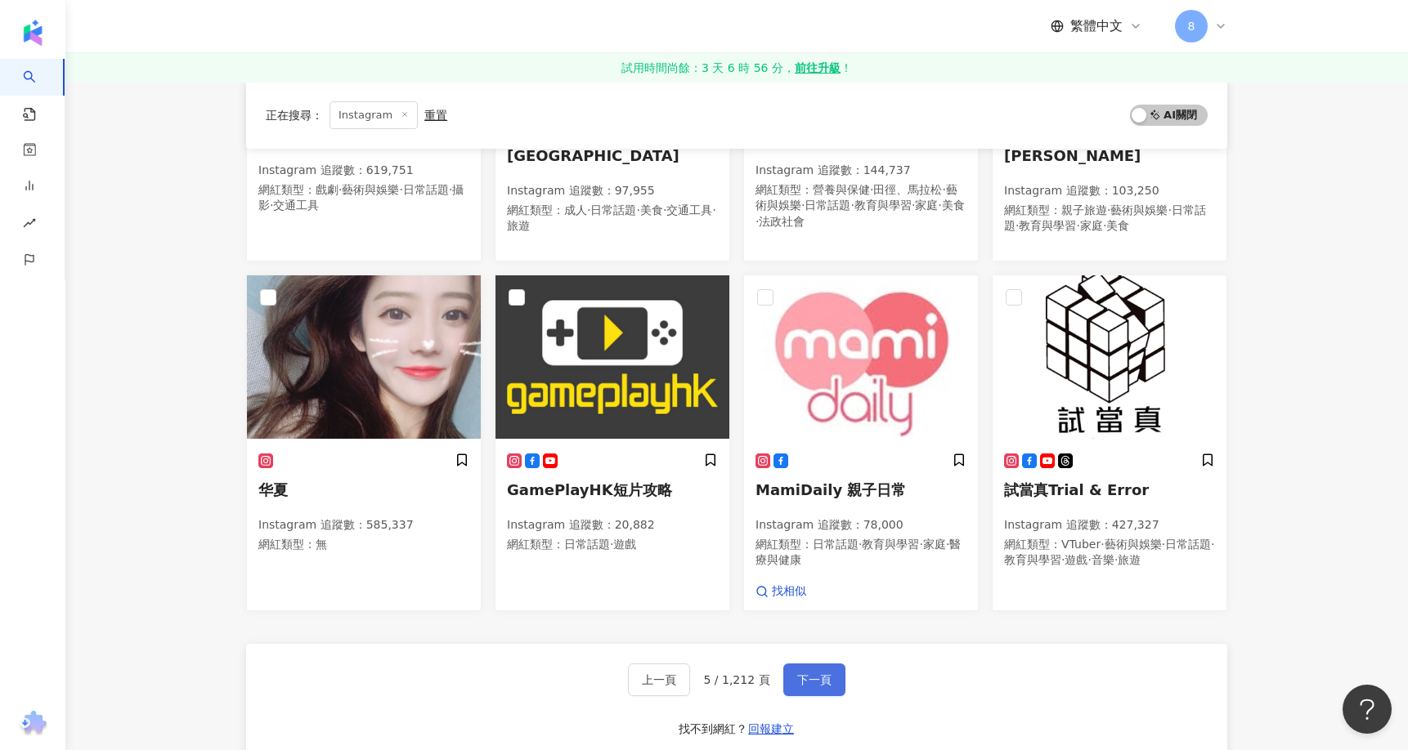
click at [817, 674] on span "下一頁" at bounding box center [814, 680] width 34 height 13
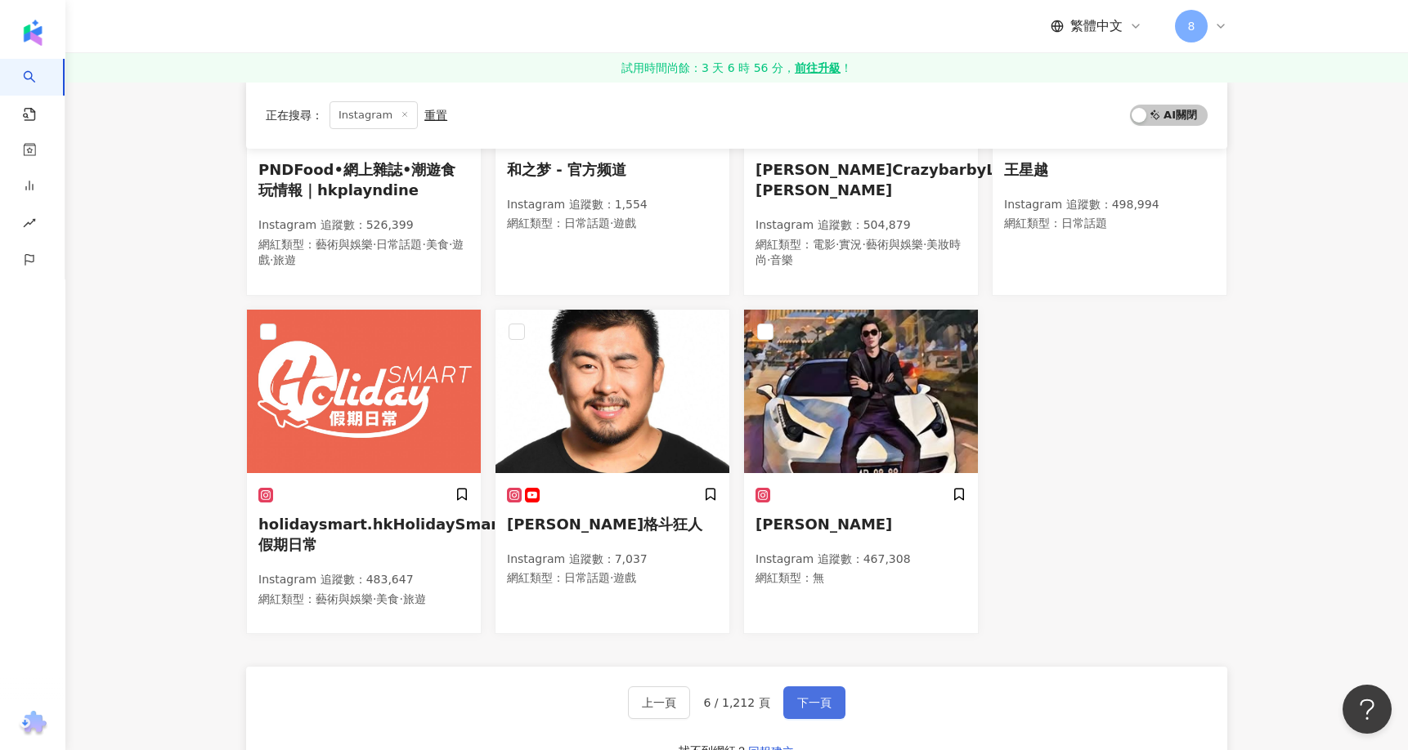
scroll to position [731, 0]
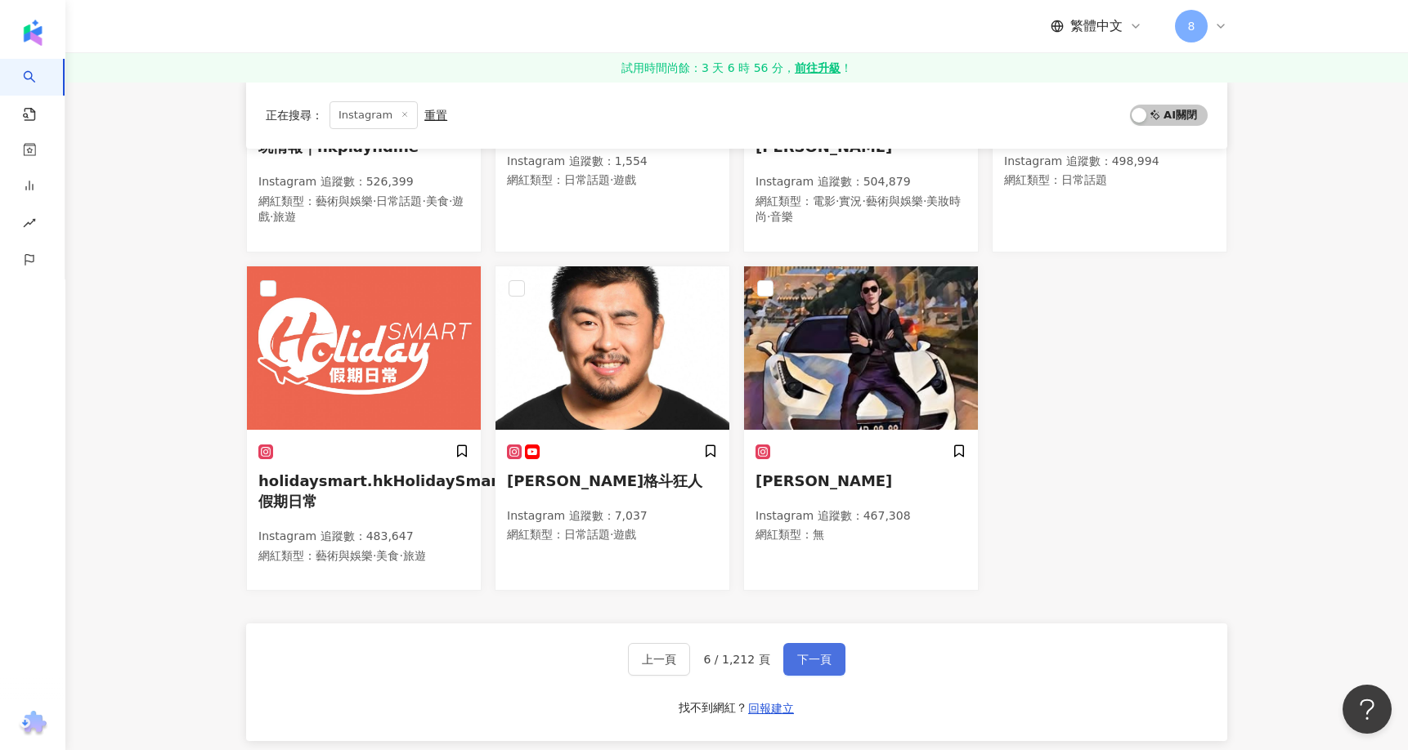
click at [817, 661] on span "下一頁" at bounding box center [814, 659] width 34 height 13
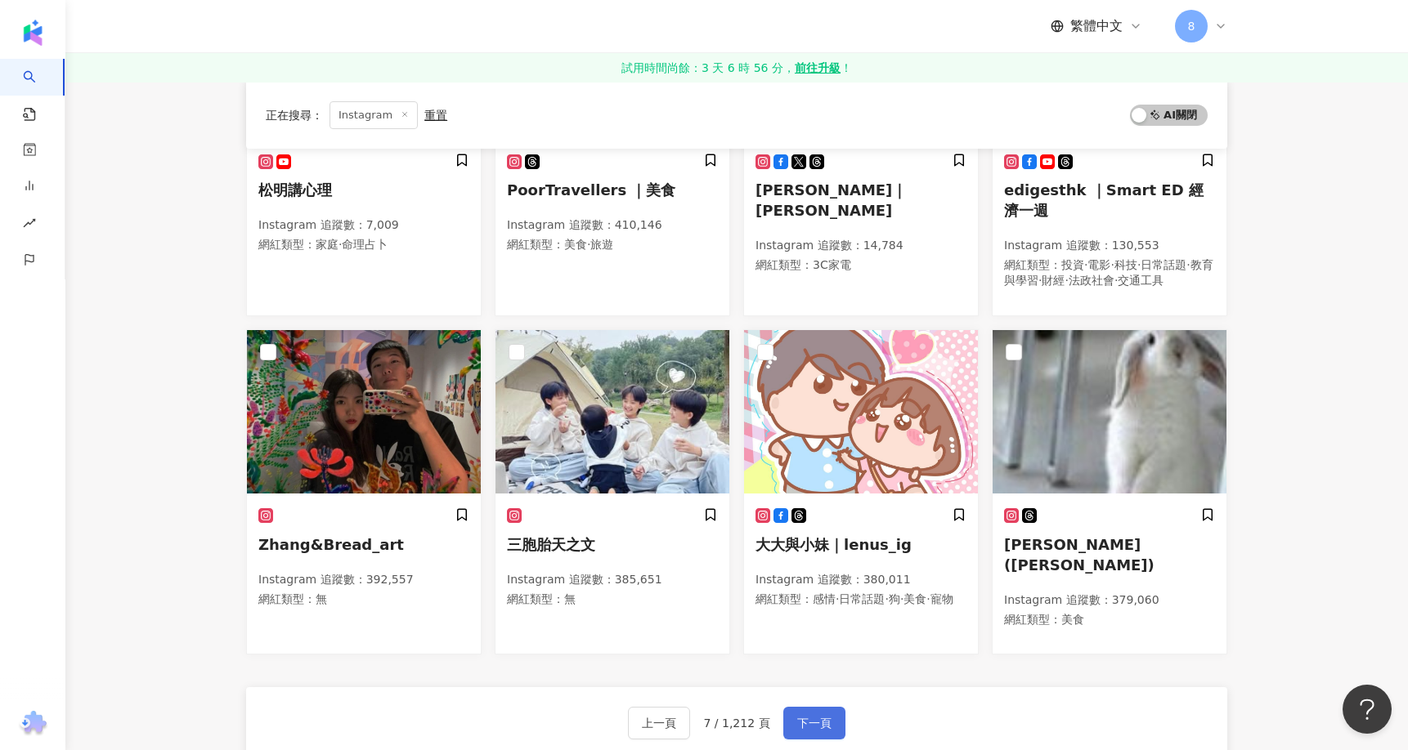
scroll to position [727, 0]
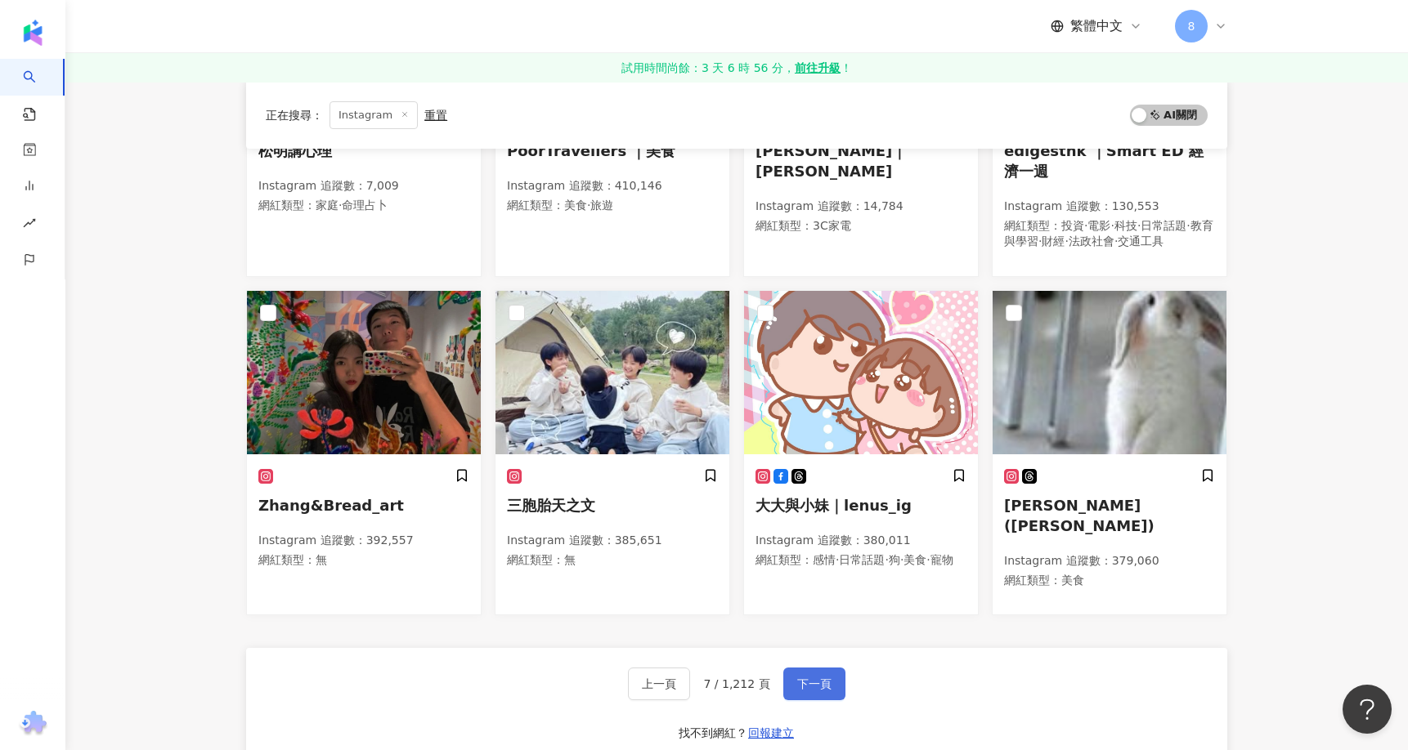
click at [830, 668] on button "下一頁" at bounding box center [814, 684] width 62 height 33
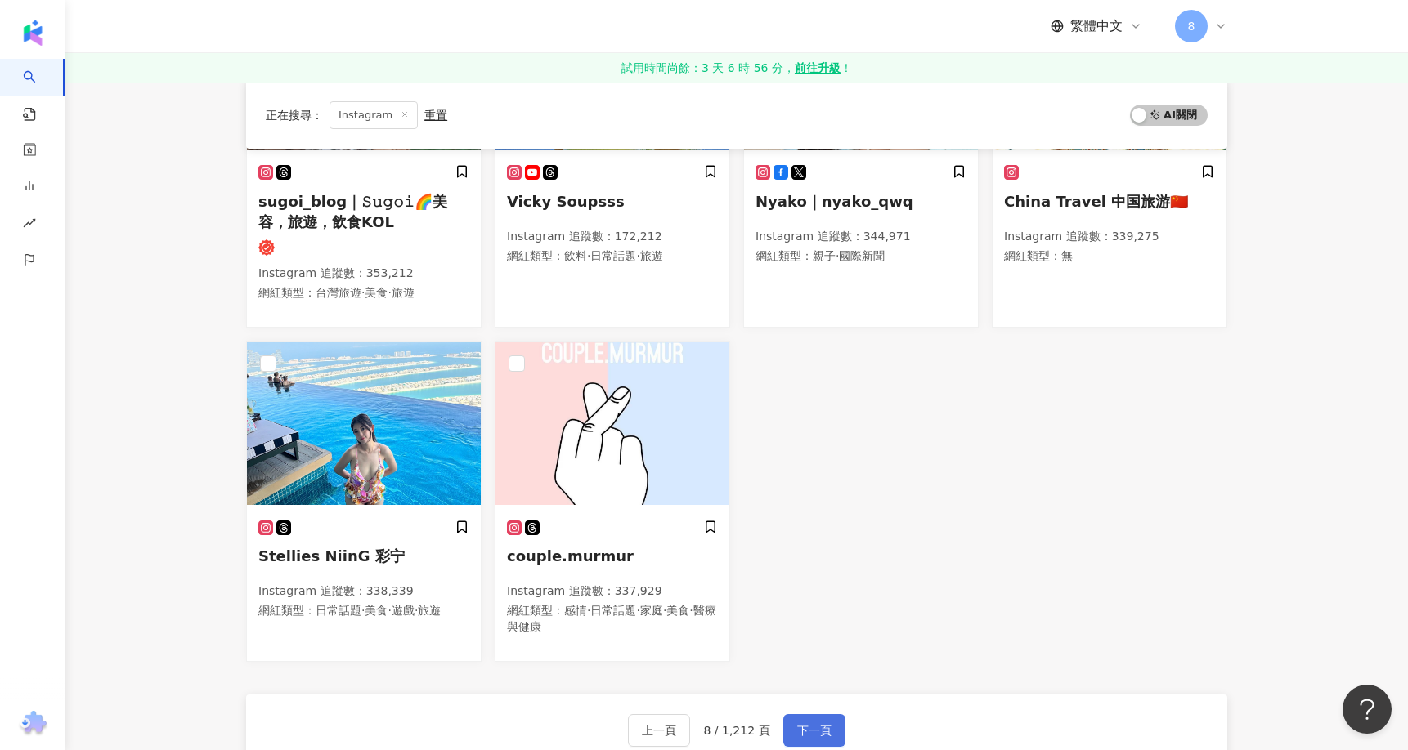
scroll to position [759, 0]
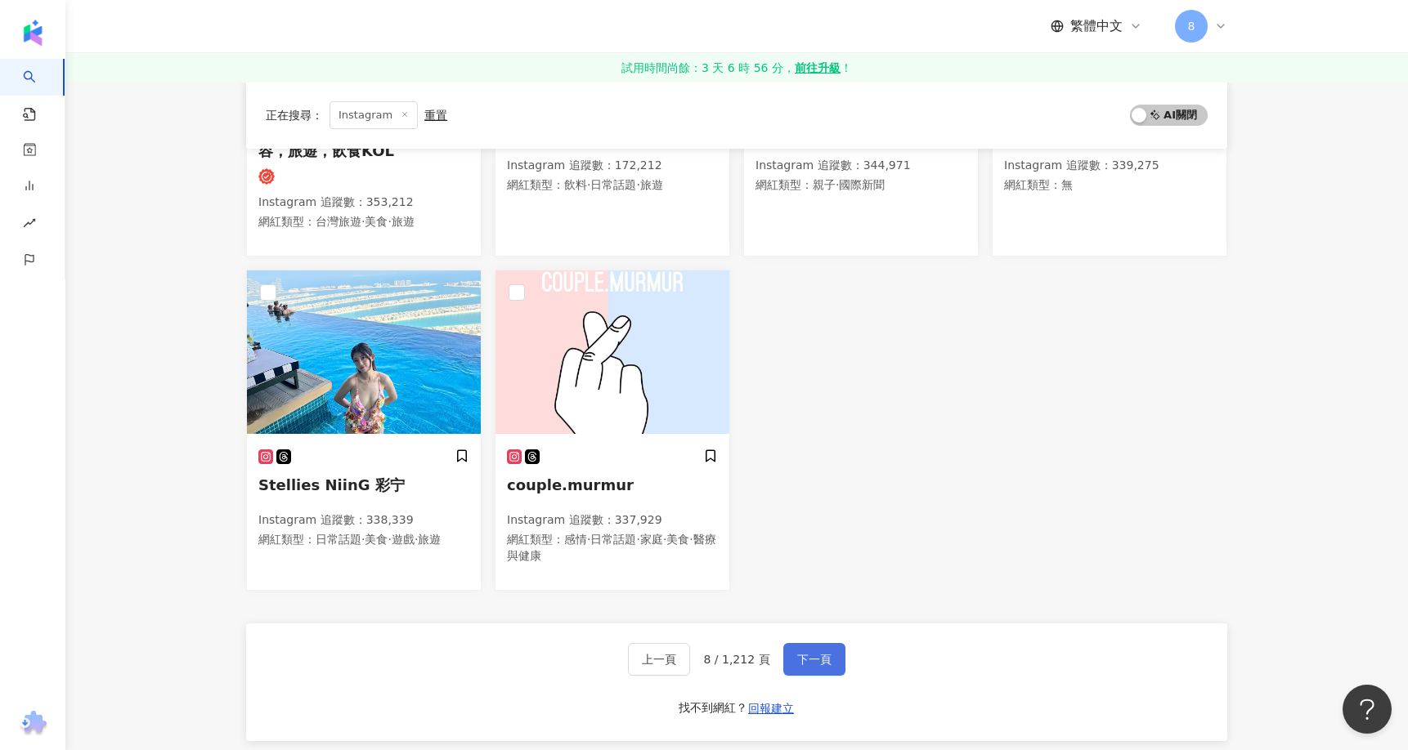
click at [819, 651] on button "下一頁" at bounding box center [814, 659] width 62 height 33
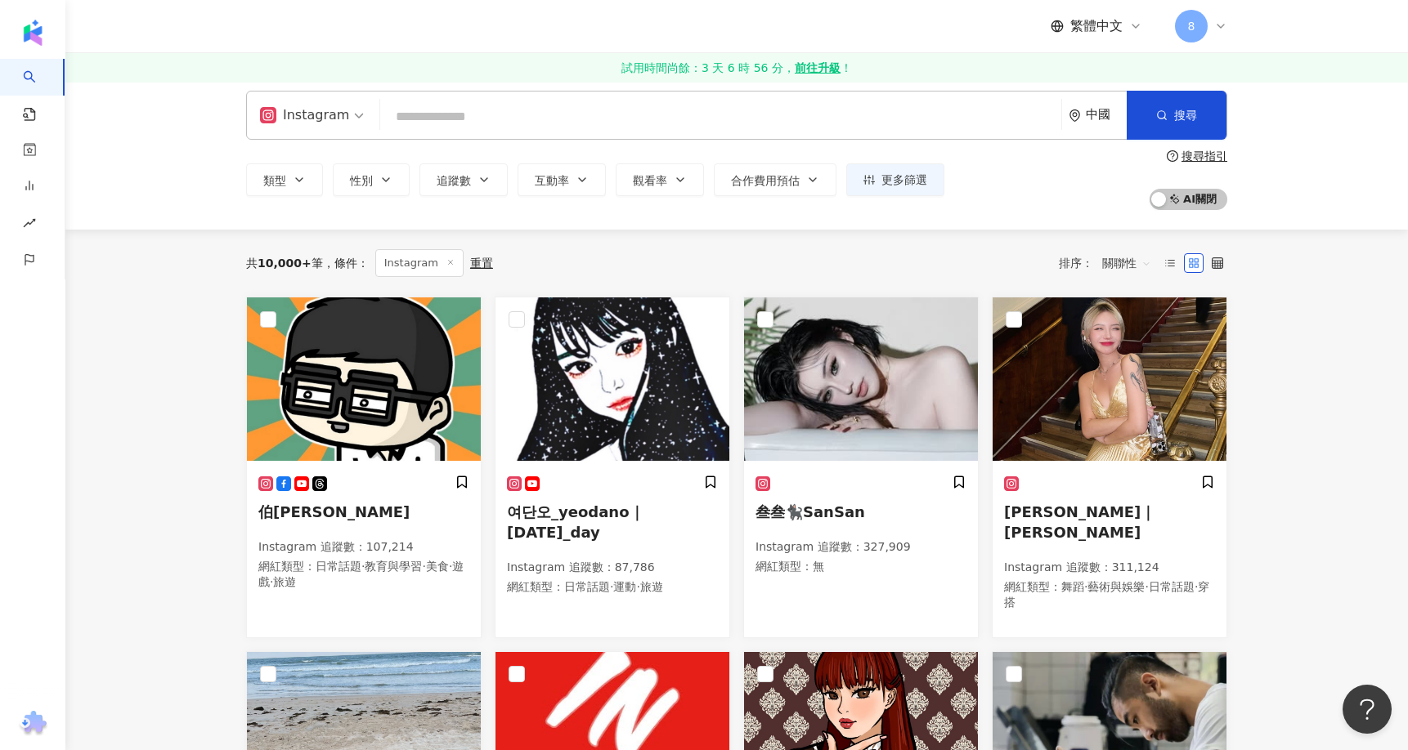
scroll to position [0, 0]
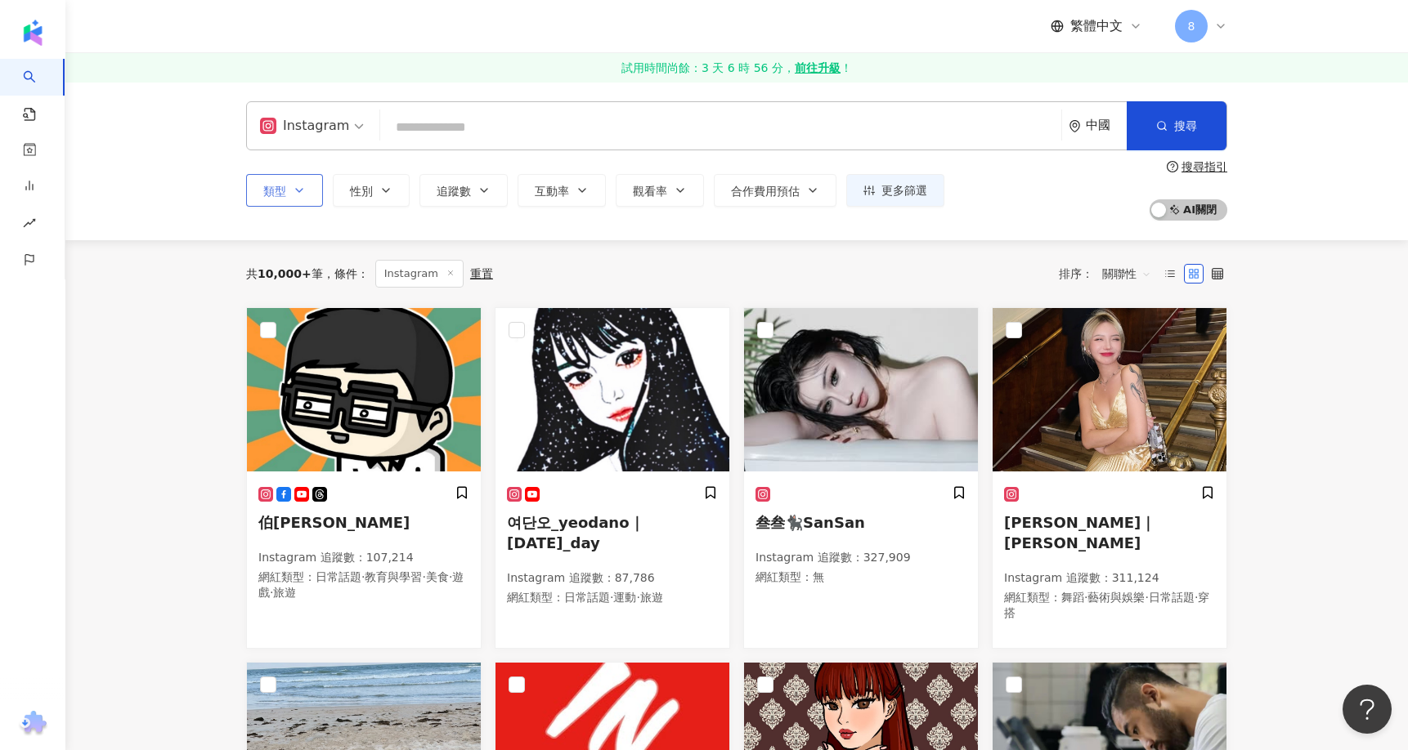
click at [311, 193] on button "類型" at bounding box center [284, 190] width 77 height 33
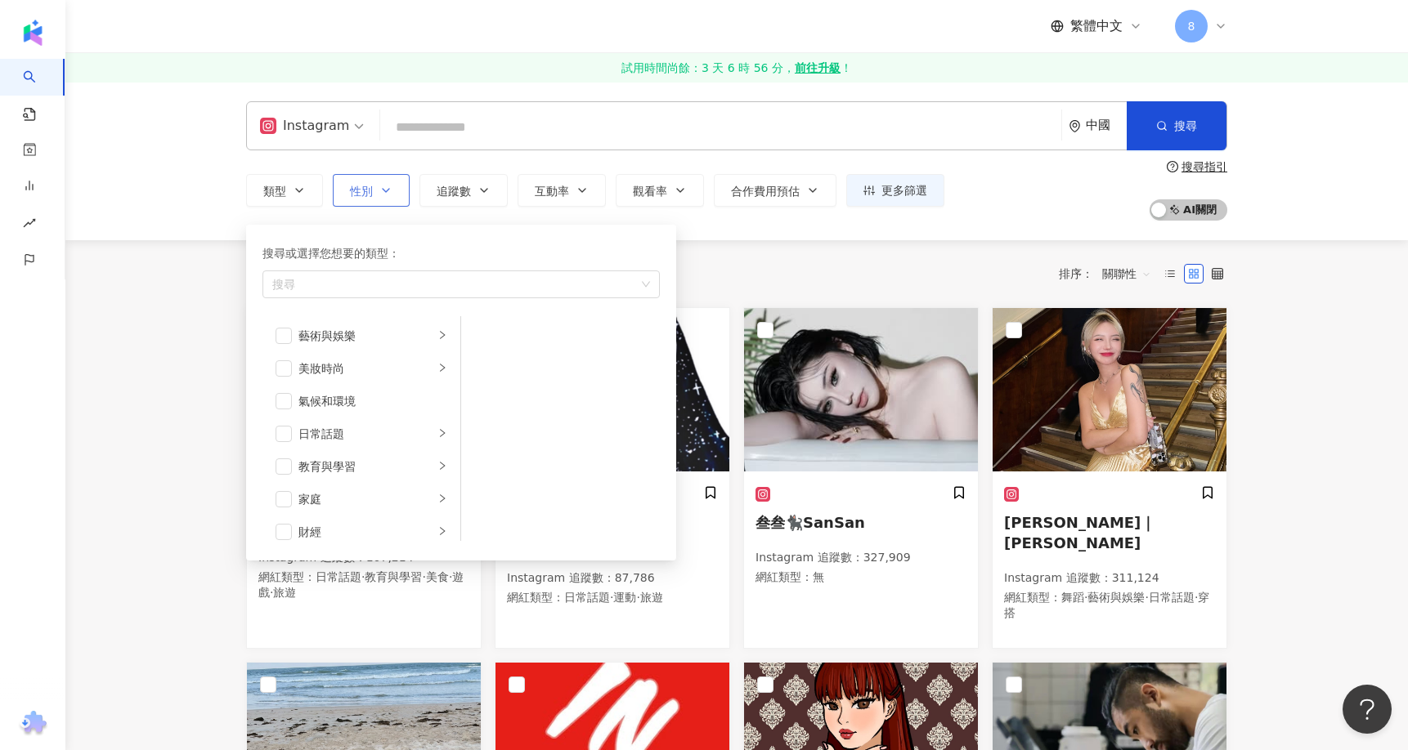
click at [374, 177] on button "性別" at bounding box center [371, 190] width 77 height 33
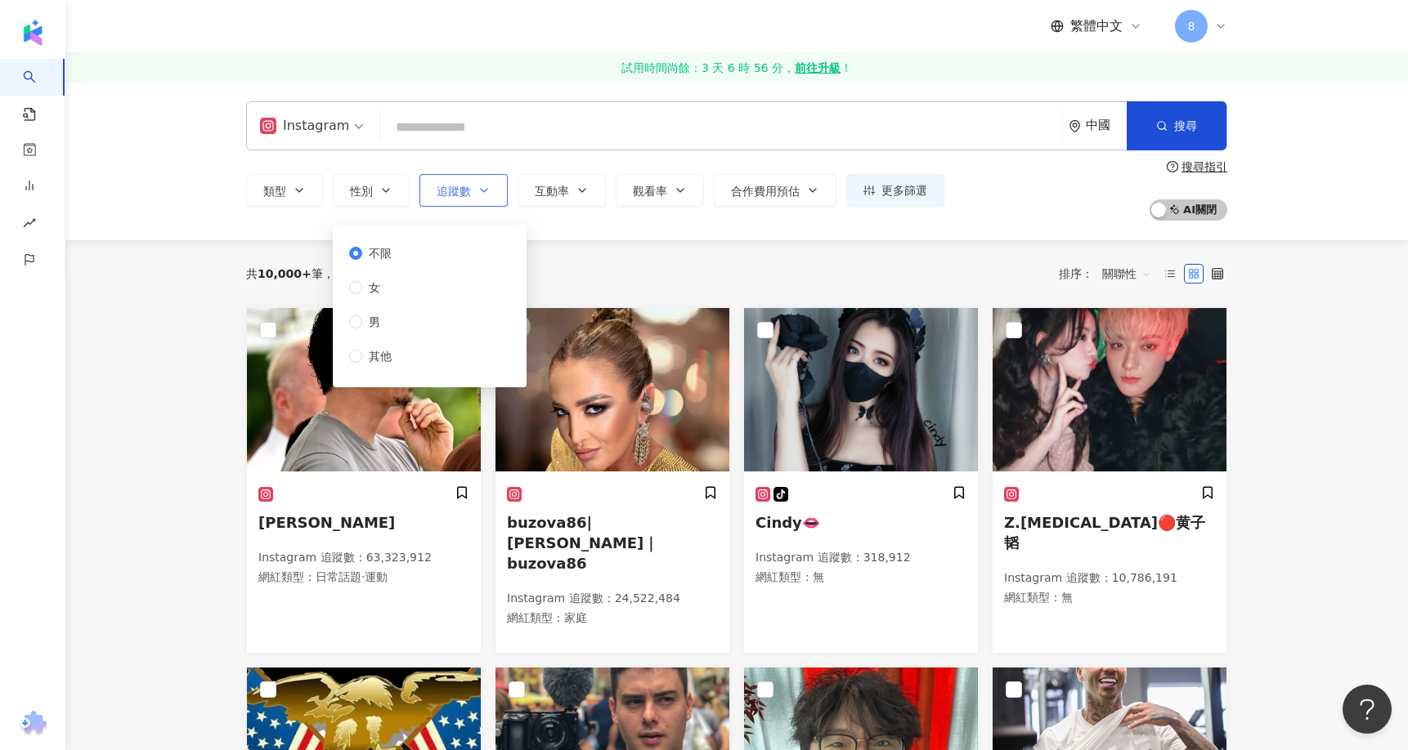
click at [472, 191] on button "追蹤數" at bounding box center [463, 190] width 88 height 33
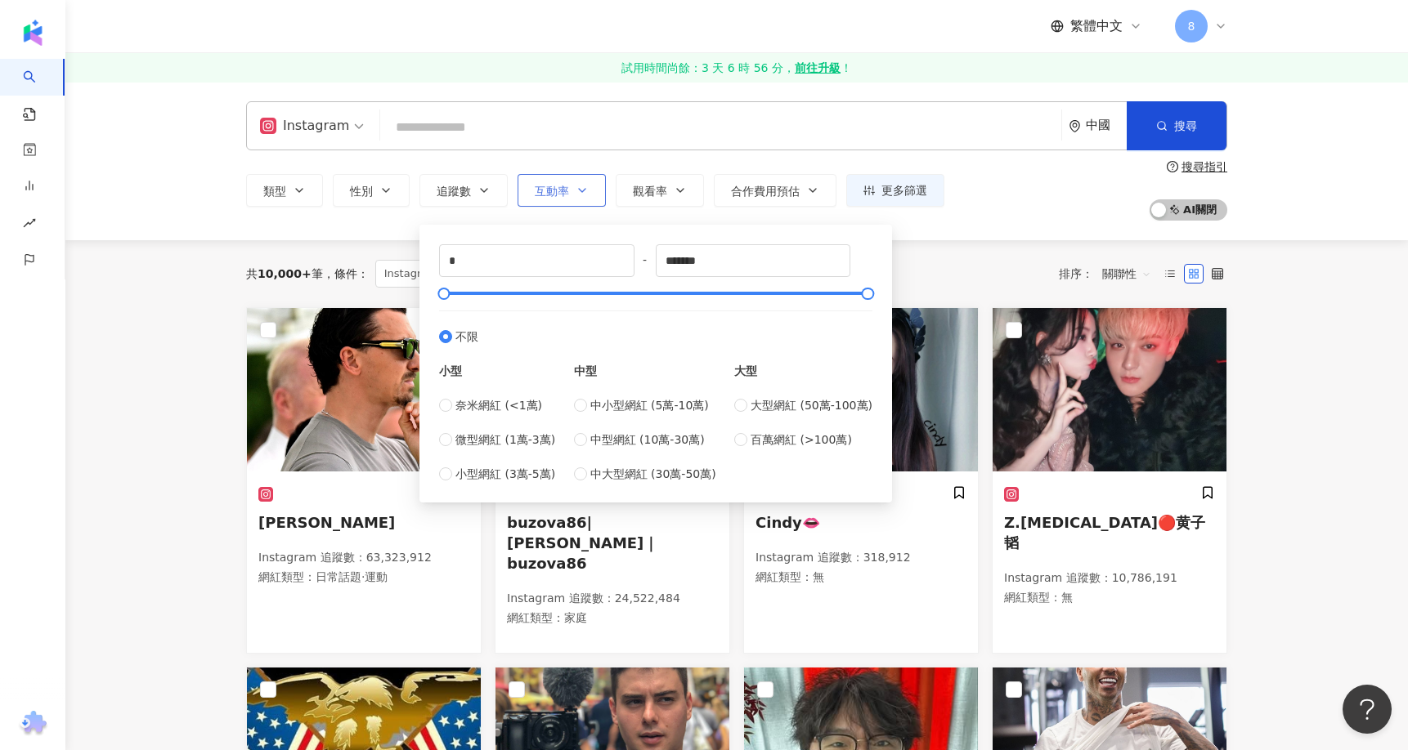
click at [588, 193] on icon "button" at bounding box center [581, 190] width 13 height 13
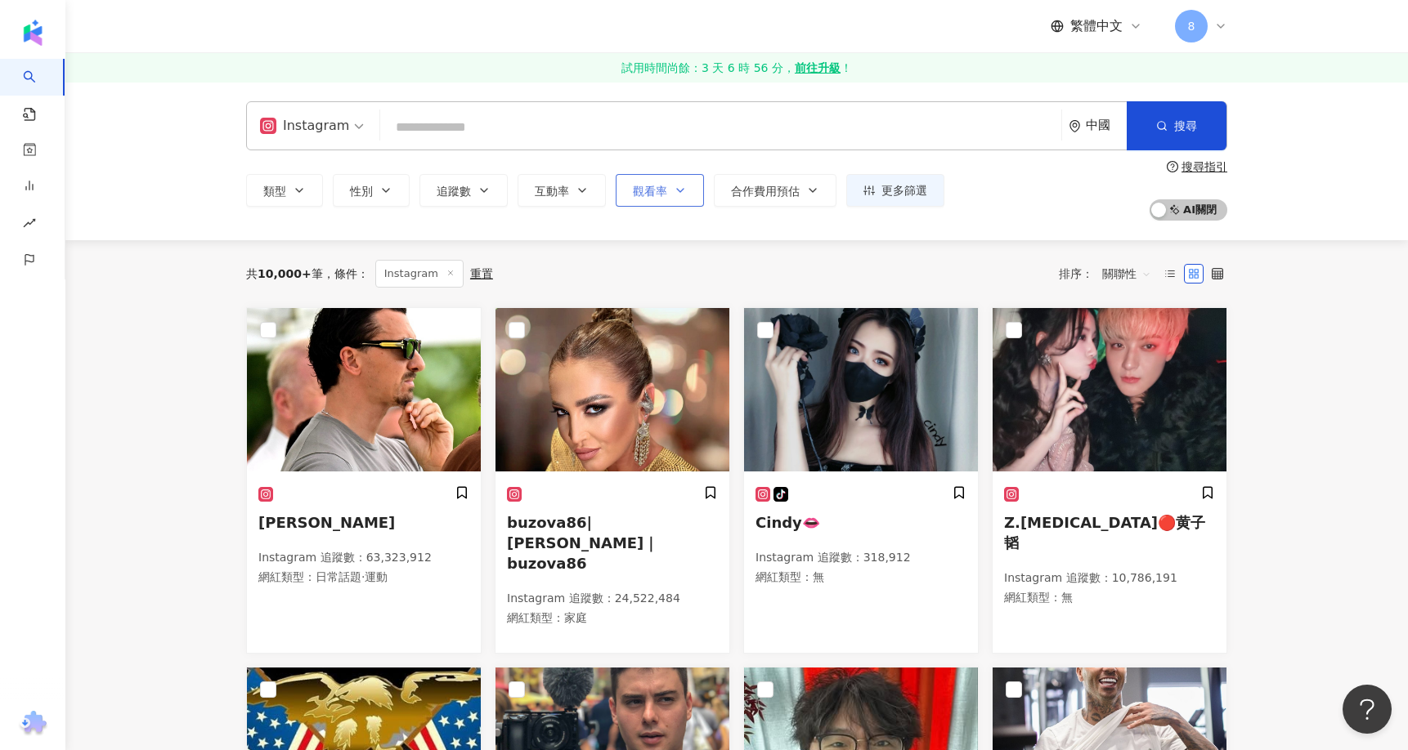
click at [668, 191] on button "觀看率" at bounding box center [660, 190] width 88 height 33
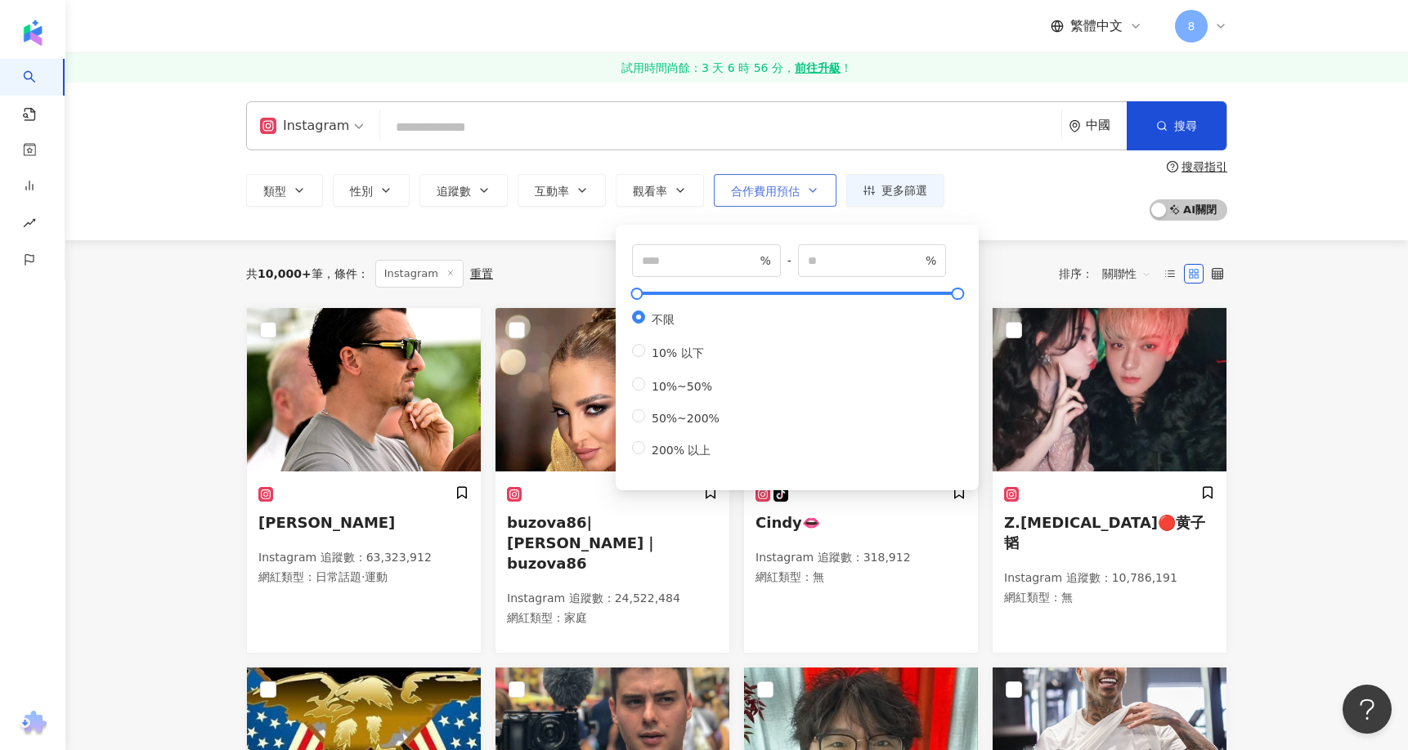
click at [751, 194] on span "合作費用預估" at bounding box center [765, 191] width 69 height 13
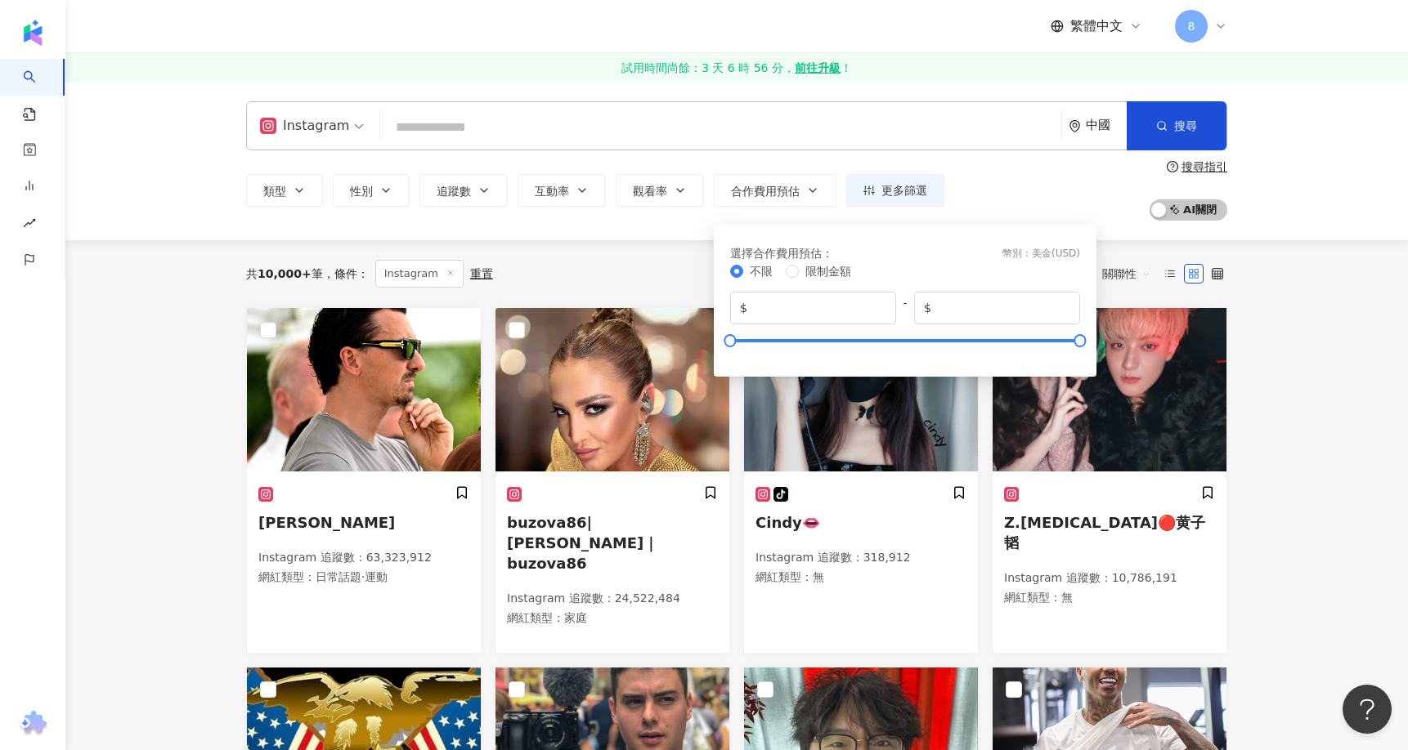
click at [1086, 119] on div "中國" at bounding box center [1106, 126] width 41 height 14
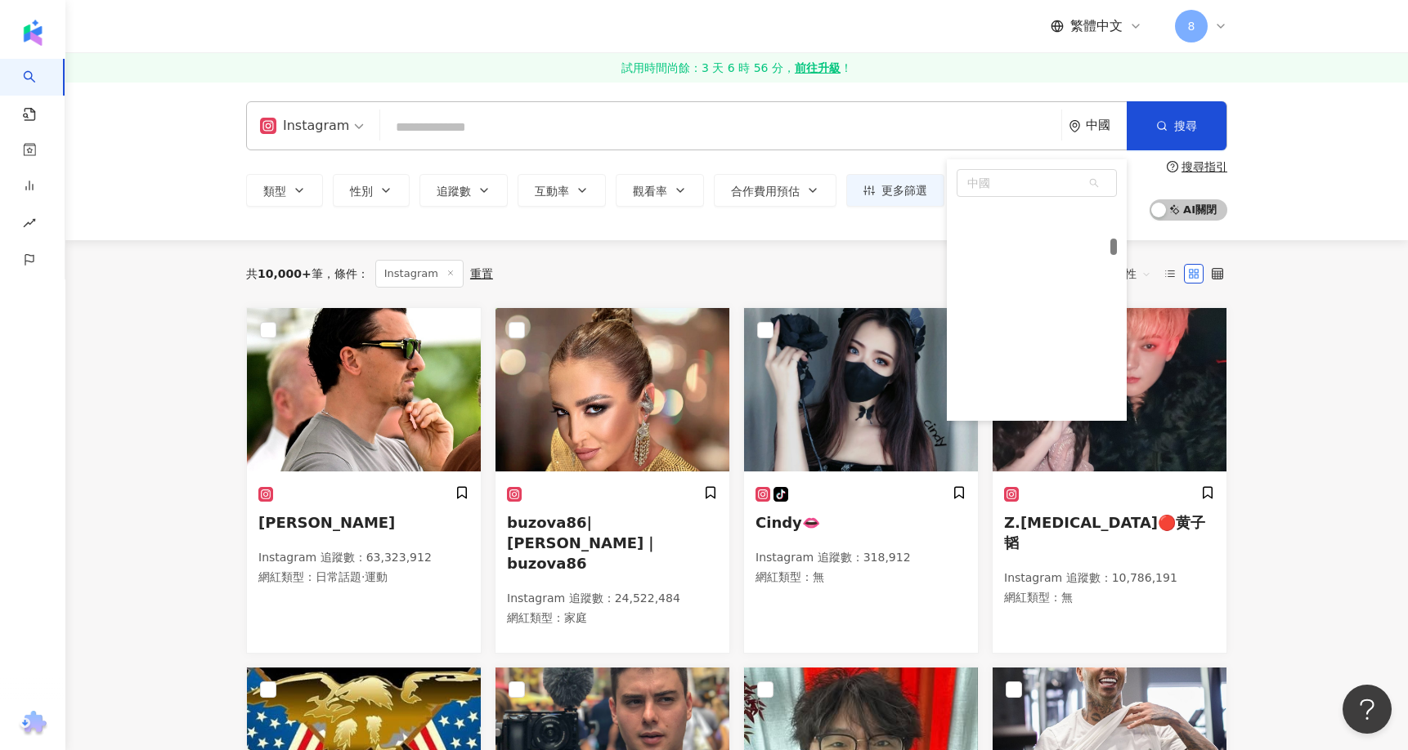
scroll to position [1610, 0]
click at [1029, 235] on div "加拿大" at bounding box center [1036, 242] width 160 height 29
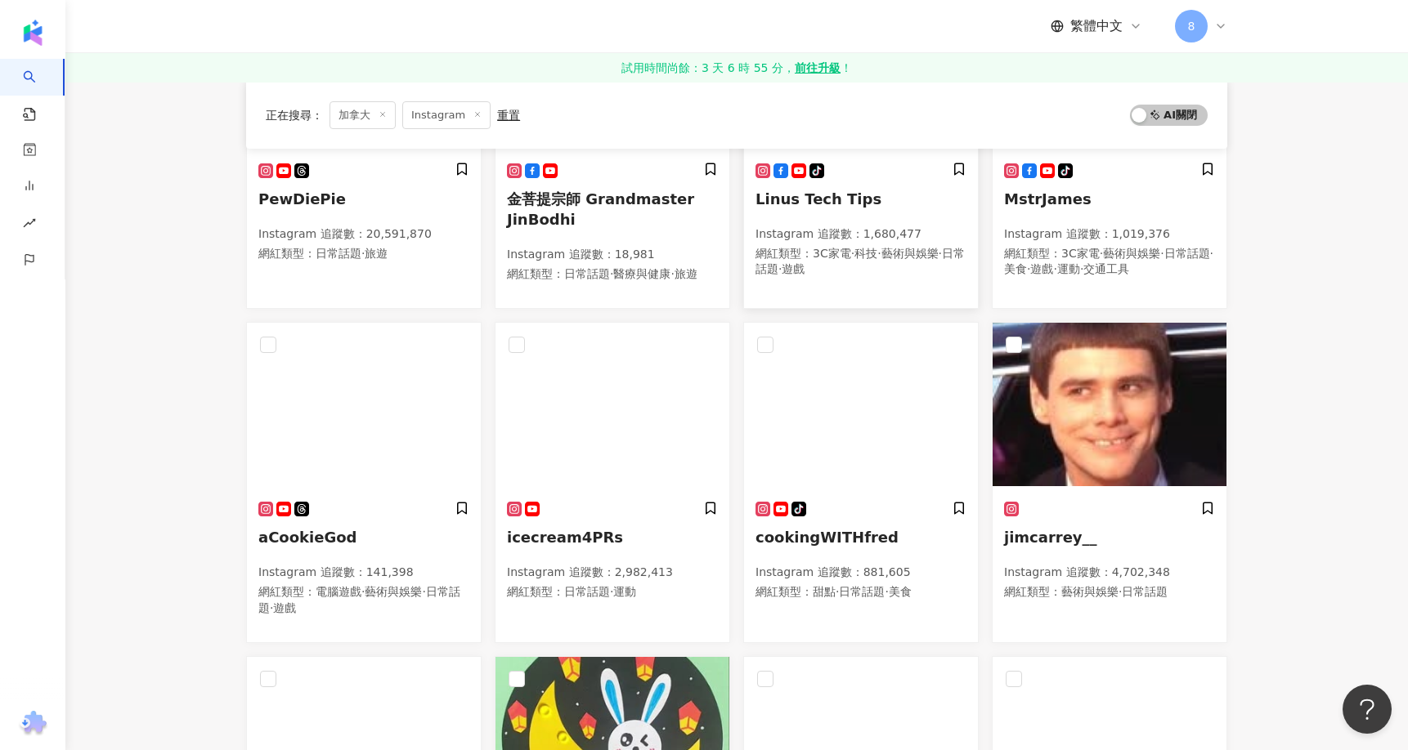
scroll to position [490, 0]
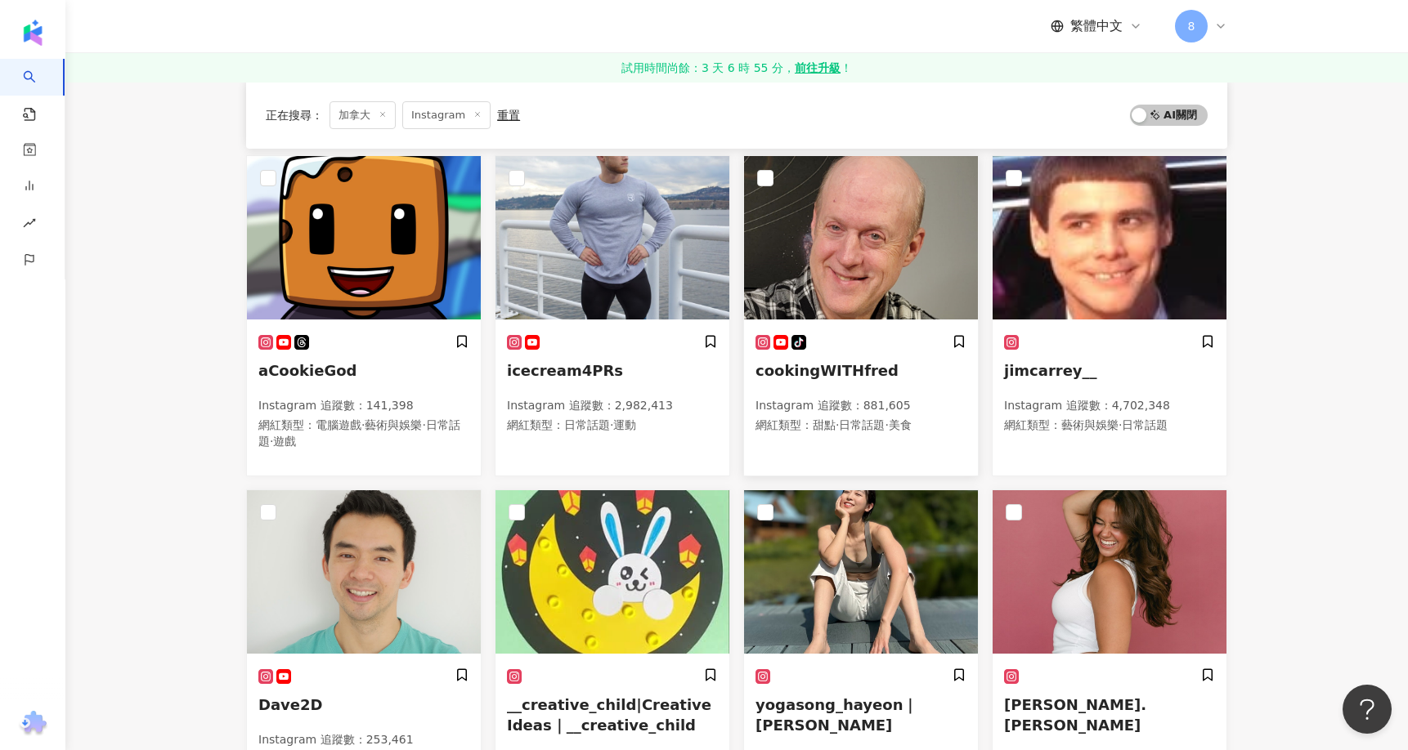
click at [846, 363] on span "cookingWITHfred" at bounding box center [826, 370] width 143 height 17
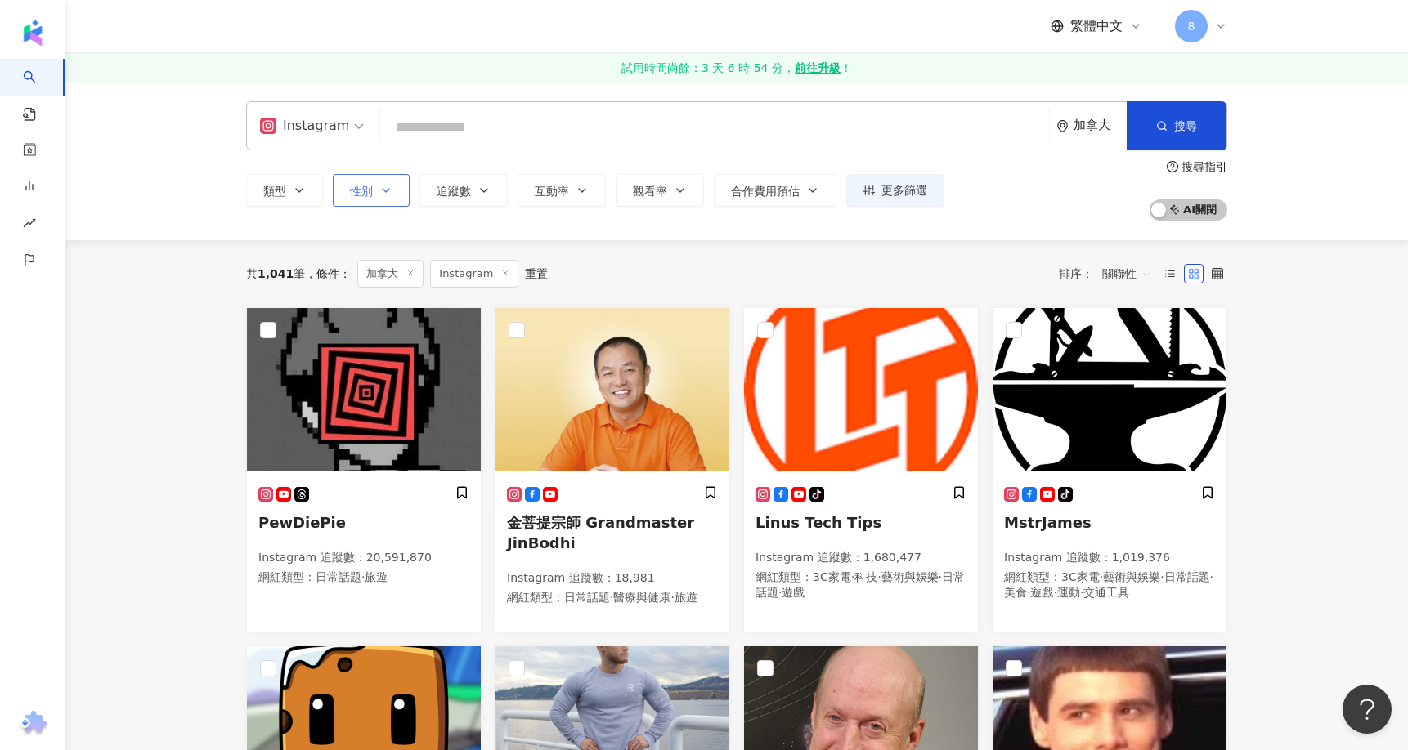
click at [390, 188] on icon "button" at bounding box center [385, 190] width 13 height 13
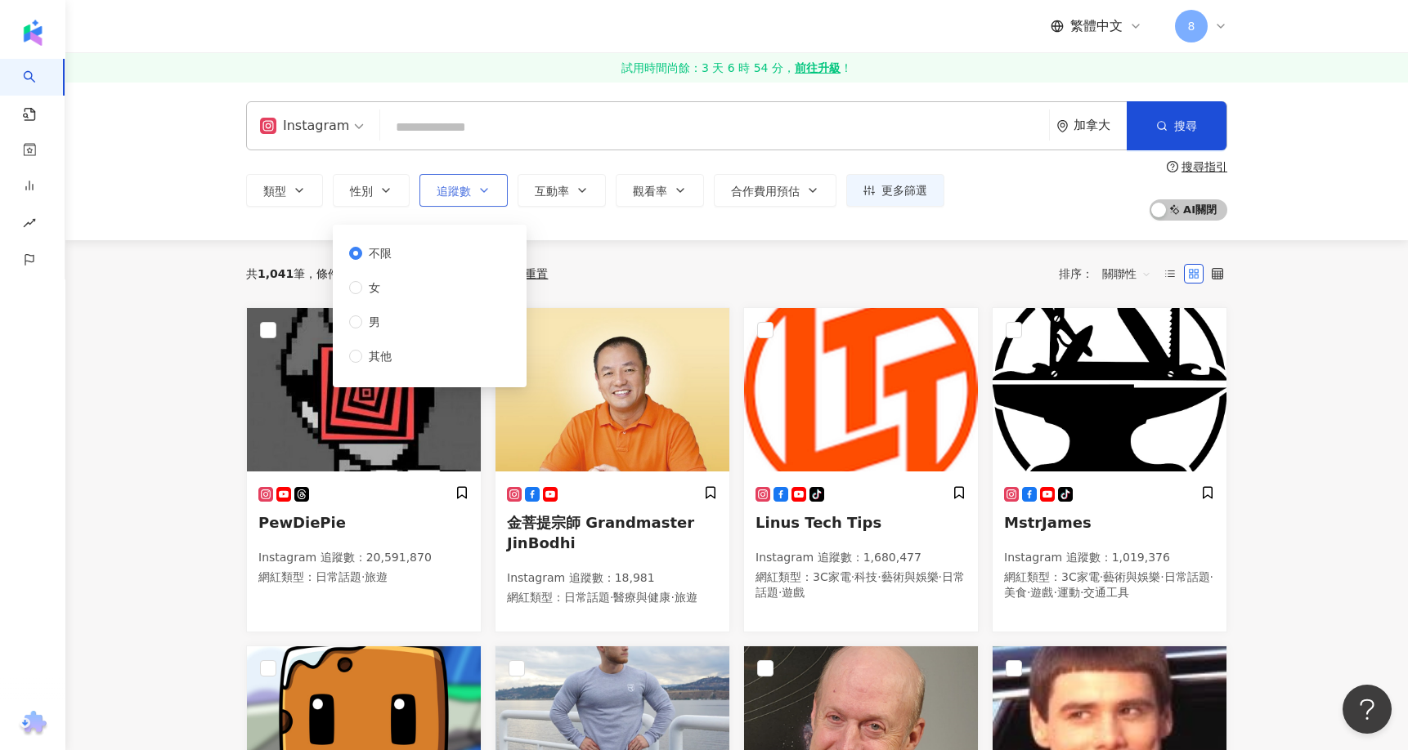
click at [459, 198] on span "追蹤數" at bounding box center [453, 191] width 34 height 13
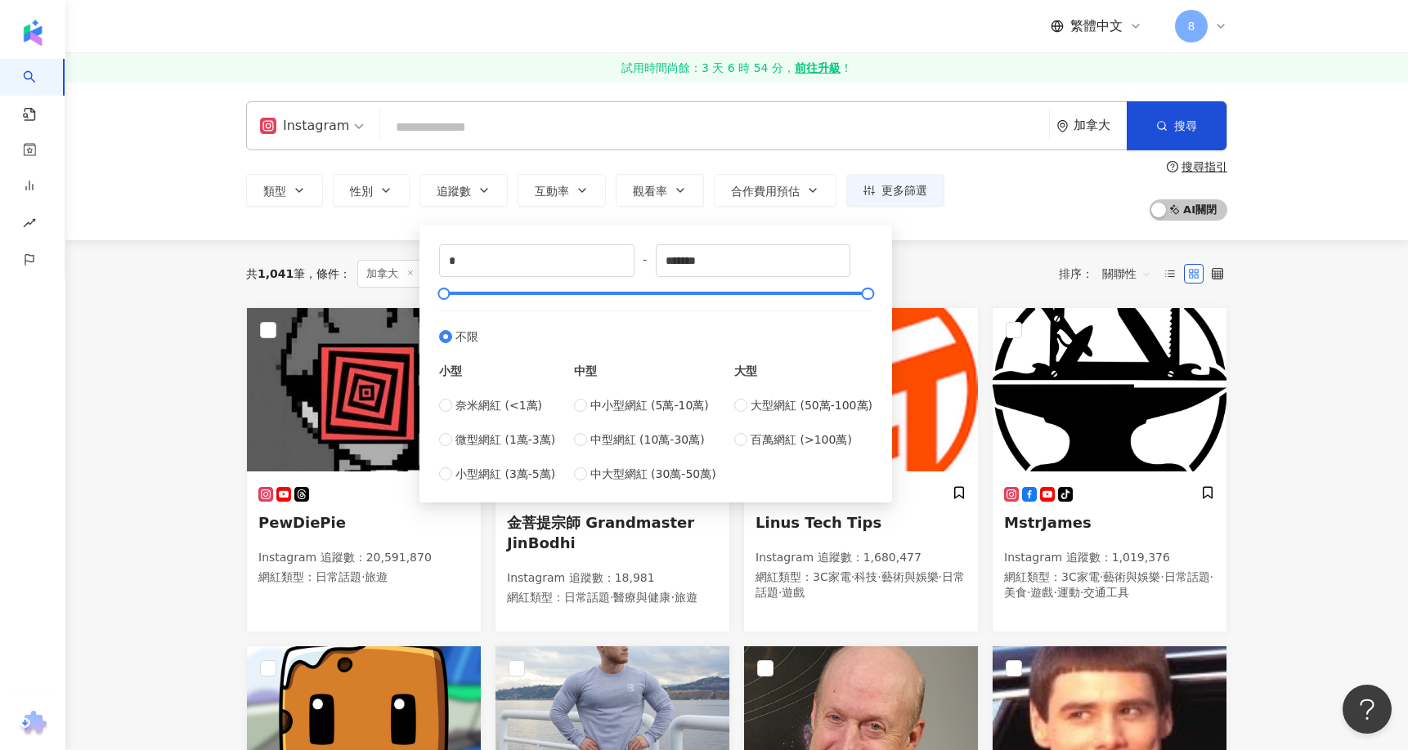
click at [1030, 275] on div "共 1,041 筆 條件 ： 加拿大 Instagram 重置 排序： 關聯性" at bounding box center [736, 274] width 981 height 28
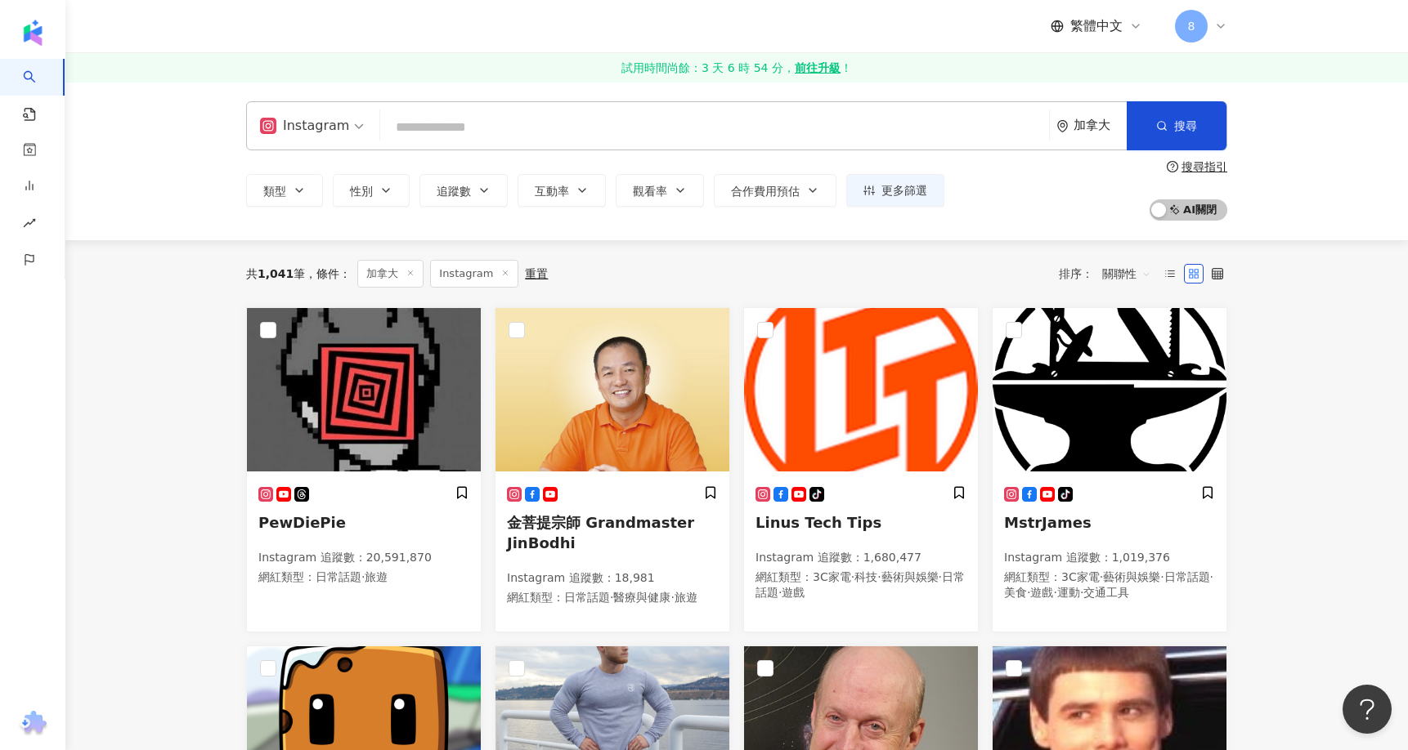
click at [844, 136] on input "search" at bounding box center [715, 127] width 656 height 31
click at [686, 284] on div "共 1,041 筆 條件 ： 加拿大 Instagram 重置 排序： 關聯性" at bounding box center [736, 274] width 981 height 28
click at [1087, 126] on div "加拿大" at bounding box center [1099, 126] width 53 height 14
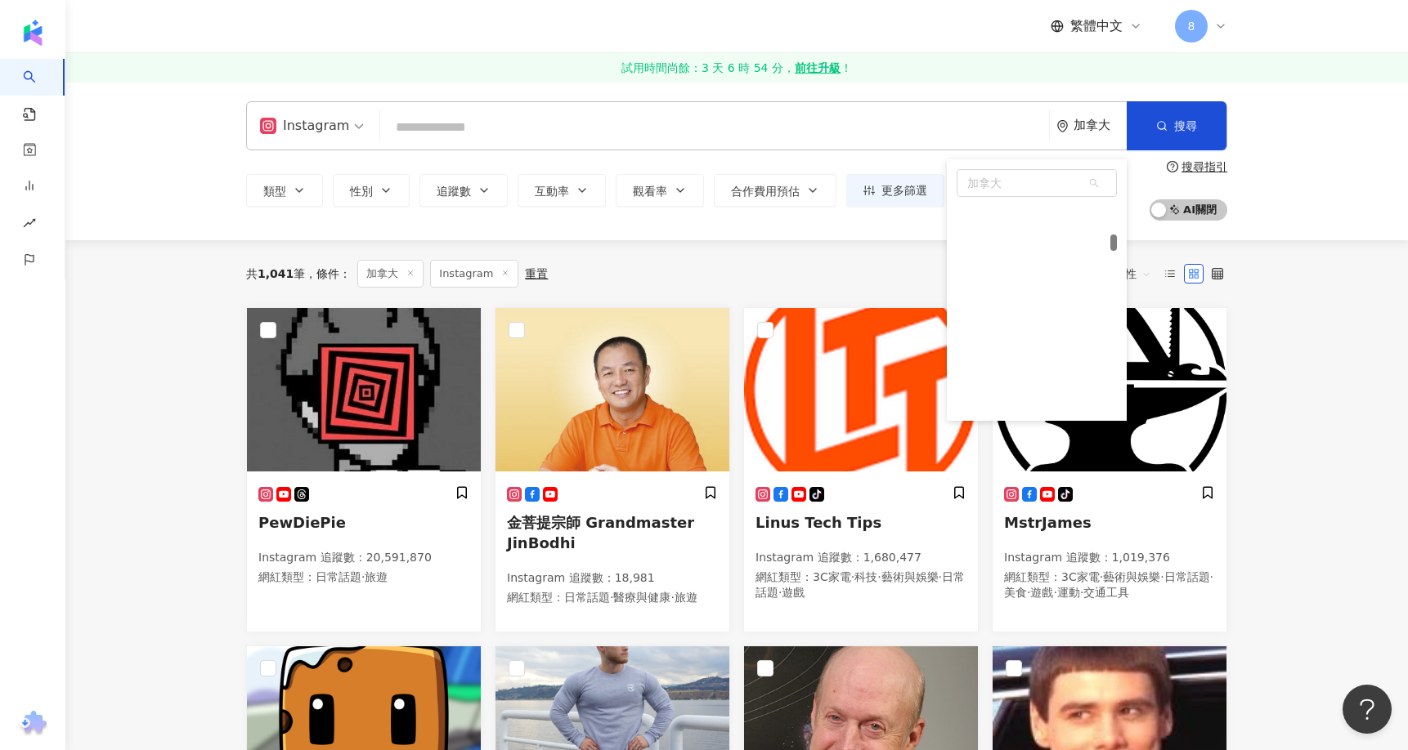
scroll to position [1447, 0]
click at [1051, 217] on div "保加利亞" at bounding box center [1036, 213] width 160 height 29
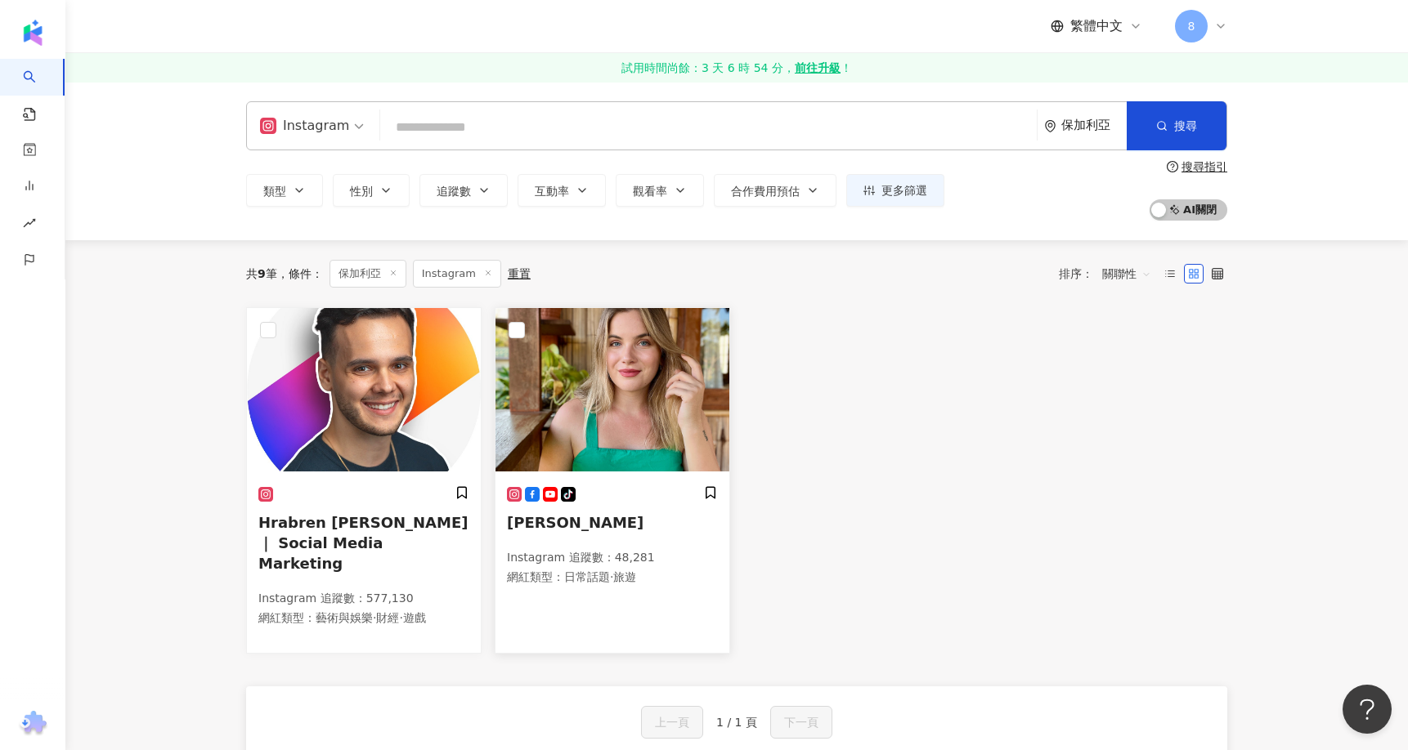
click at [624, 387] on img at bounding box center [612, 389] width 234 height 163
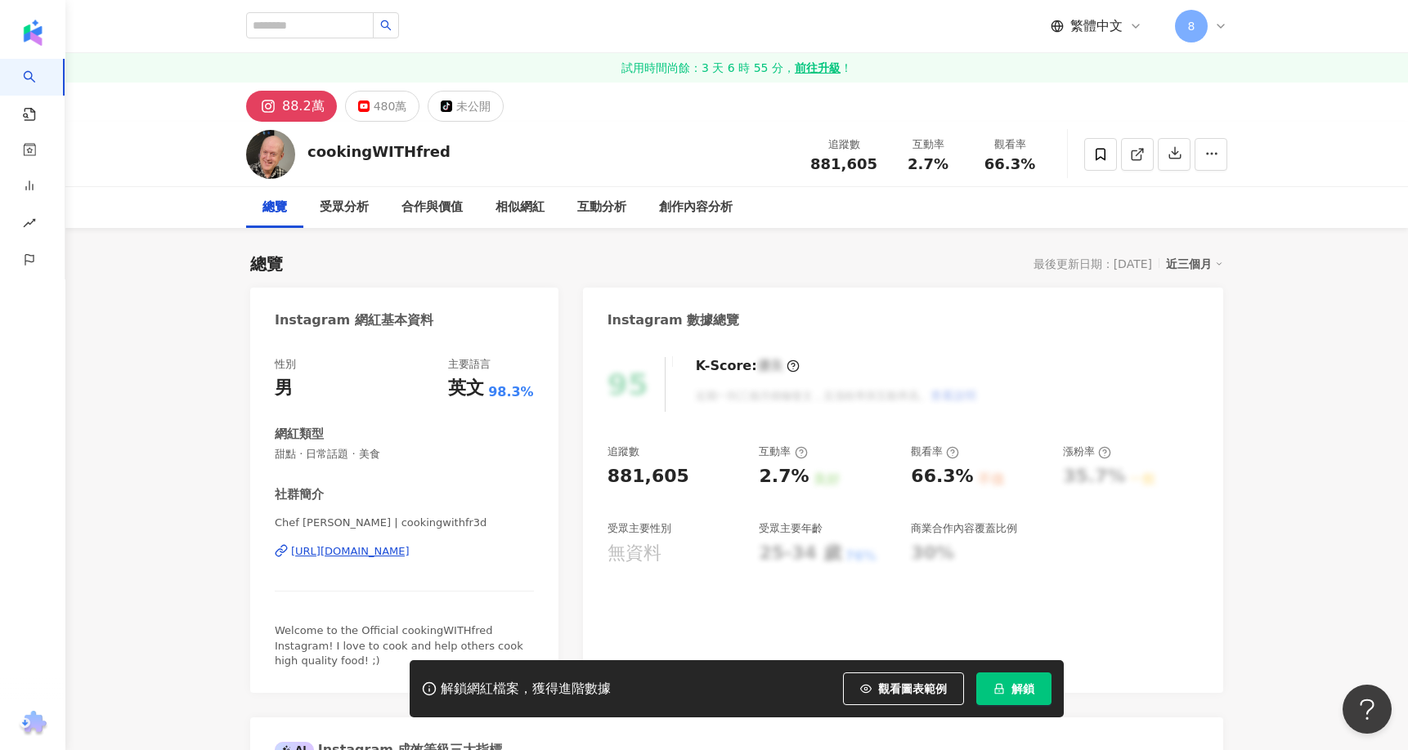
click at [272, 109] on icon at bounding box center [268, 106] width 11 height 11
click at [283, 105] on div "88.2萬" at bounding box center [303, 106] width 43 height 23
click at [275, 107] on icon at bounding box center [268, 106] width 20 height 20
click at [302, 110] on div "88.2萬" at bounding box center [303, 106] width 43 height 23
click at [253, 108] on button "88.2萬" at bounding box center [291, 106] width 91 height 31
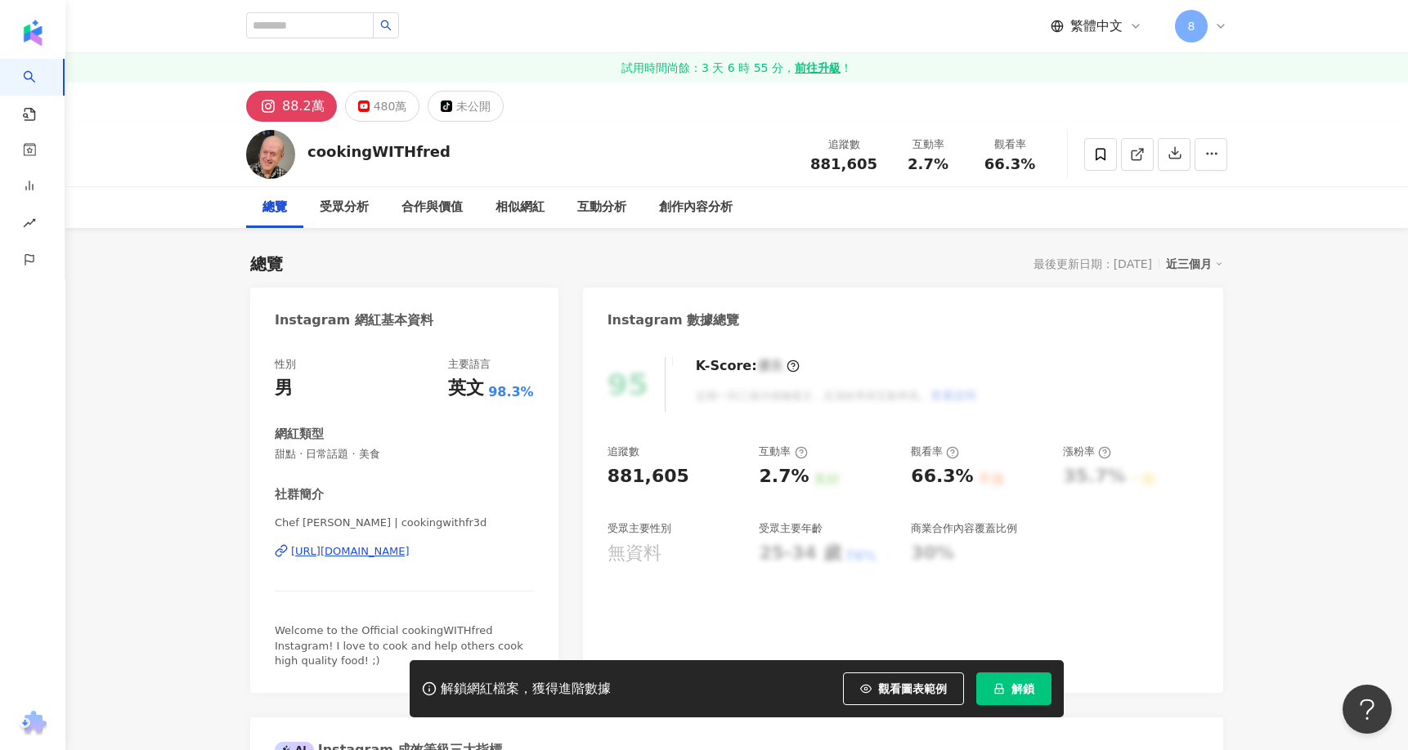
click at [378, 552] on div "https://www.instagram.com/cookingWITHfr3d" at bounding box center [350, 551] width 119 height 15
click at [759, 66] on link "試用時間尚餘：3 天 6 時 55 分， 前往升級 ！" at bounding box center [736, 67] width 1342 height 29
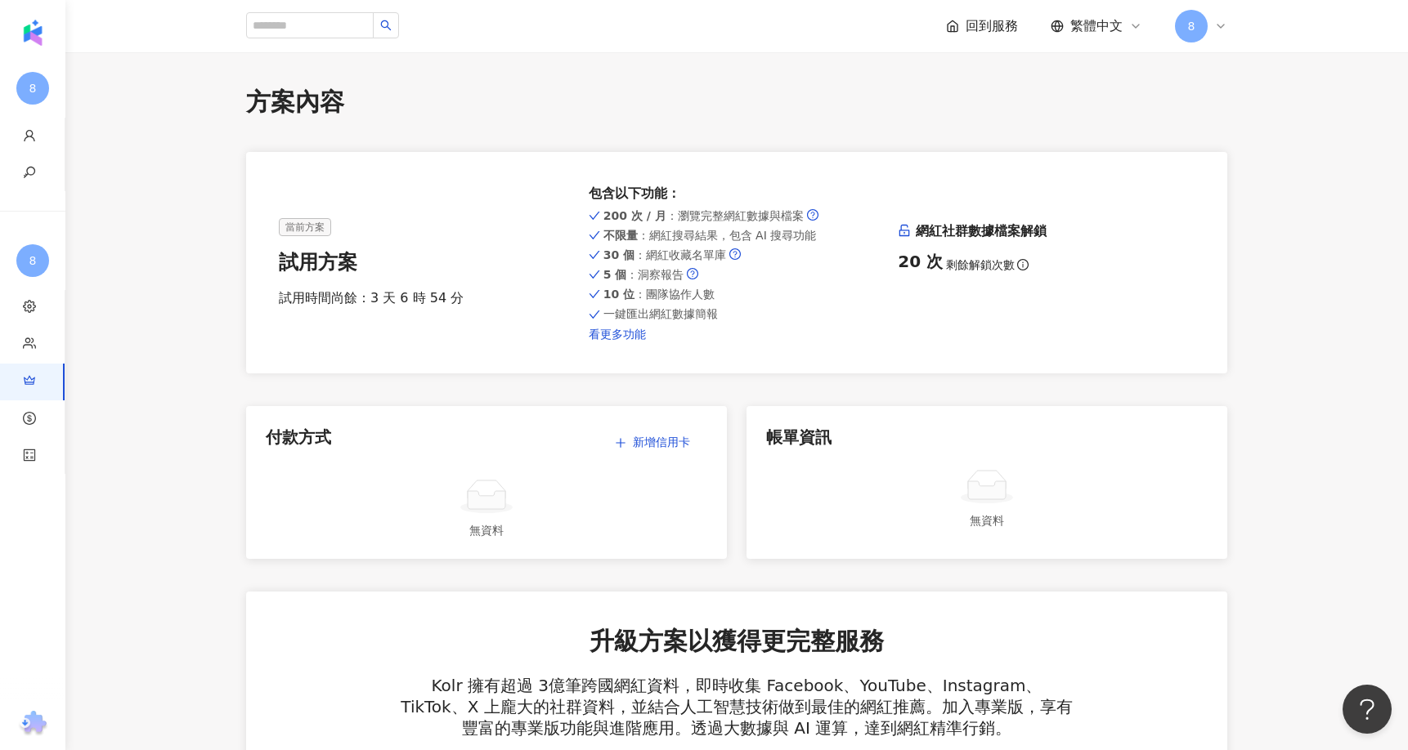
click at [626, 335] on link "看更多功能" at bounding box center [737, 334] width 297 height 13
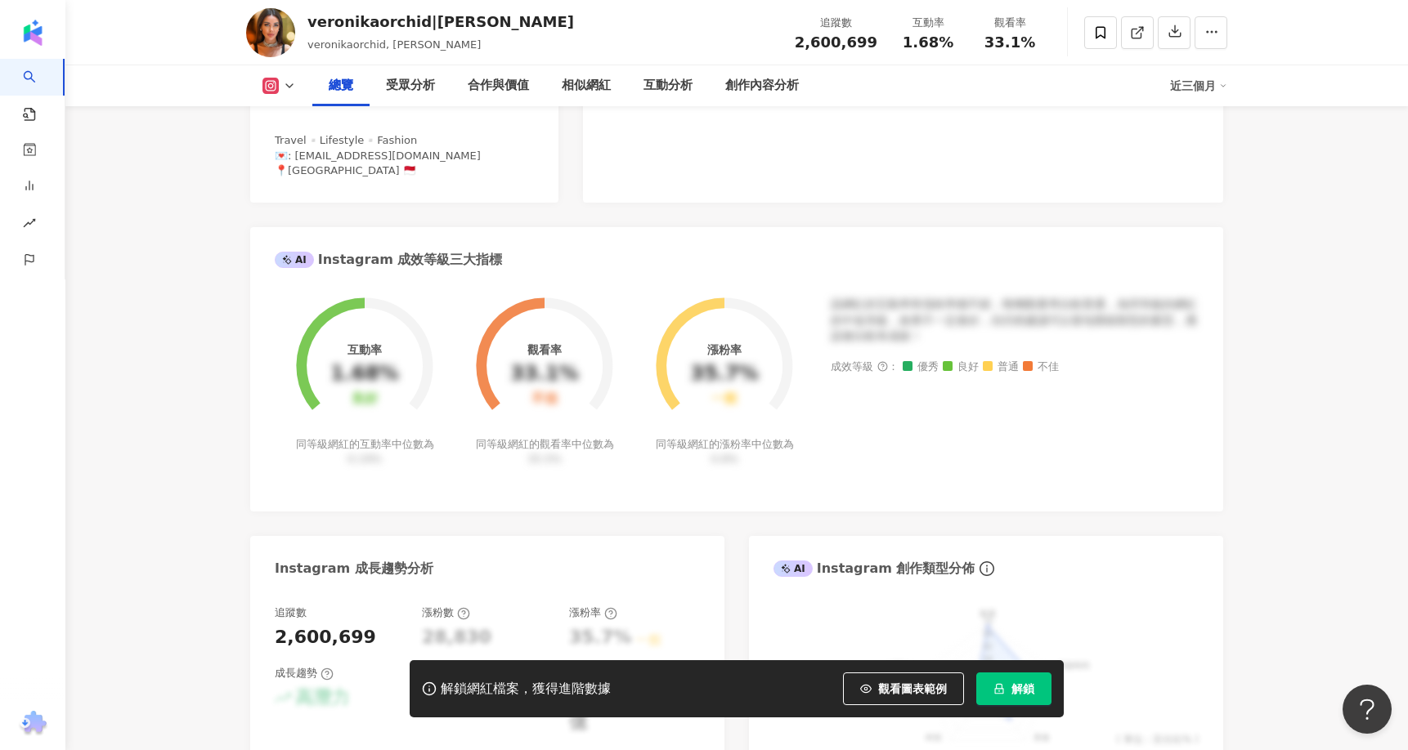
scroll to position [1063, 0]
